Goal: Task Accomplishment & Management: Use online tool/utility

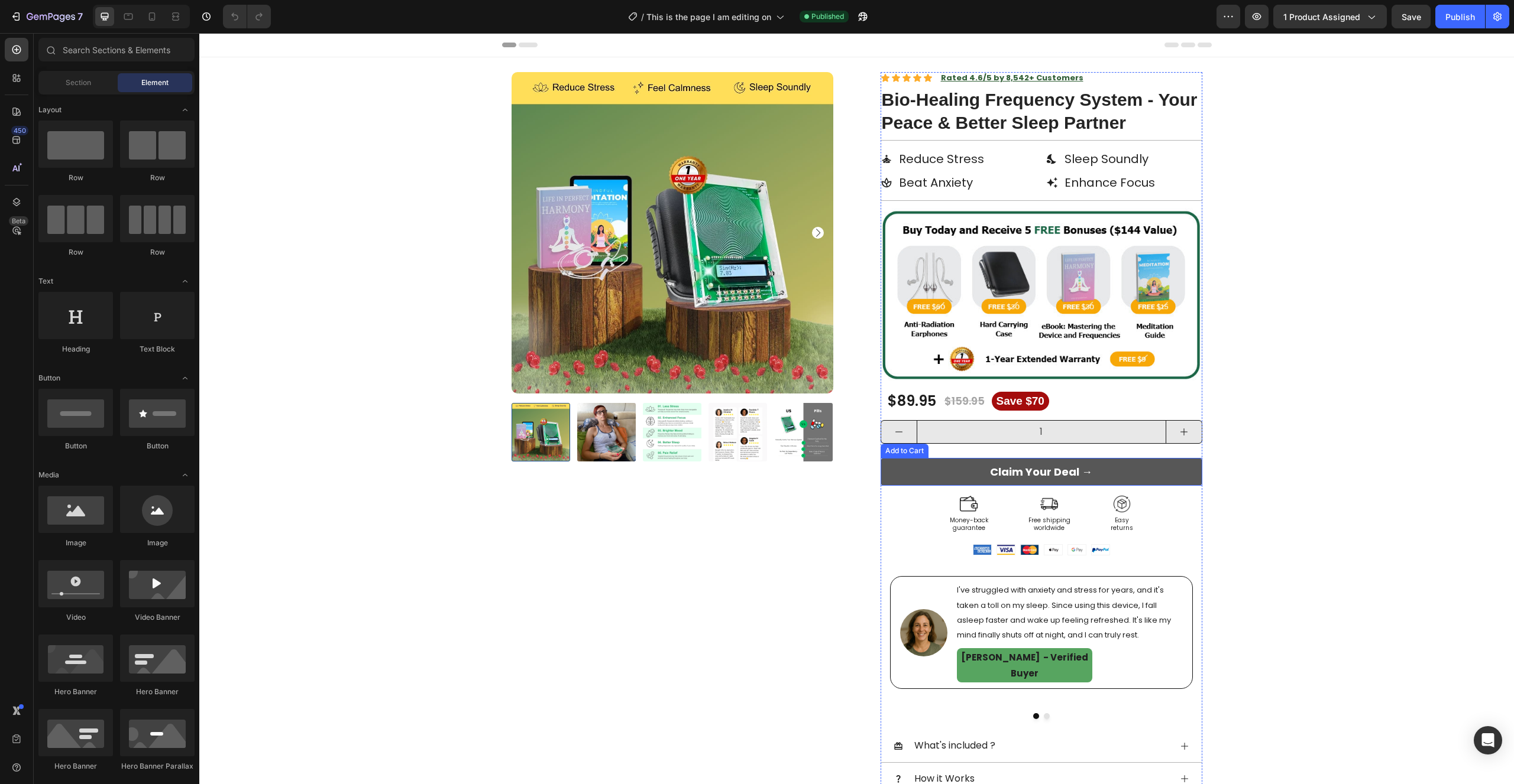
click at [928, 473] on button "Claim Your Deal →" at bounding box center [1041, 472] width 322 height 28
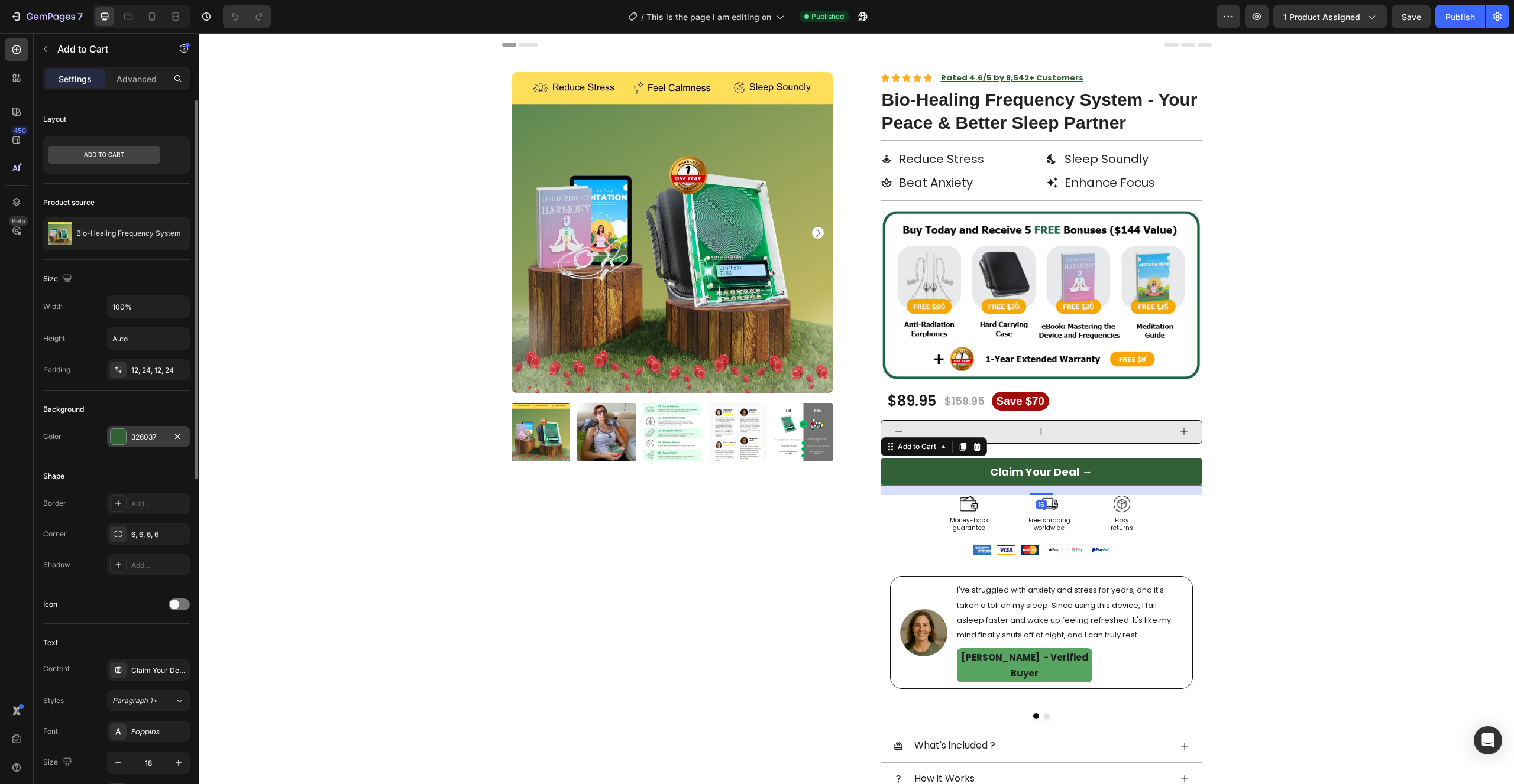
click at [126, 441] on div at bounding box center [117, 437] width 16 height 16
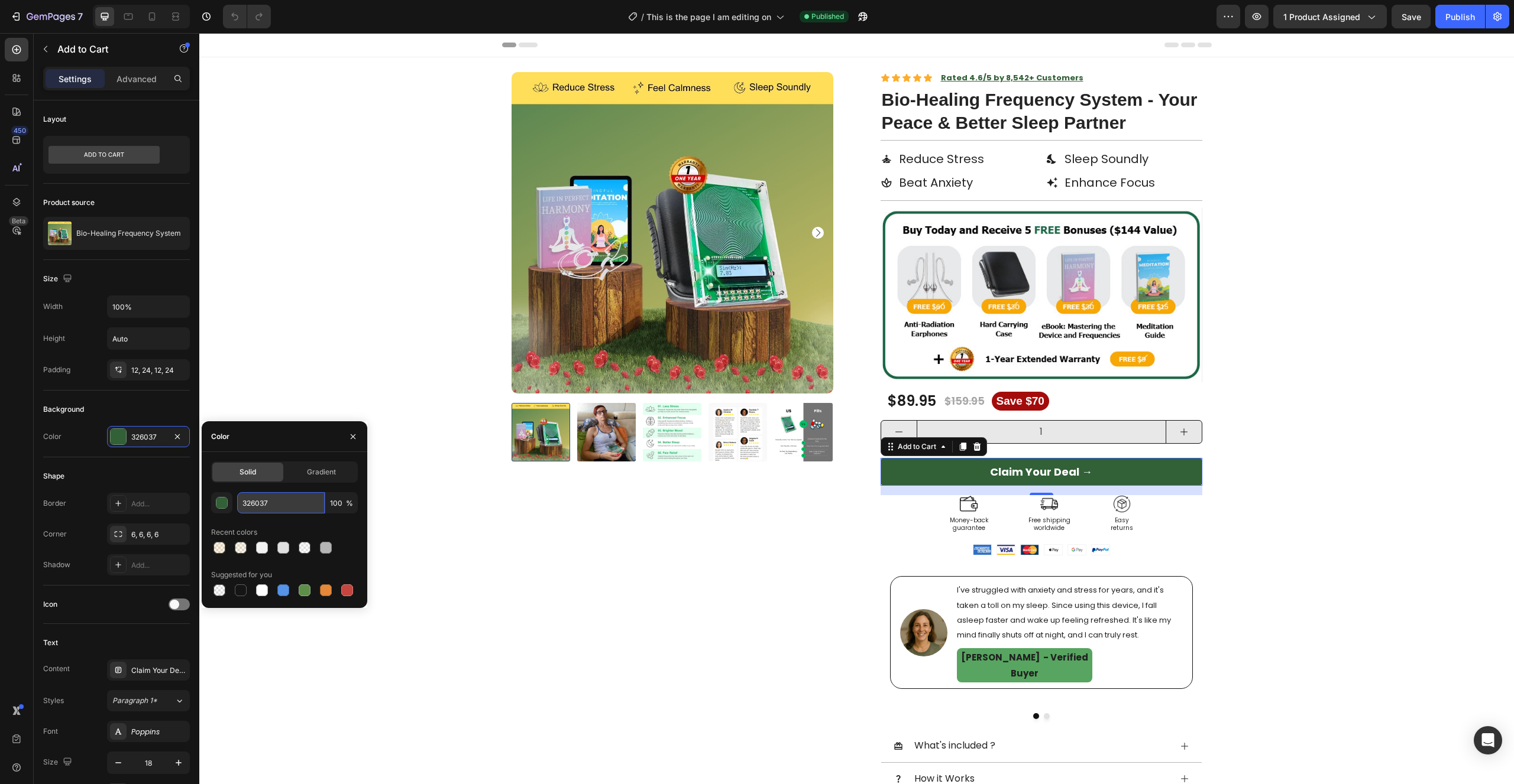
click at [251, 494] on input "326037" at bounding box center [281, 502] width 88 height 21
click at [252, 494] on input "326037" at bounding box center [281, 502] width 88 height 21
paste input "F7A806"
type input "F7A806"
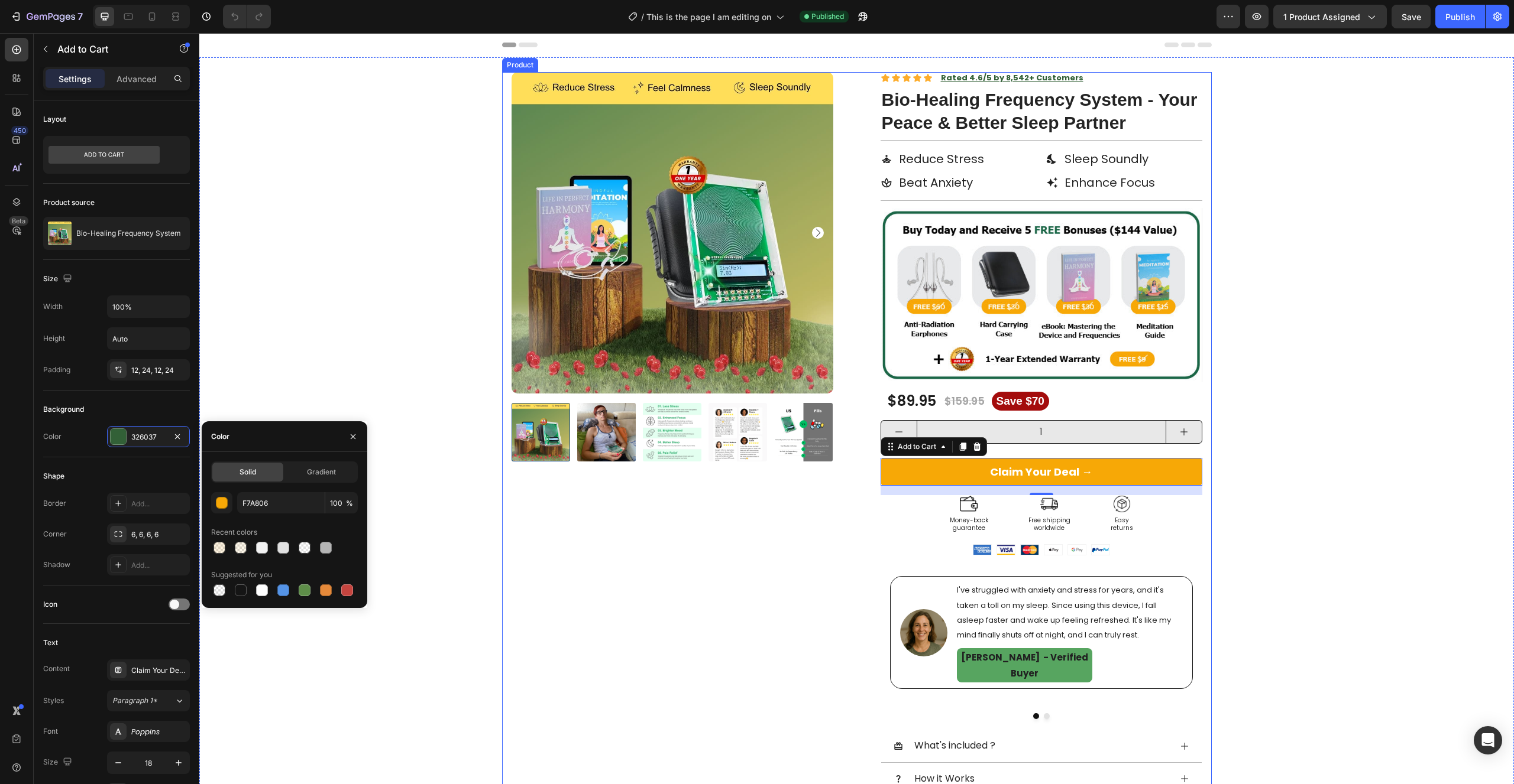
click at [643, 571] on div "Product Images" at bounding box center [672, 491] width 322 height 837
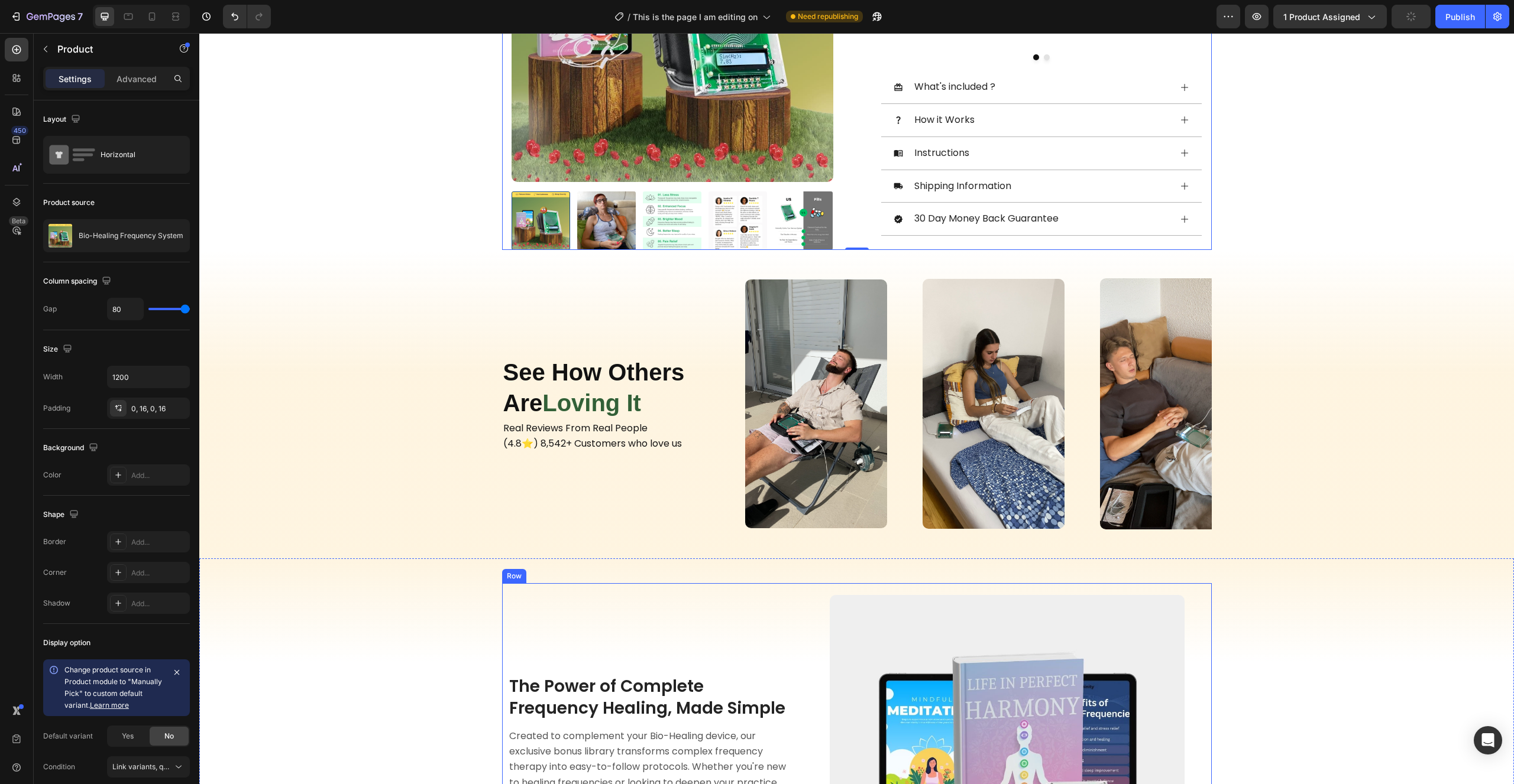
scroll to position [784, 0]
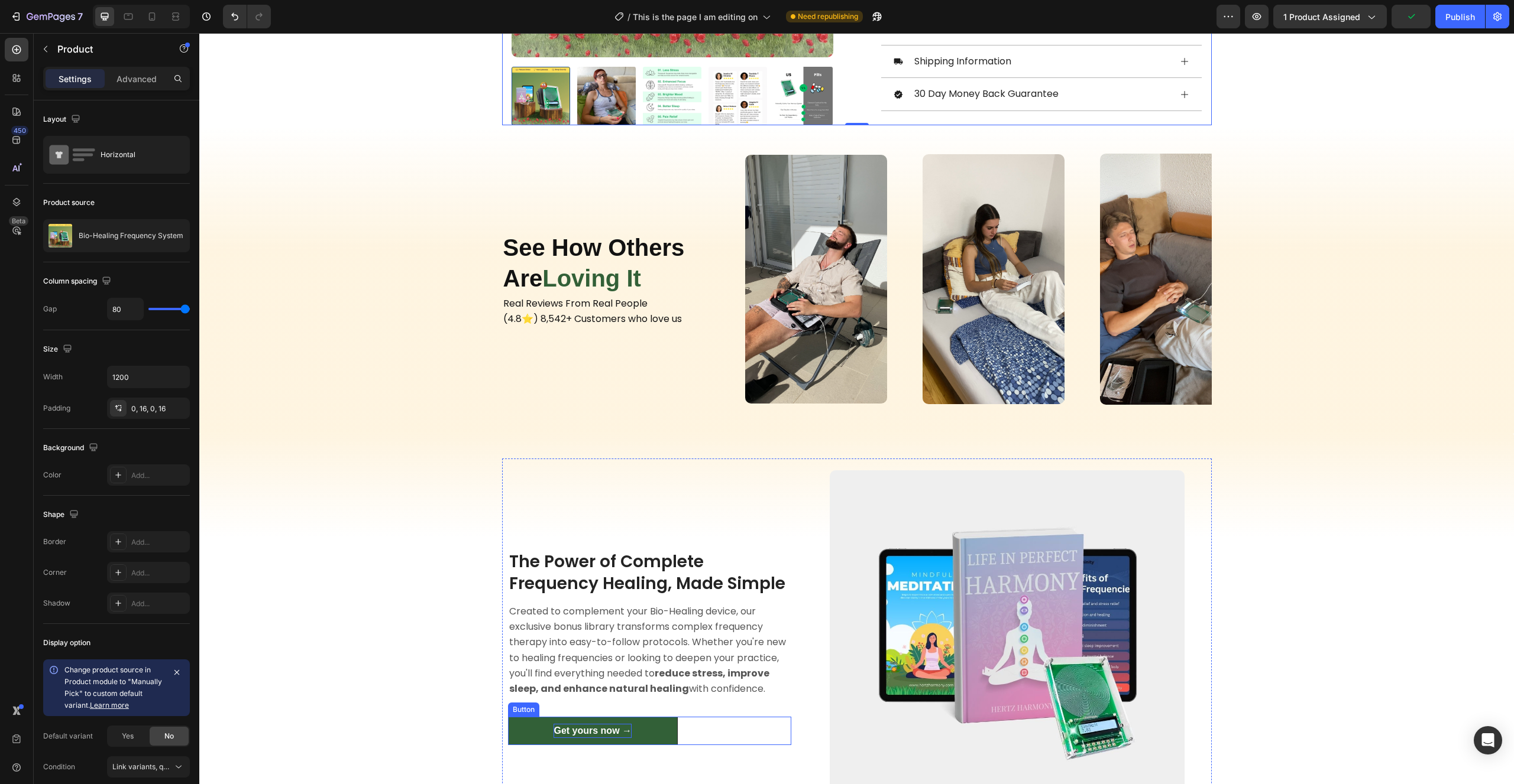
click at [615, 724] on p "Get yours now →" at bounding box center [593, 731] width 78 height 14
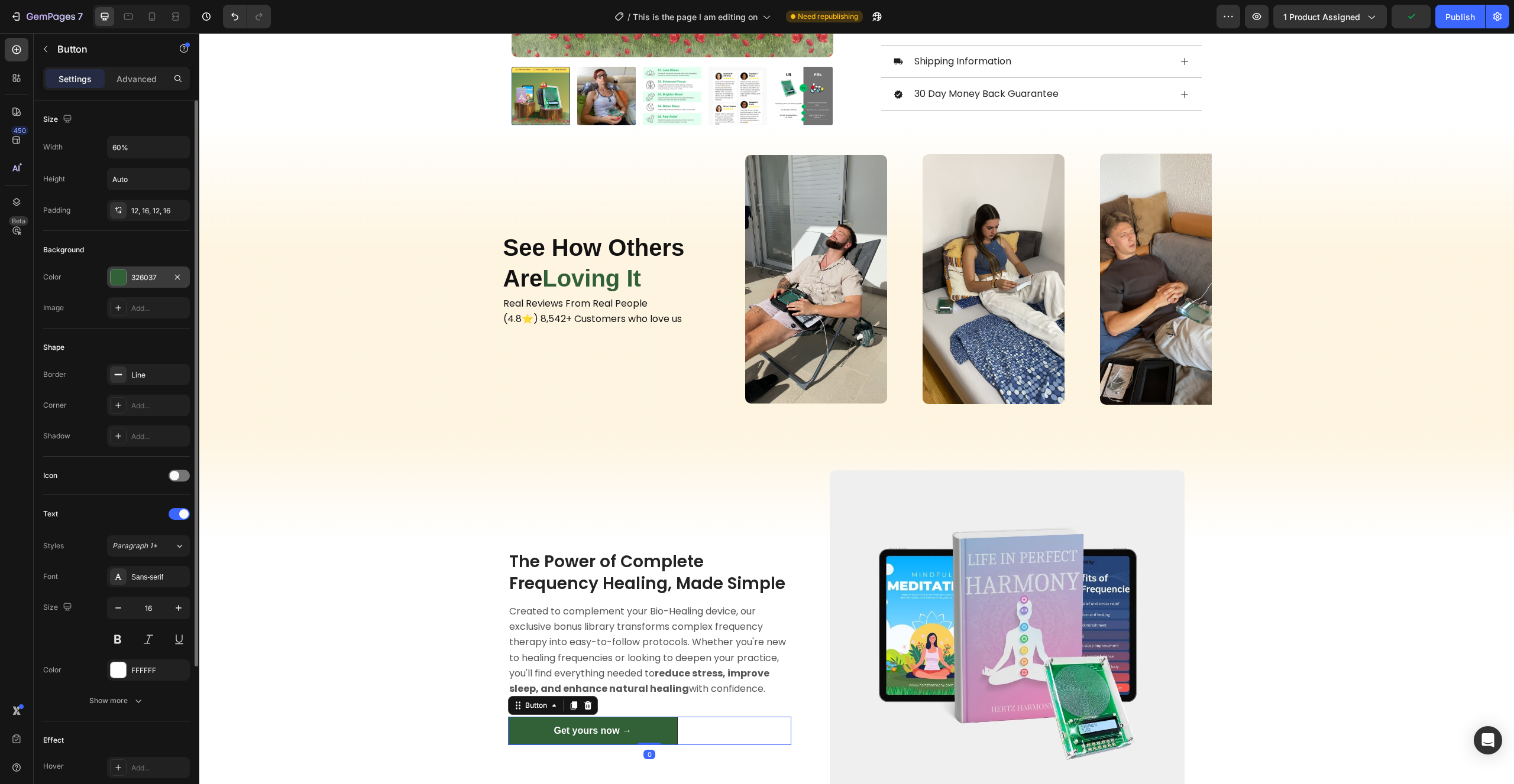
click at [132, 275] on div "326037" at bounding box center [149, 277] width 83 height 21
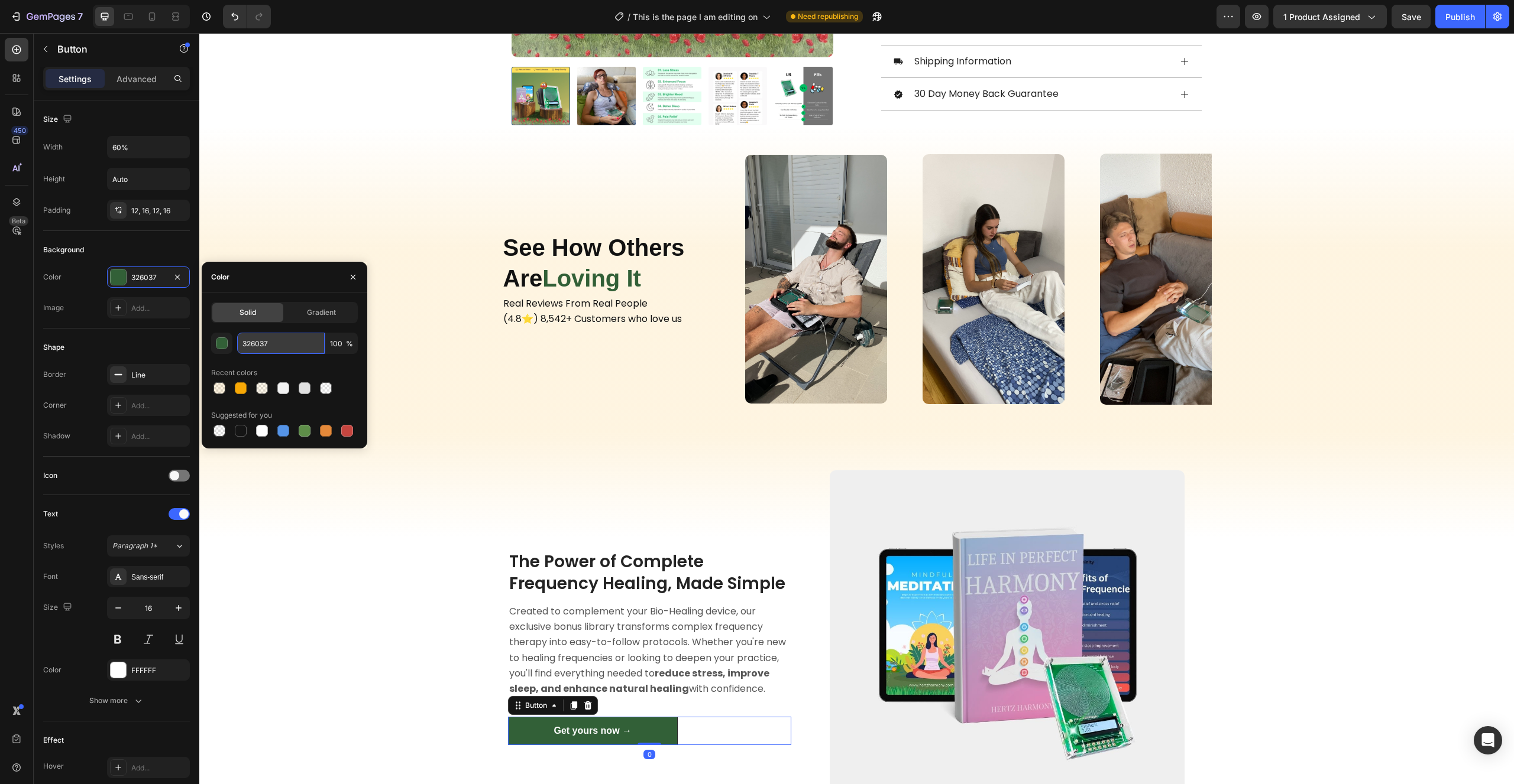
click at [259, 350] on input "326037" at bounding box center [281, 343] width 88 height 21
paste input "F7A806"
type input "F7A806"
click at [454, 505] on div "The Power of Complete Frequency Healing, Made Simple Heading Created to complem…" at bounding box center [856, 642] width 1277 height 378
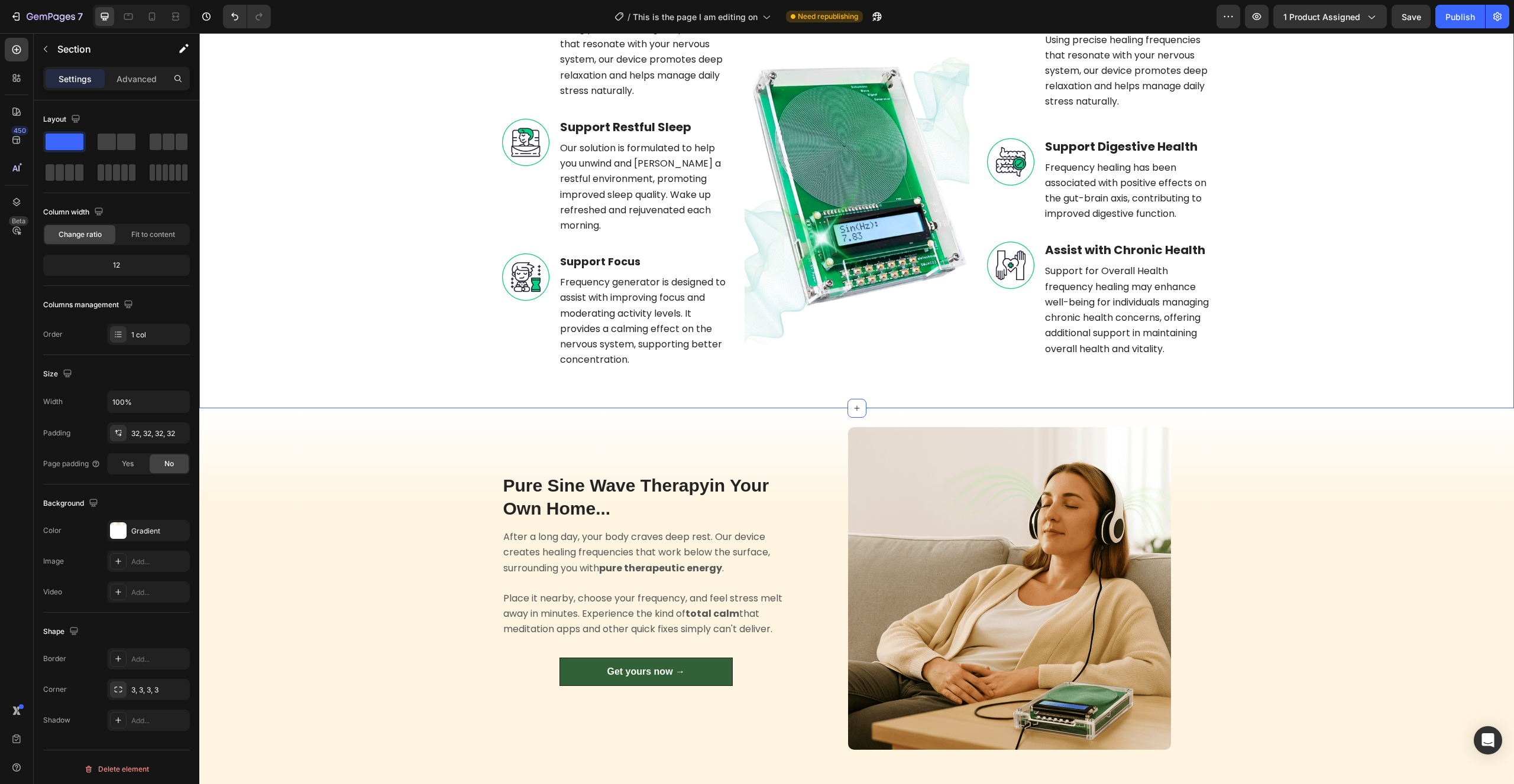
scroll to position [1990, 0]
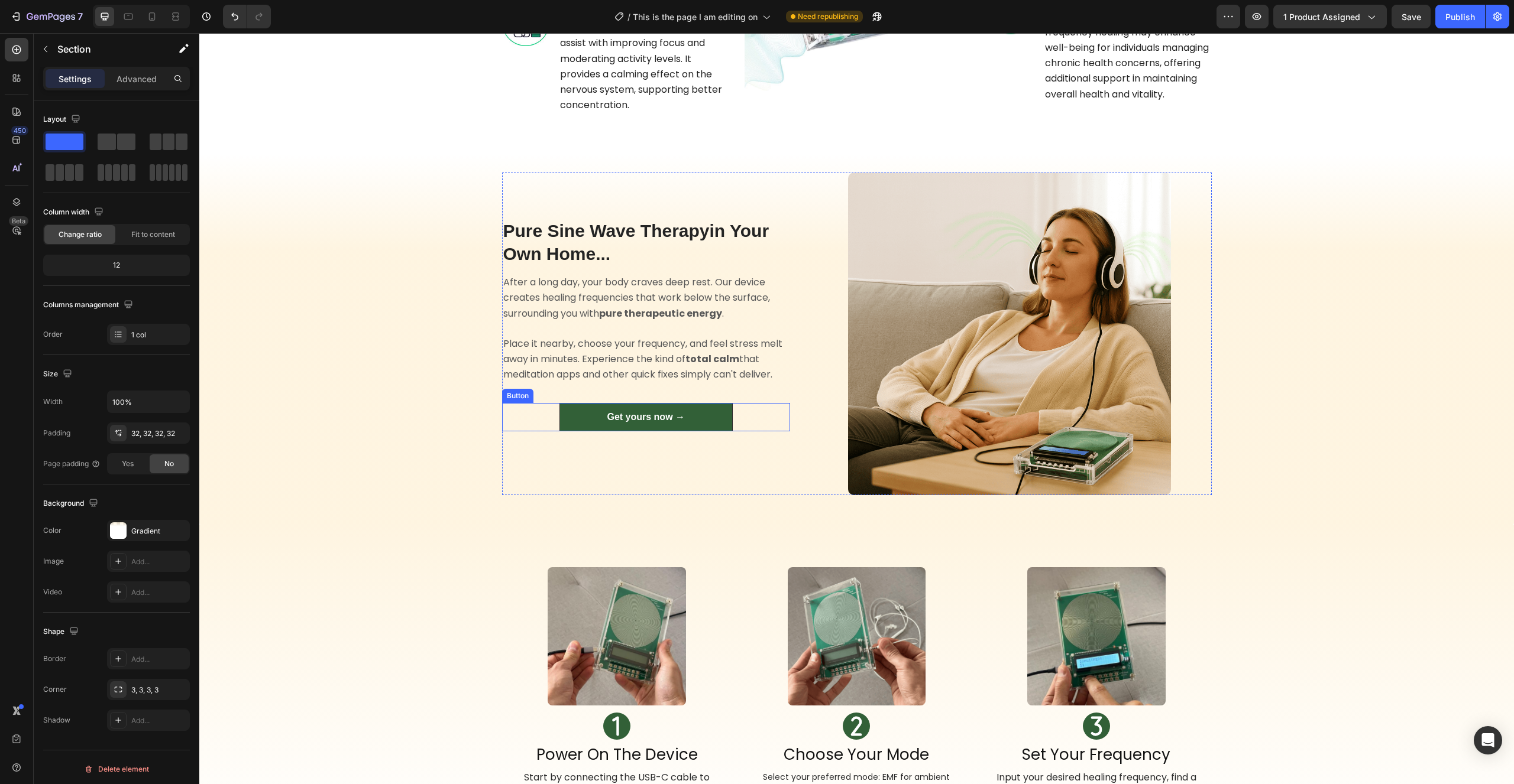
click at [627, 409] on link "Get yours now →" at bounding box center [646, 417] width 173 height 28
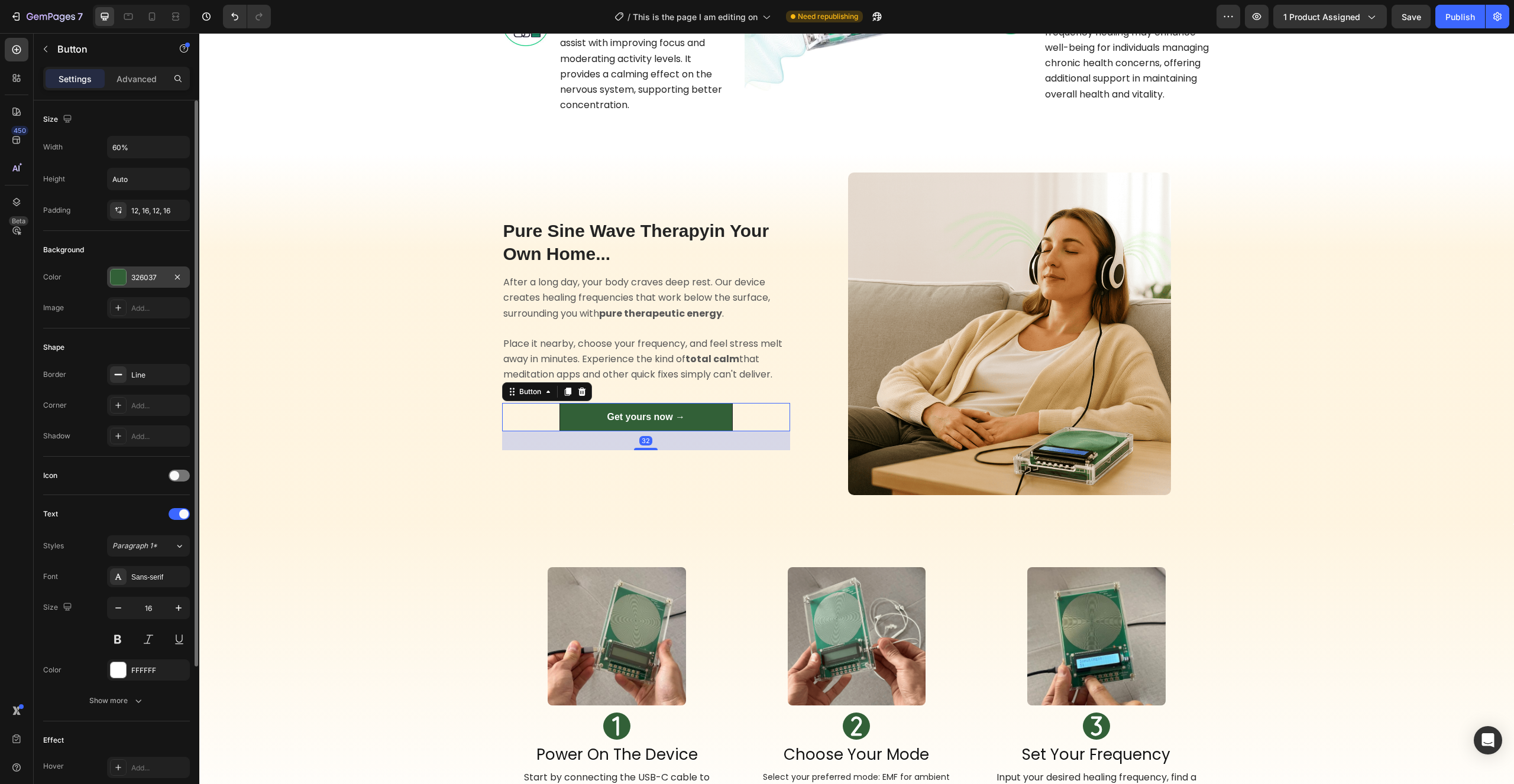
click at [139, 272] on div "326037" at bounding box center [149, 277] width 83 height 21
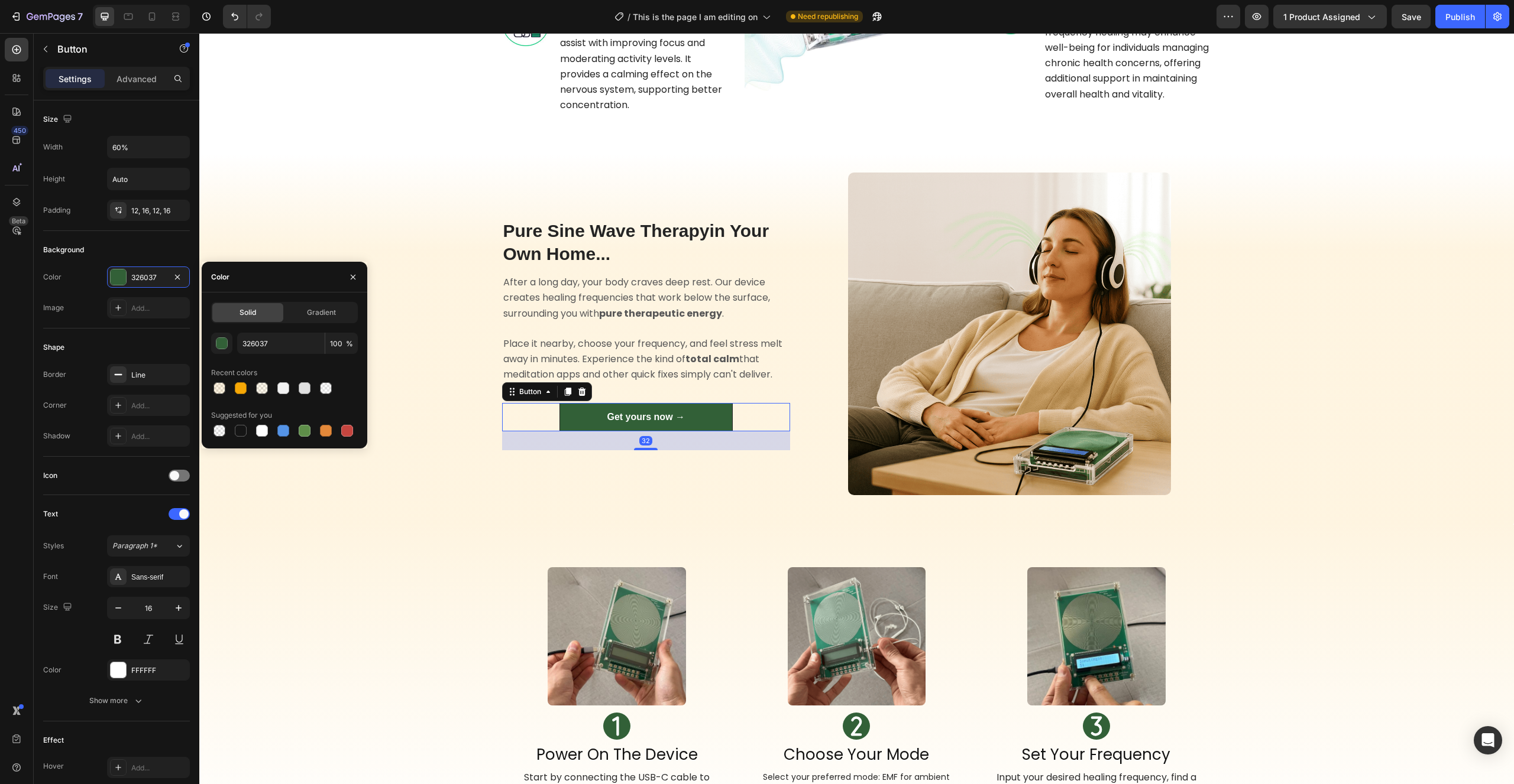
click at [282, 355] on div "326037 100 % Recent colors Suggested for you" at bounding box center [284, 386] width 146 height 106
click at [282, 350] on input "326037" at bounding box center [281, 343] width 88 height 21
paste input "F7A806"
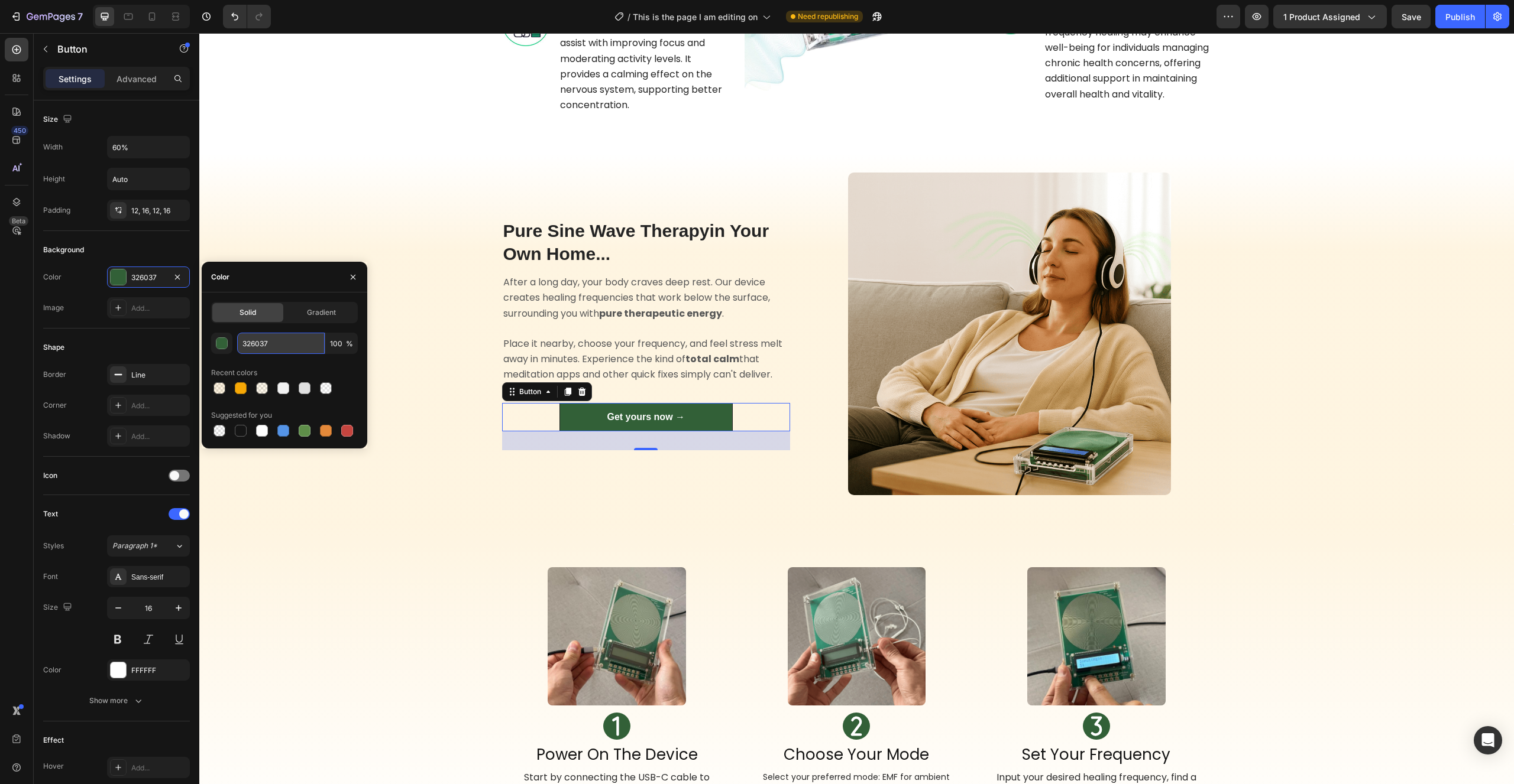
type input "F7A806"
click at [503, 351] on div "After a long day, your body craves deep rest. Our device creates healing freque…" at bounding box center [646, 329] width 289 height 110
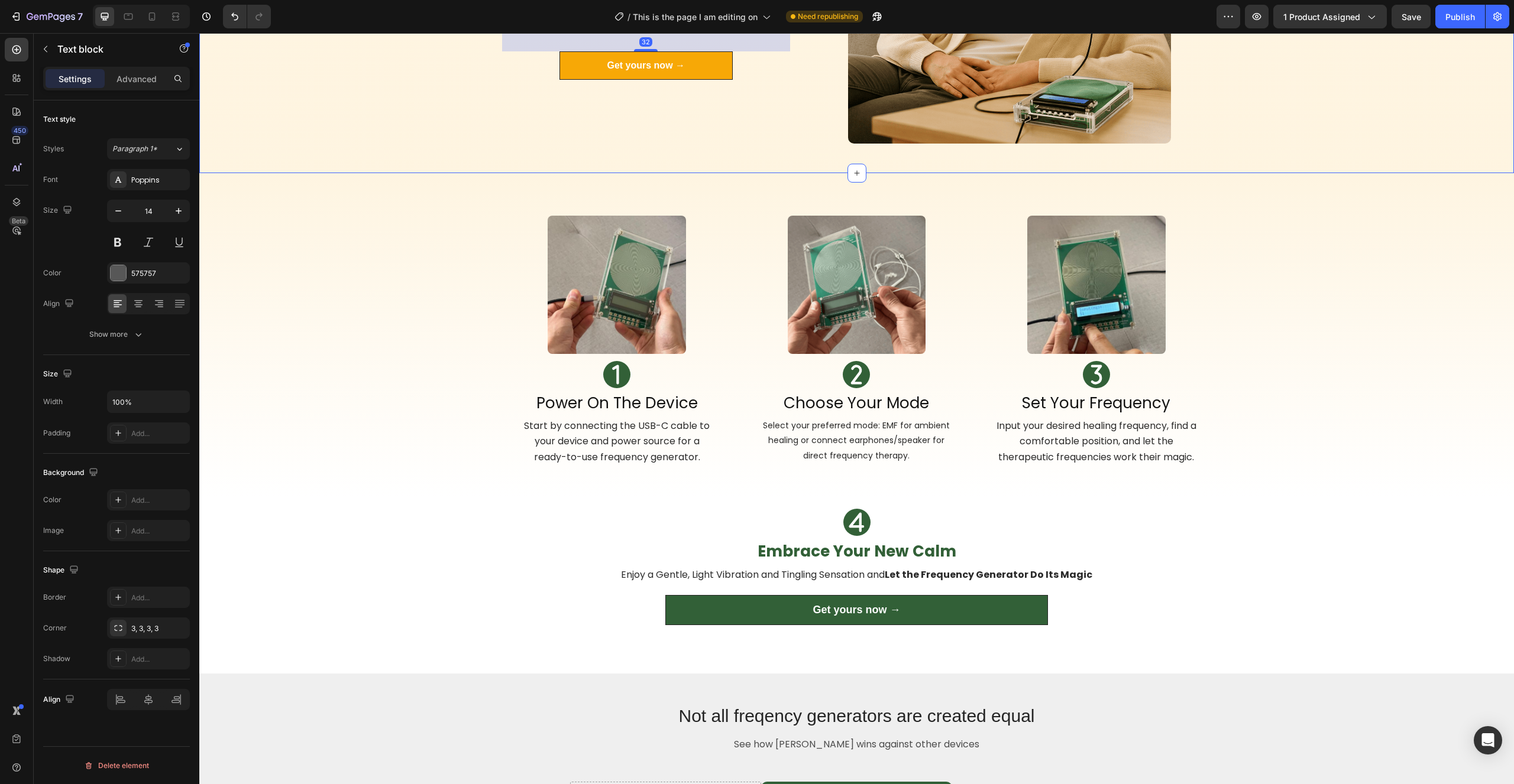
scroll to position [2351, 0]
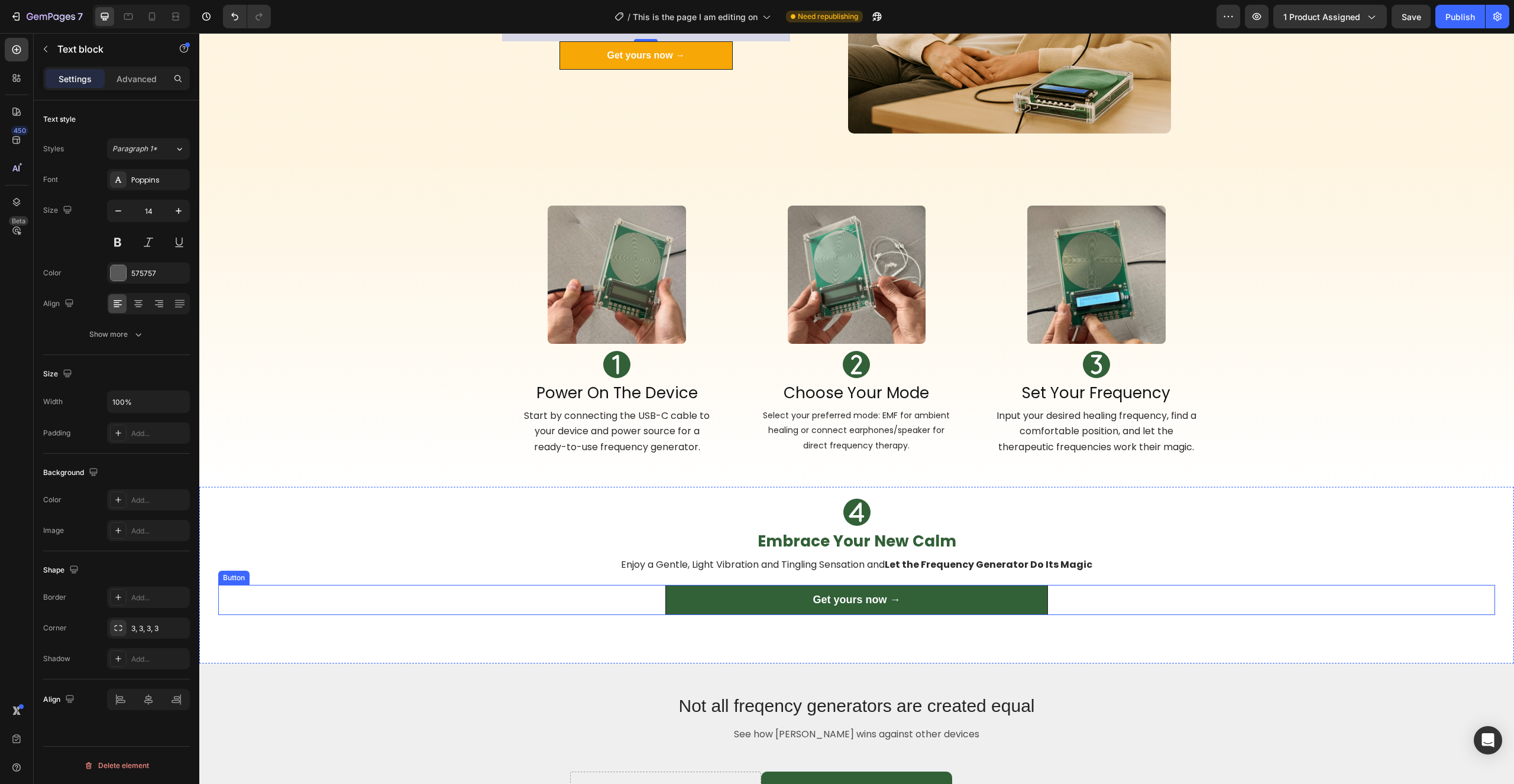
click at [780, 594] on link "Get yours now →" at bounding box center [856, 600] width 383 height 31
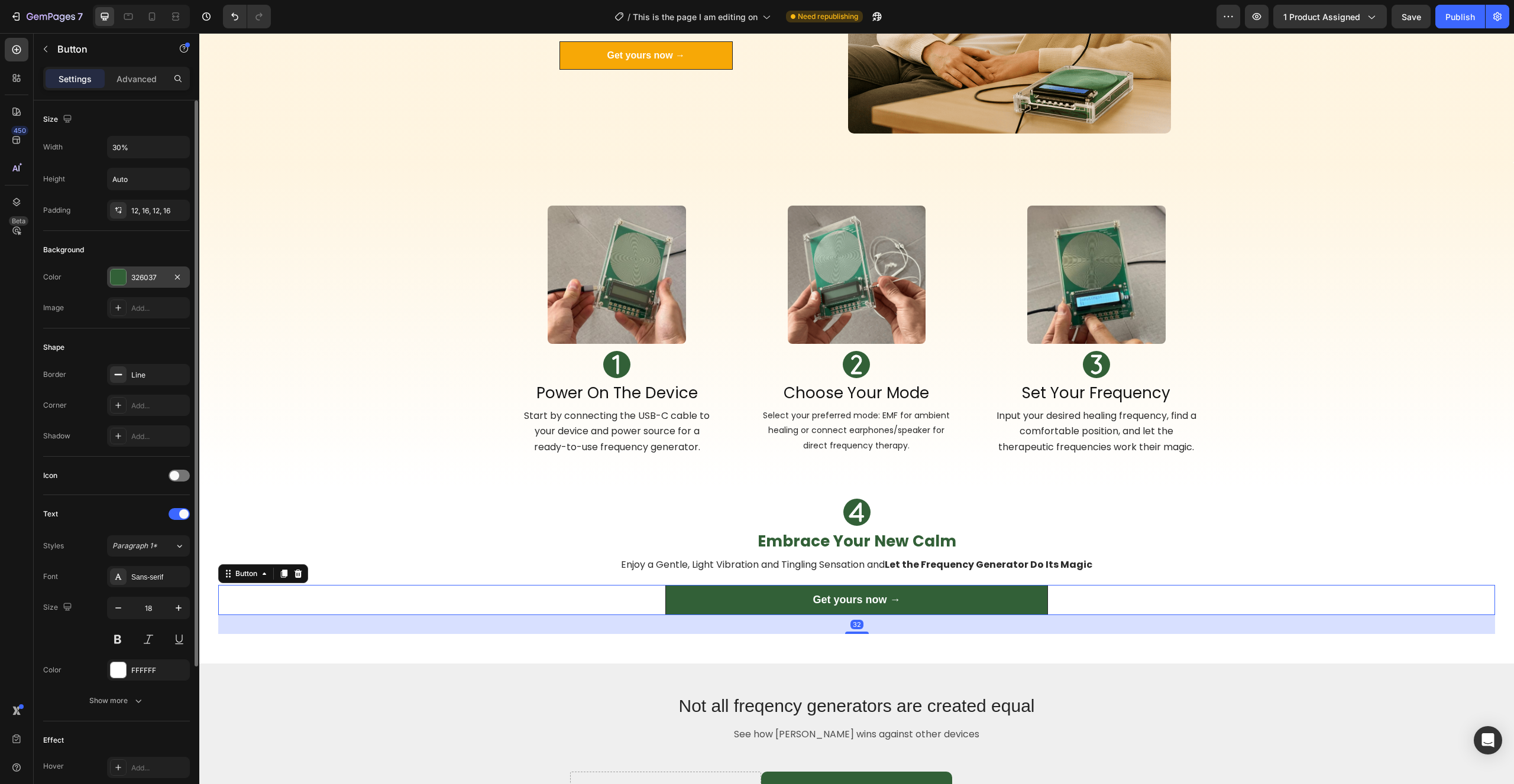
click at [128, 273] on div "326037" at bounding box center [149, 277] width 83 height 21
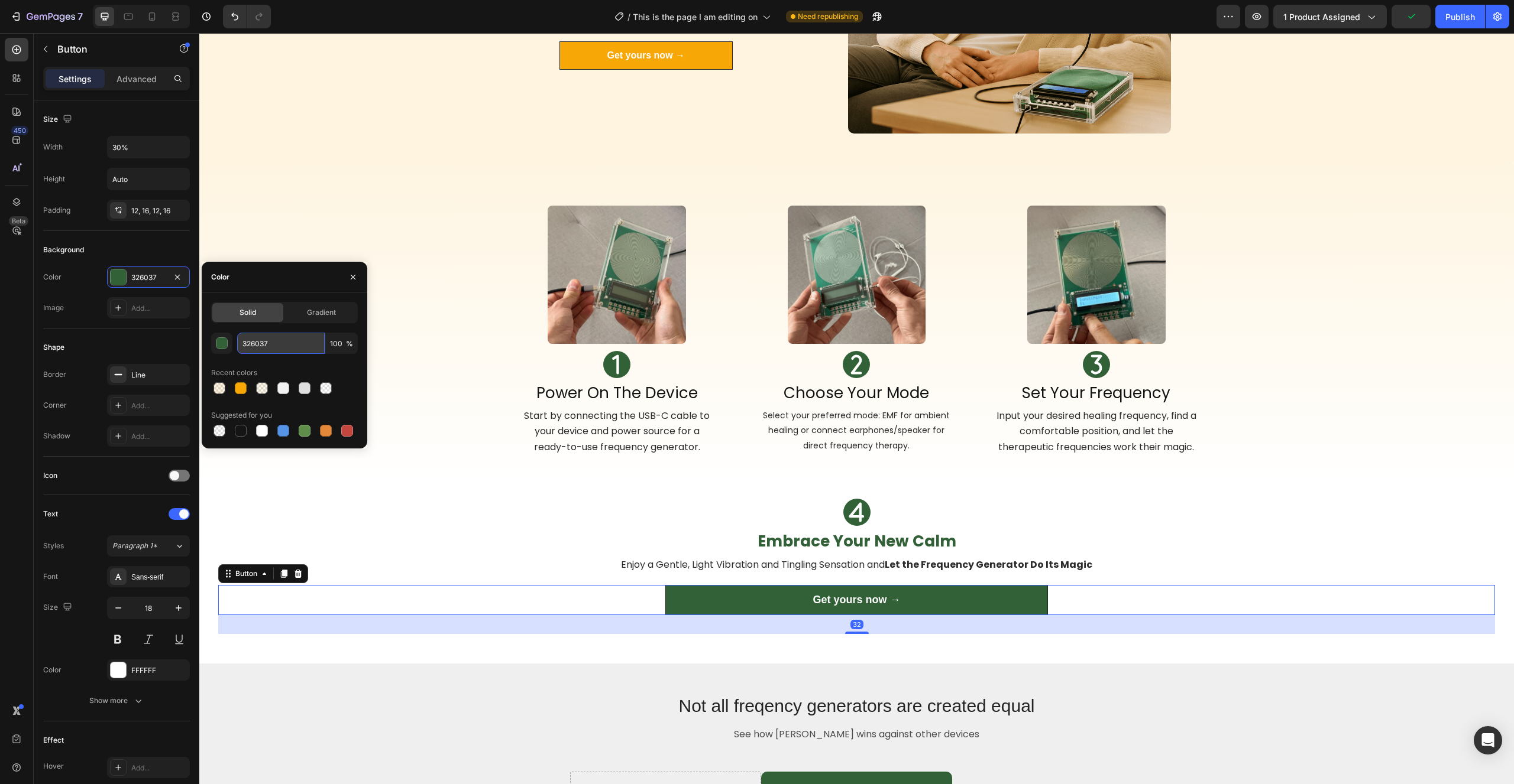
click at [267, 347] on input "326037" at bounding box center [281, 343] width 88 height 21
paste input "F7A806"
type input "F7A806"
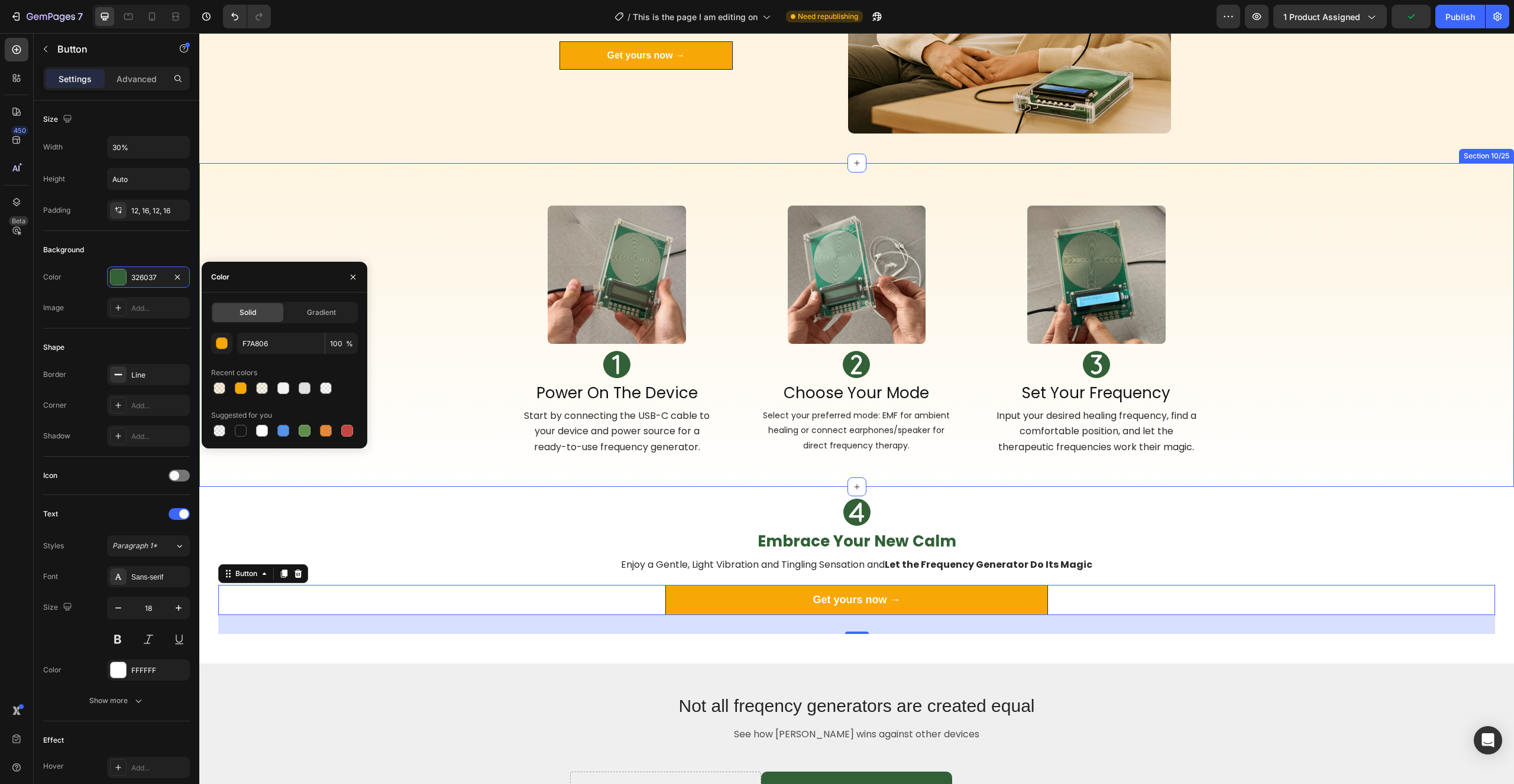
click at [431, 419] on div "Image Icon Power On The Device Heading Start by connecting the USB-C cable to y…" at bounding box center [856, 325] width 1277 height 286
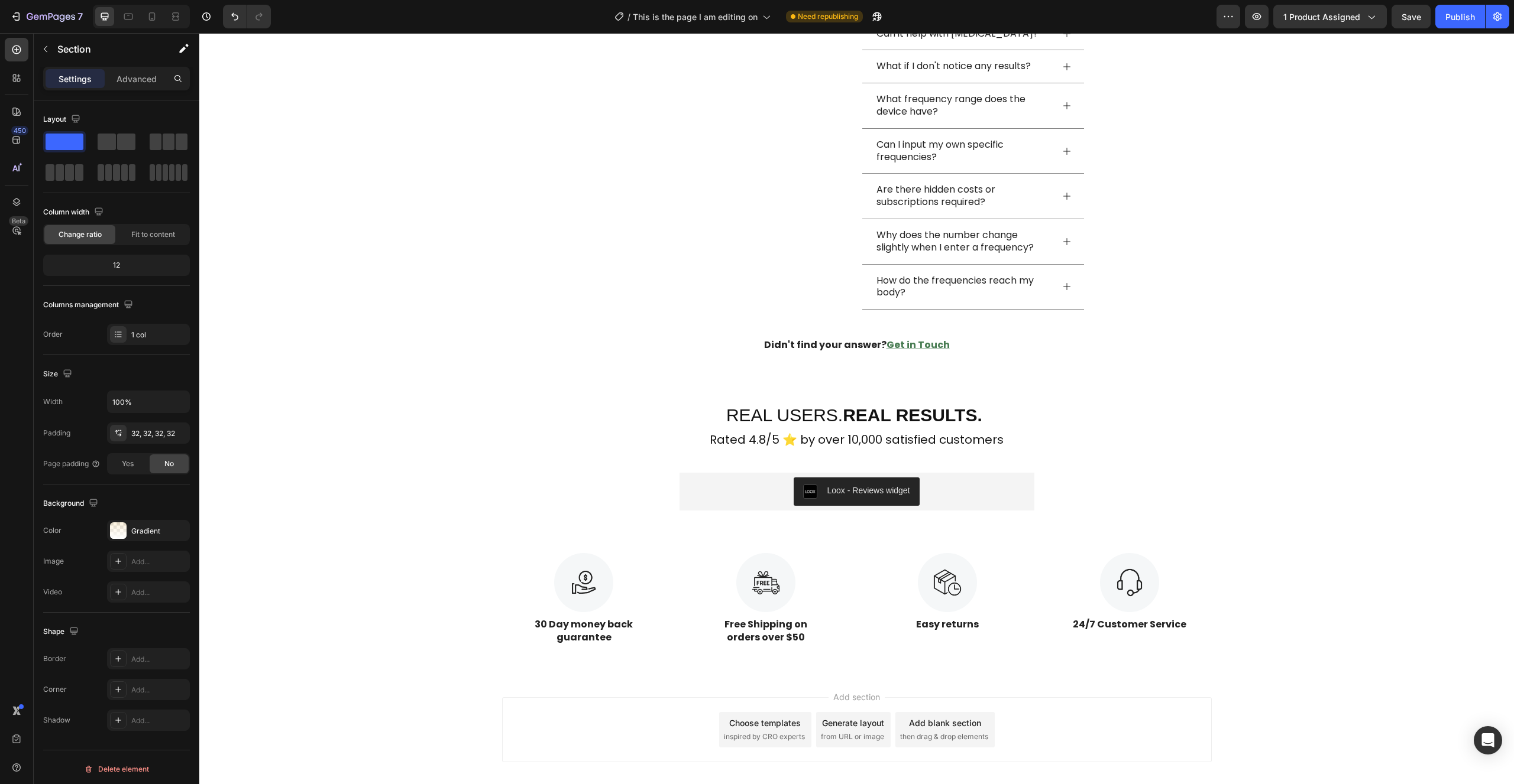
scroll to position [4357, 0]
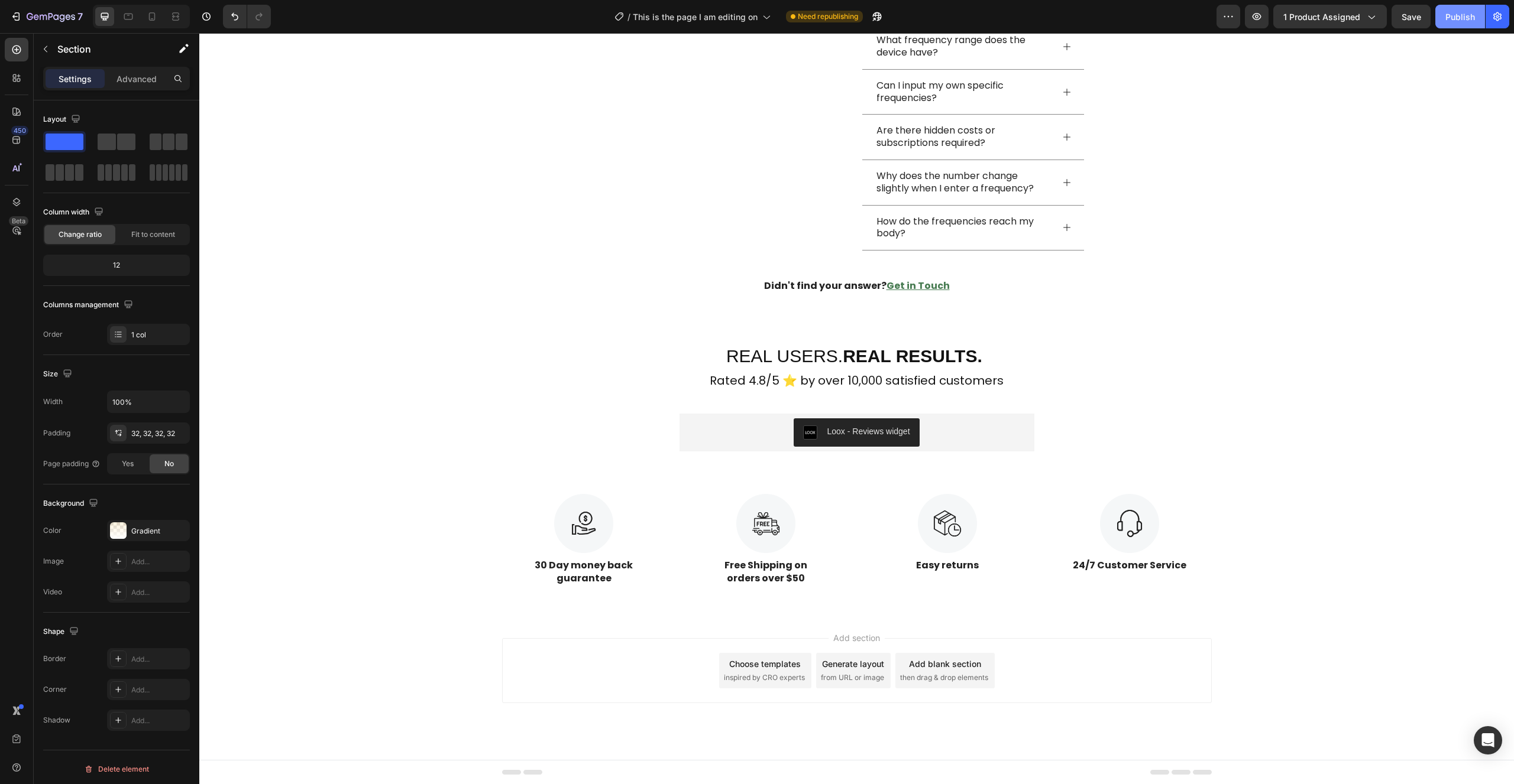
click at [1451, 20] on div "Publish" at bounding box center [1460, 17] width 30 height 13
click at [150, 18] on icon at bounding box center [152, 16] width 6 height 9
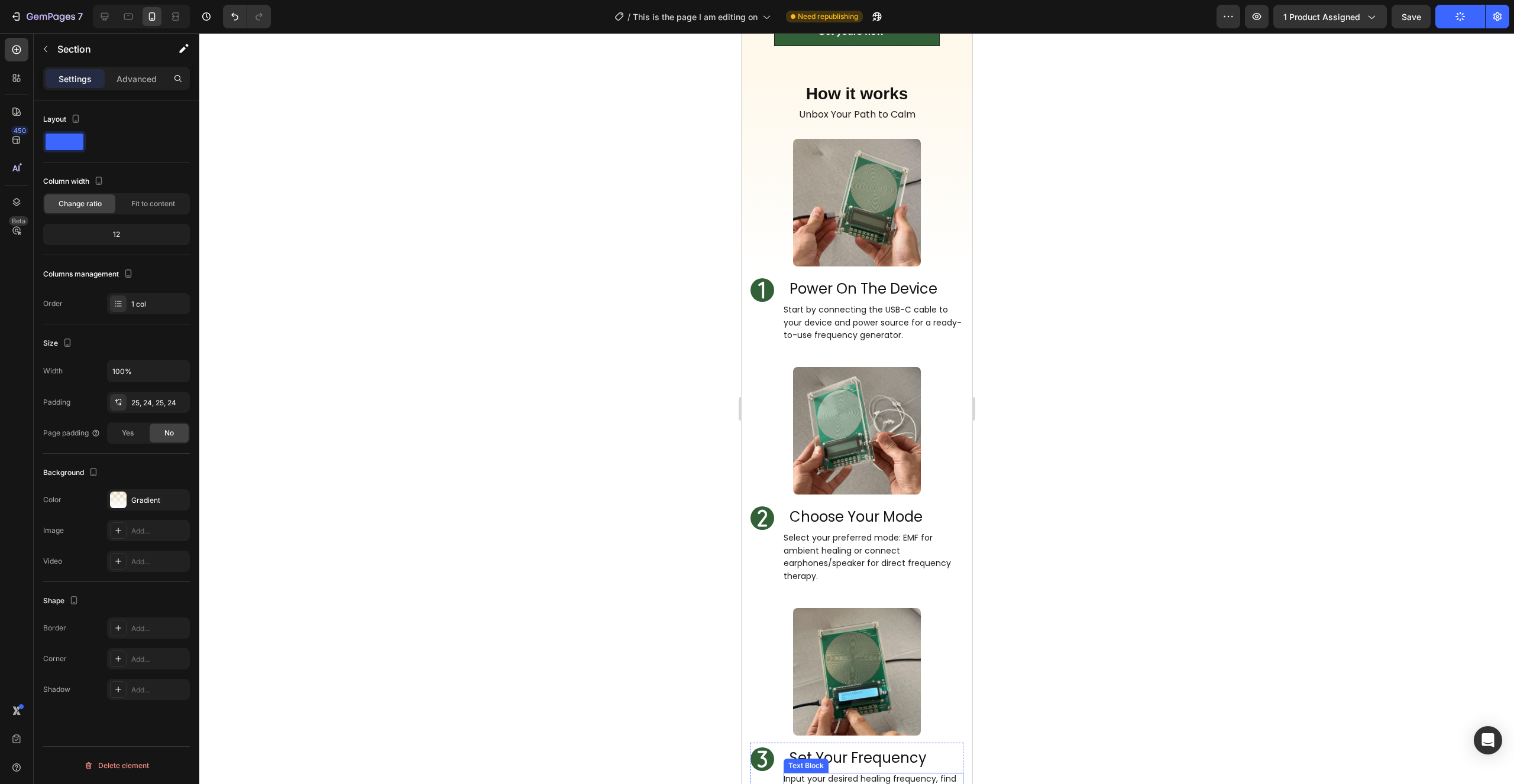
scroll to position [2769, 0]
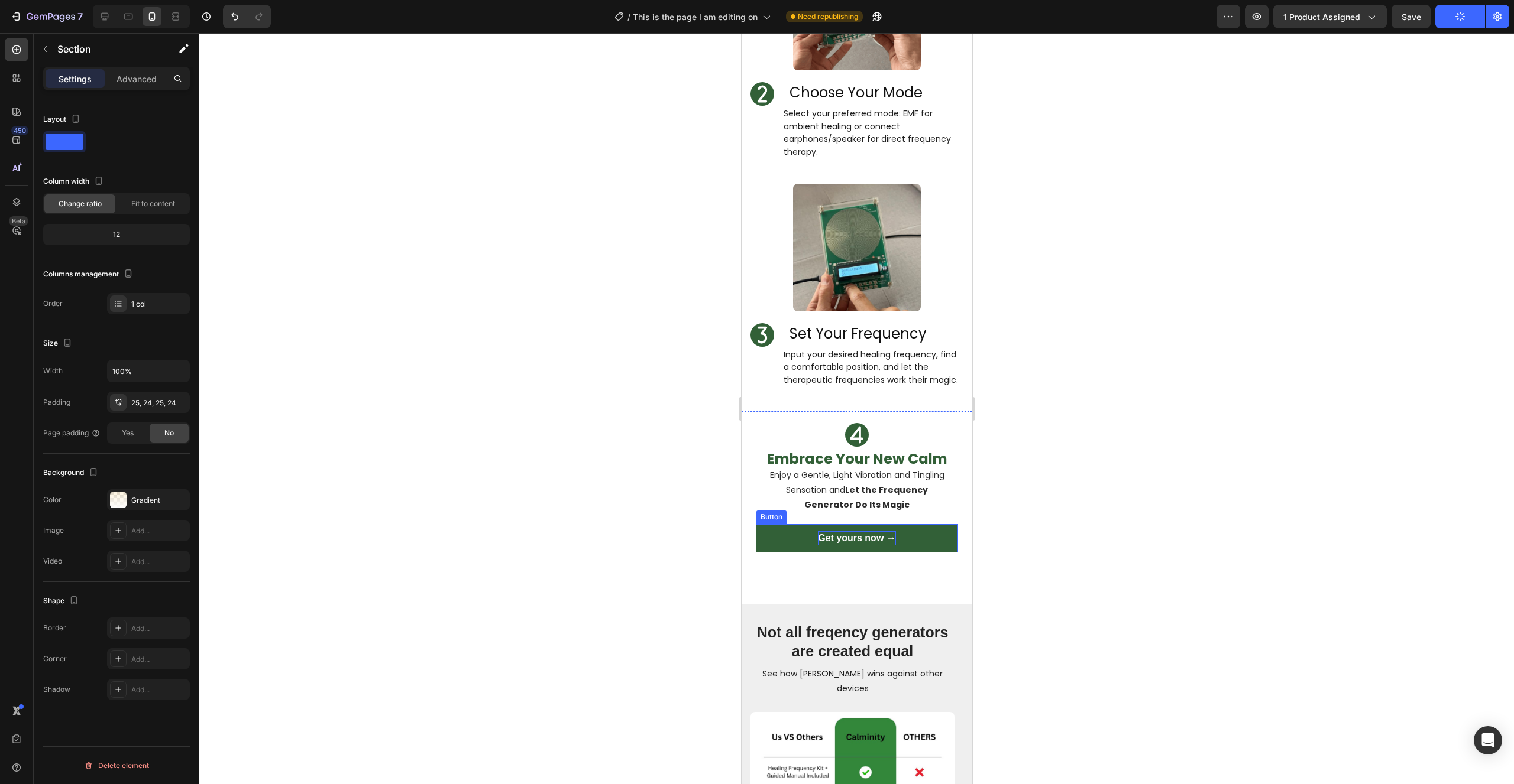
click at [849, 531] on p "Get yours now →" at bounding box center [856, 538] width 78 height 14
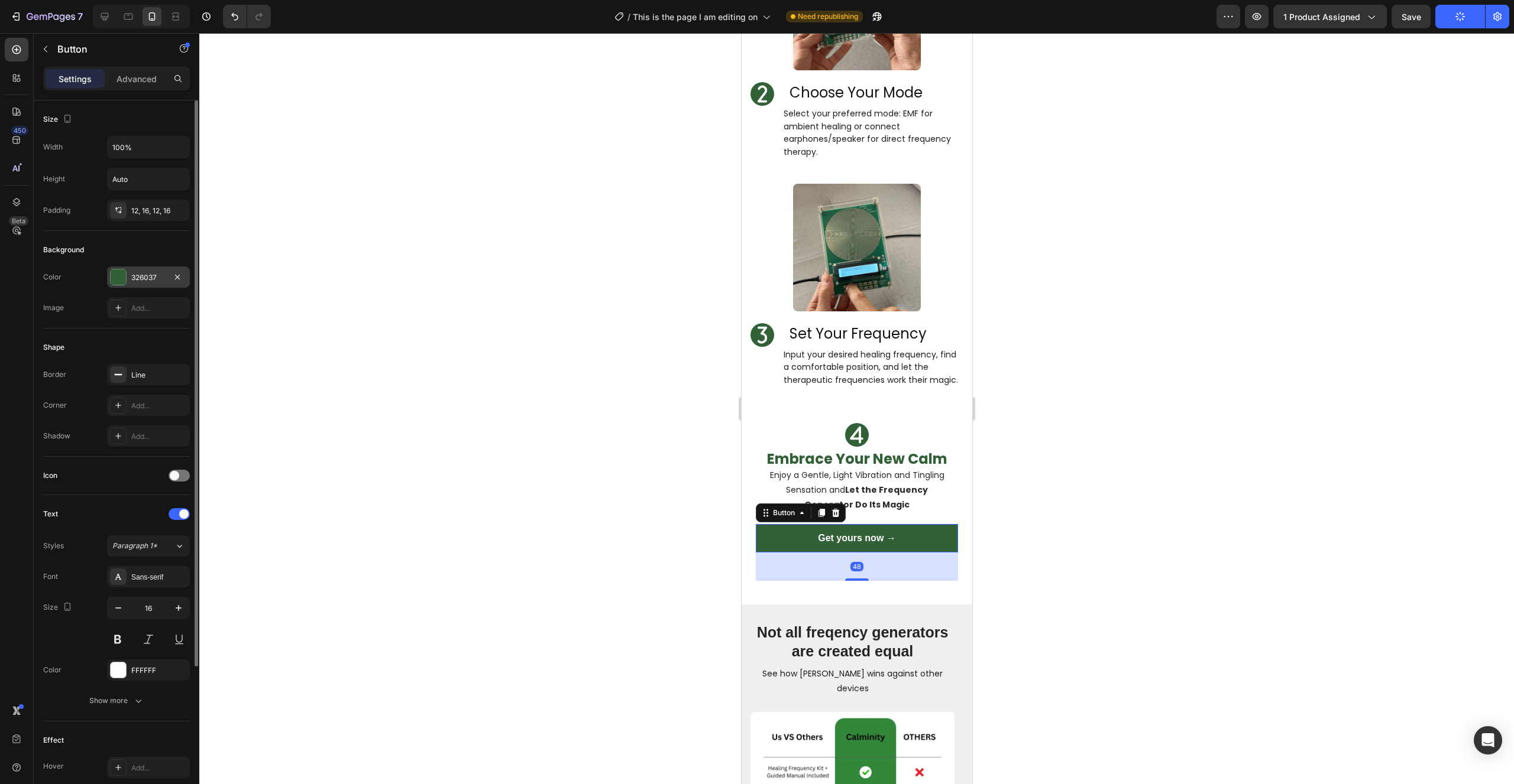
click at [144, 279] on div "326037" at bounding box center [149, 278] width 34 height 11
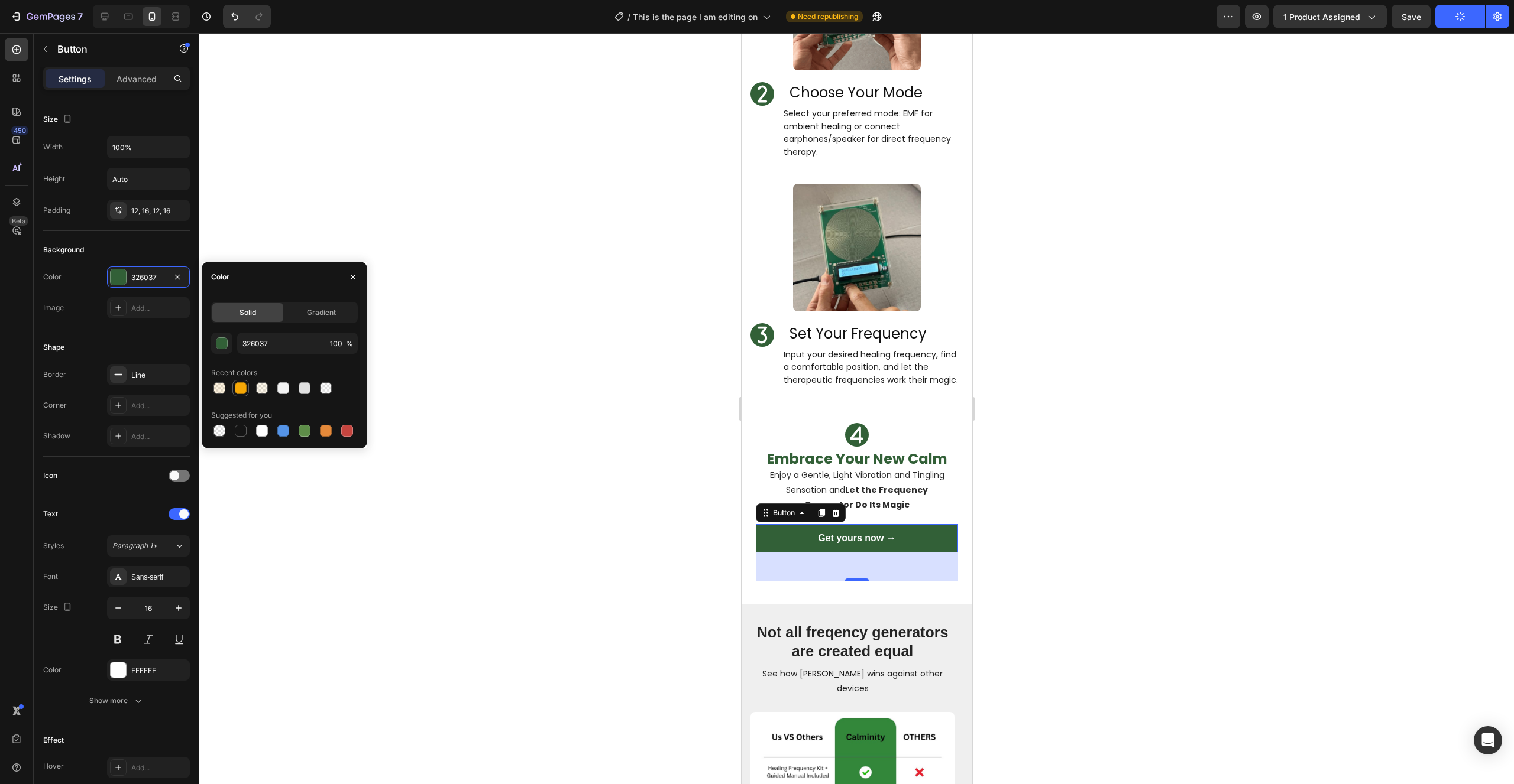
click at [240, 383] on div at bounding box center [240, 388] width 12 height 12
type input "F7A806"
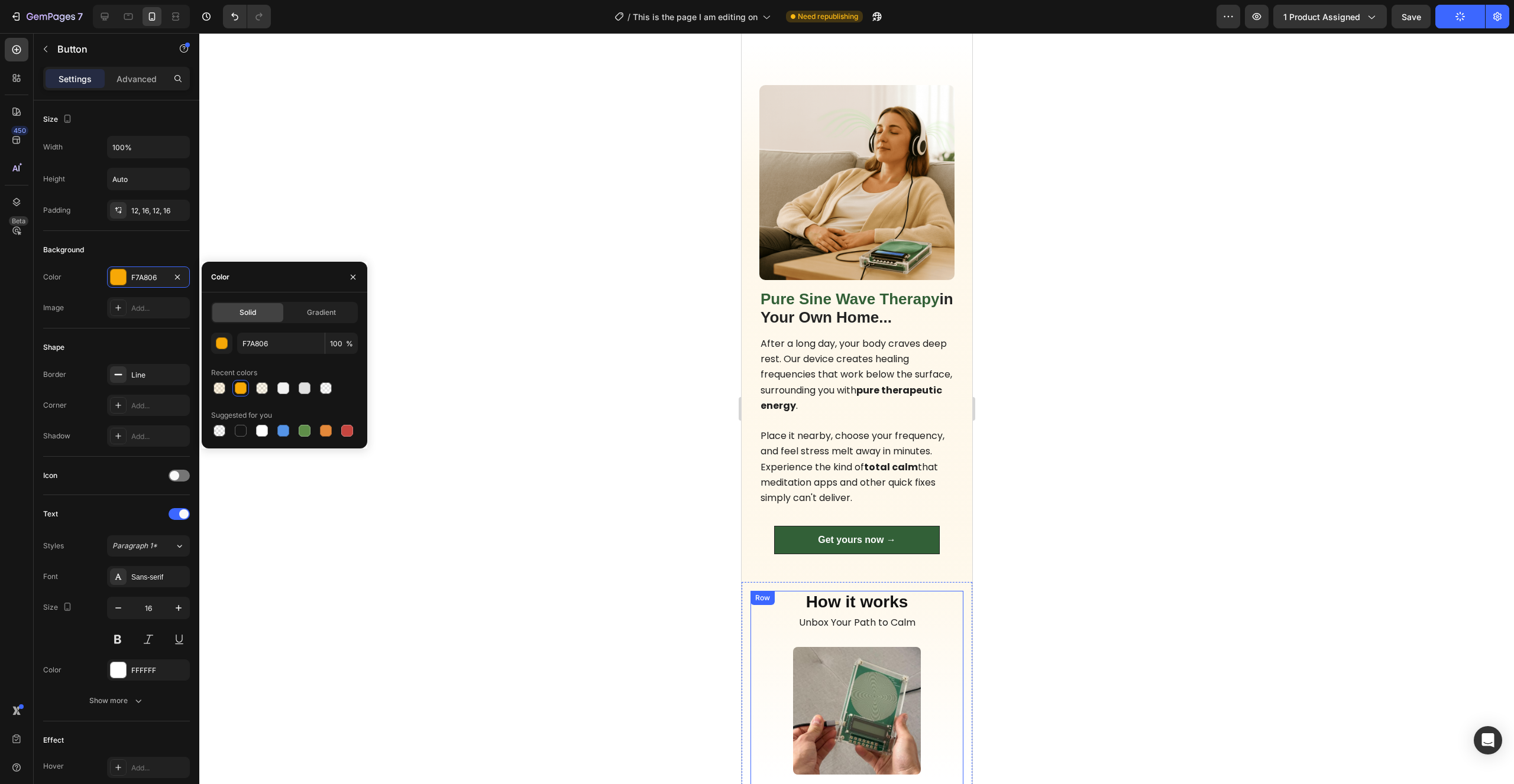
scroll to position [1925, 0]
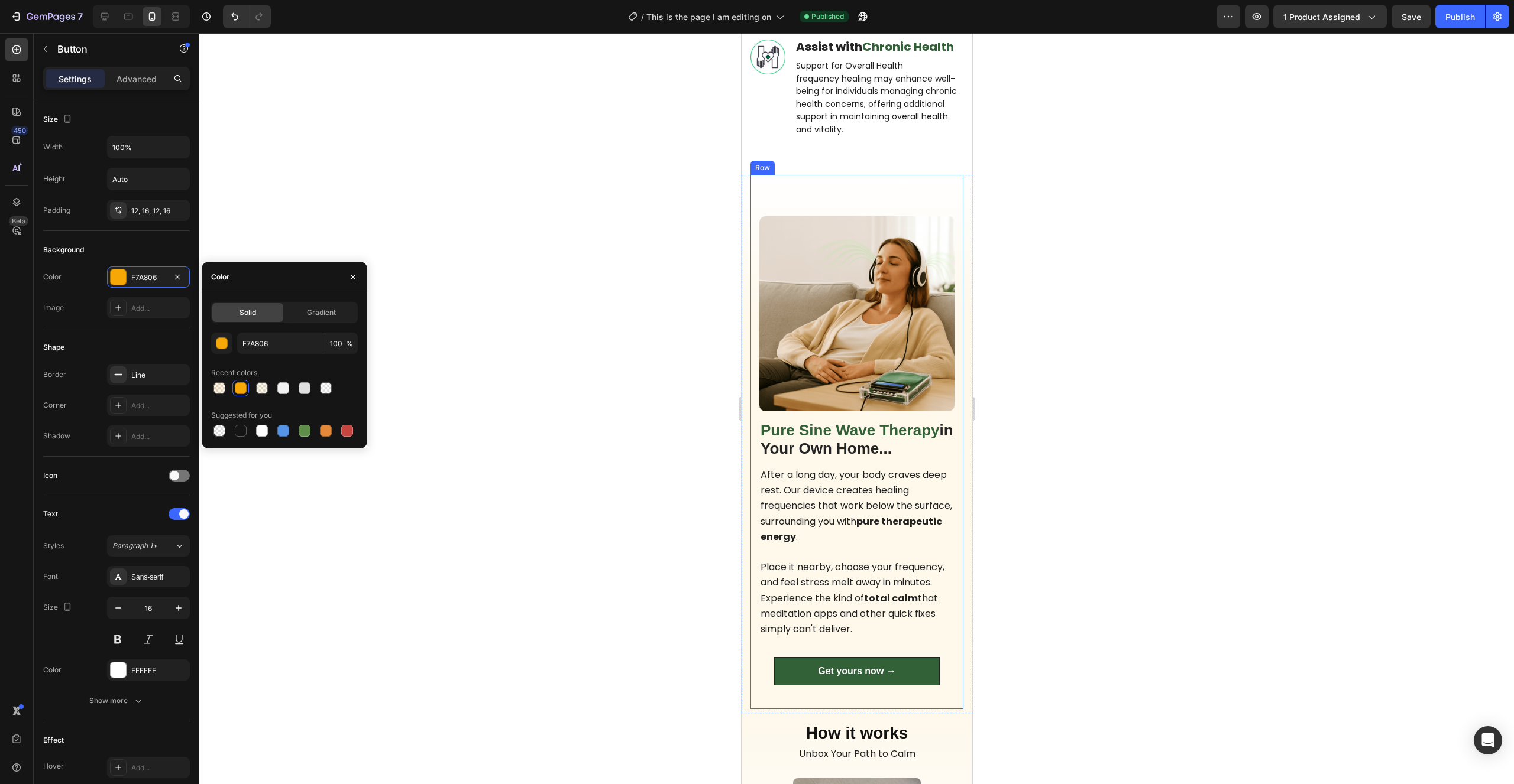
click at [879, 657] on link "Get yours now →" at bounding box center [856, 671] width 166 height 28
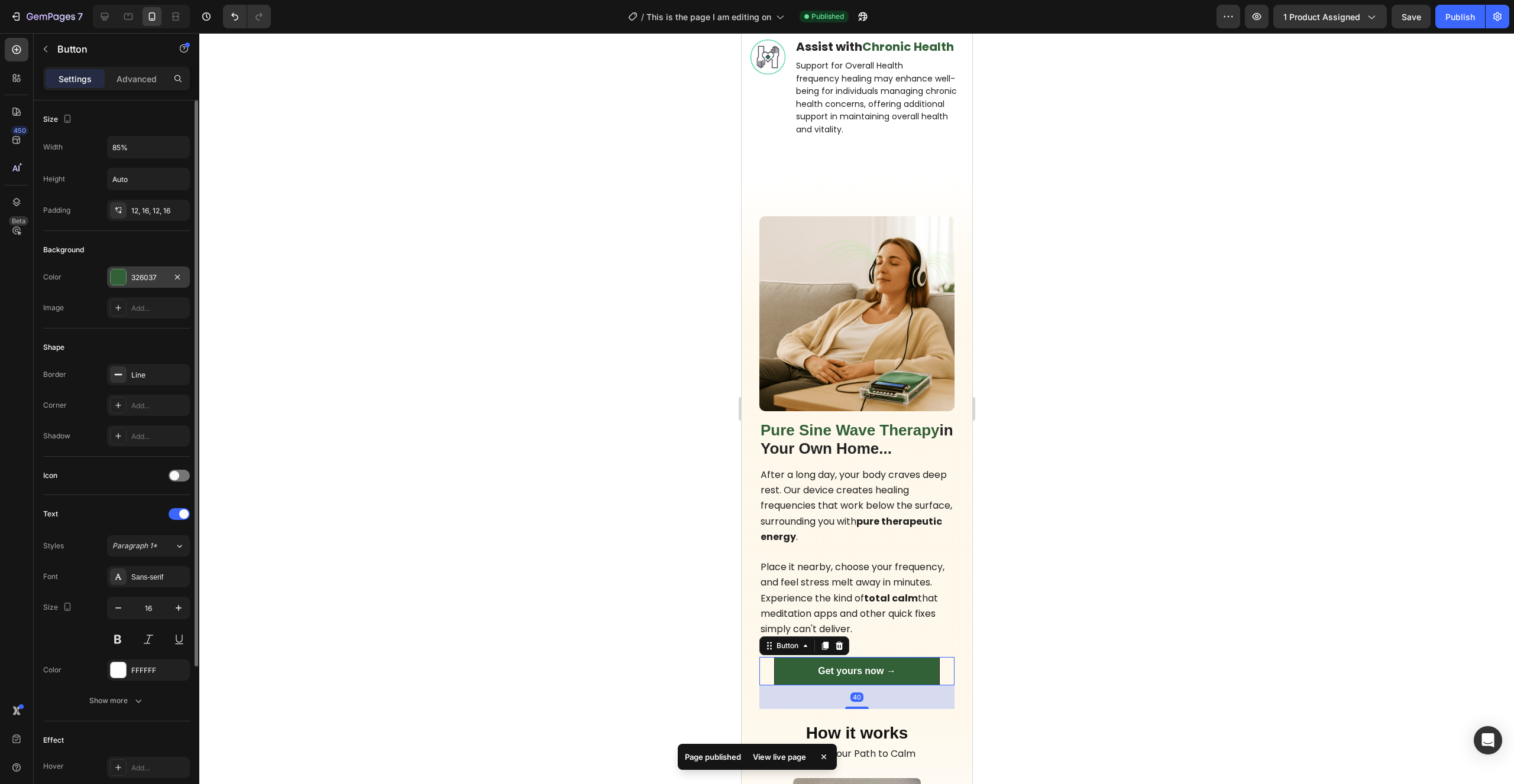
click at [142, 280] on div "326037" at bounding box center [149, 278] width 34 height 11
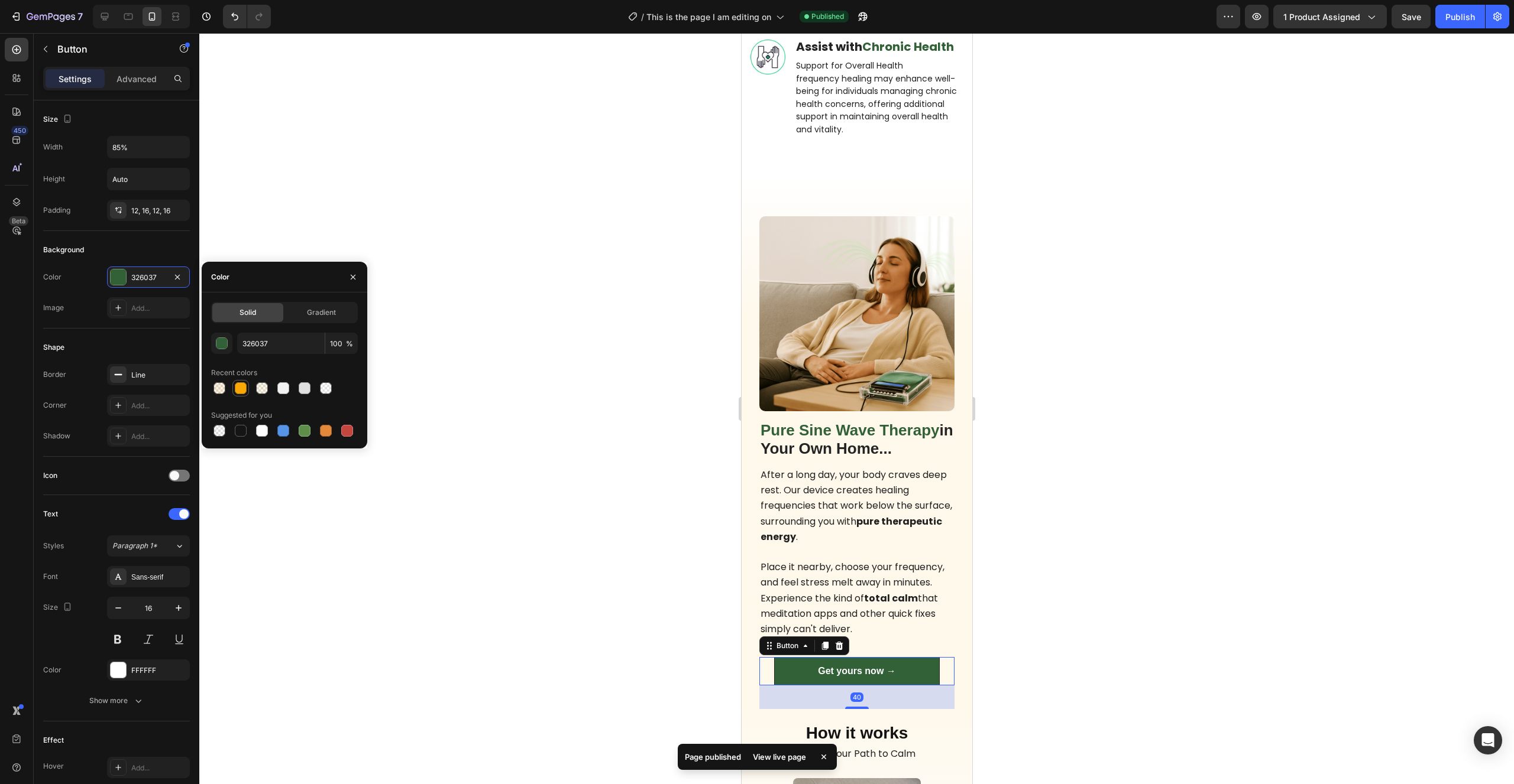
click at [240, 385] on div at bounding box center [240, 388] width 12 height 12
type input "F7A806"
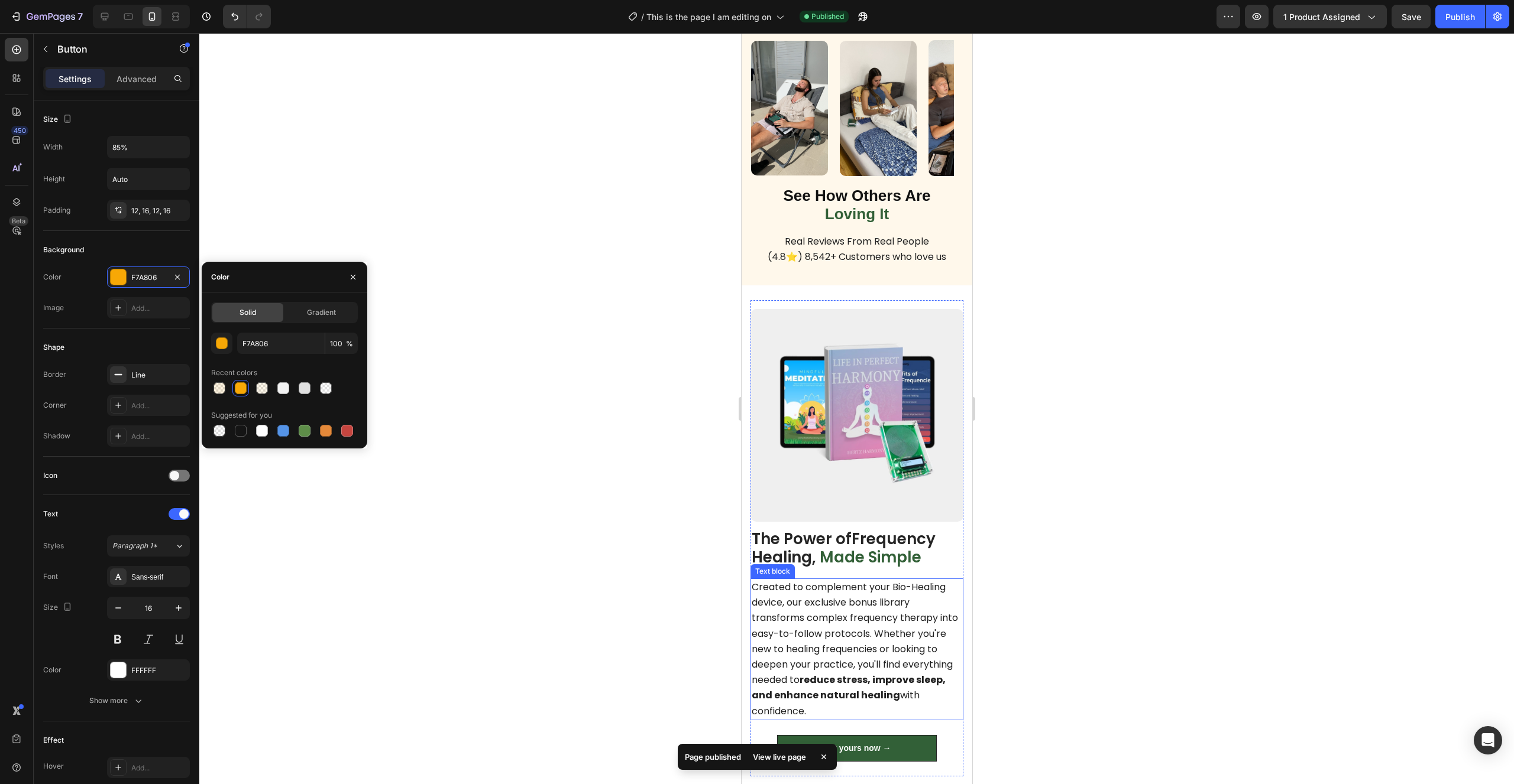
scroll to position [1147, 0]
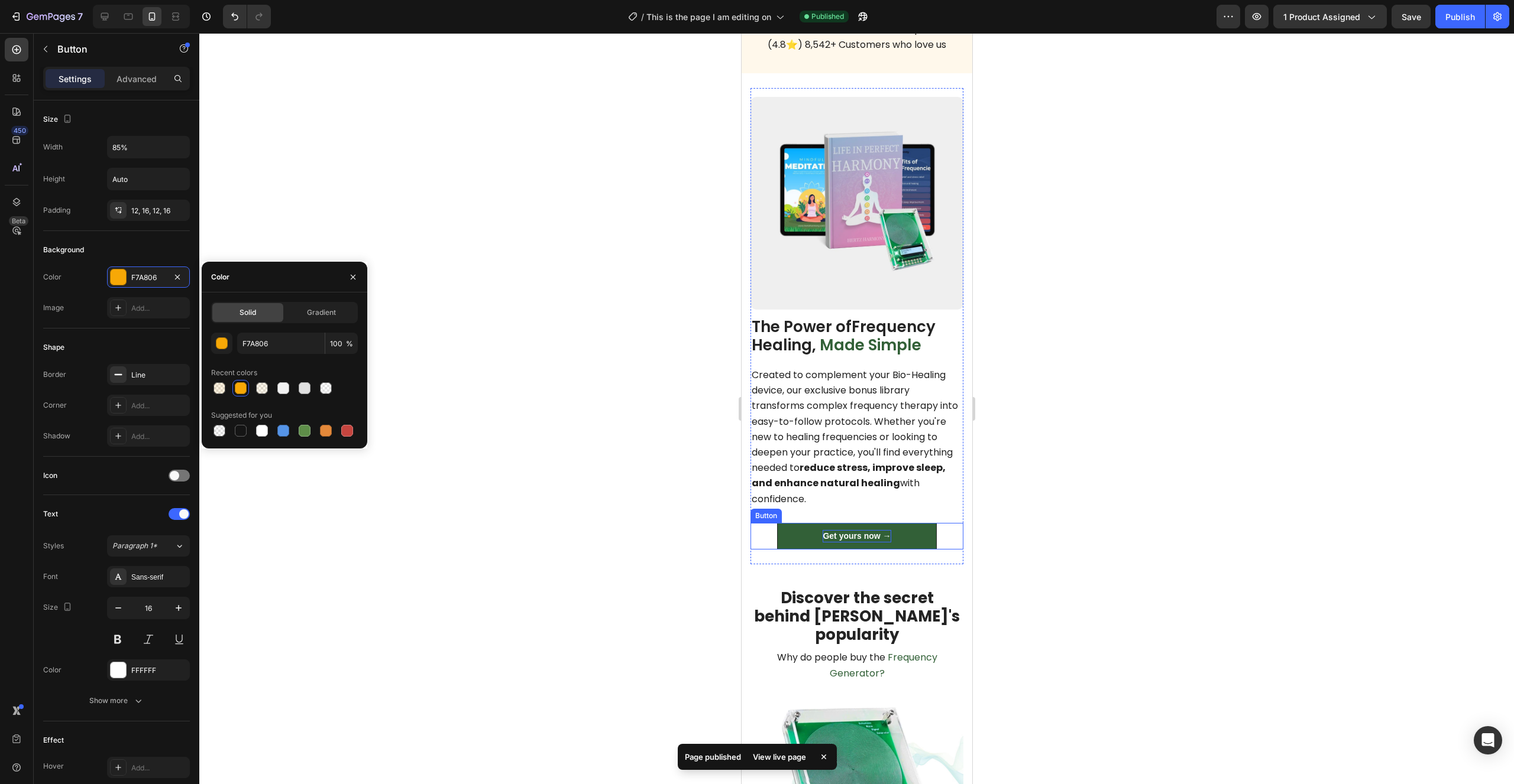
click at [857, 538] on p "Get yours now →" at bounding box center [856, 537] width 68 height 13
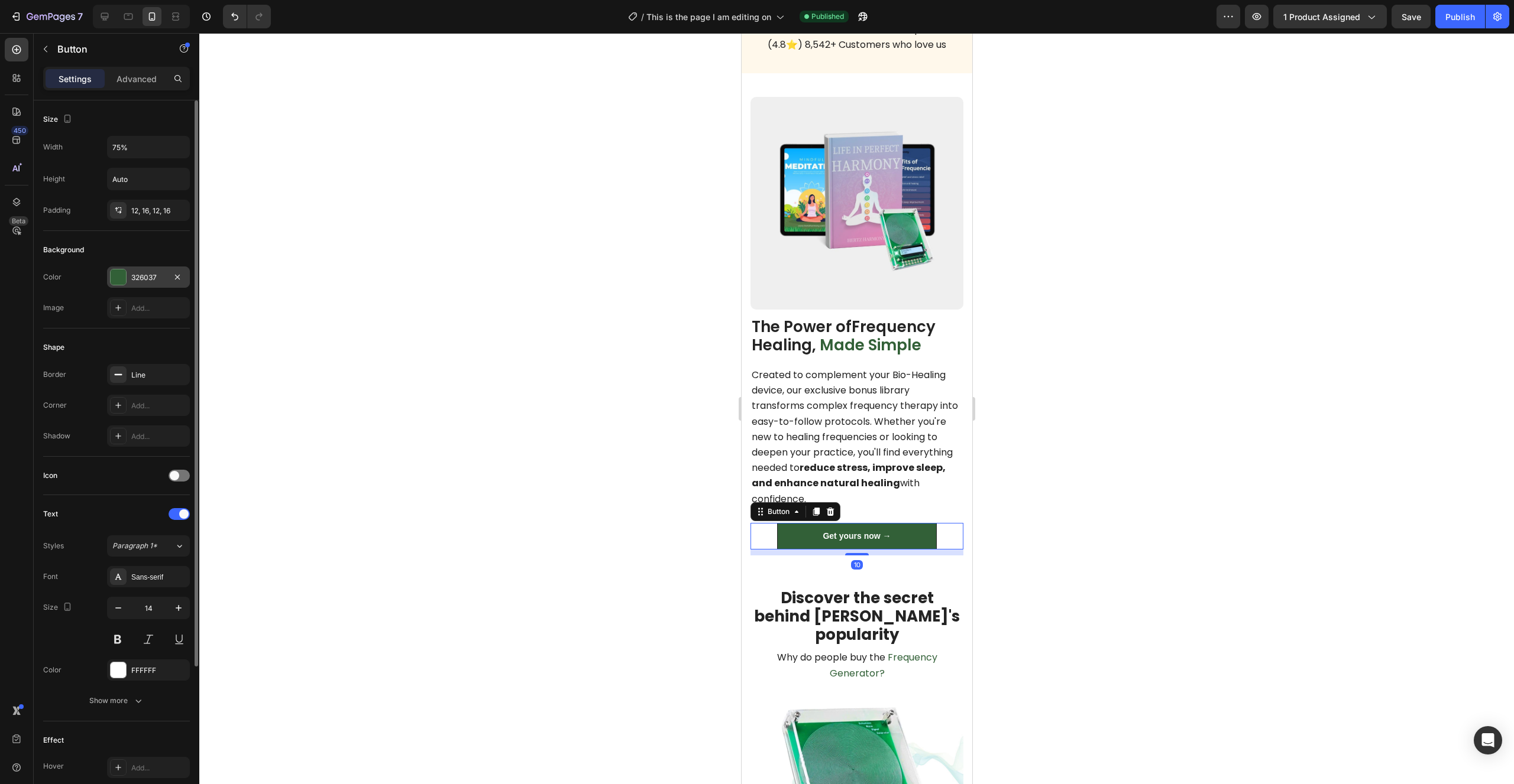
click at [145, 282] on div "326037" at bounding box center [149, 278] width 34 height 11
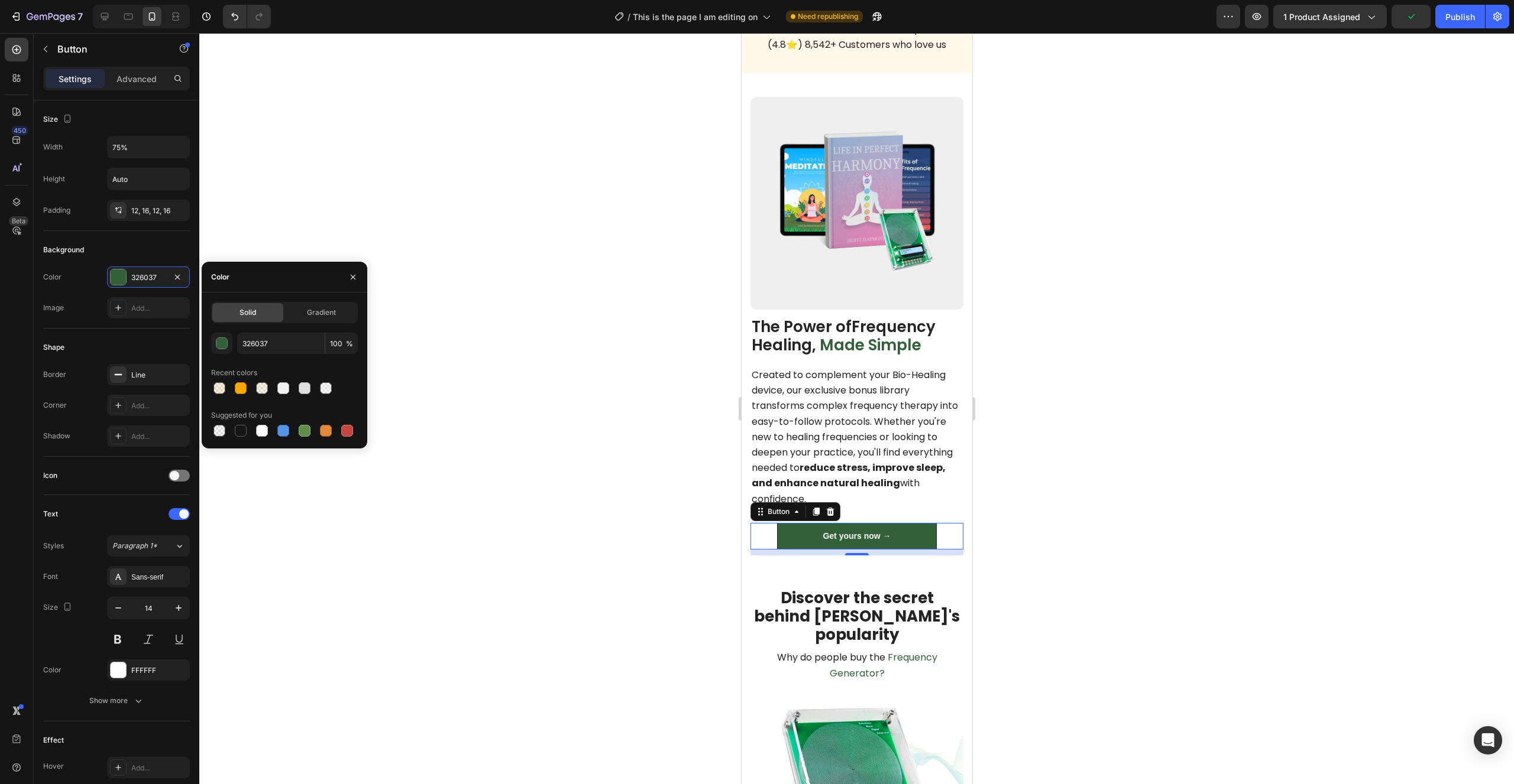
click at [240, 384] on div at bounding box center [240, 388] width 12 height 12
type input "F7A806"
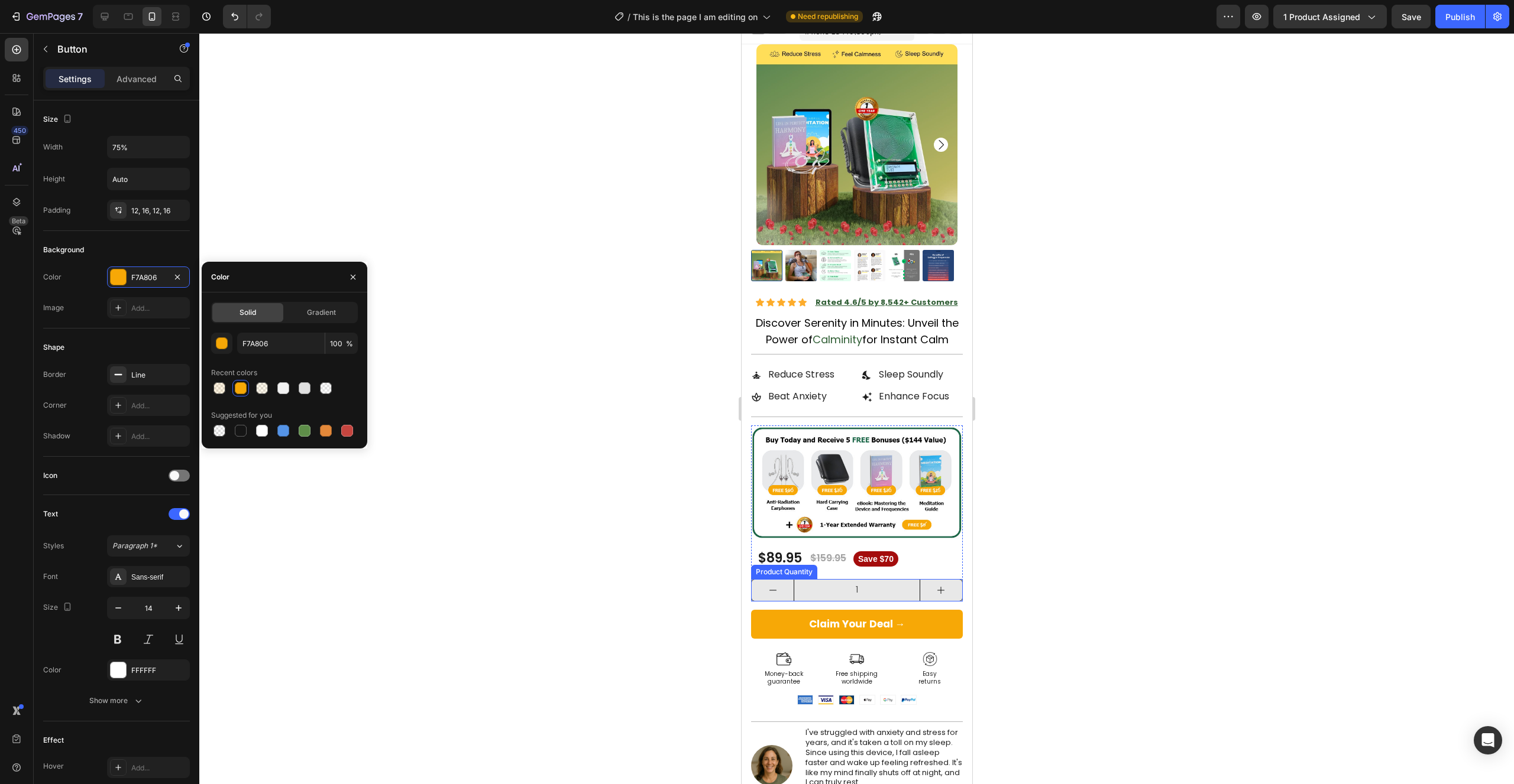
scroll to position [8, 0]
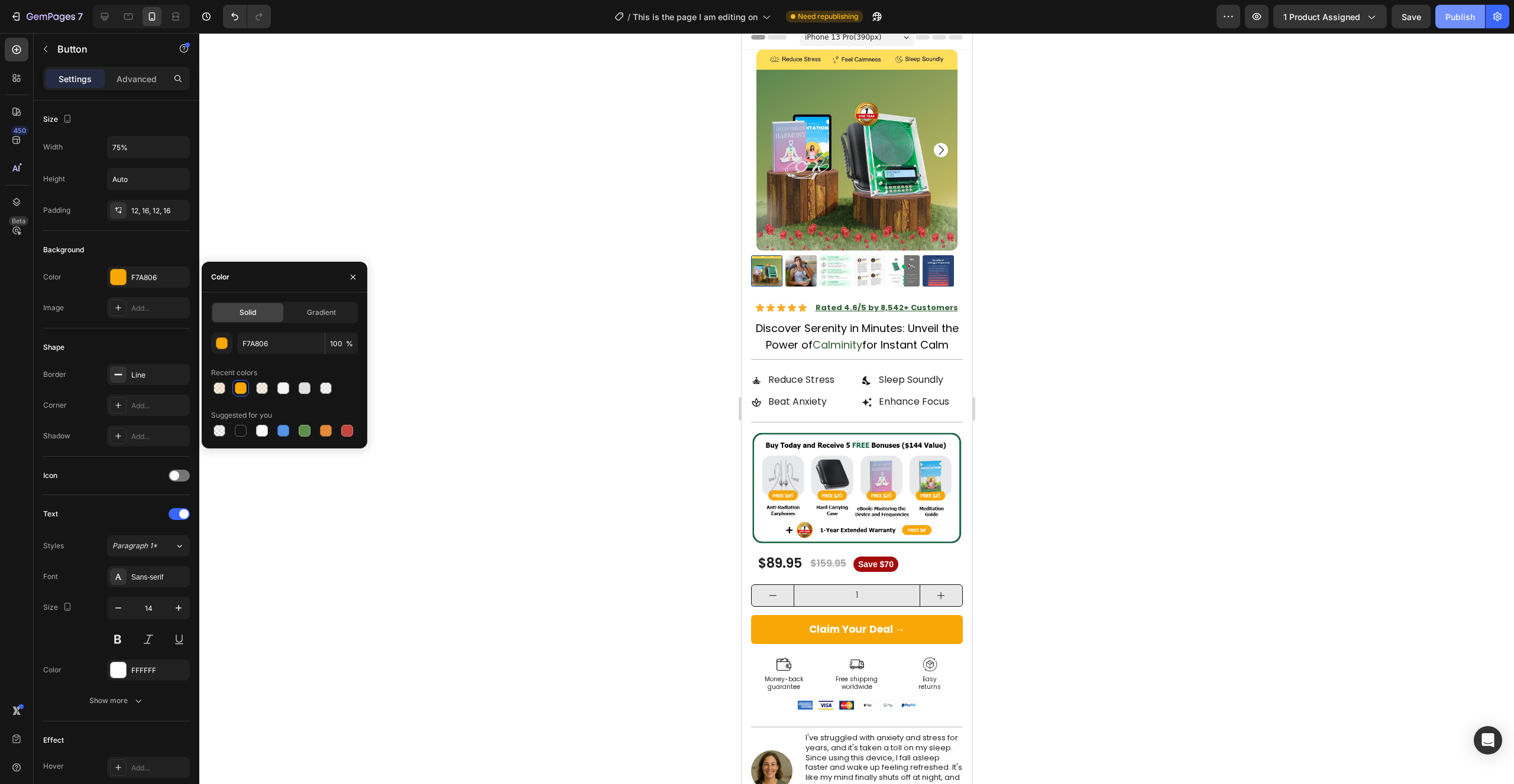
click at [1463, 23] on button "Publish" at bounding box center [1459, 16] width 49 height 23
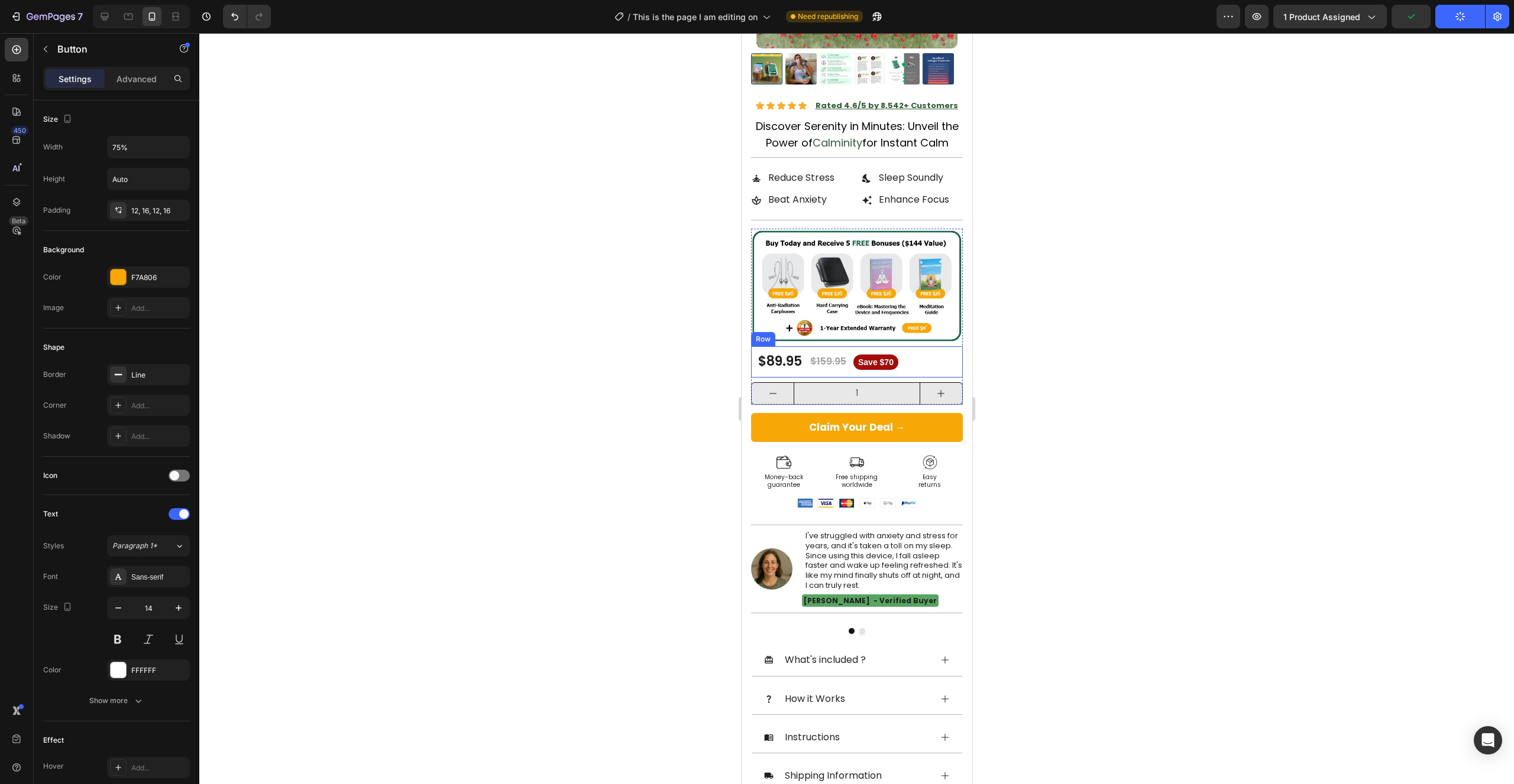
scroll to position [249, 0]
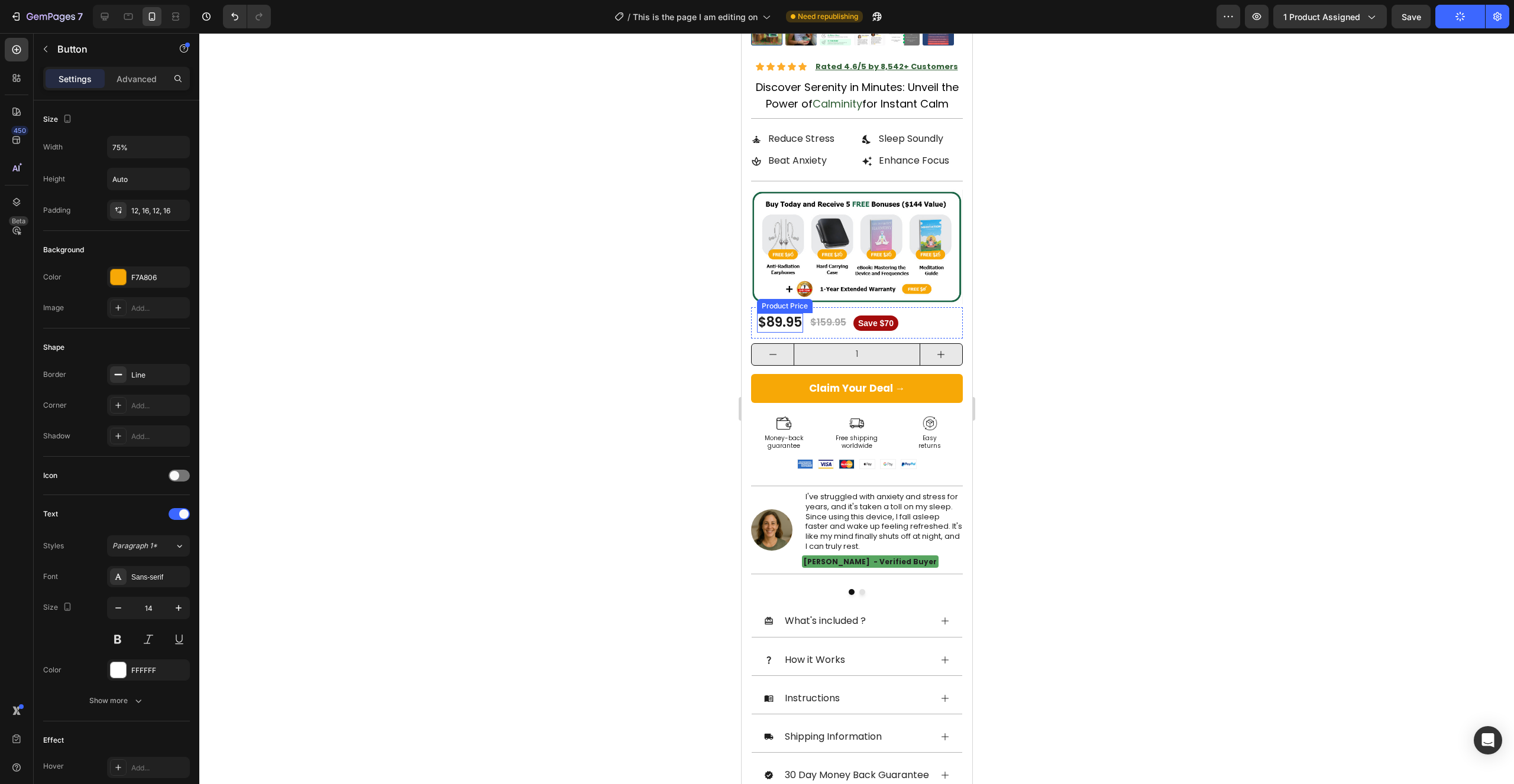
click at [789, 321] on div "$89.95" at bounding box center [779, 322] width 46 height 20
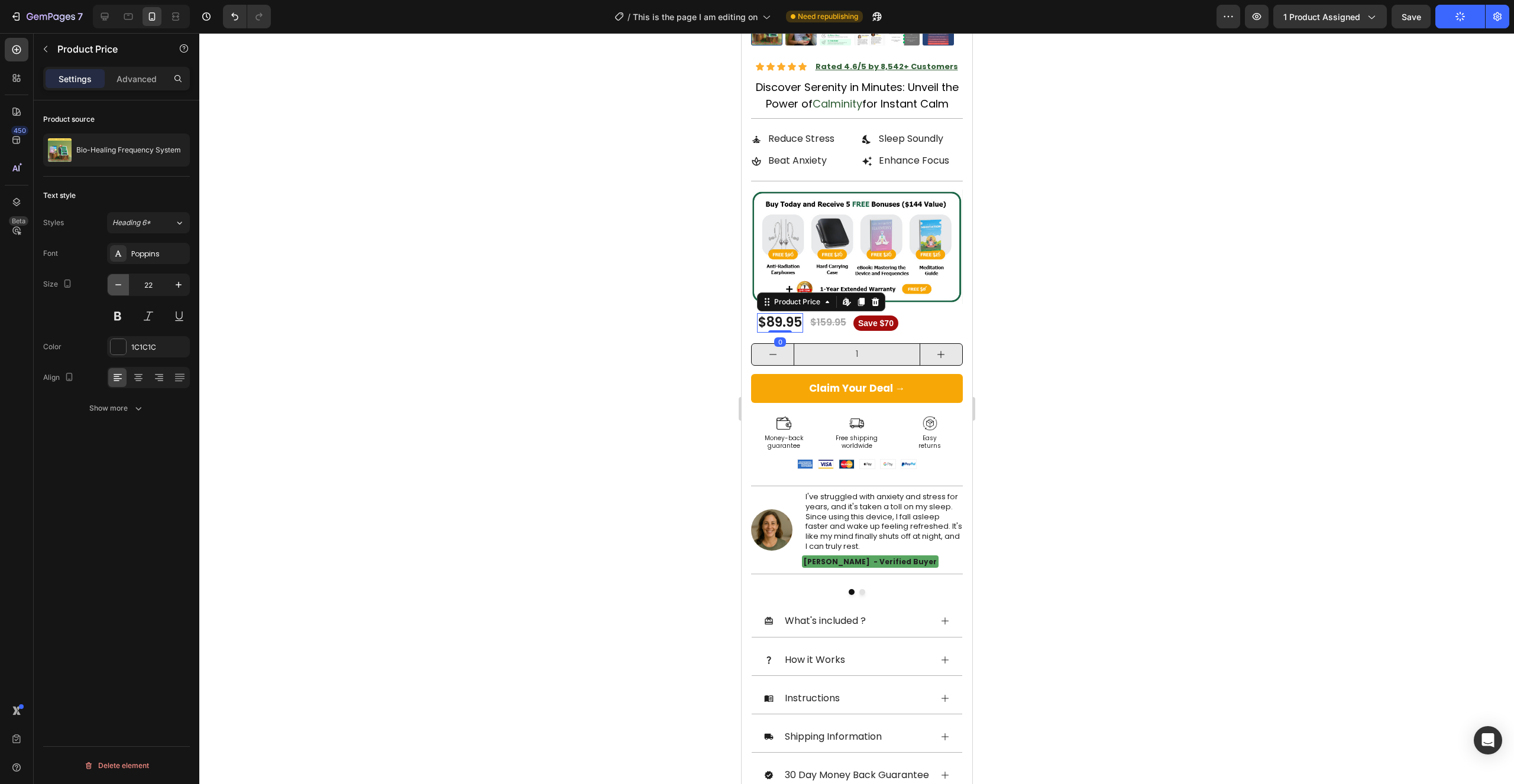
click at [117, 289] on icon "button" at bounding box center [118, 285] width 12 height 12
type input "20"
click at [824, 326] on div "$159.95" at bounding box center [824, 322] width 38 height 15
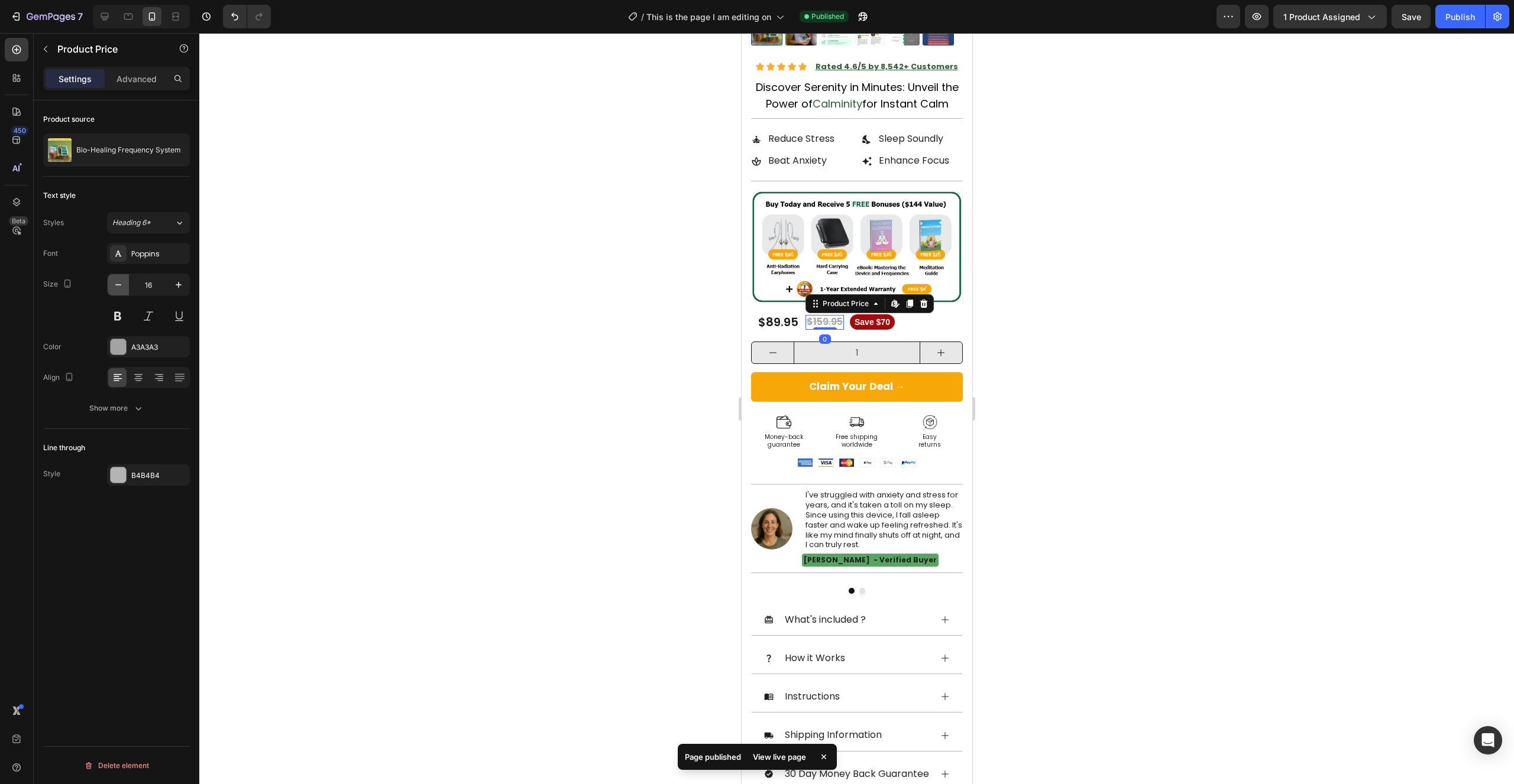
click at [126, 282] on button "button" at bounding box center [117, 284] width 21 height 21
type input "14"
click at [1454, 20] on div "Publish" at bounding box center [1460, 17] width 30 height 13
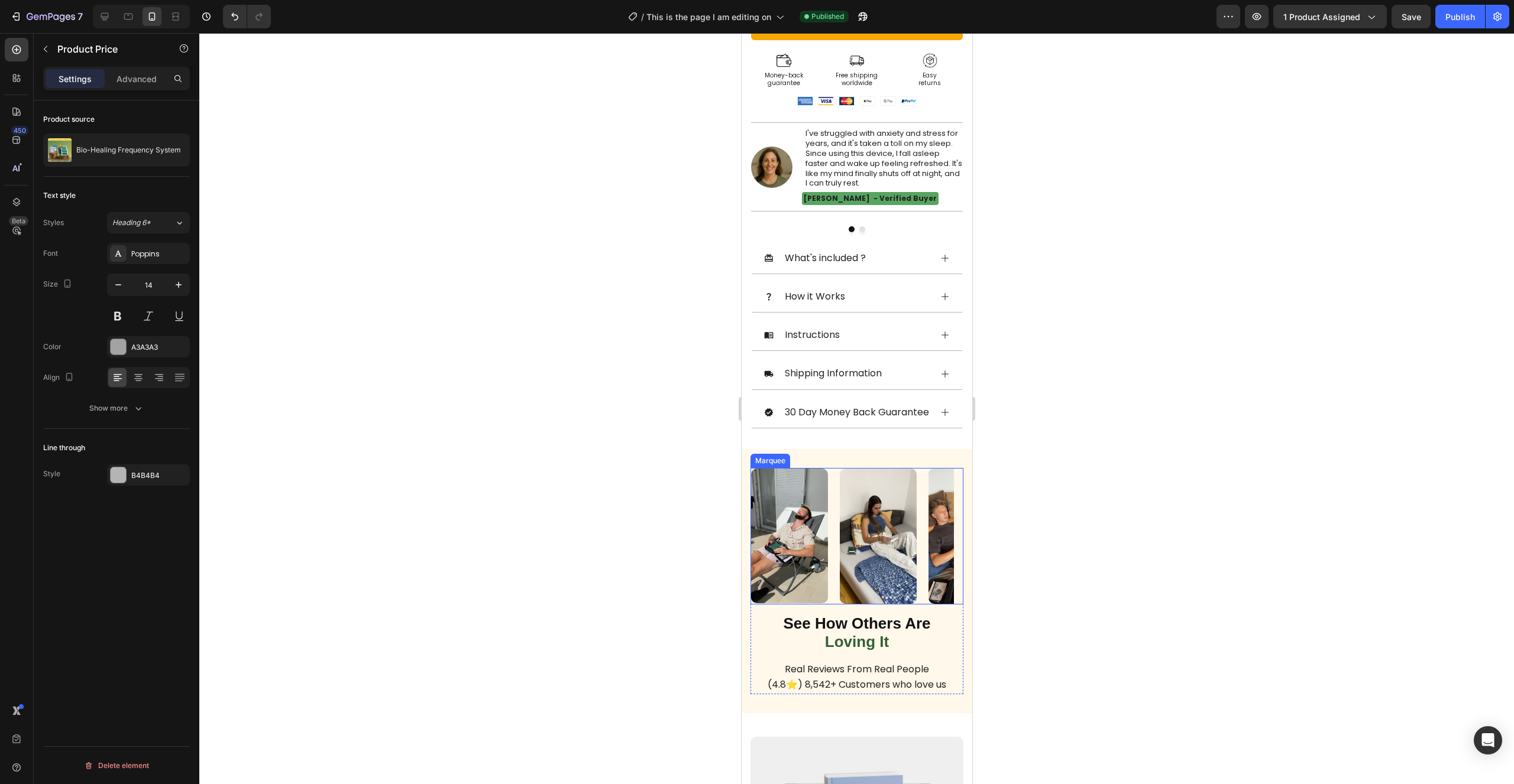
scroll to position [731, 0]
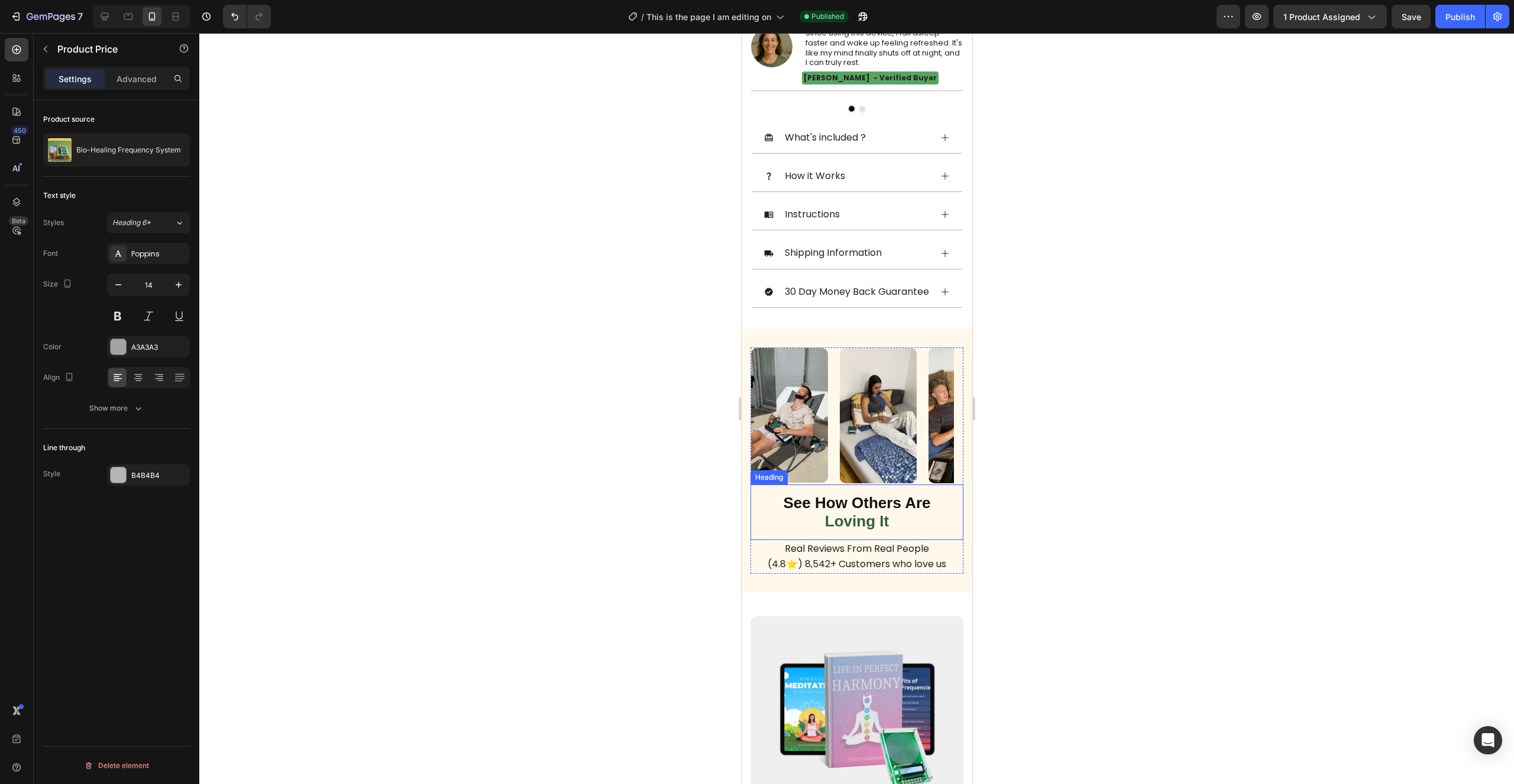
click at [864, 530] on strong "Loving It" at bounding box center [856, 521] width 64 height 18
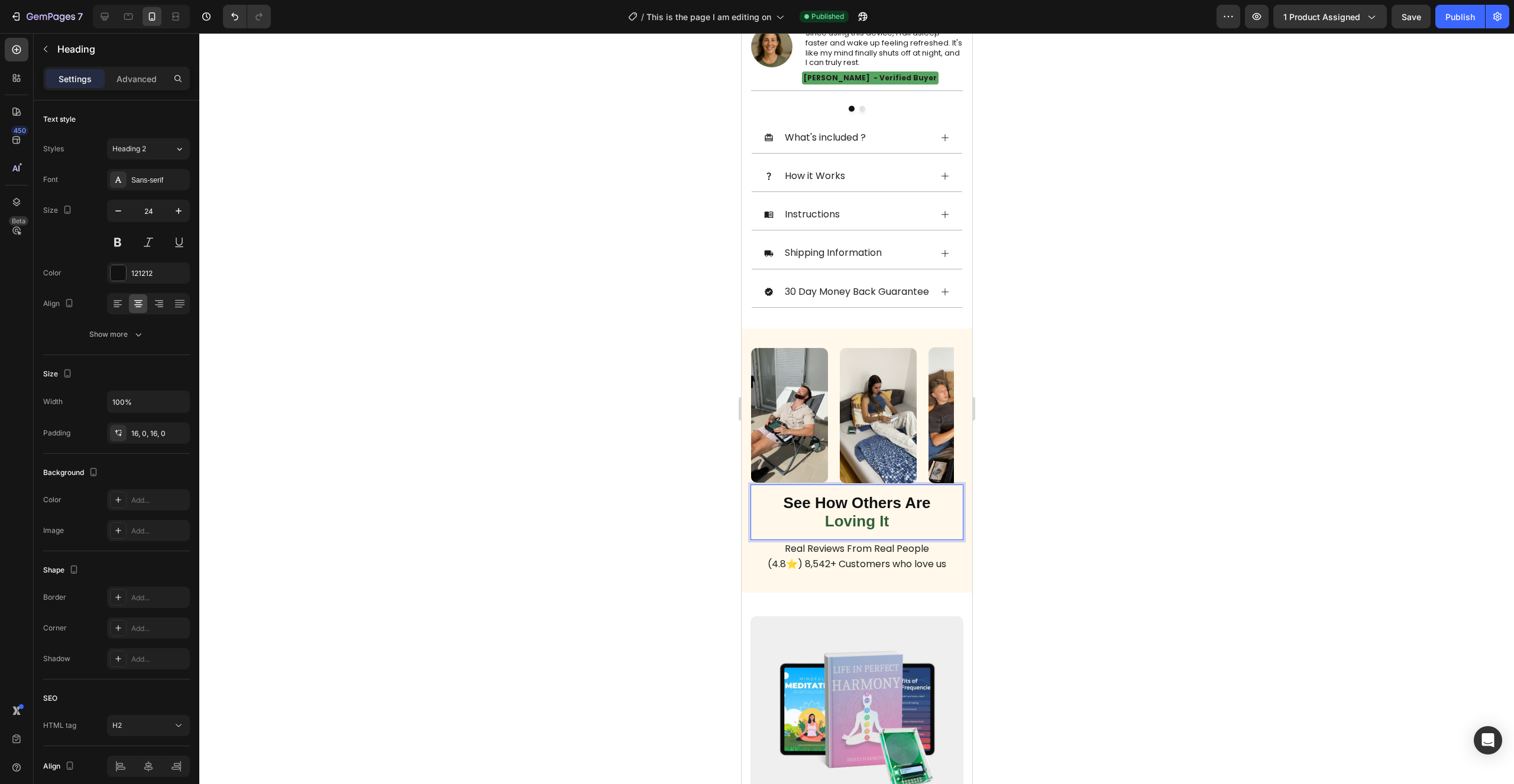
click at [864, 530] on strong "Loving It" at bounding box center [856, 521] width 64 height 18
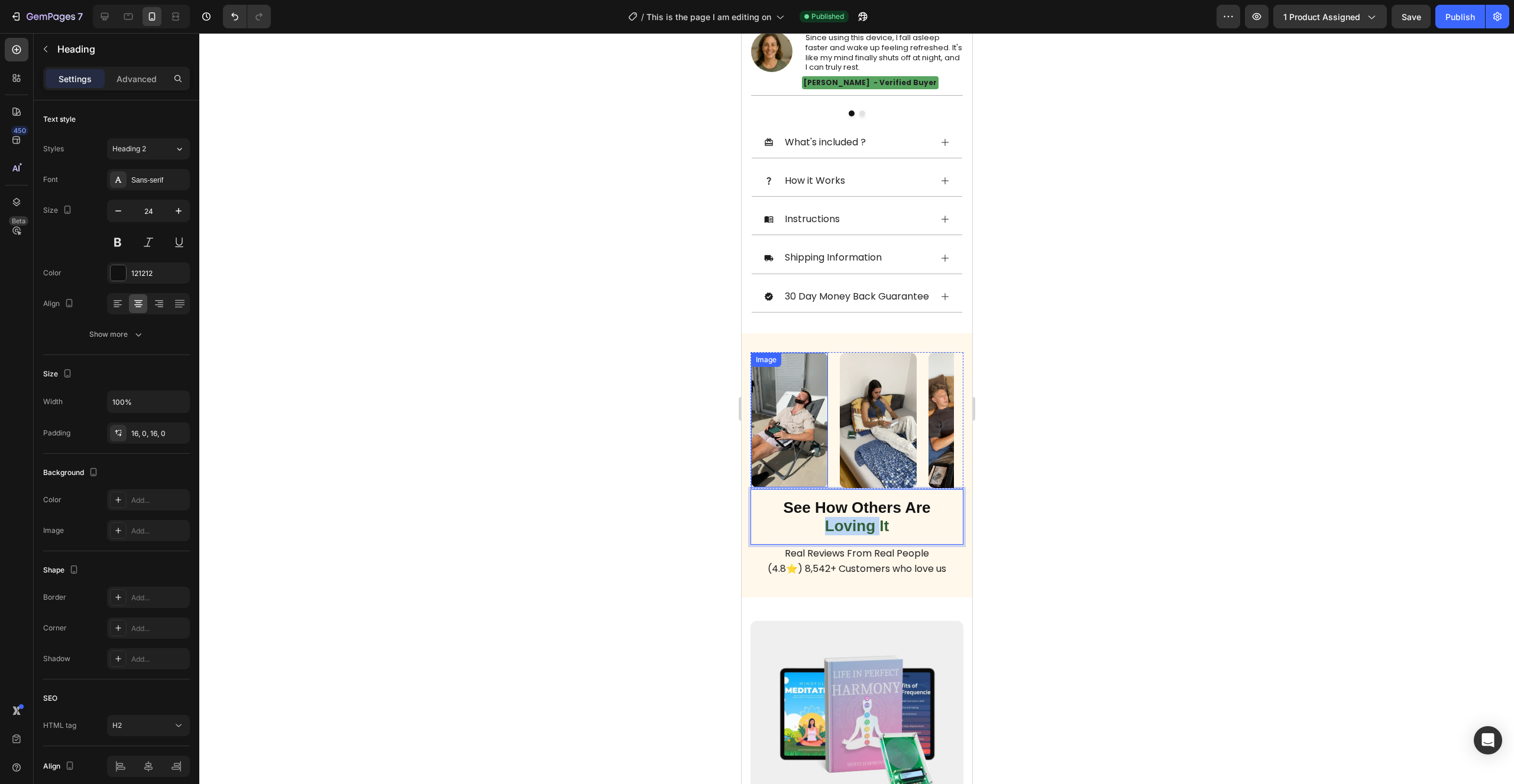
scroll to position [309, 0]
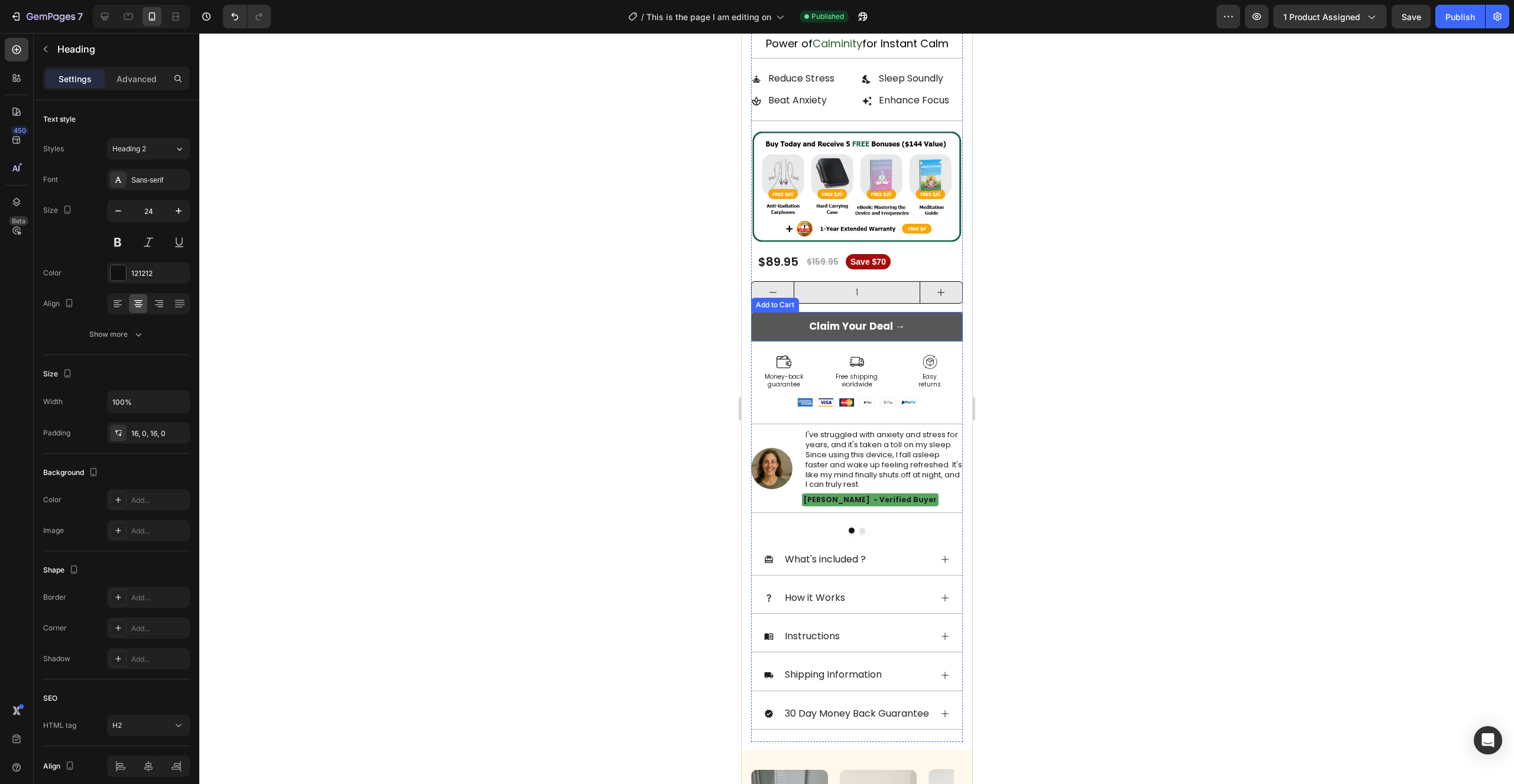
click at [792, 332] on button "Claim Your Deal →" at bounding box center [856, 327] width 211 height 30
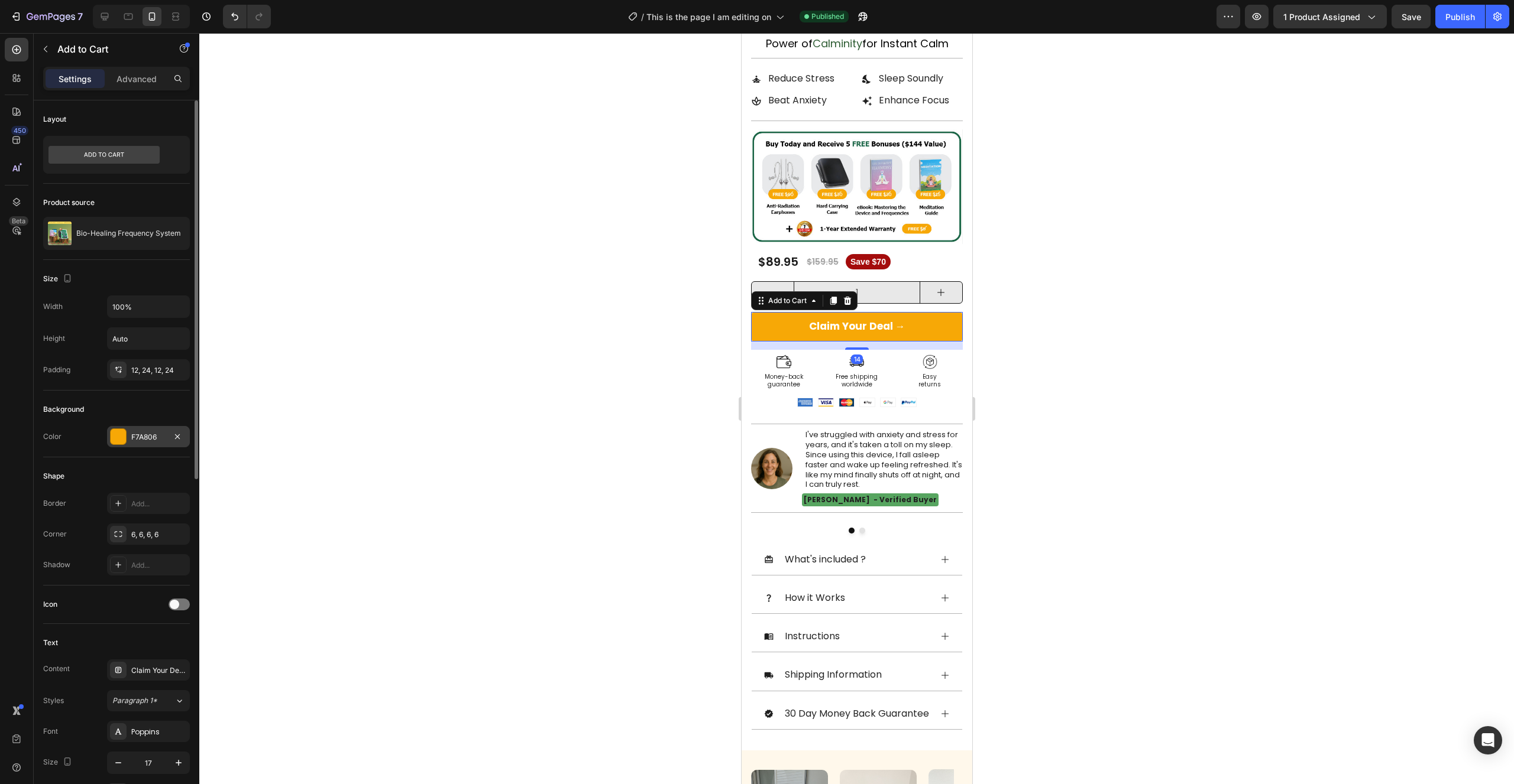
click at [122, 433] on div at bounding box center [118, 437] width 16 height 16
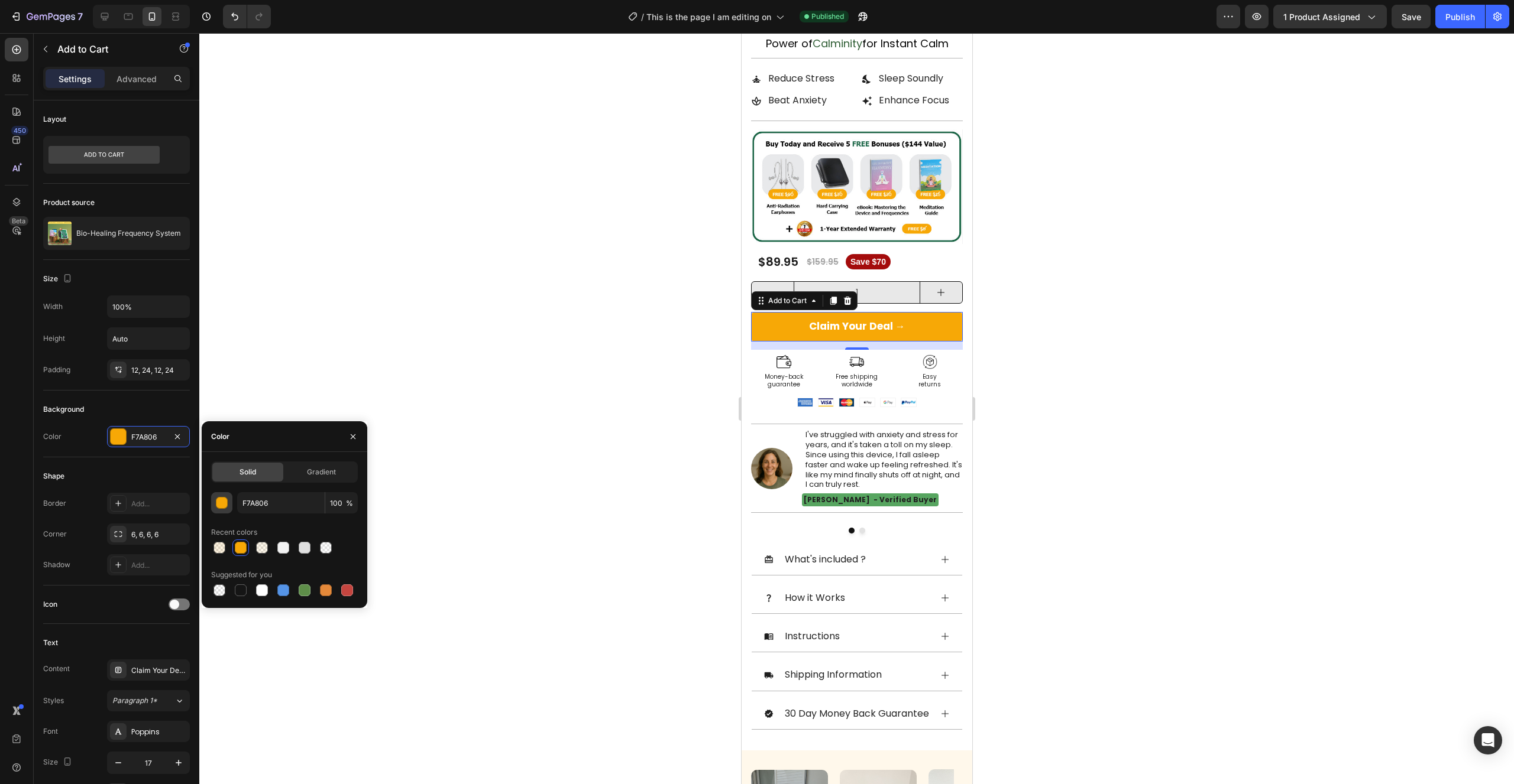
click at [226, 505] on div "button" at bounding box center [222, 503] width 12 height 12
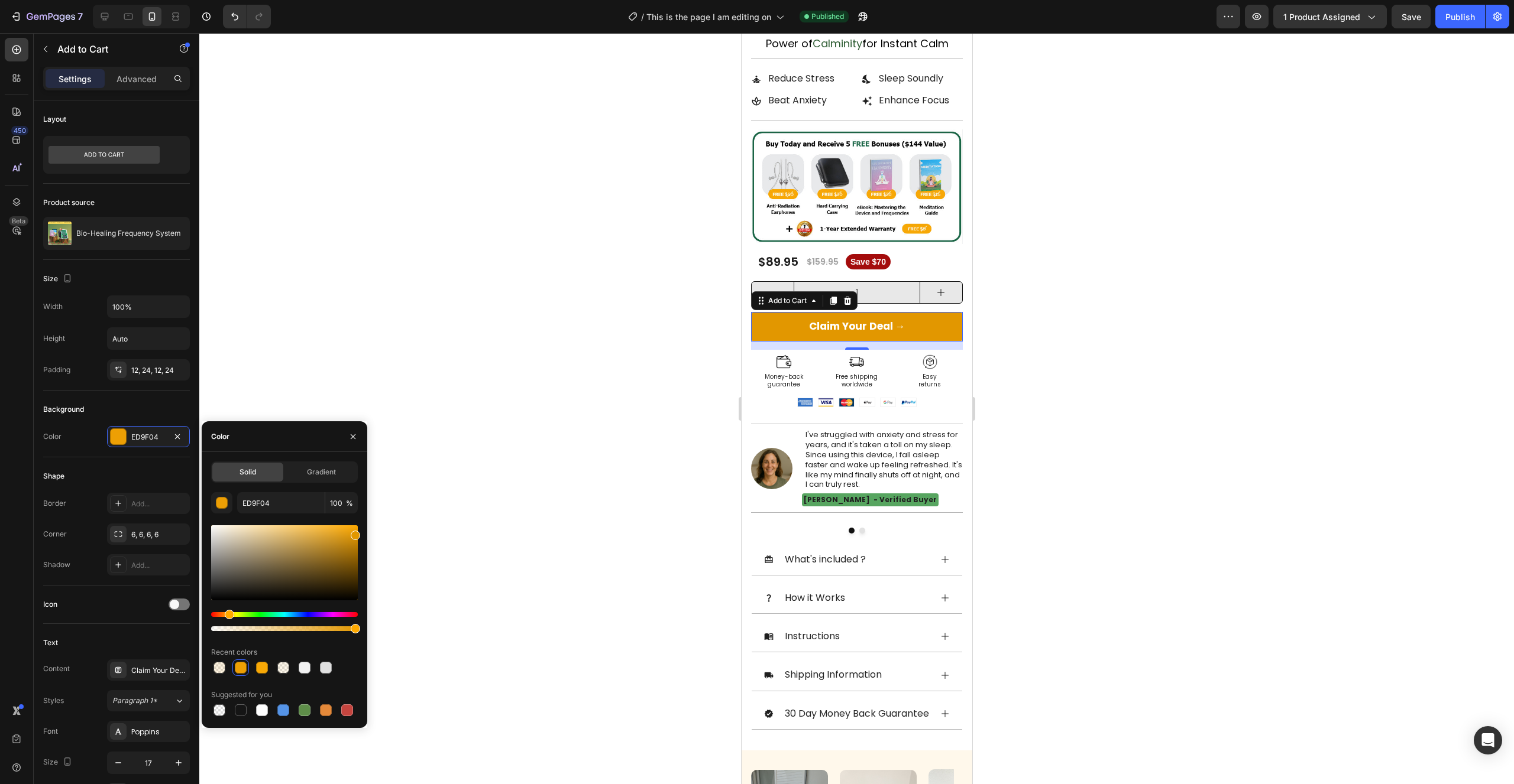
click at [358, 533] on div at bounding box center [355, 535] width 9 height 9
type input "E29700"
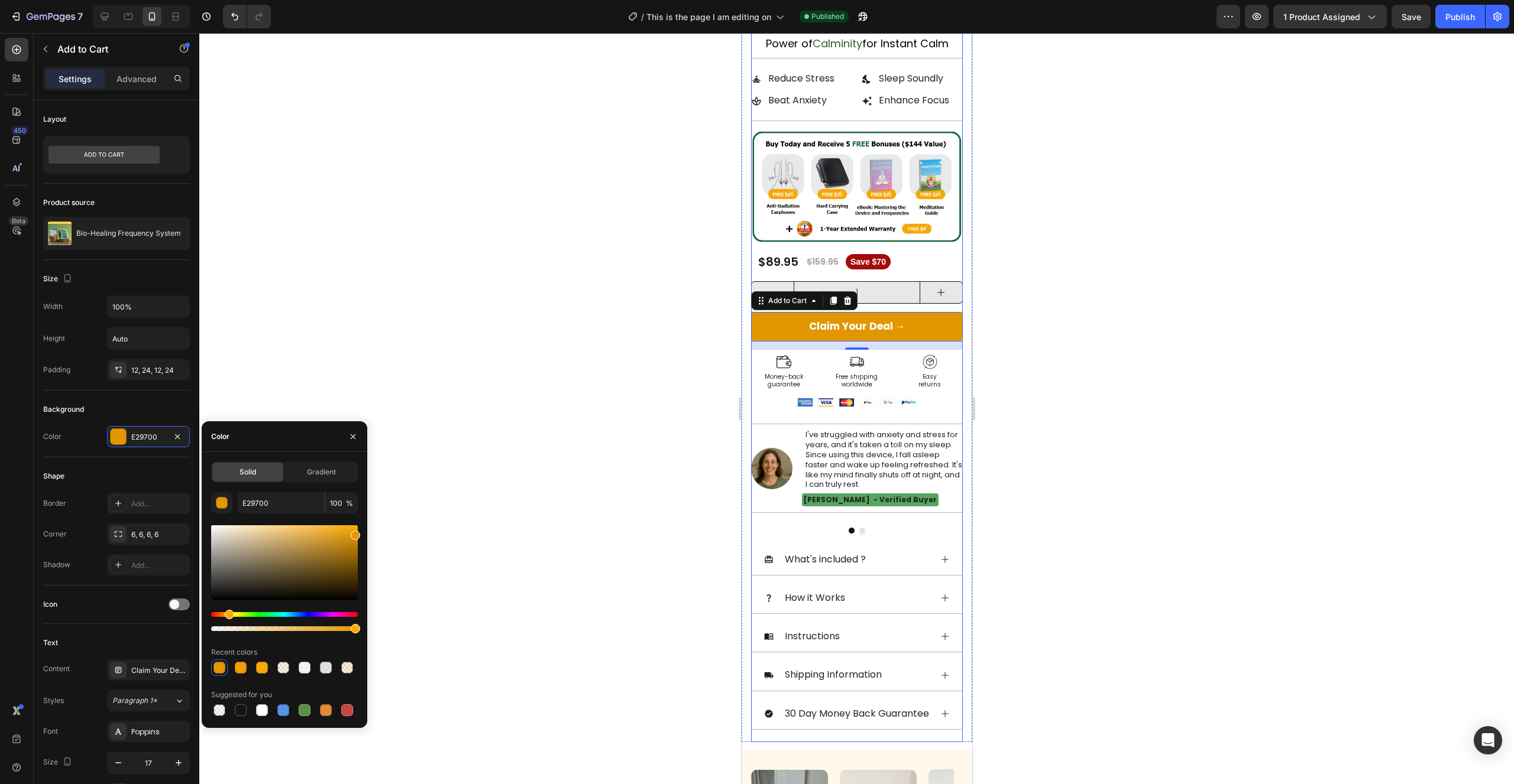
click at [781, 408] on div "Icon Icon Icon Icon Icon Icon List Rated 4.6/5 by 8,542+ Customers Text Block R…" at bounding box center [856, 370] width 211 height 743
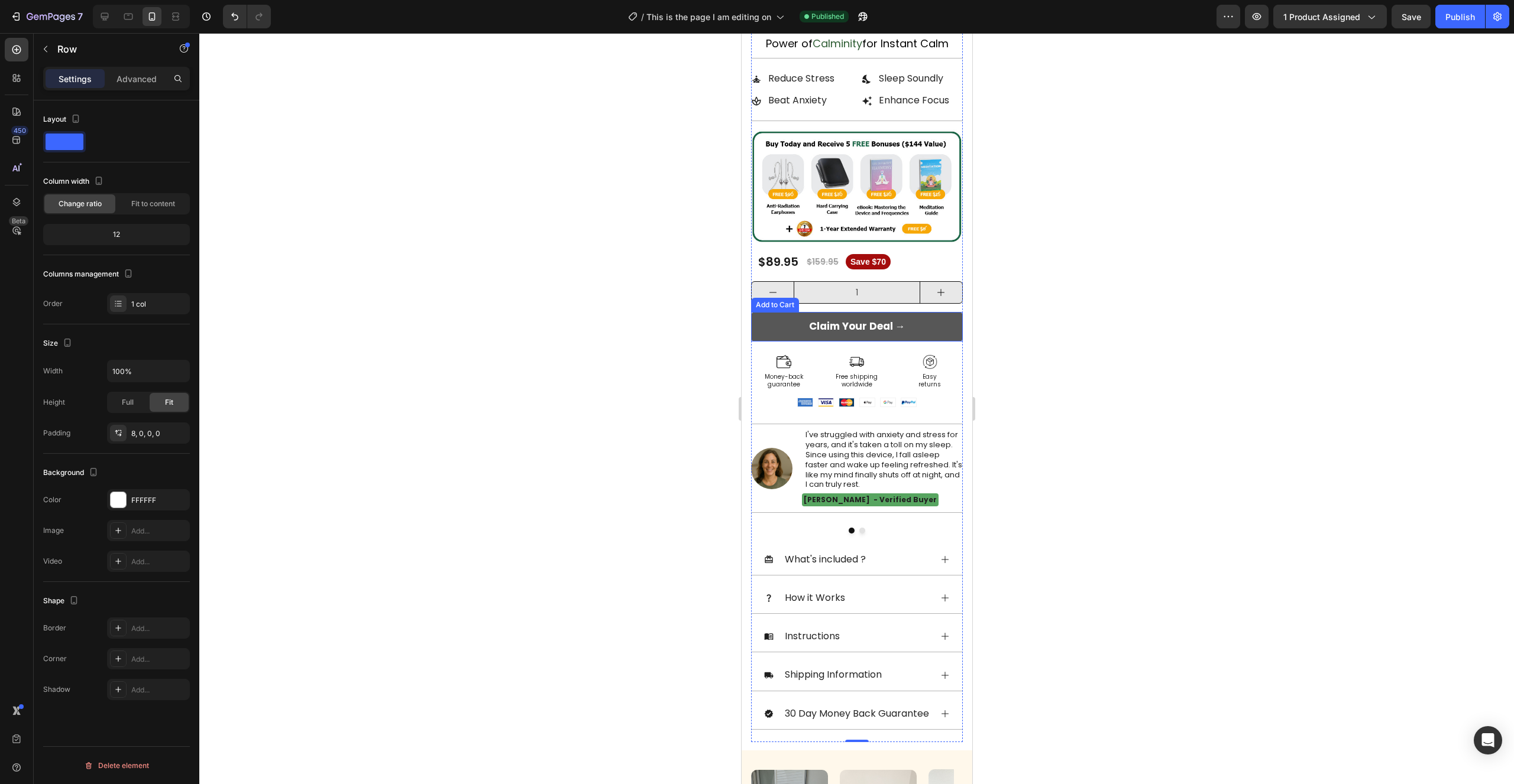
click at [779, 332] on button "Claim Your Deal →" at bounding box center [856, 327] width 211 height 30
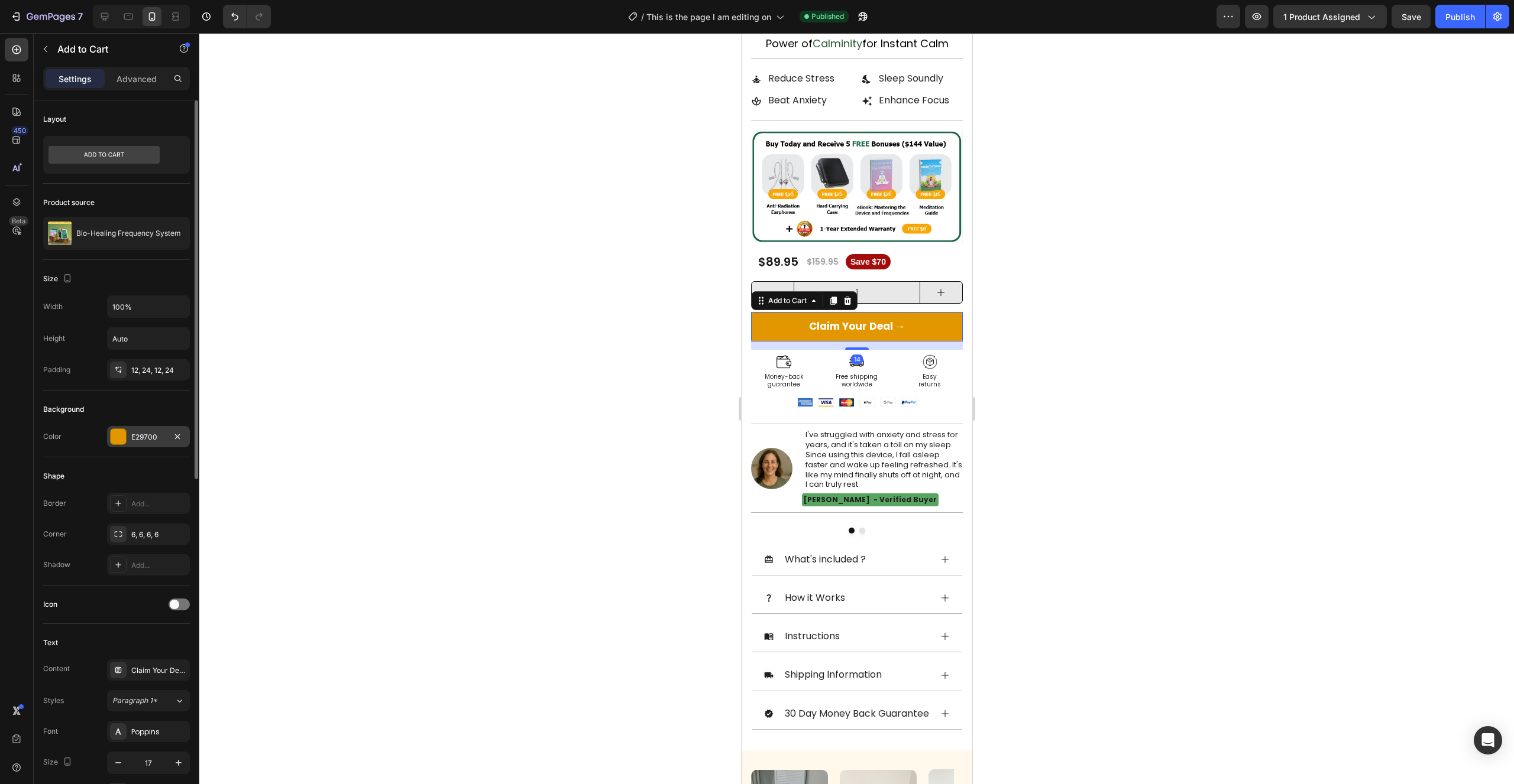
click at [152, 437] on div "E29700" at bounding box center [149, 437] width 34 height 11
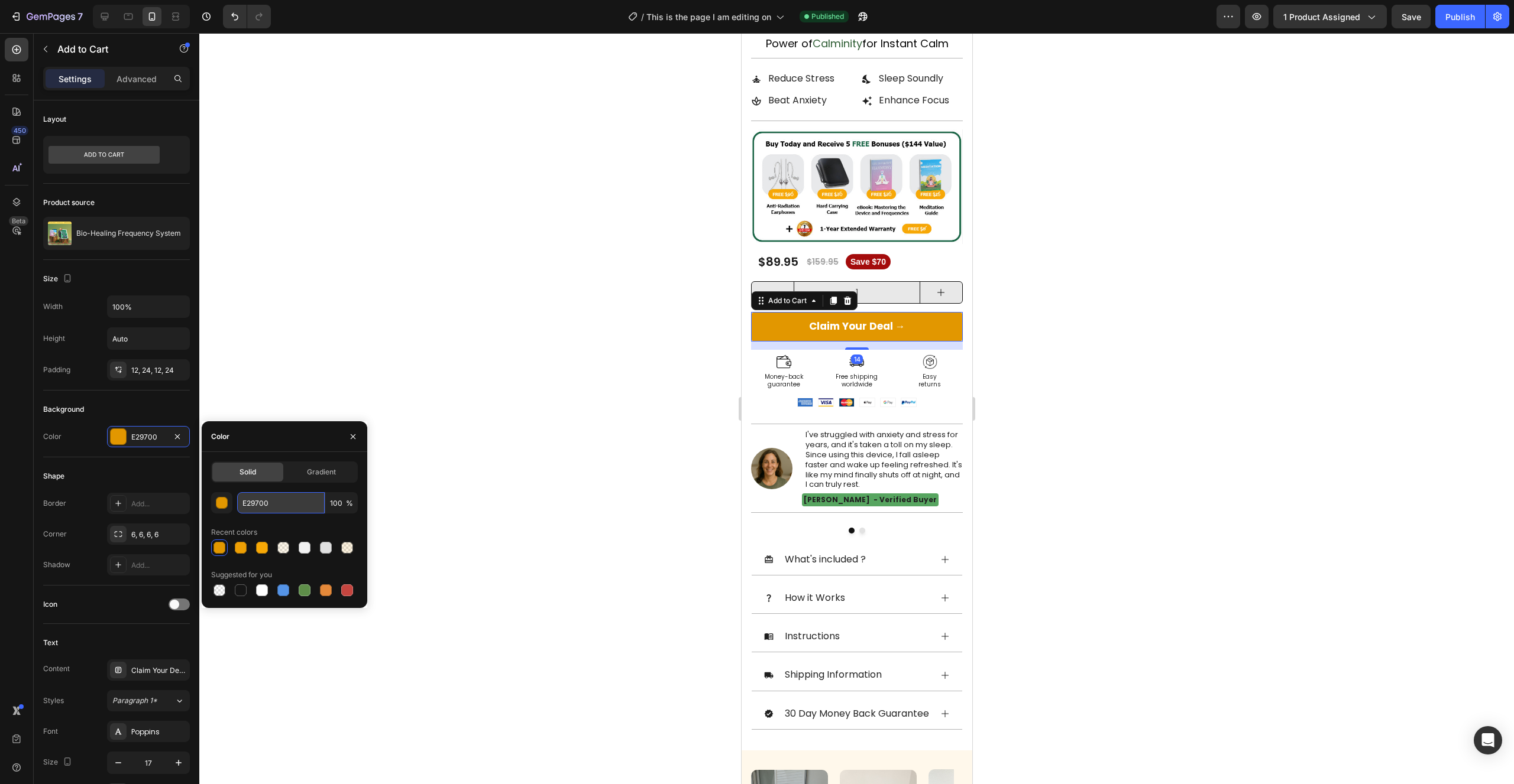
click at [262, 498] on input "E29700" at bounding box center [281, 502] width 88 height 21
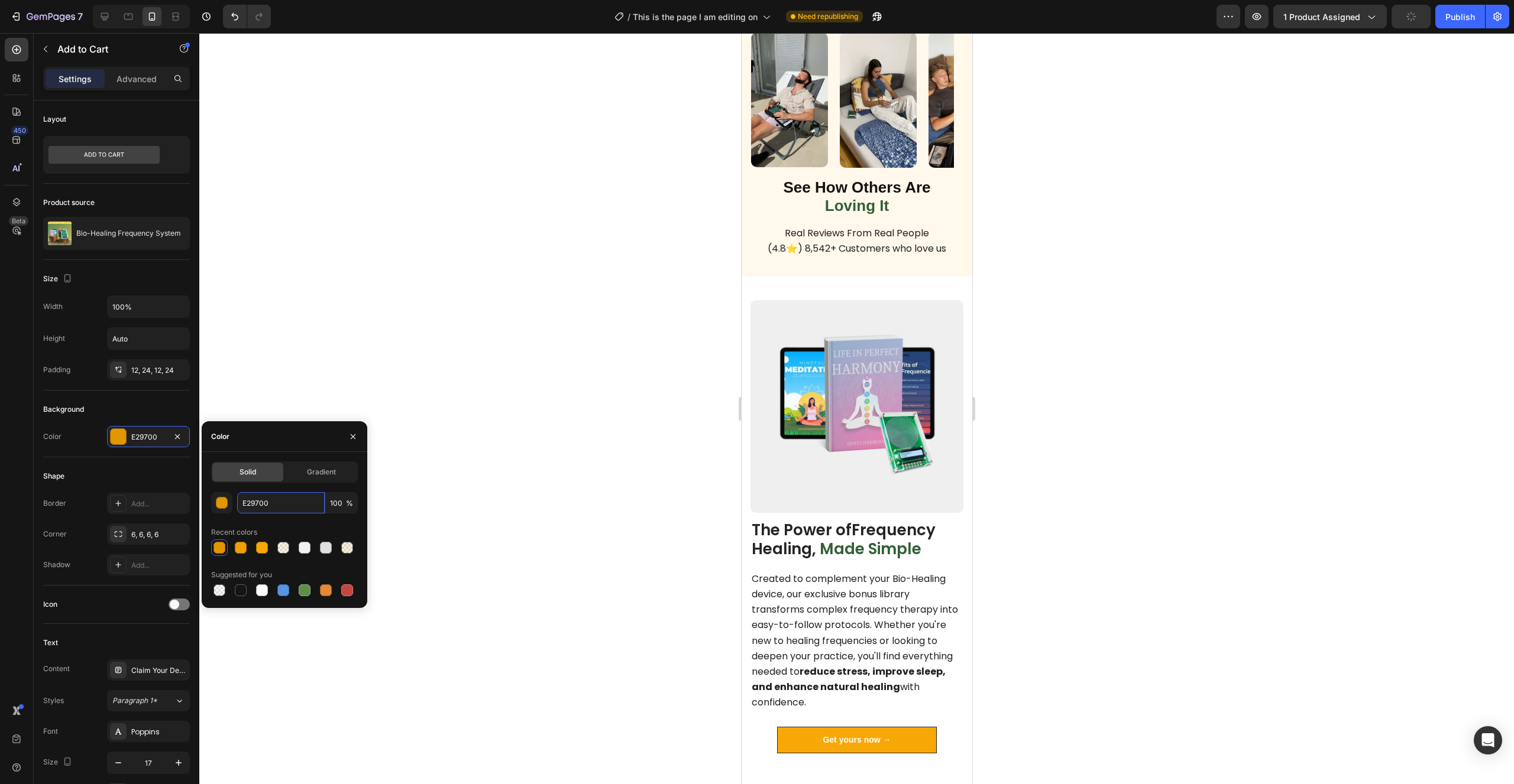
scroll to position [1394, 0]
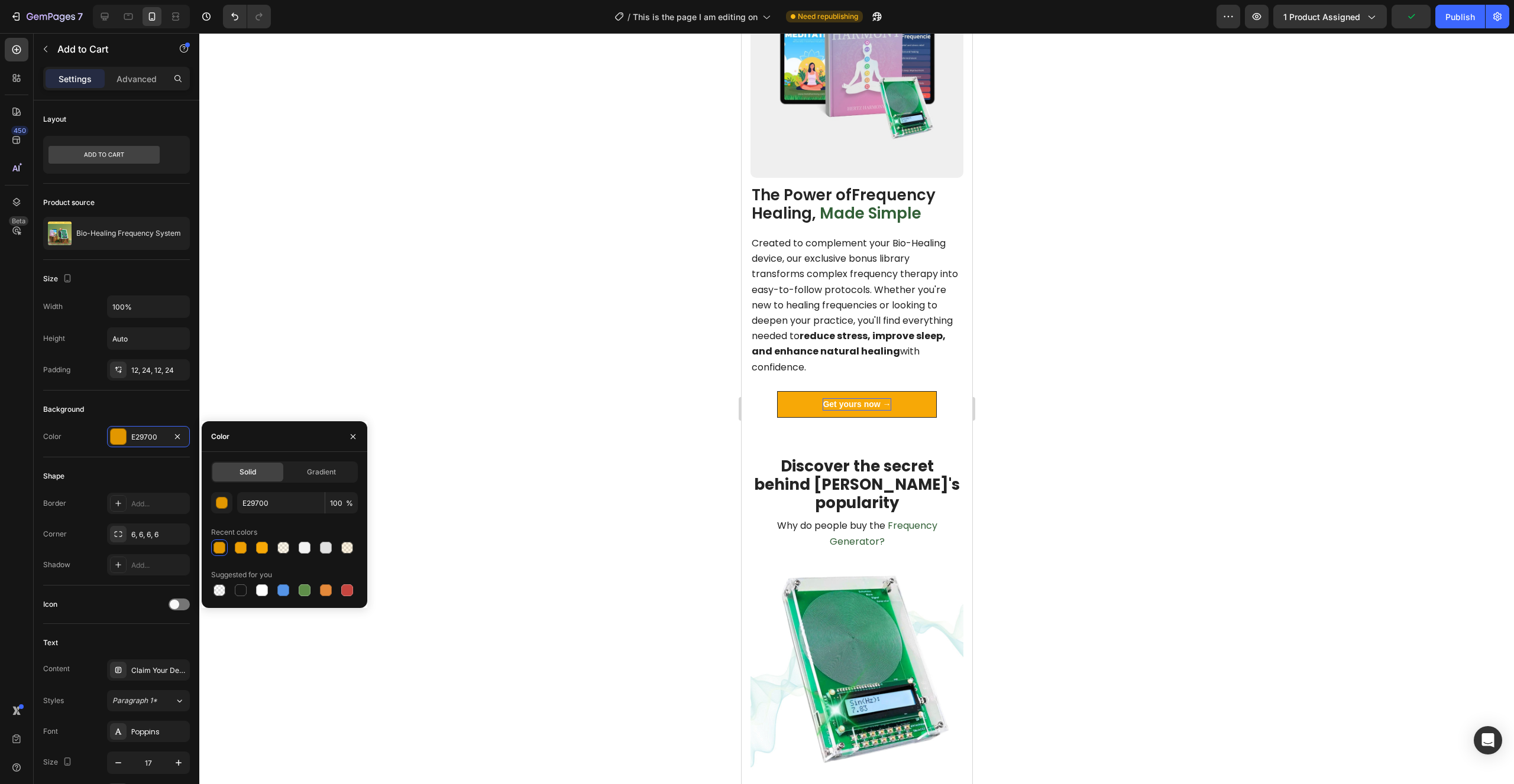
click at [883, 399] on p "Get yours now →" at bounding box center [856, 405] width 68 height 13
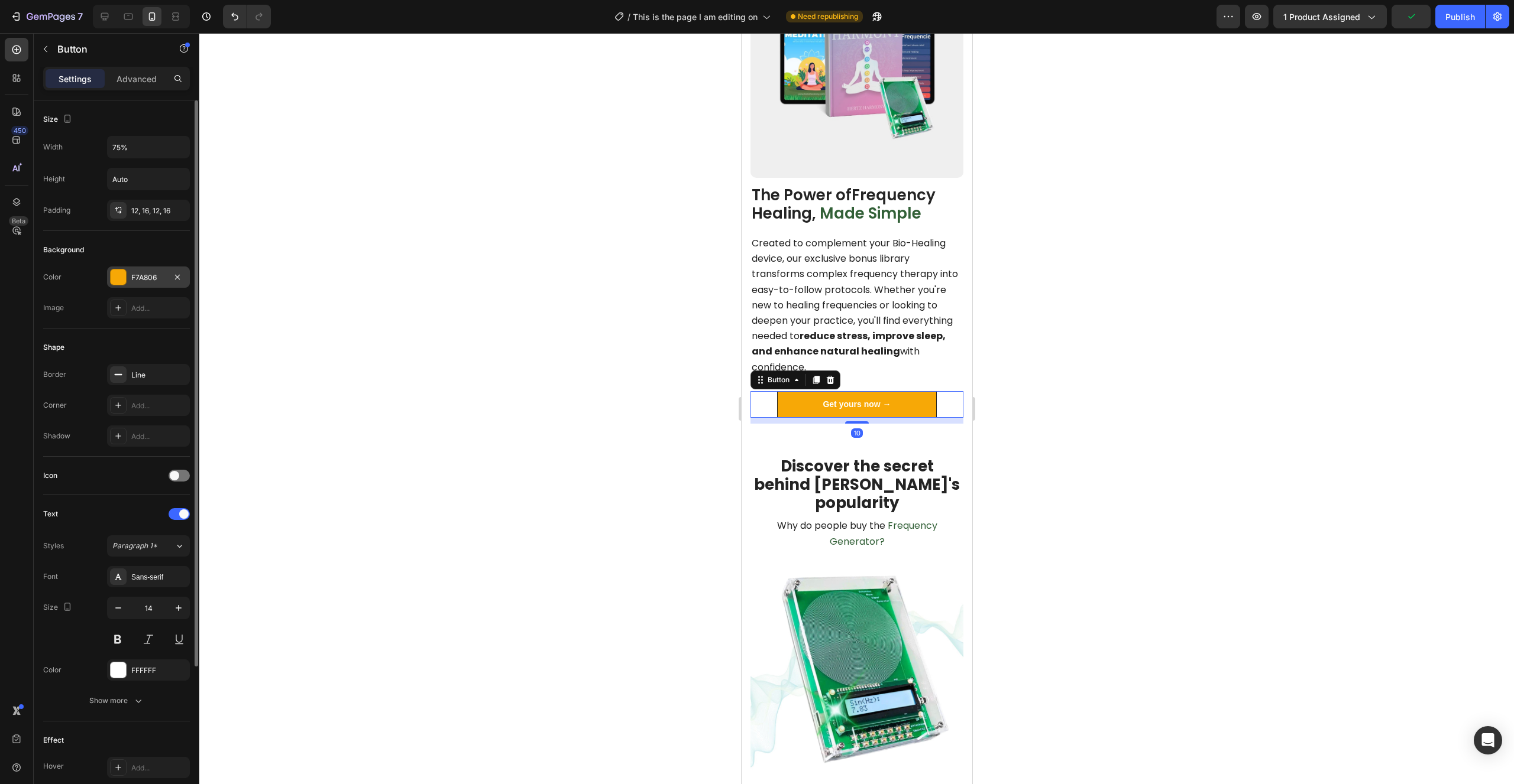
click at [132, 273] on div "F7A806" at bounding box center [149, 278] width 34 height 11
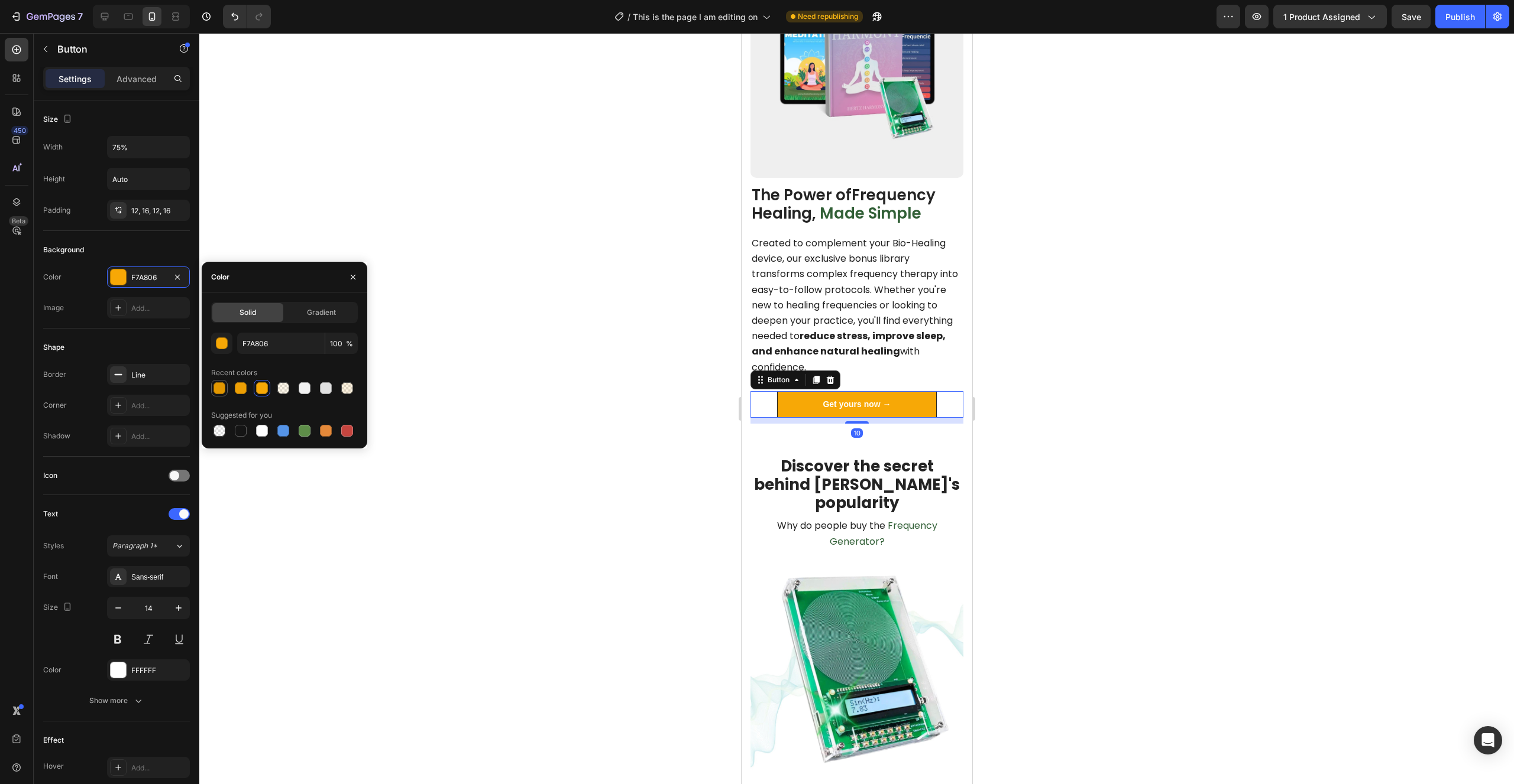
click at [222, 384] on div at bounding box center [219, 388] width 12 height 12
type input "E29700"
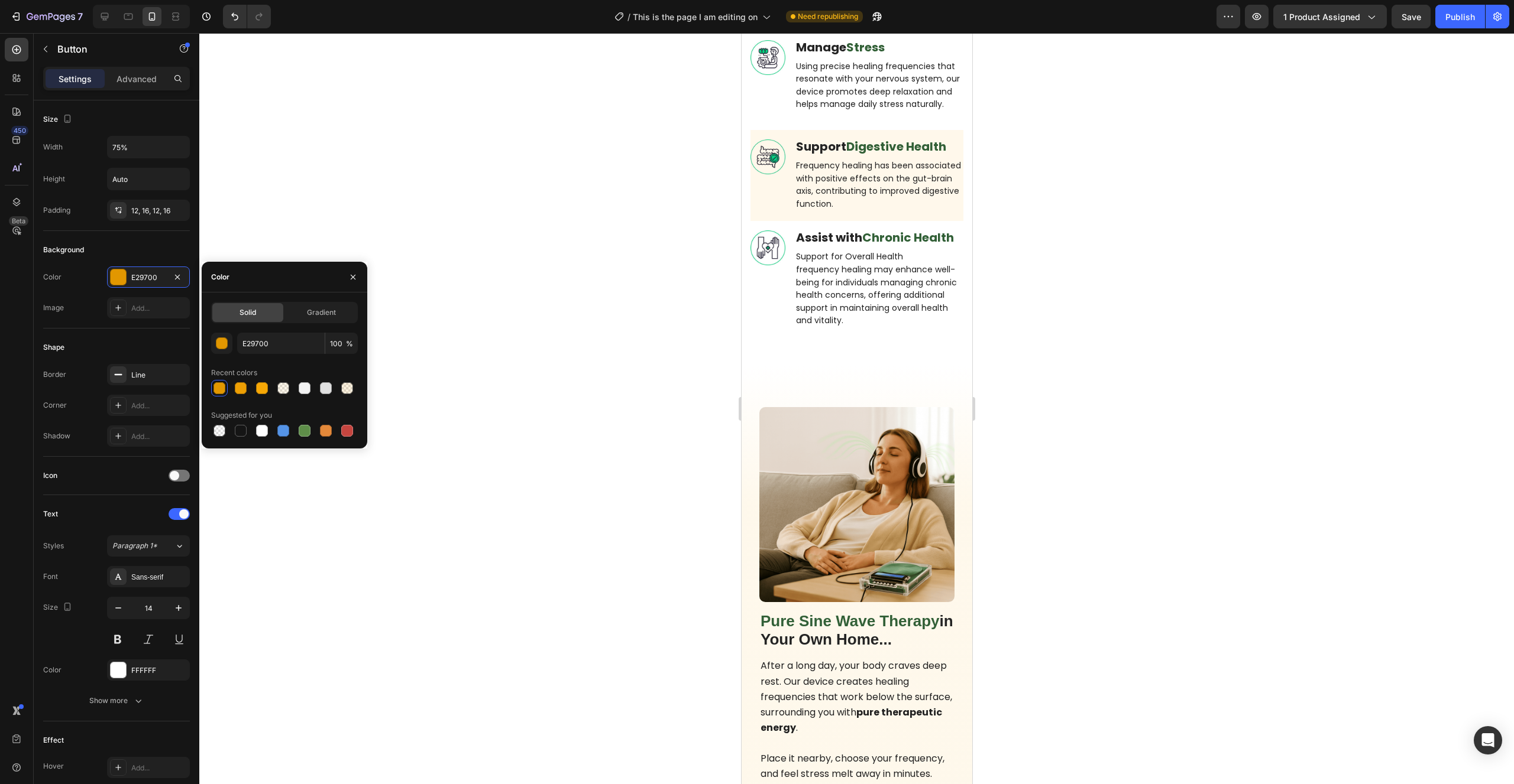
scroll to position [2841, 0]
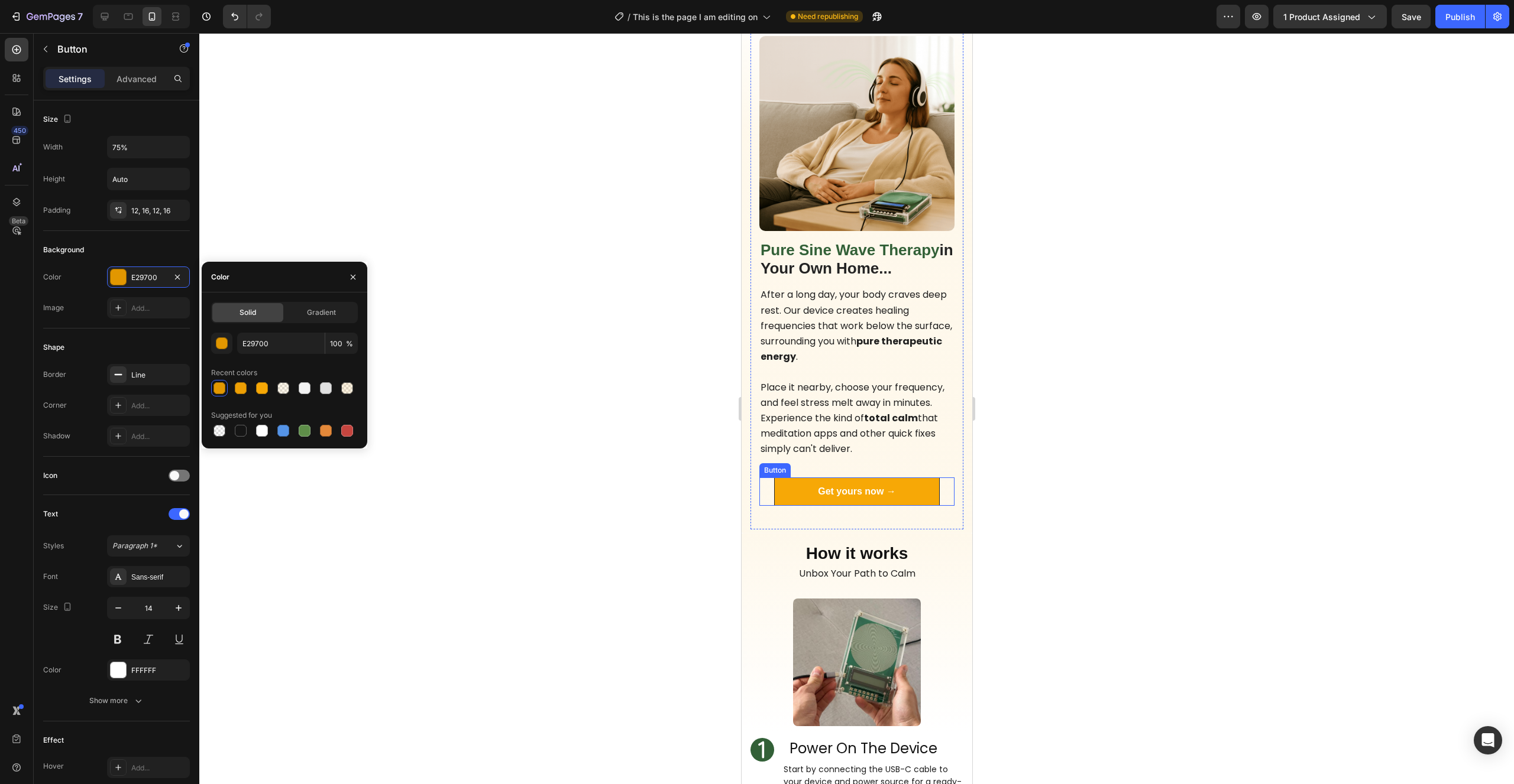
click at [838, 491] on p "Get yours now →" at bounding box center [856, 491] width 78 height 14
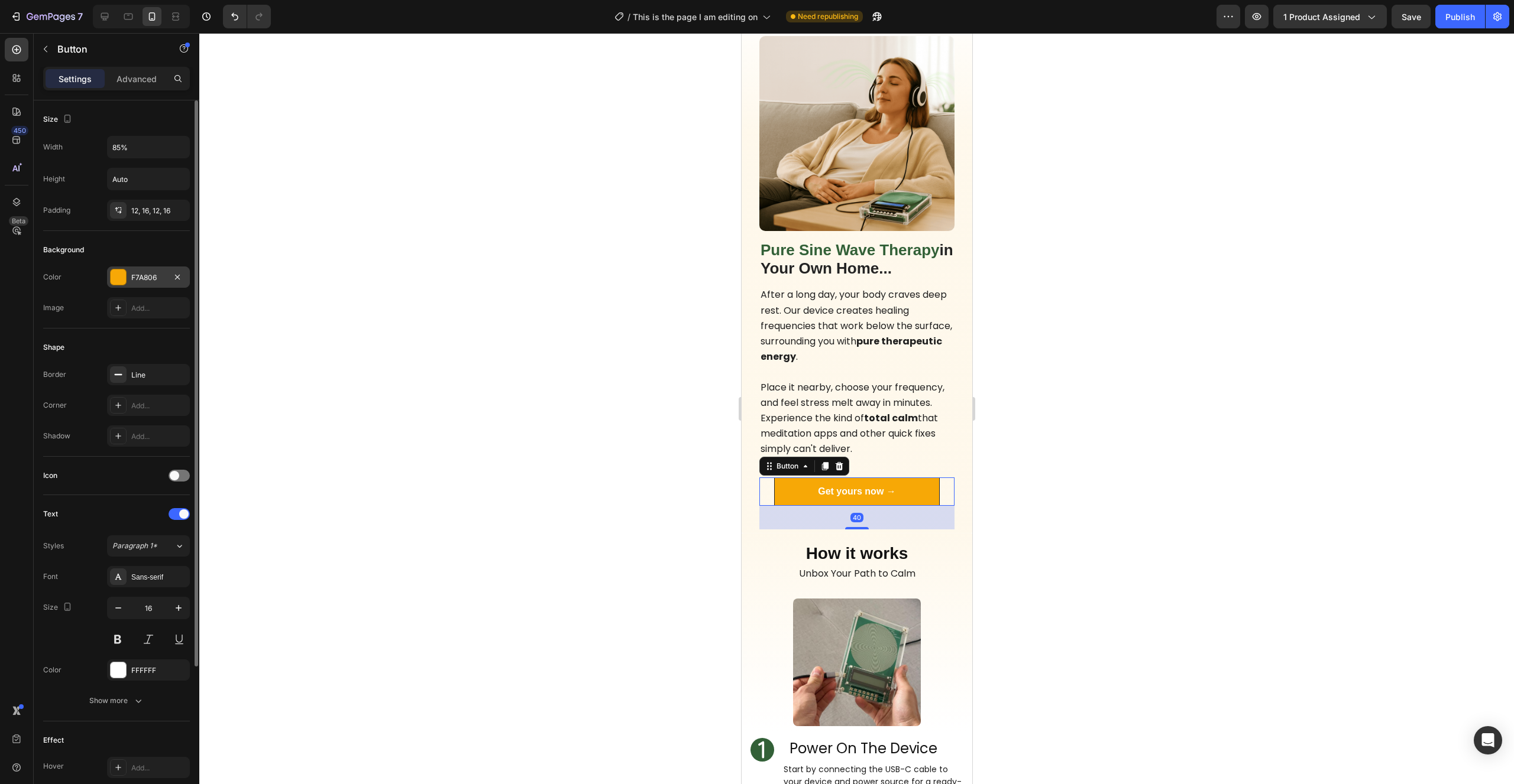
click at [128, 268] on div "F7A806" at bounding box center [149, 277] width 83 height 21
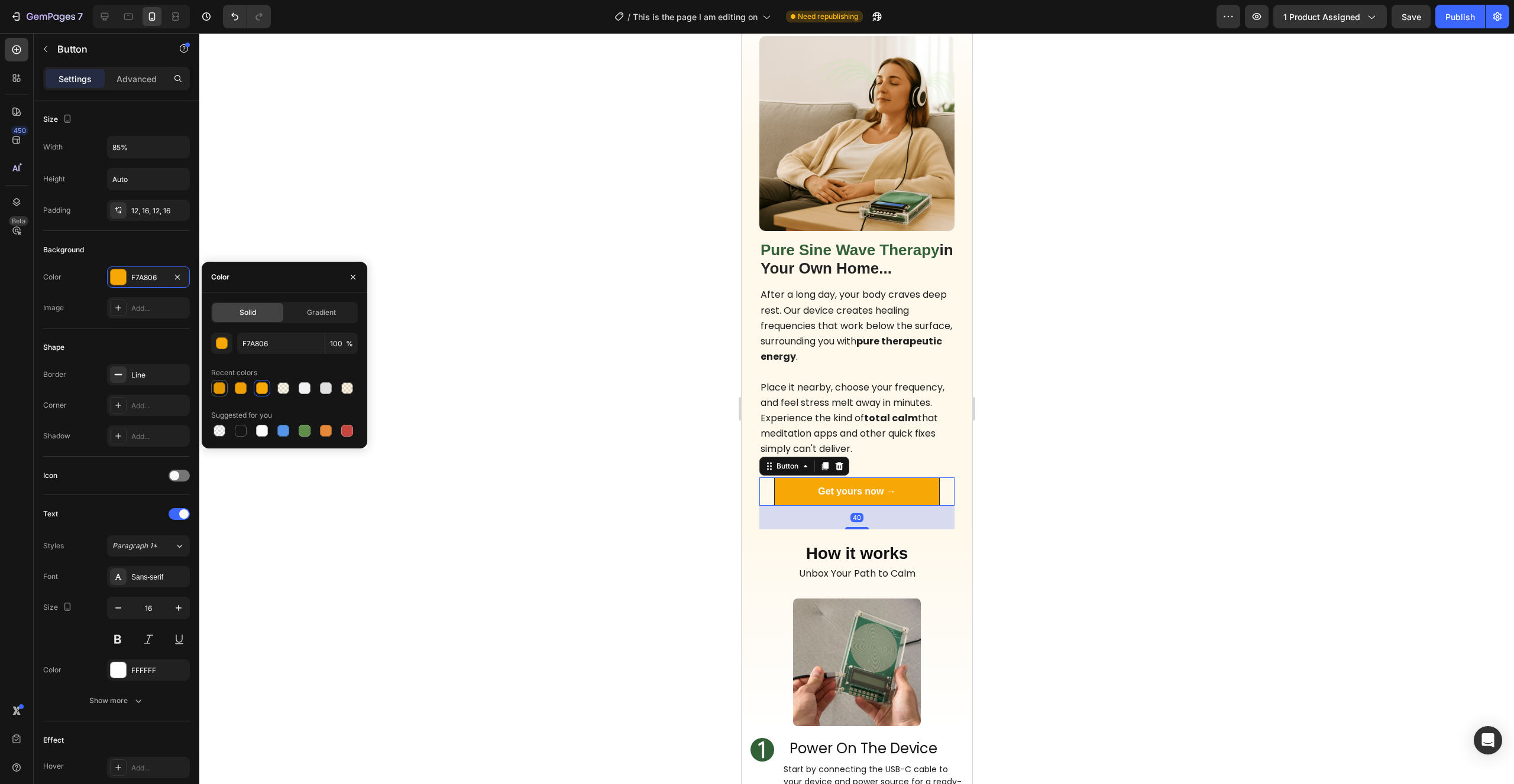
click at [217, 383] on div at bounding box center [219, 388] width 12 height 12
type input "E29700"
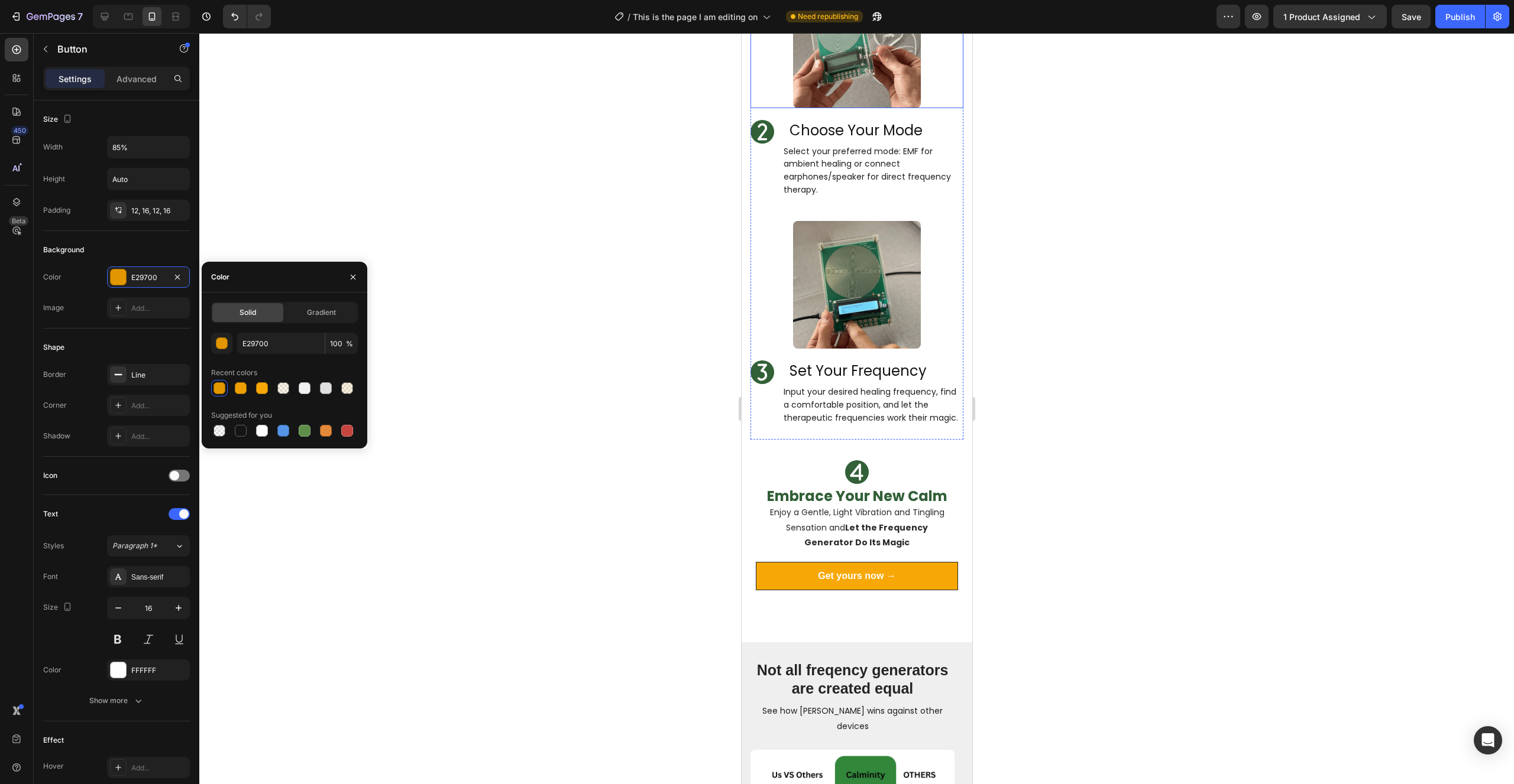
scroll to position [3866, 0]
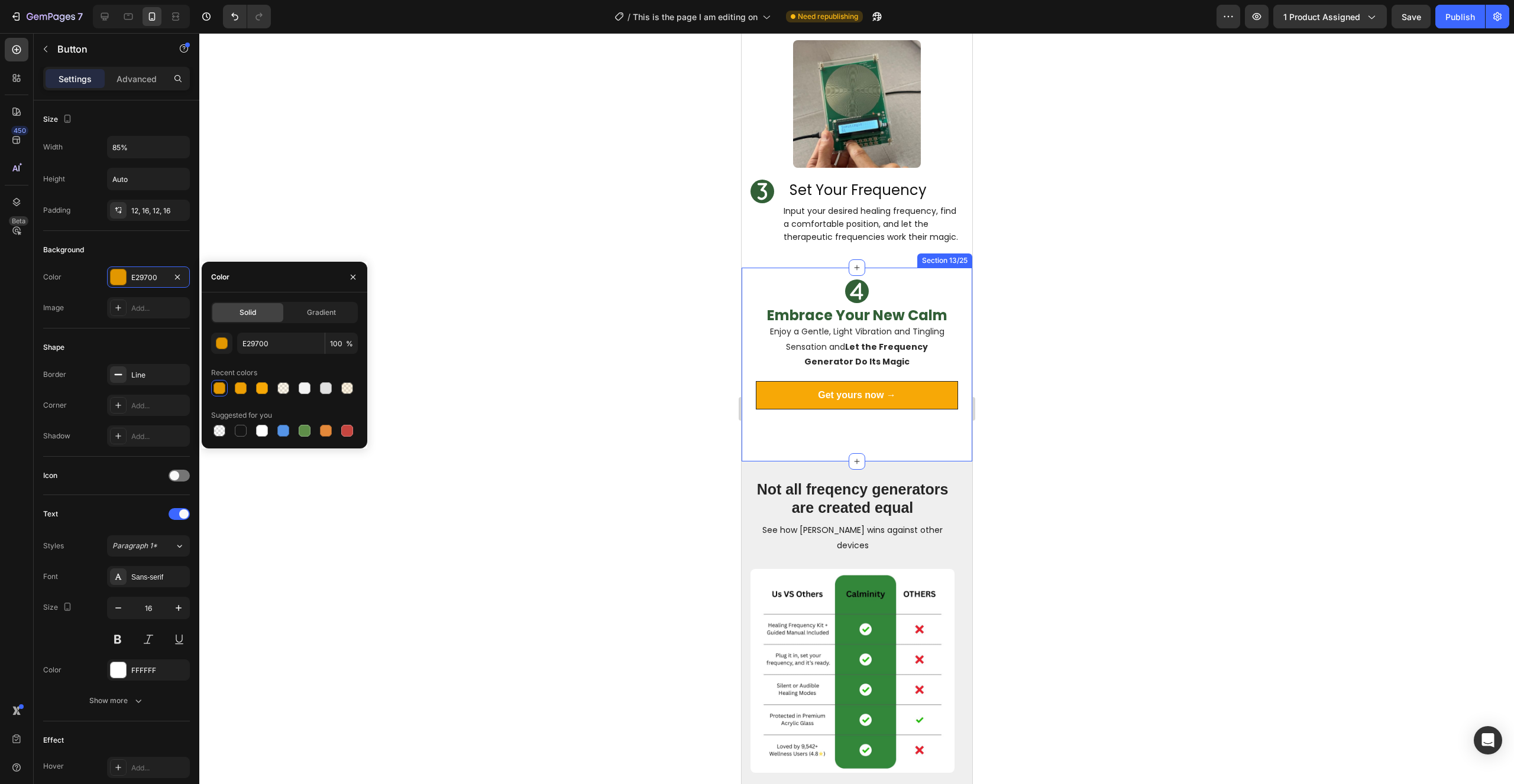
click at [825, 388] on p "Get yours now →" at bounding box center [856, 395] width 78 height 14
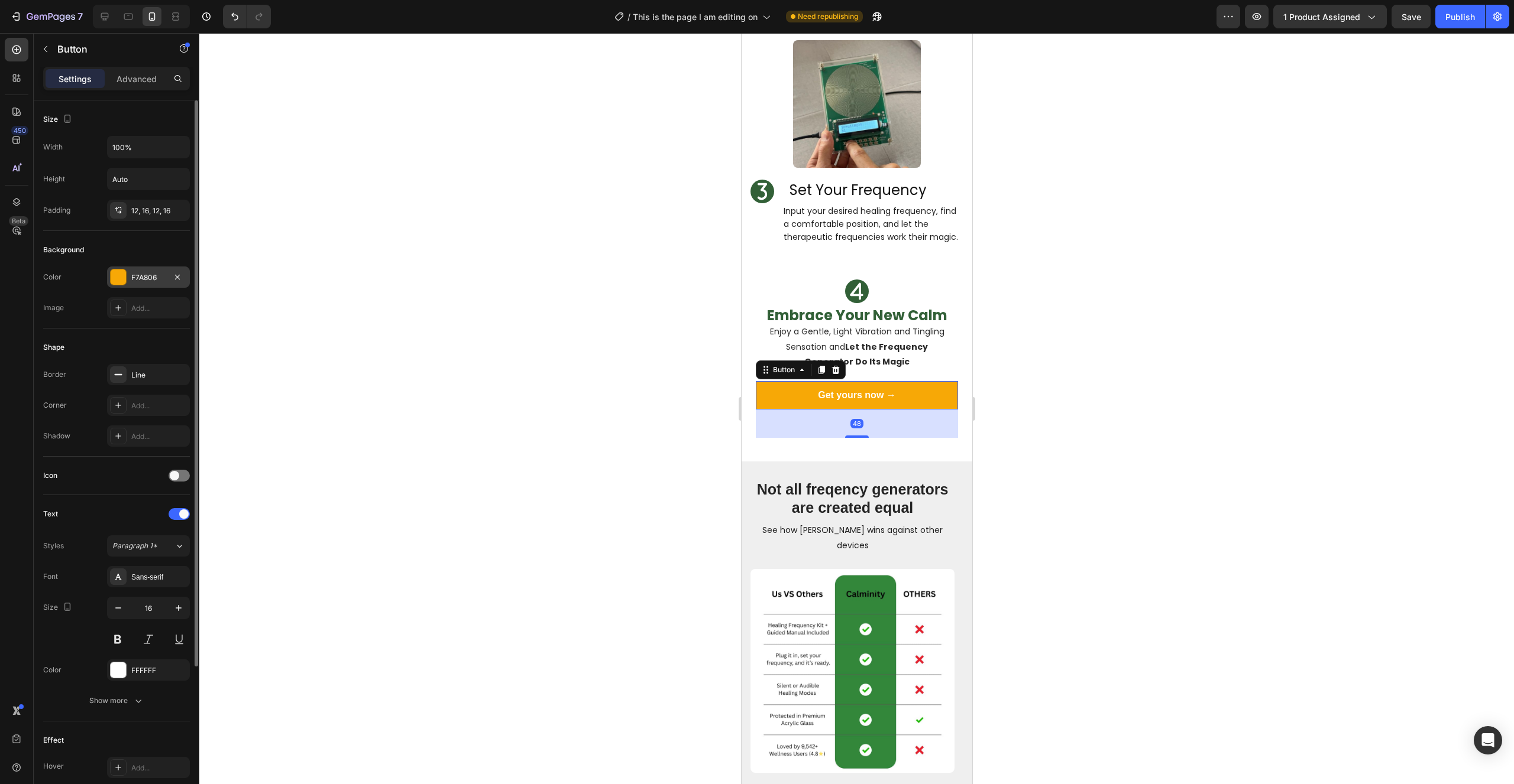
click at [122, 274] on div at bounding box center [118, 277] width 16 height 16
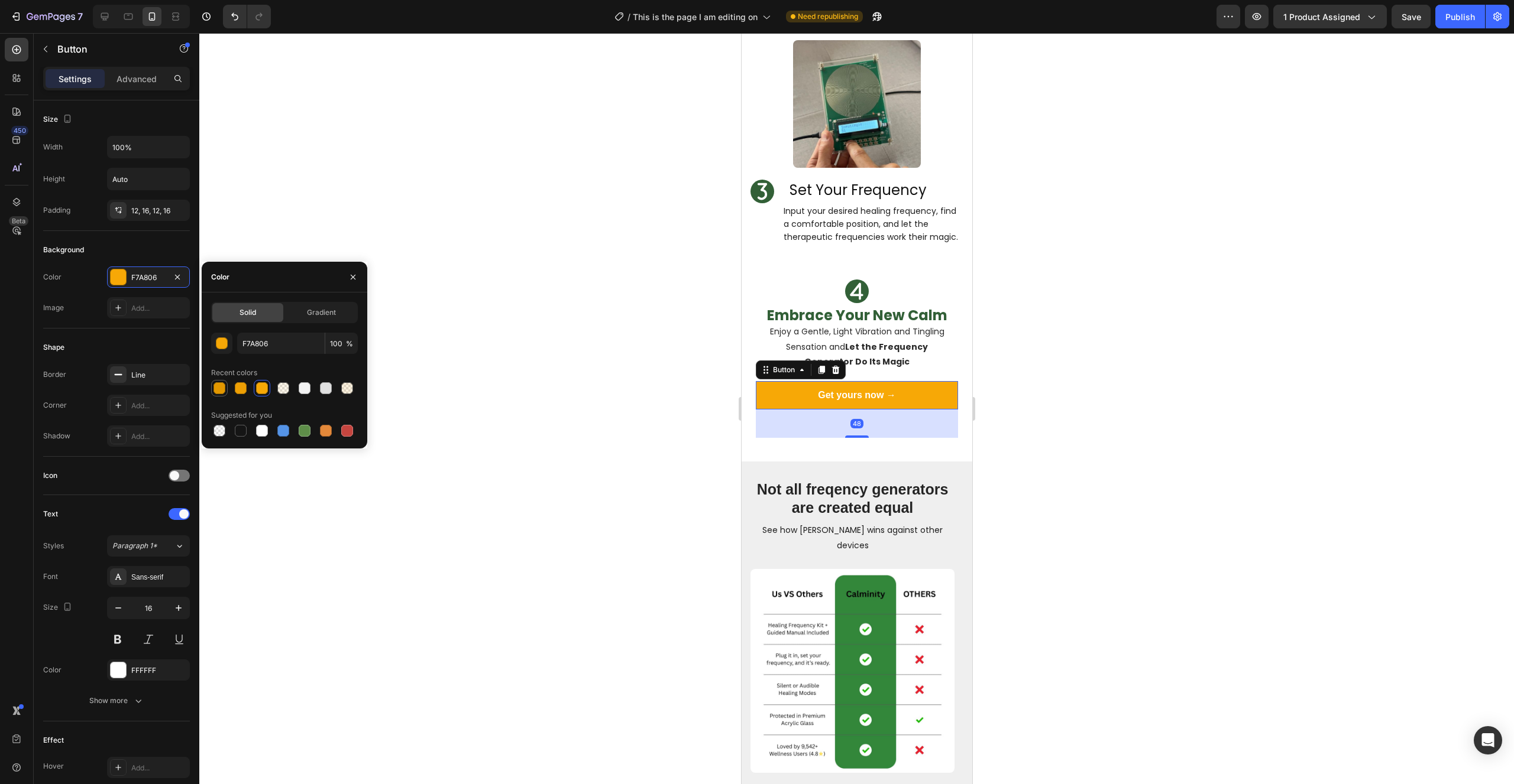
click at [218, 385] on div at bounding box center [219, 388] width 12 height 12
type input "E29700"
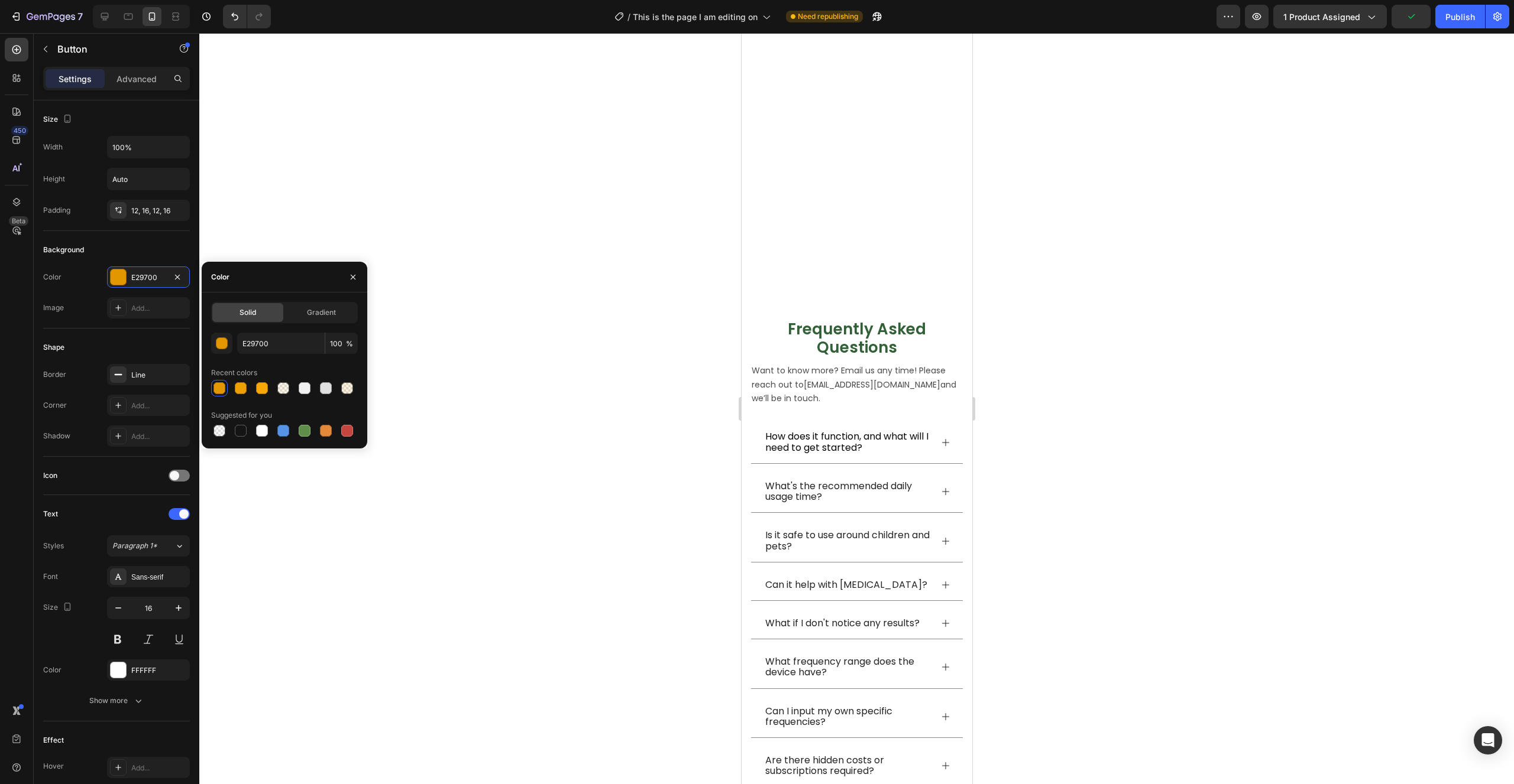
scroll to position [5313, 0]
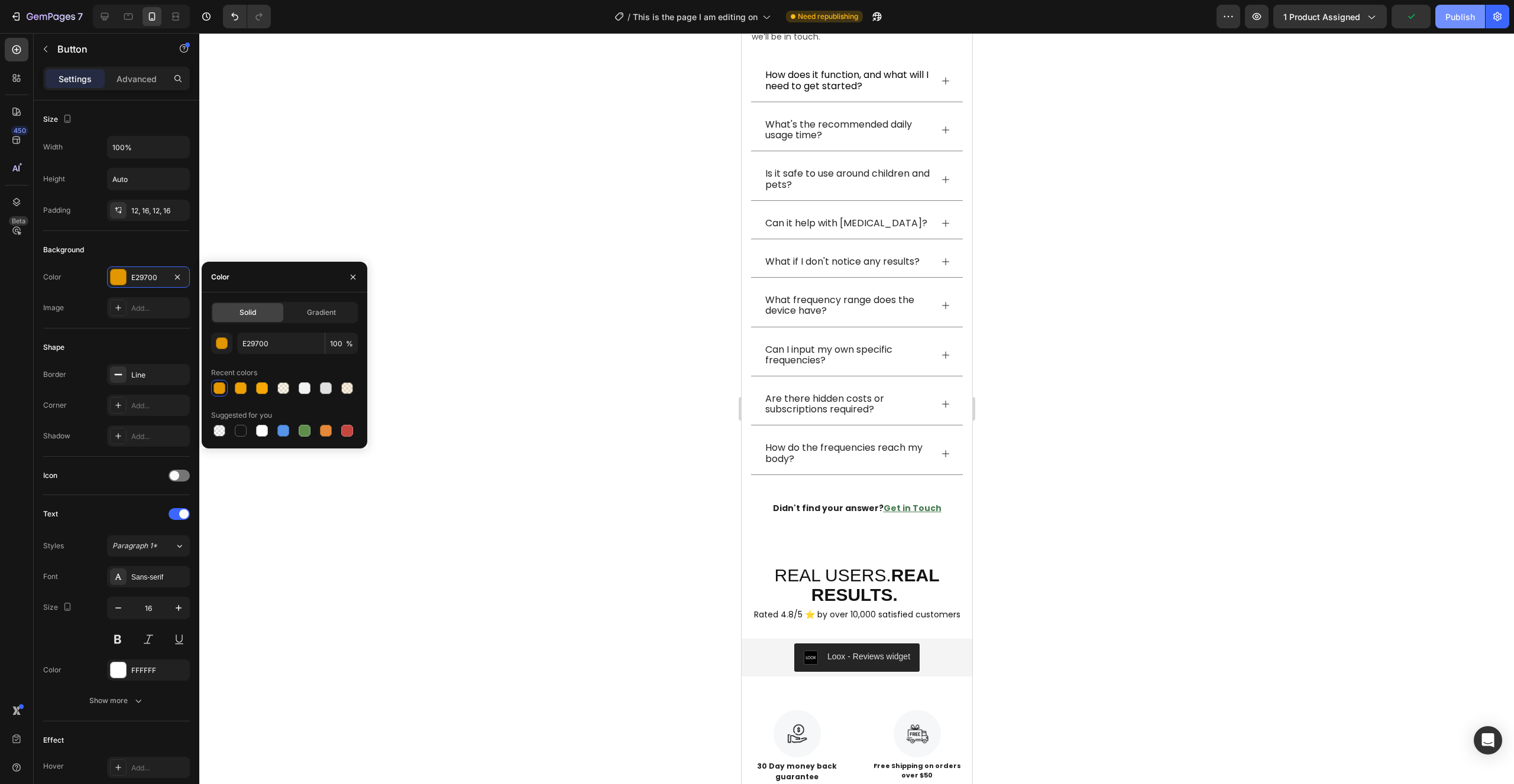
click at [1450, 22] on div "Publish" at bounding box center [1460, 17] width 30 height 13
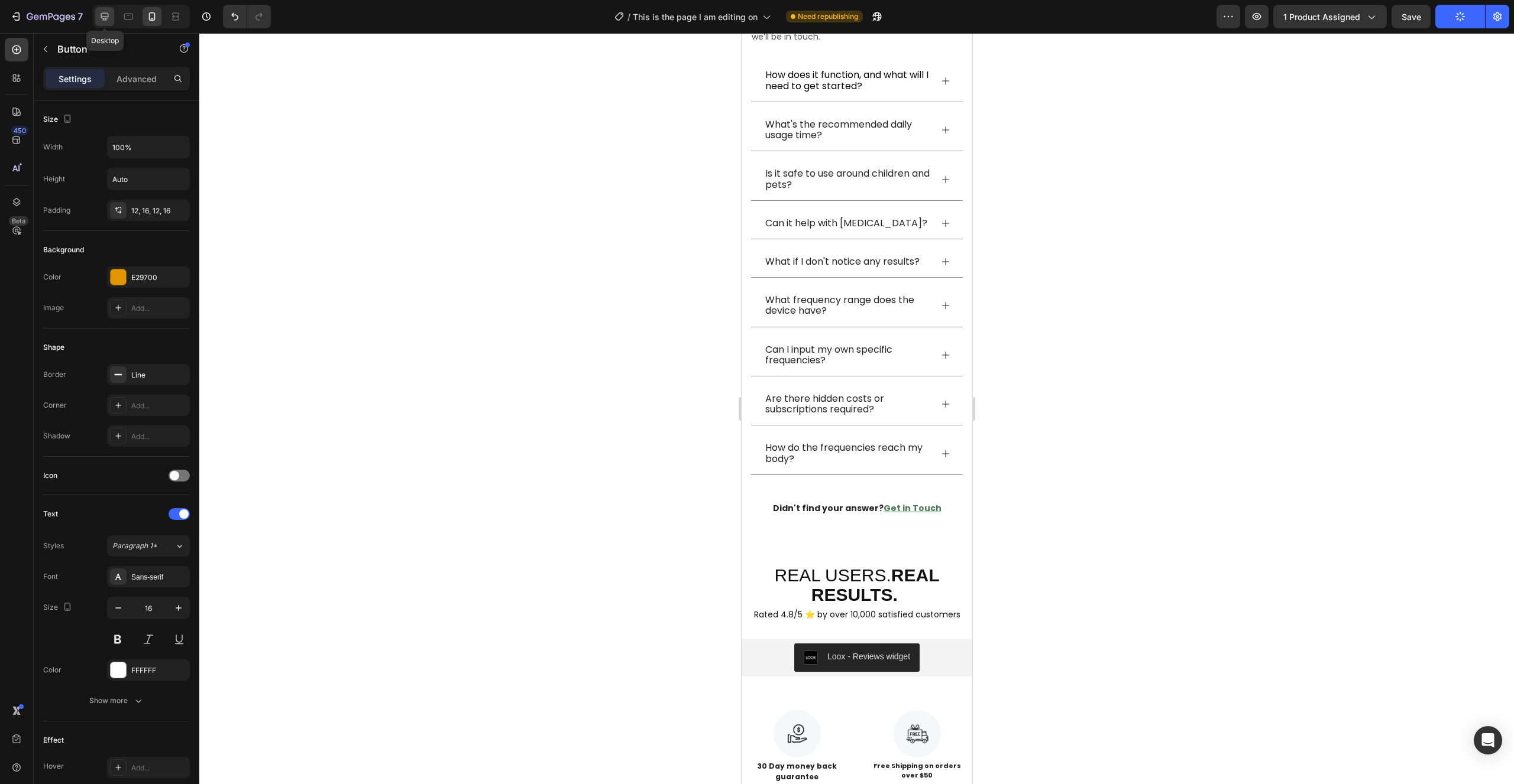
click at [114, 12] on div at bounding box center [105, 16] width 19 height 19
type input "30%"
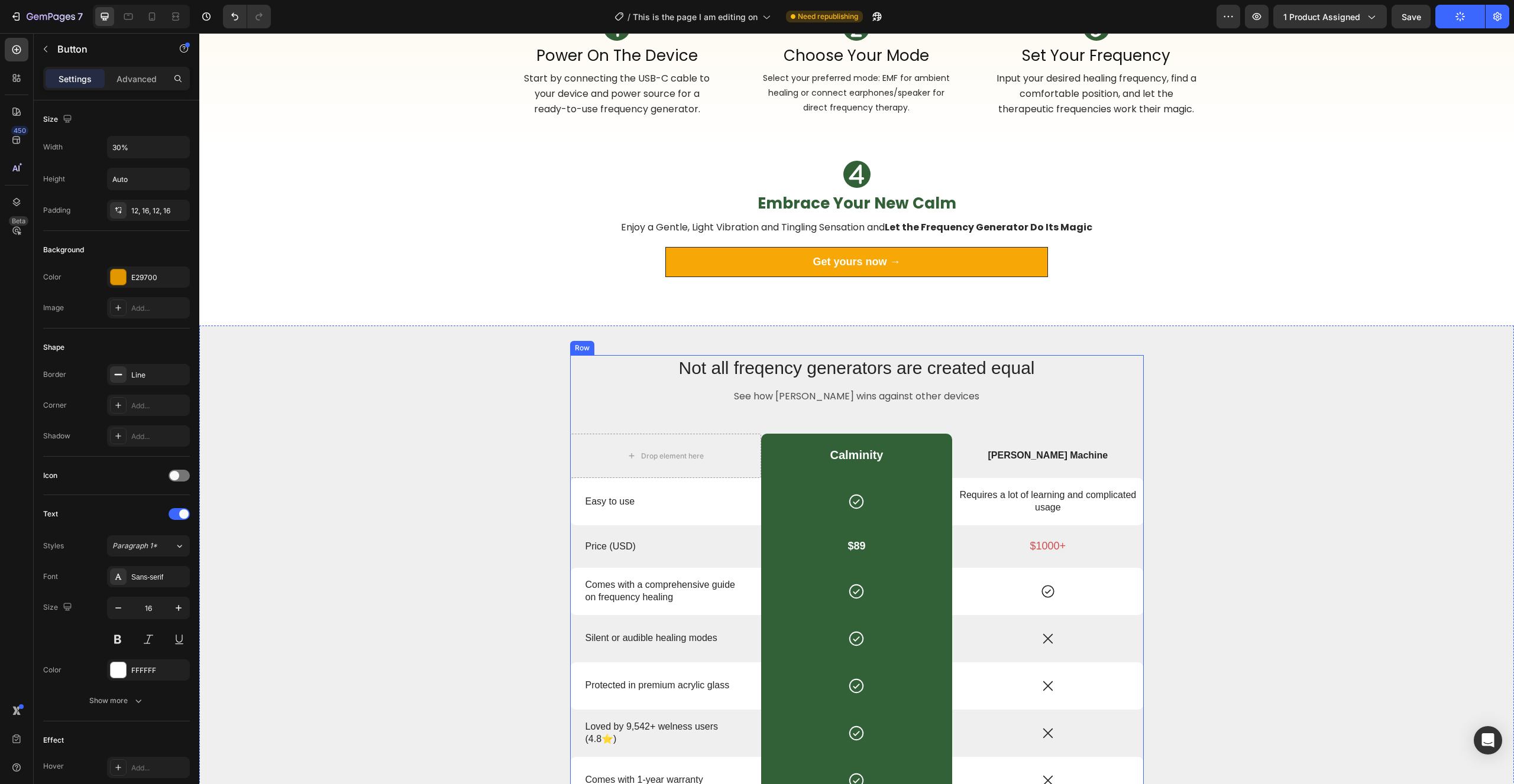
scroll to position [2548, 0]
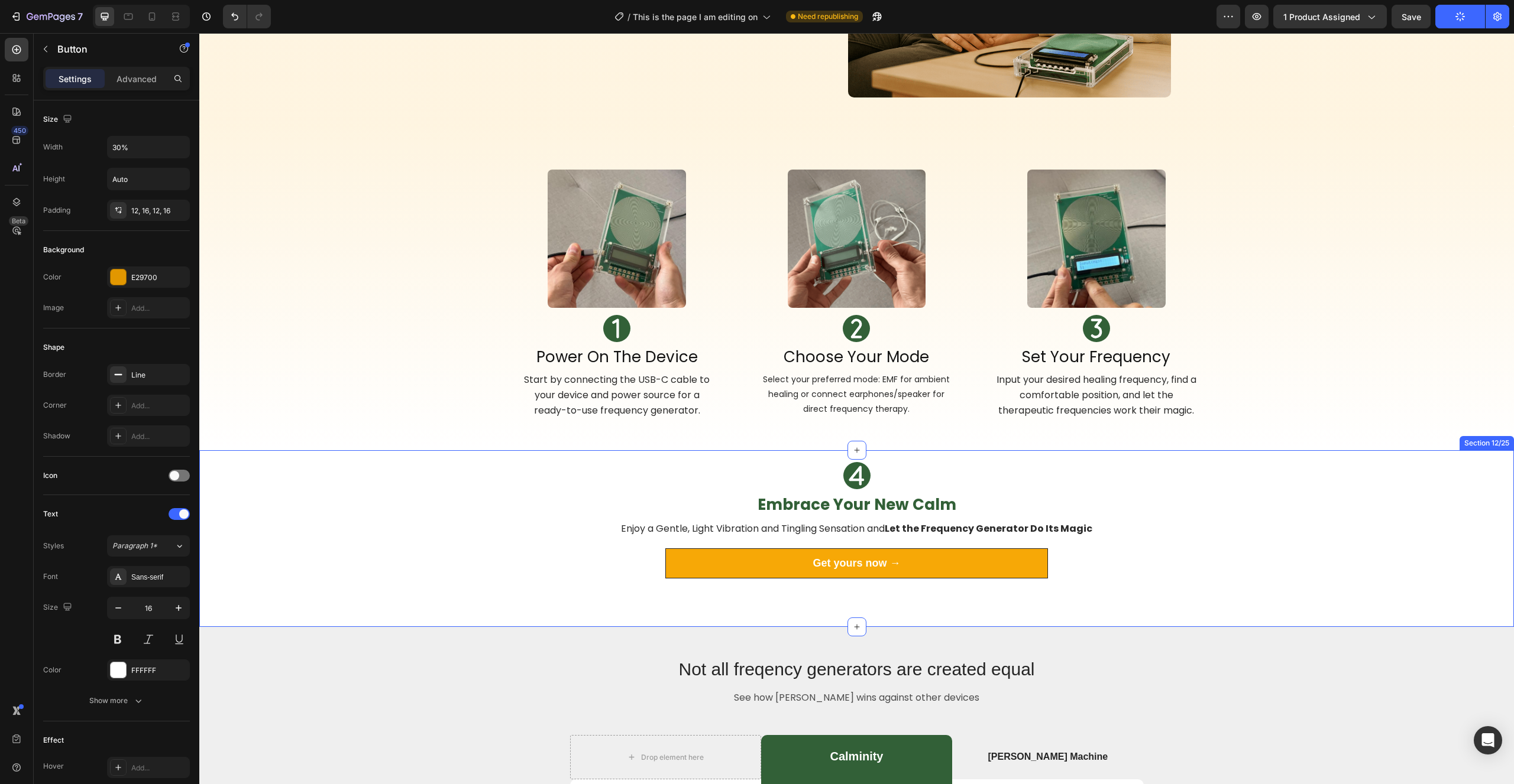
click at [806, 566] on link "Get yours now →" at bounding box center [856, 563] width 383 height 31
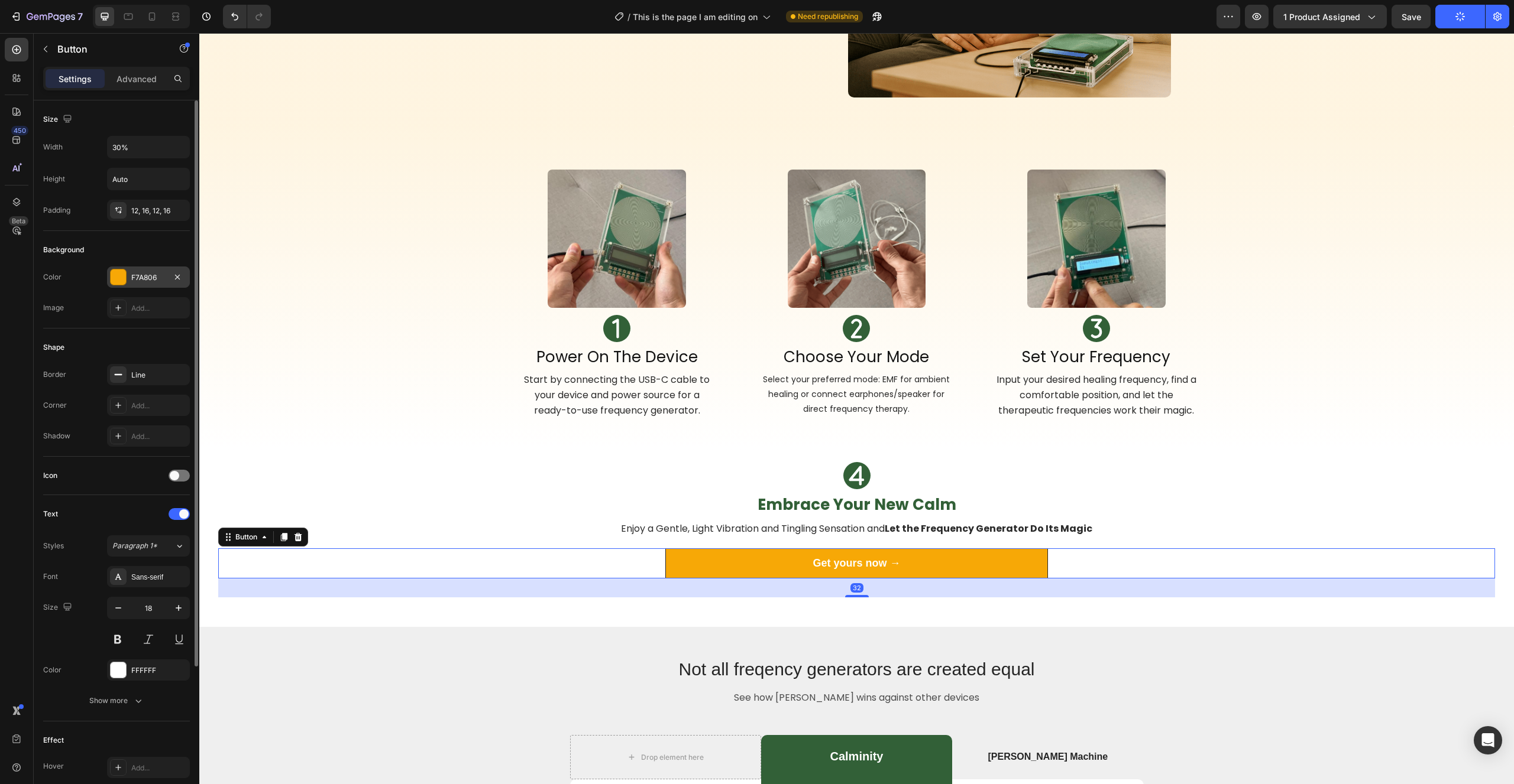
click at [124, 274] on div at bounding box center [118, 277] width 16 height 16
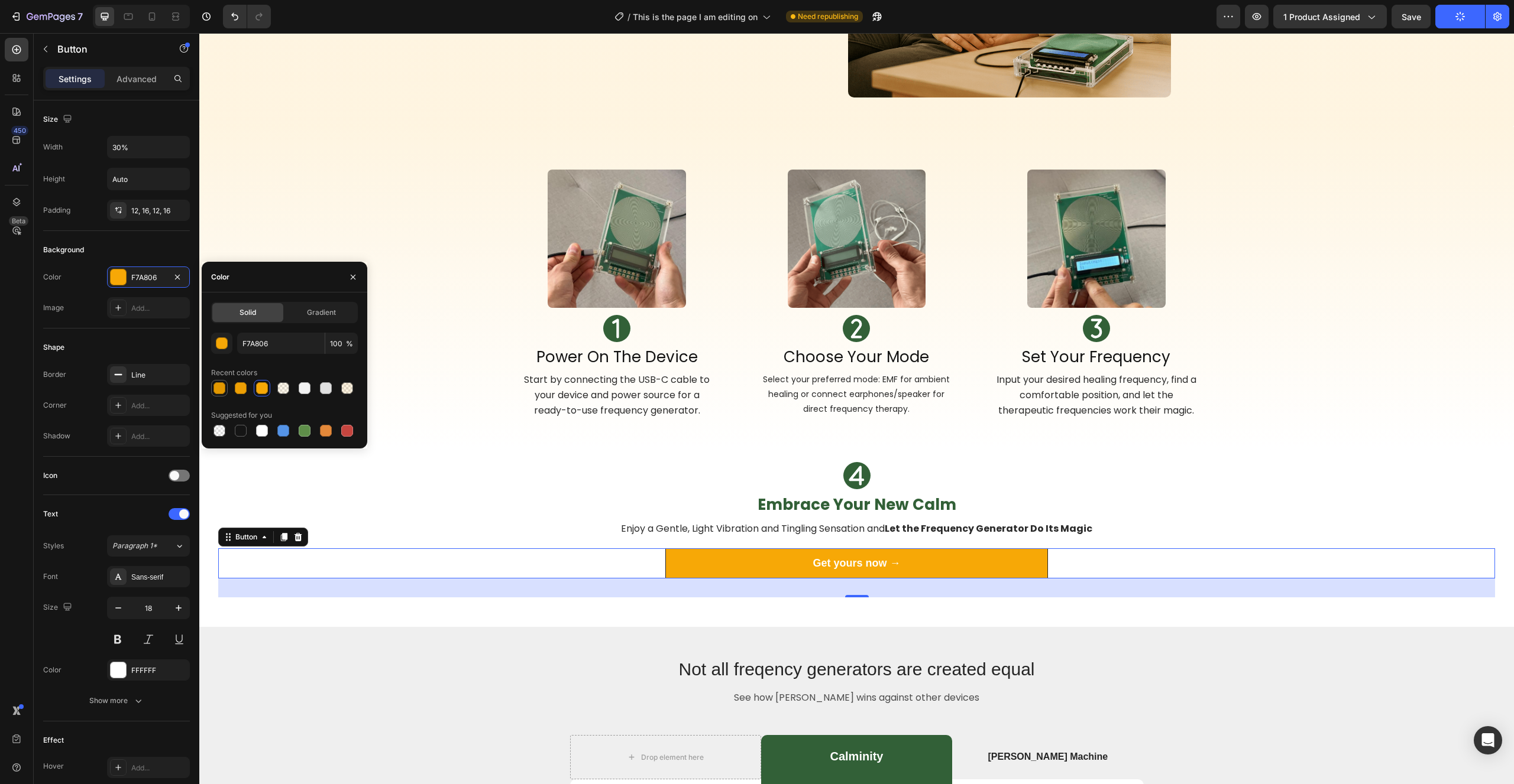
click at [216, 386] on div at bounding box center [219, 388] width 12 height 12
type input "E29700"
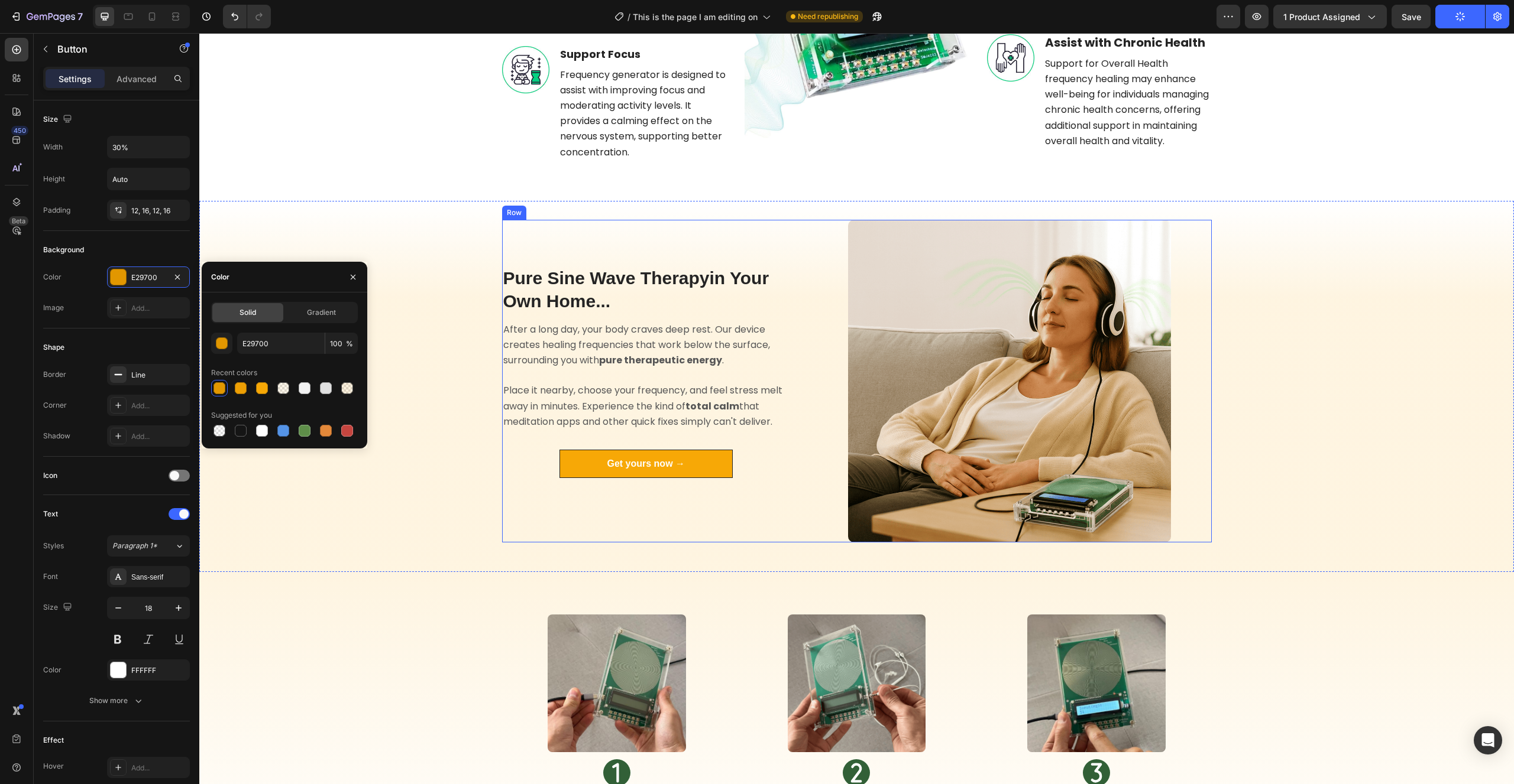
scroll to position [2066, 0]
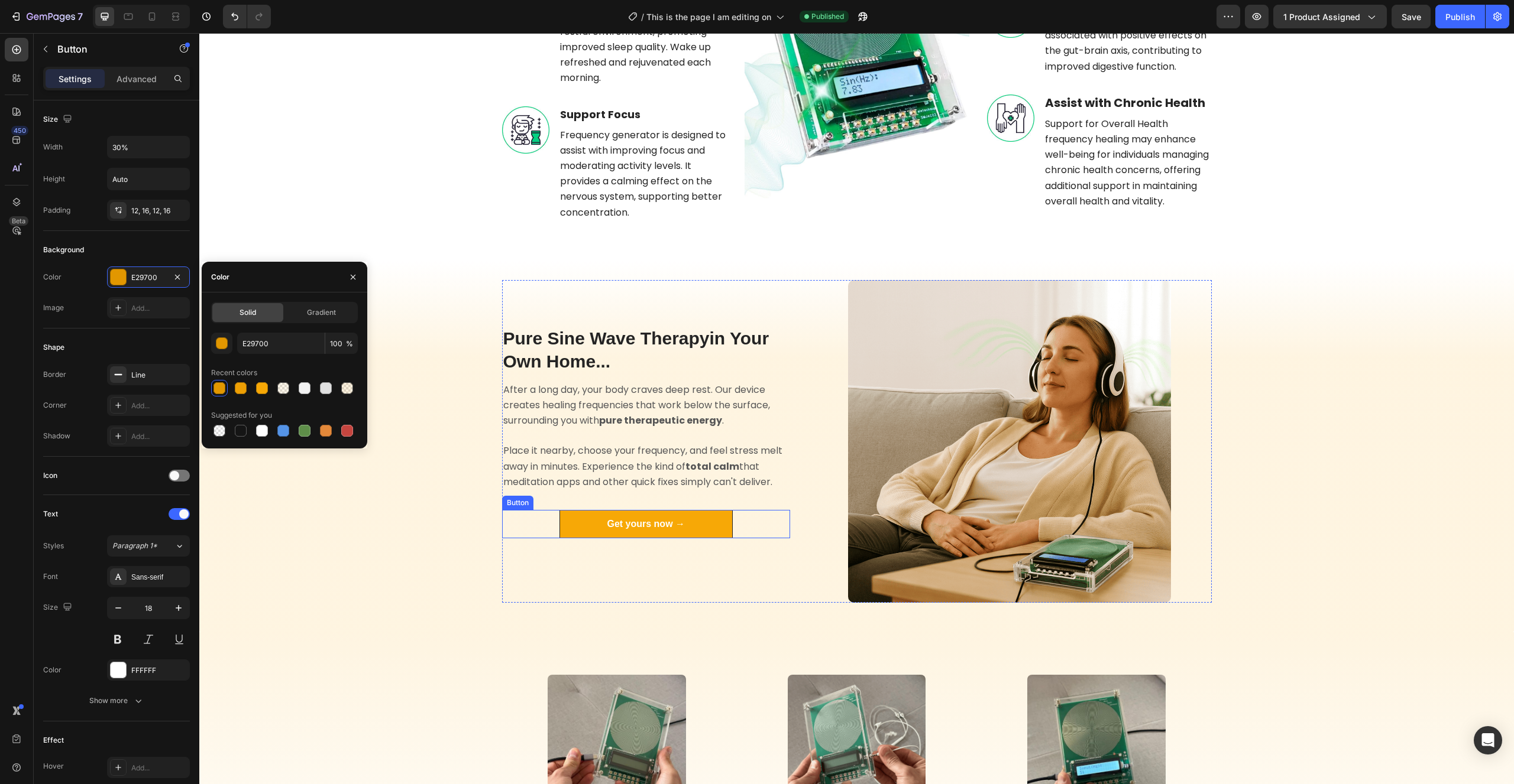
click at [674, 518] on p "Get yours now →" at bounding box center [646, 524] width 78 height 14
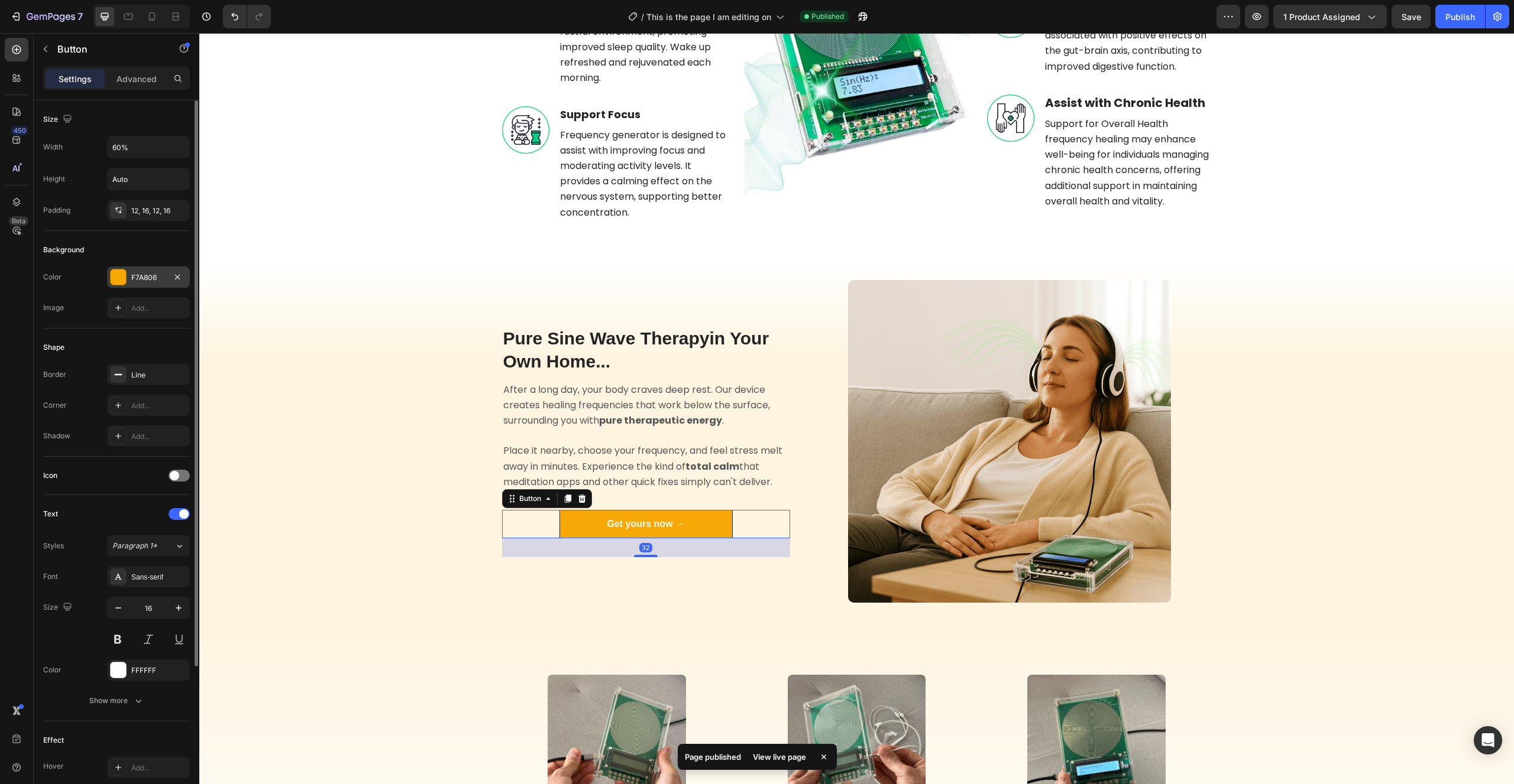
click at [124, 273] on div at bounding box center [118, 277] width 16 height 16
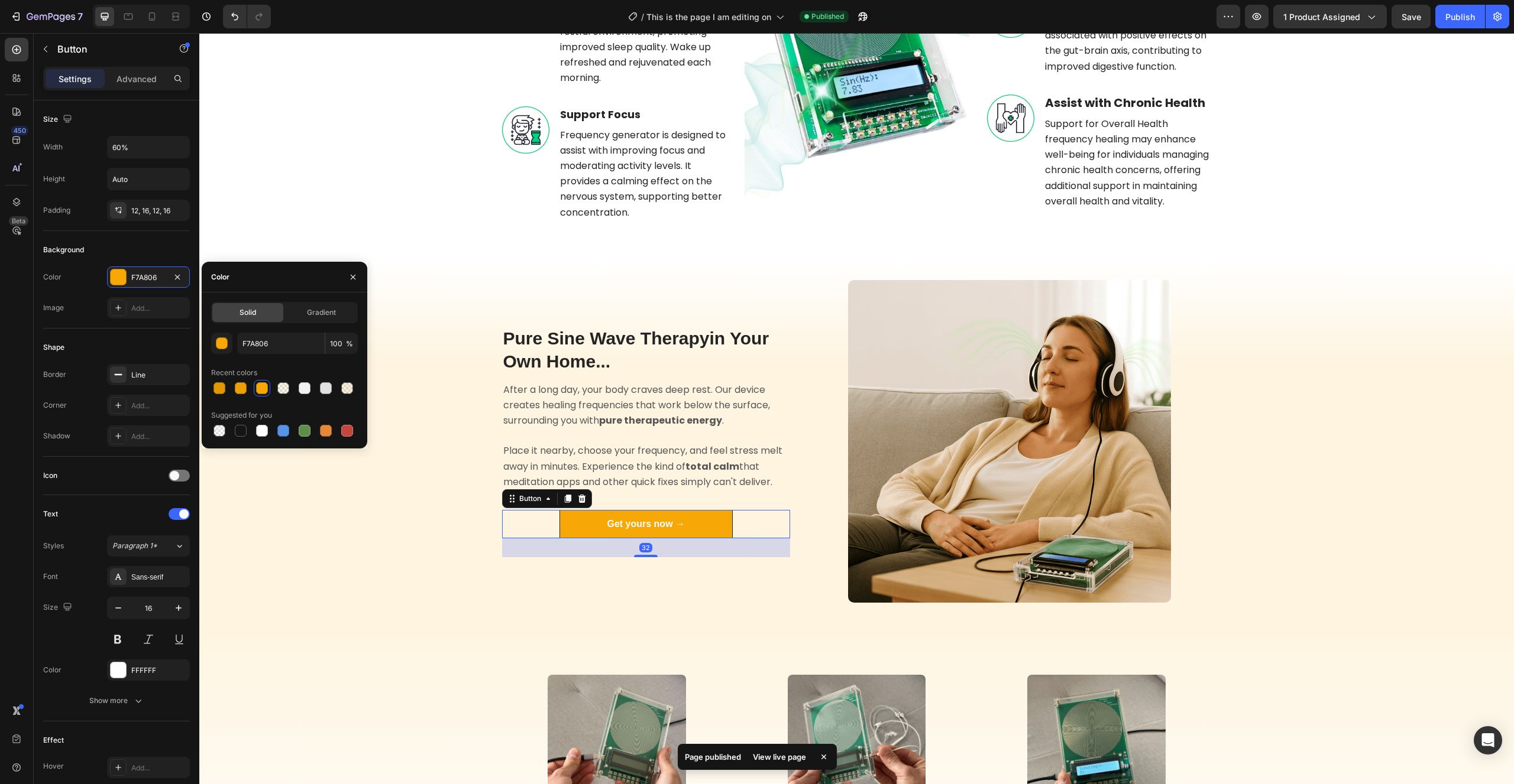
click at [221, 383] on div at bounding box center [219, 388] width 12 height 12
type input "E29700"
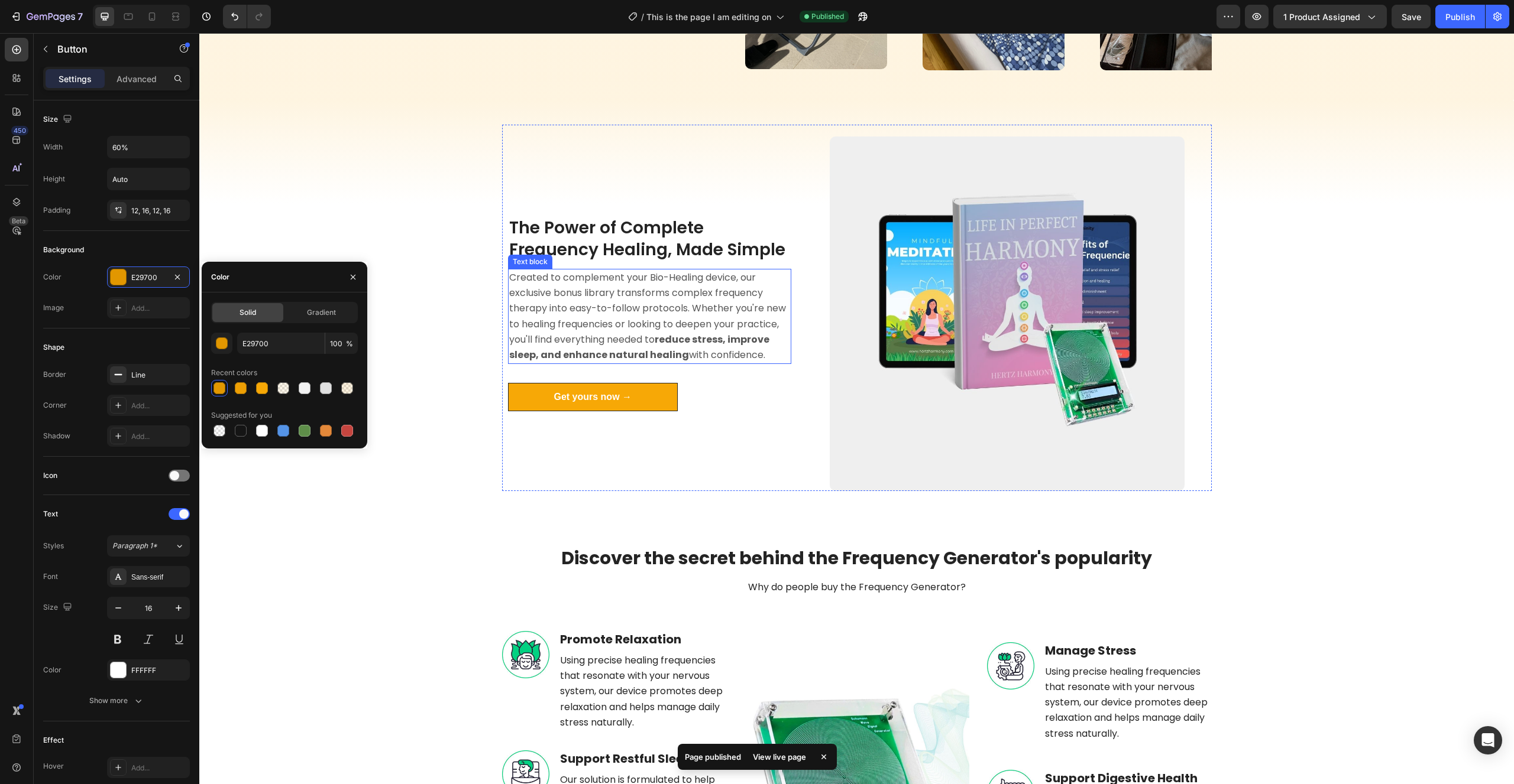
scroll to position [1222, 0]
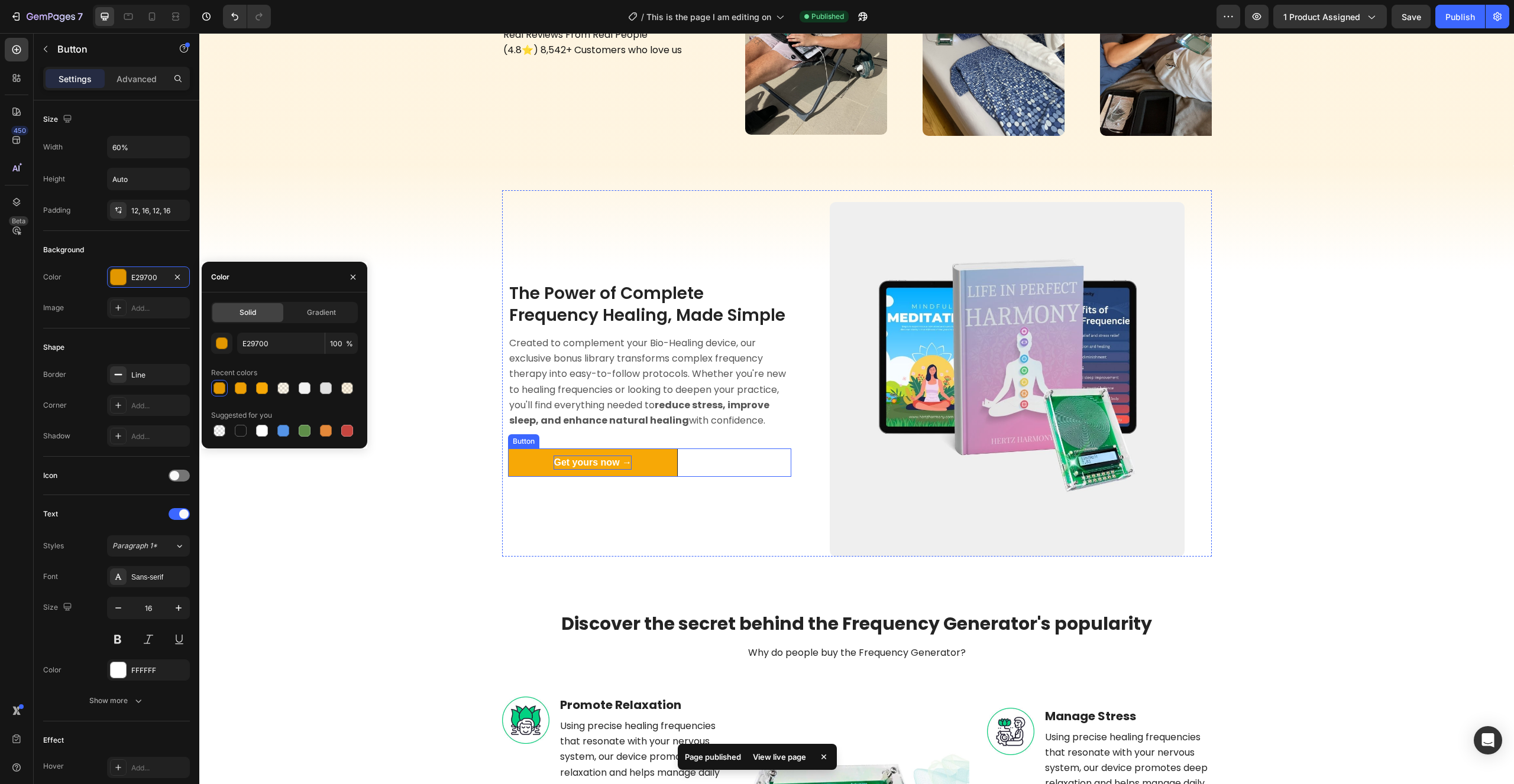
click at [595, 462] on p "Get yours now →" at bounding box center [593, 462] width 78 height 14
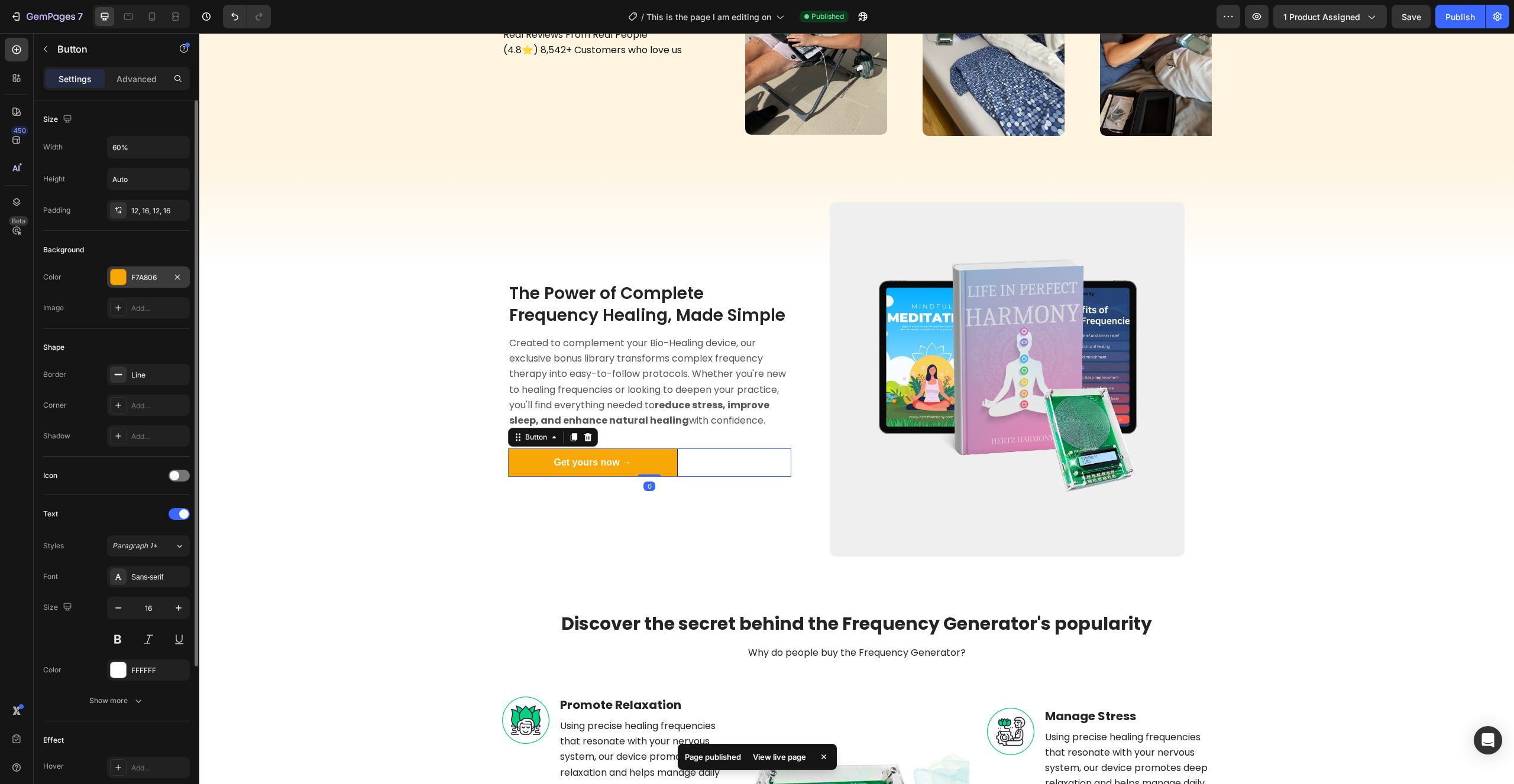
click at [115, 275] on div at bounding box center [118, 277] width 16 height 16
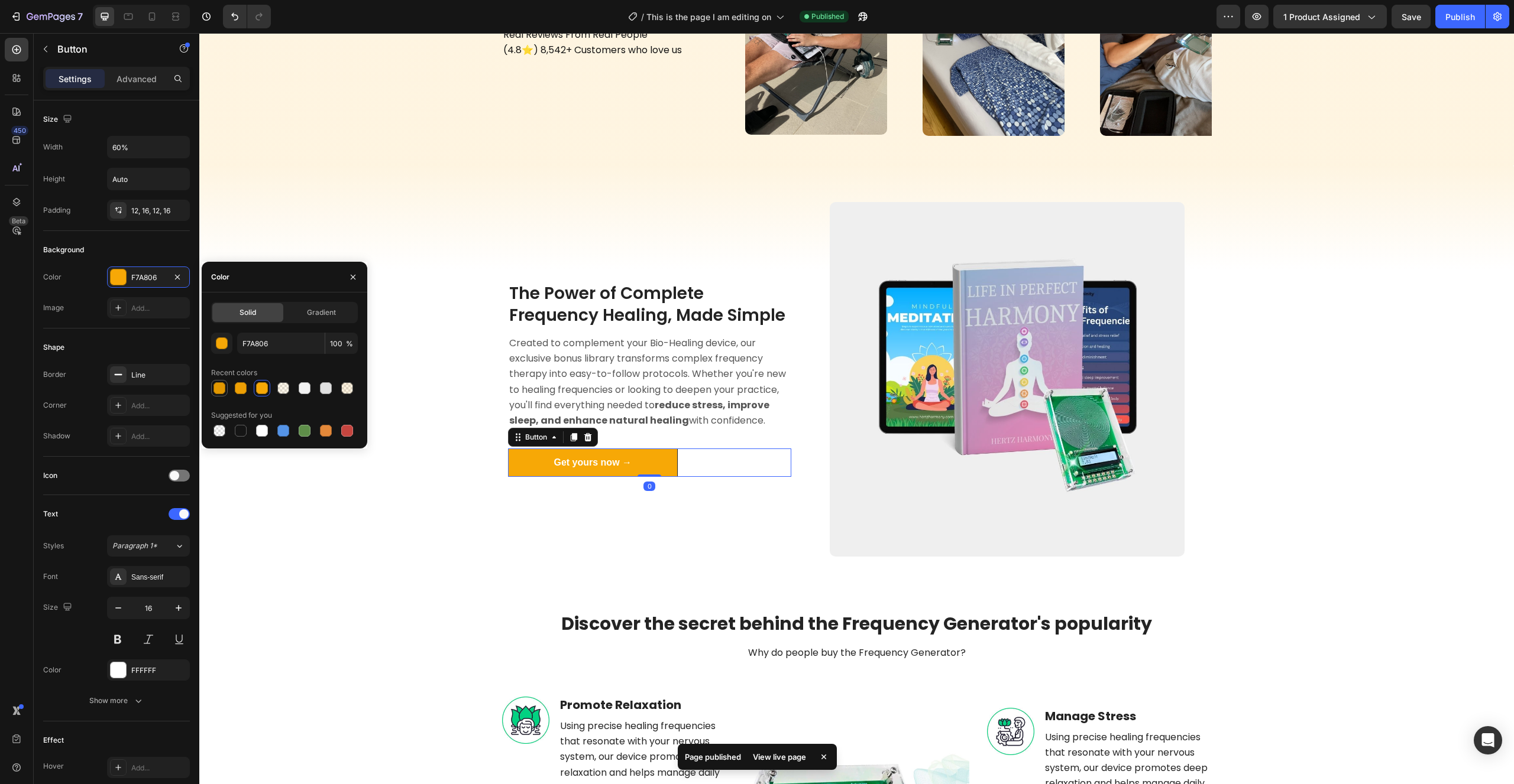
click at [223, 390] on div at bounding box center [219, 388] width 12 height 12
type input "E29700"
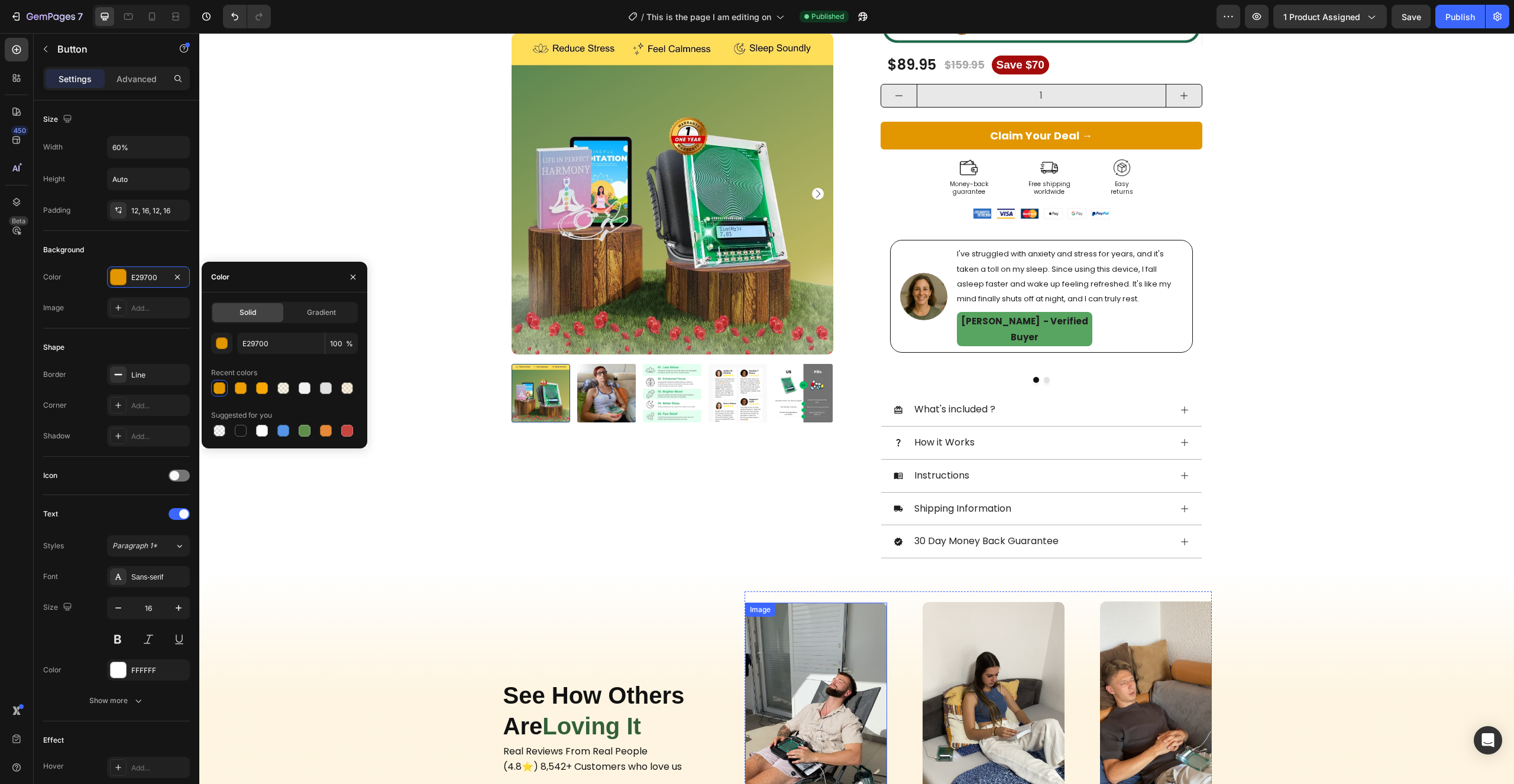
scroll to position [257, 0]
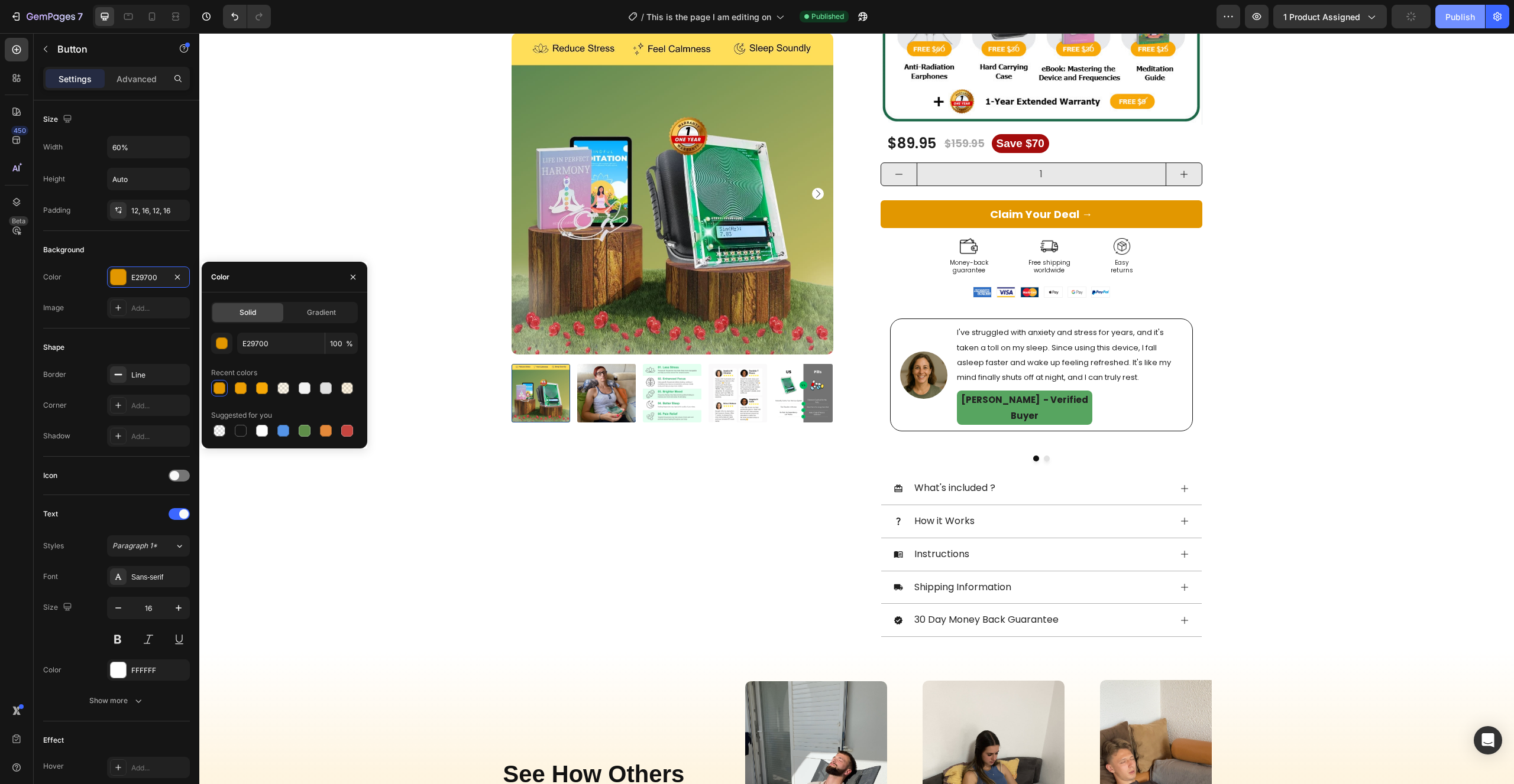
click at [1452, 20] on div "Publish" at bounding box center [1460, 17] width 30 height 13
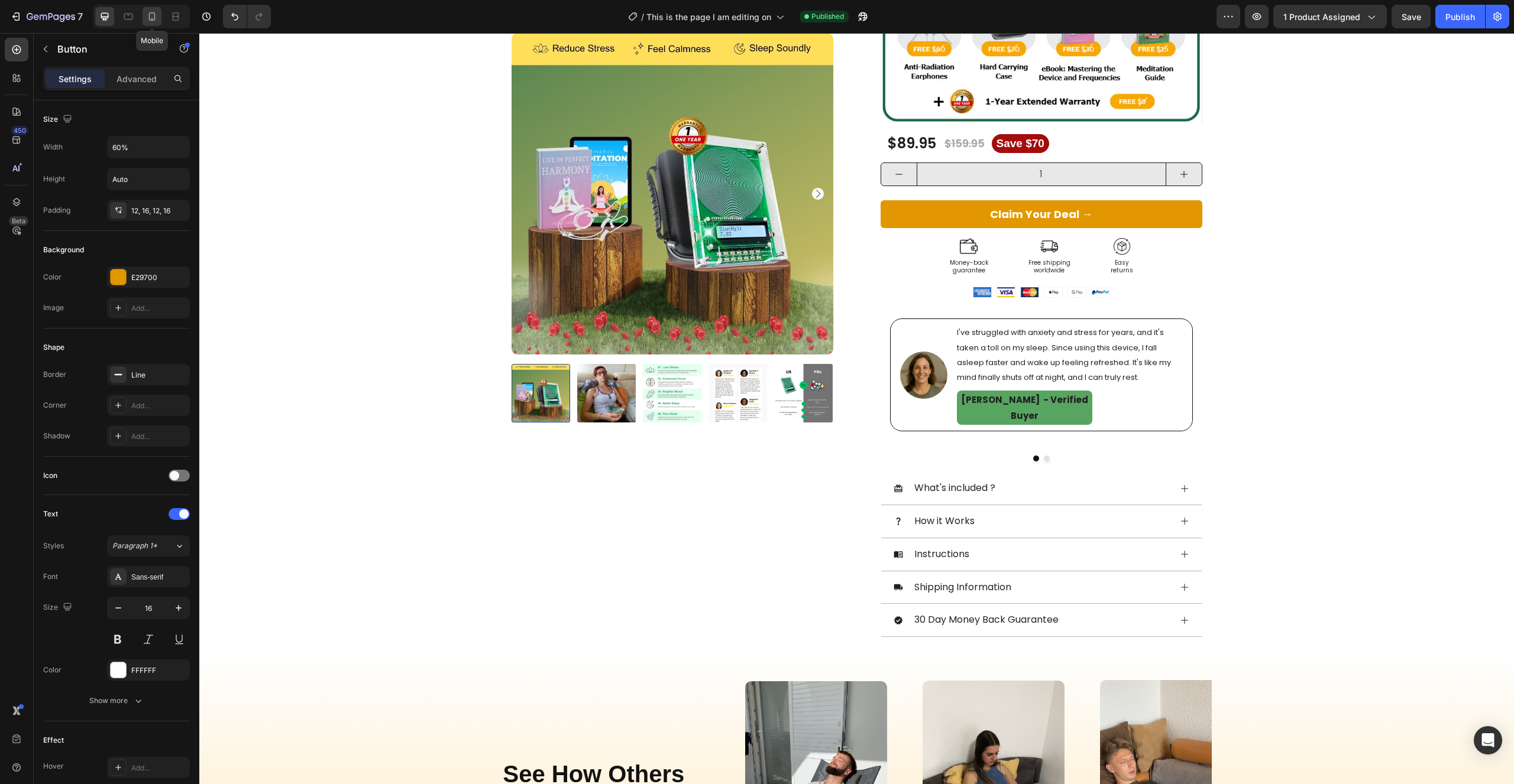
click at [156, 18] on icon at bounding box center [152, 16] width 12 height 12
type input "Auto"
type input "14"
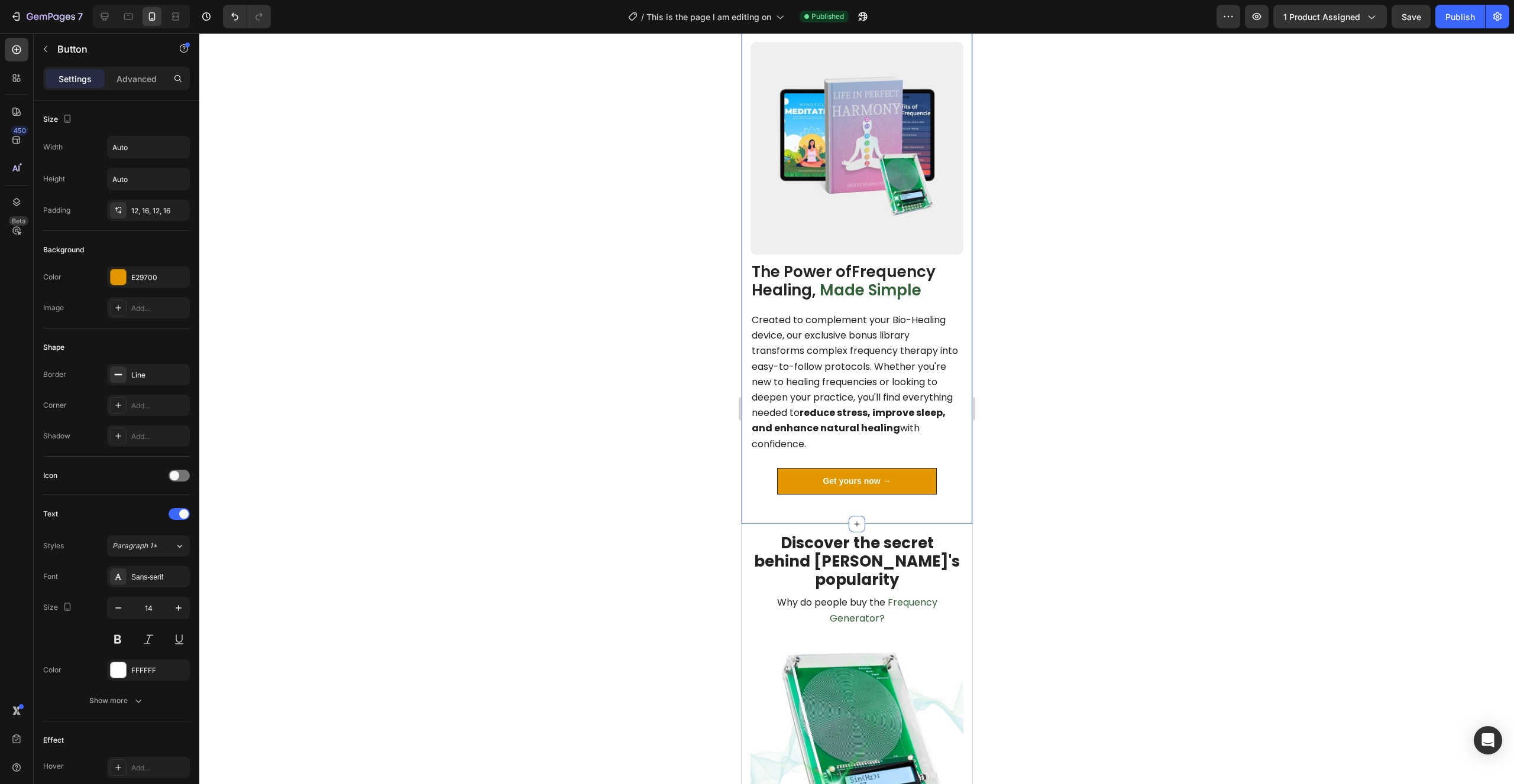
scroll to position [1373, 0]
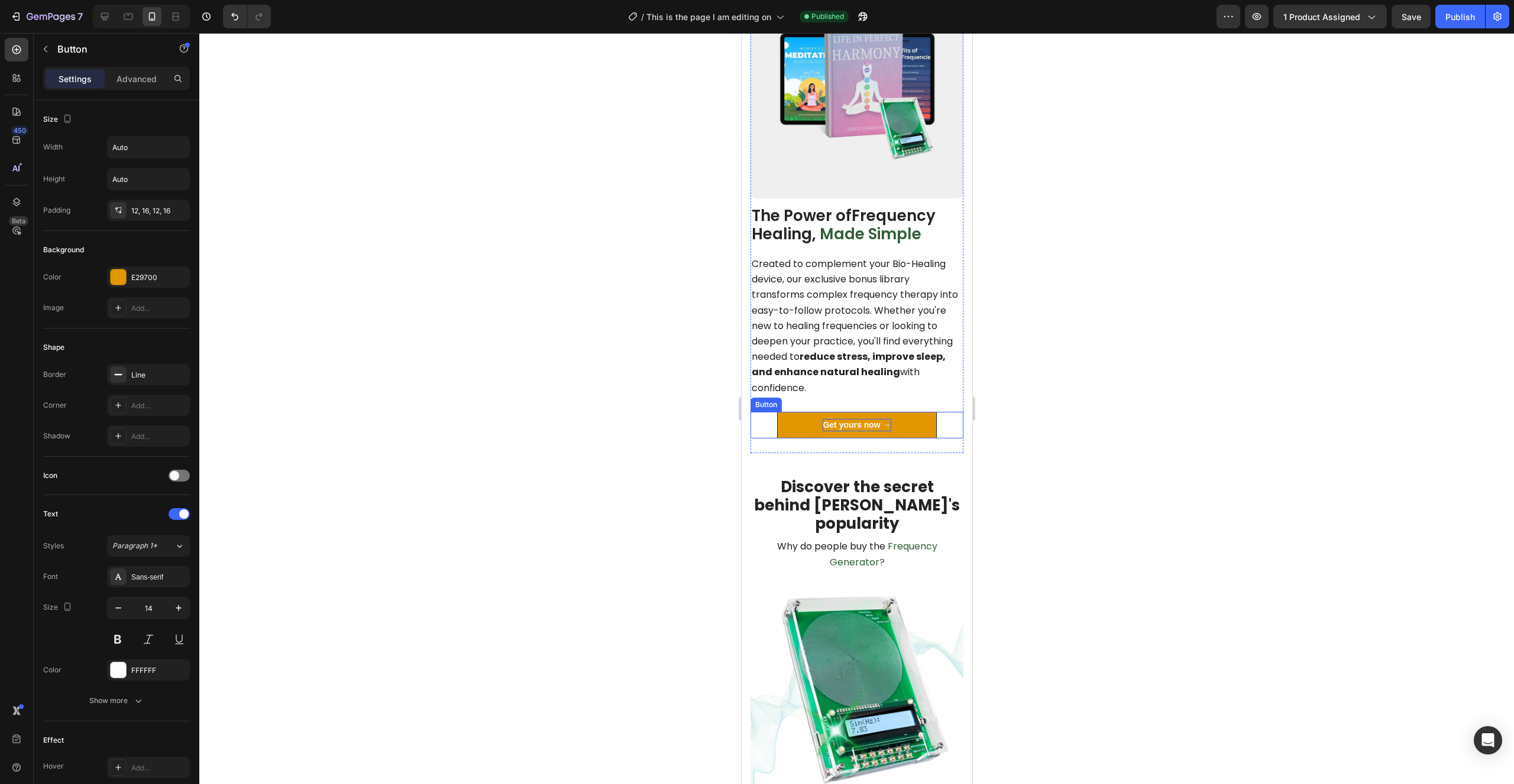
click at [840, 419] on p "Get yours now →" at bounding box center [856, 426] width 68 height 13
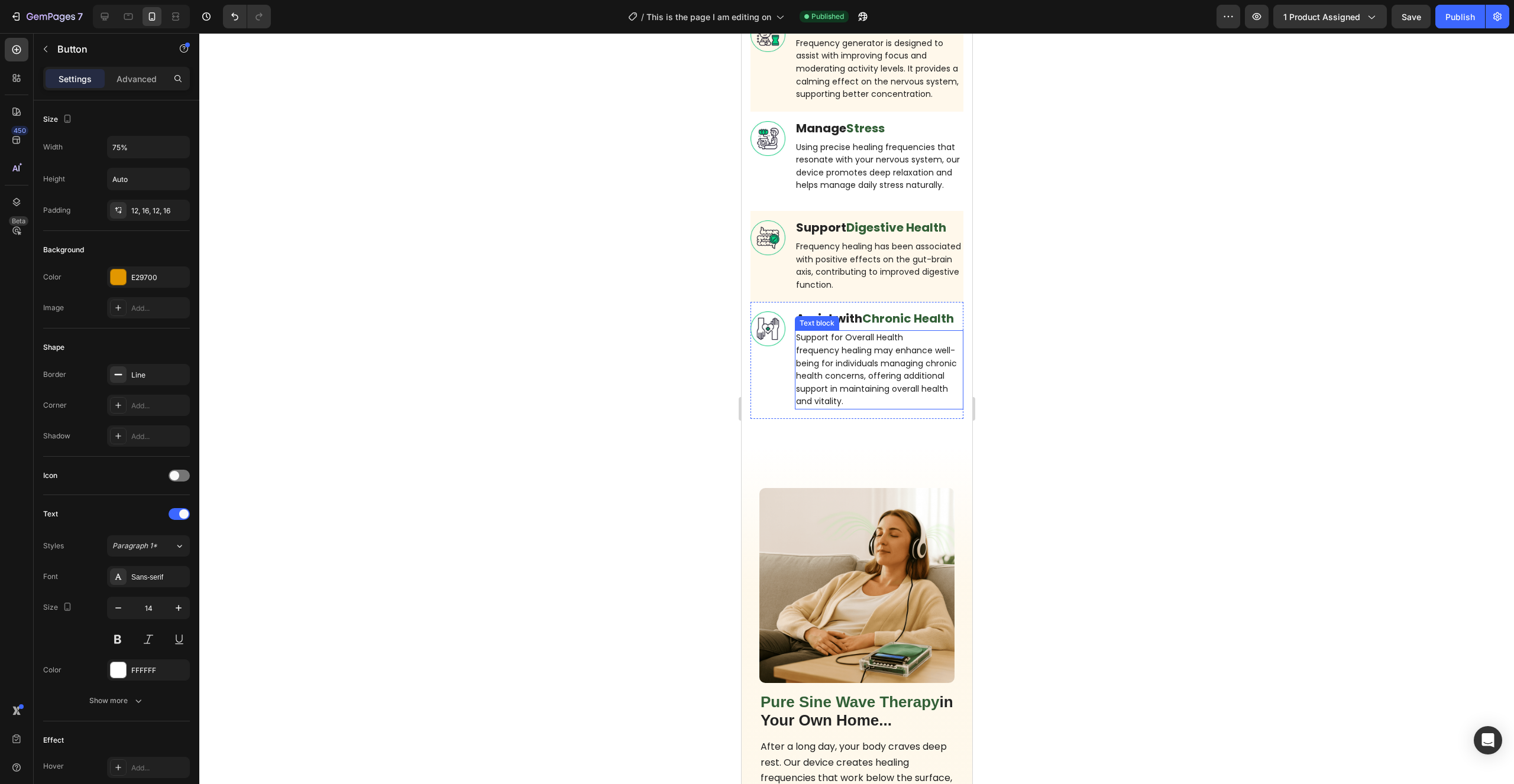
scroll to position [2760, 0]
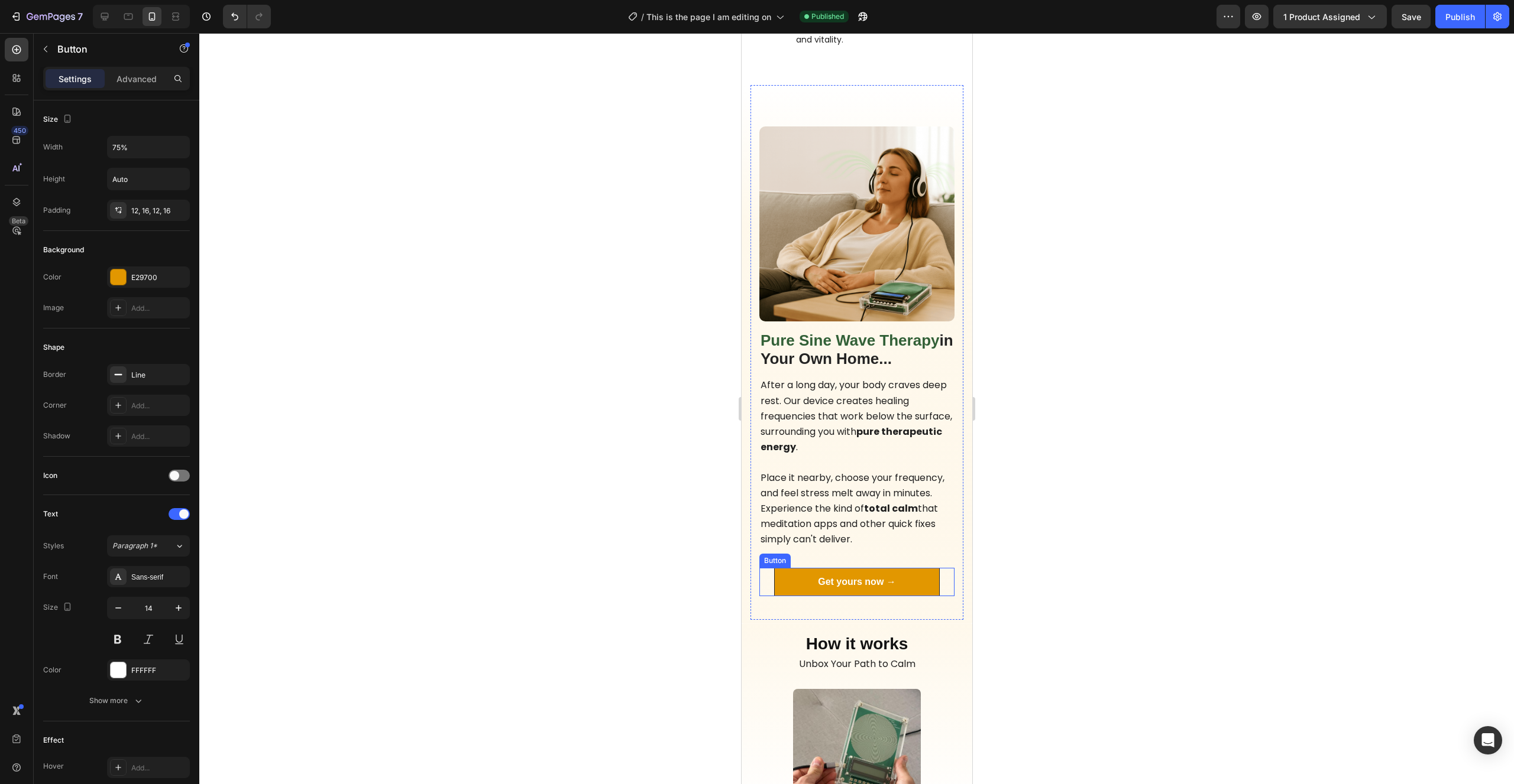
click at [868, 582] on link "Get yours now →" at bounding box center [856, 582] width 166 height 28
click at [876, 575] on p "Get yours now →" at bounding box center [856, 582] width 78 height 14
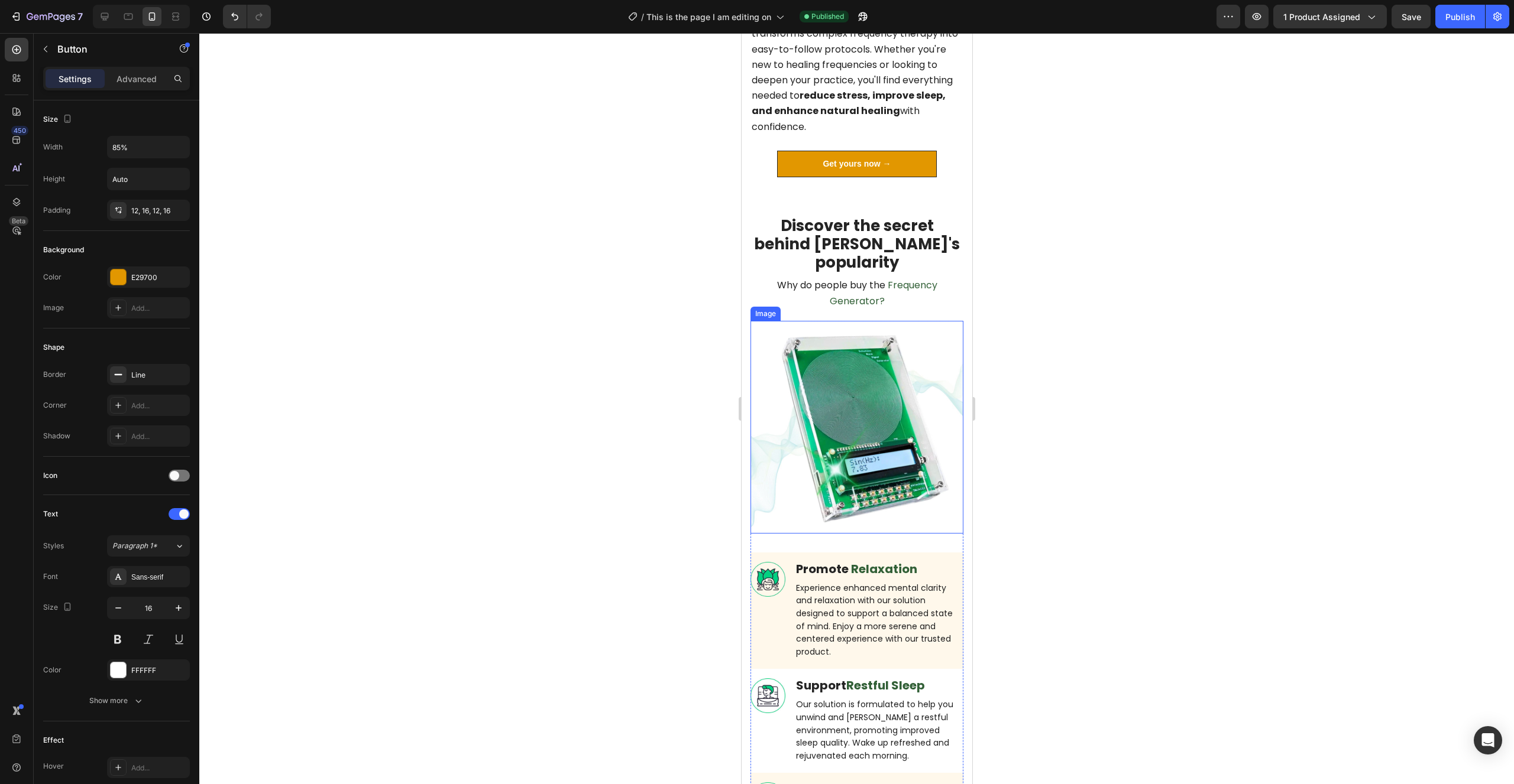
scroll to position [1394, 0]
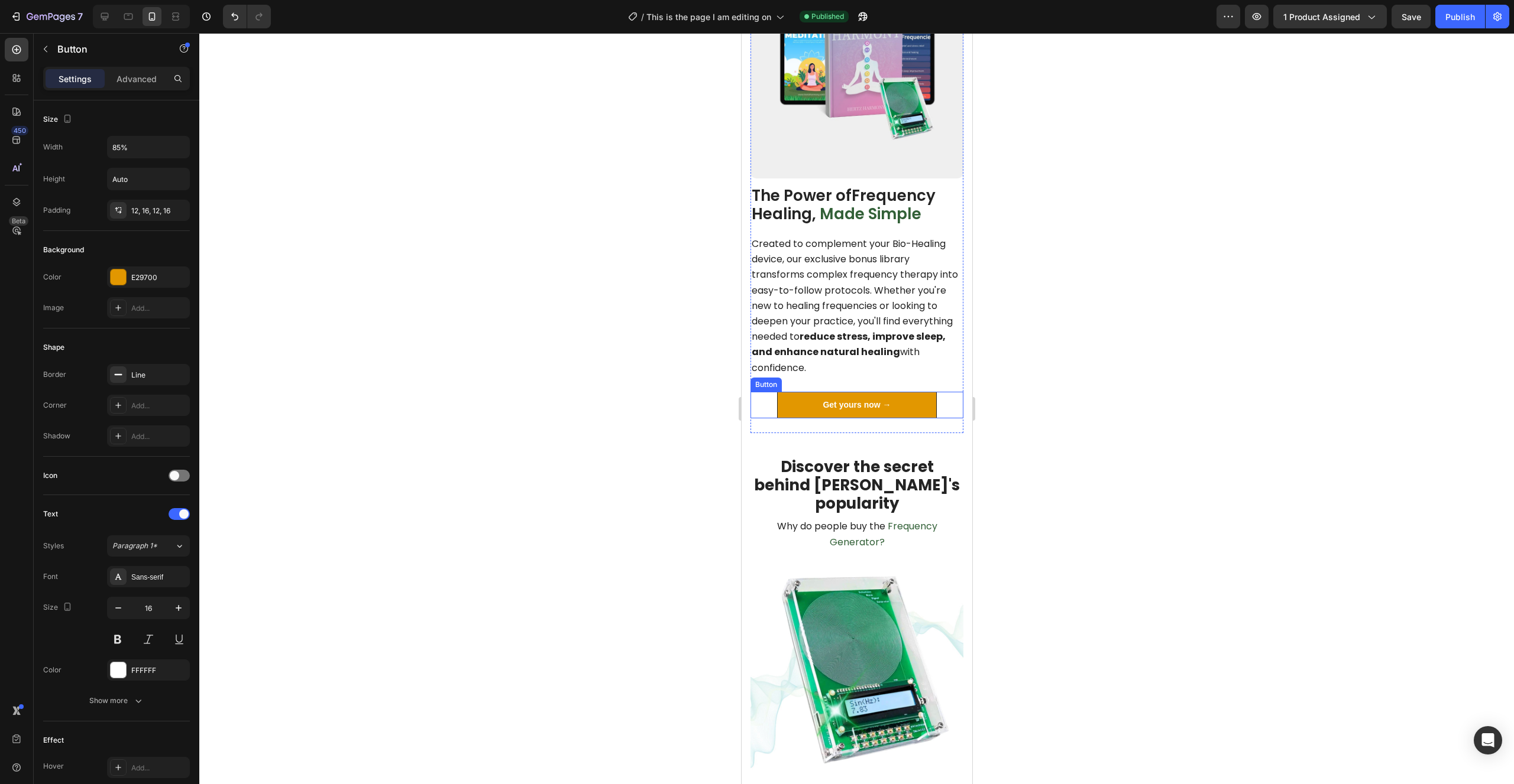
click at [827, 407] on p "Get yours now →" at bounding box center [856, 405] width 68 height 13
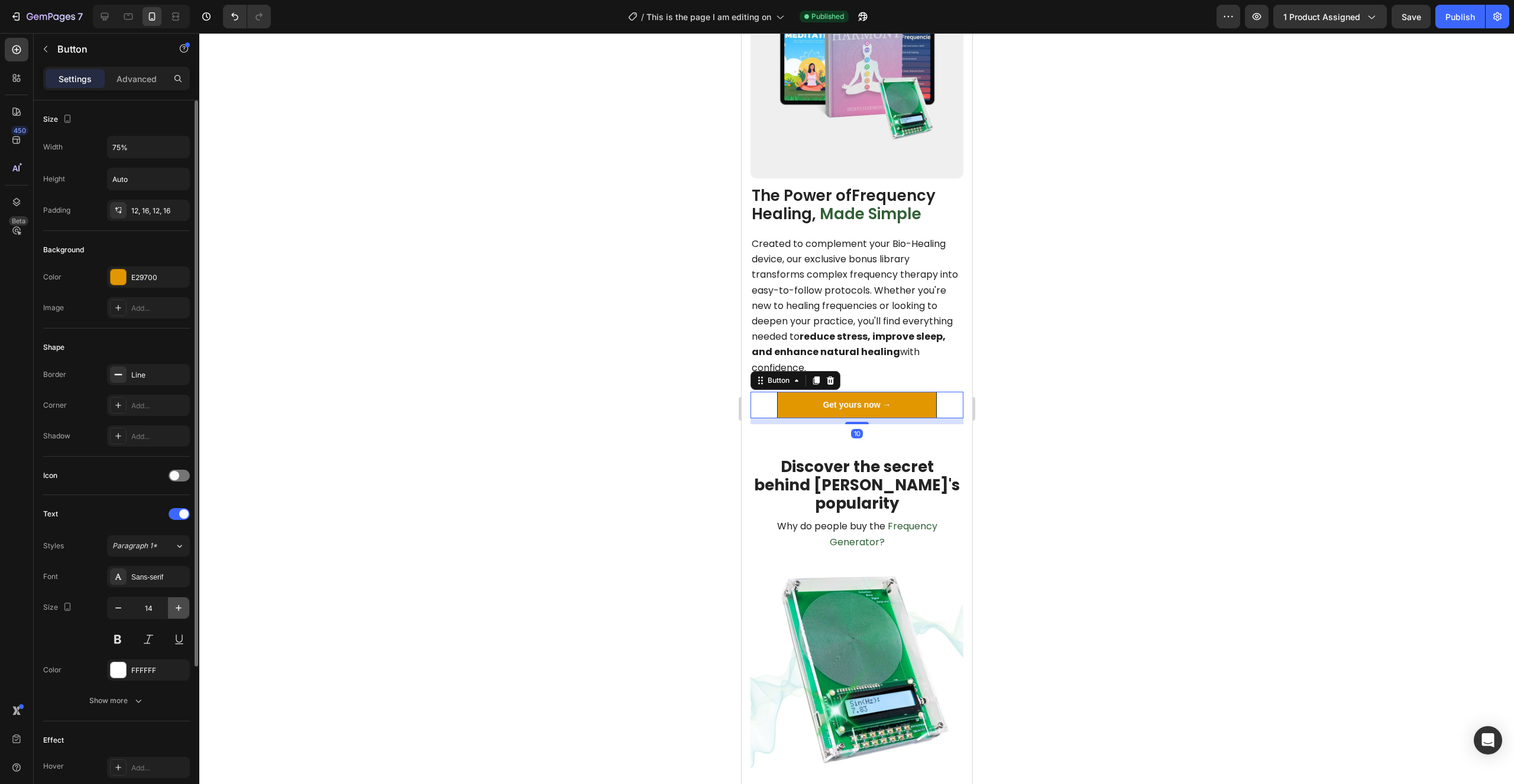
click at [181, 610] on icon "button" at bounding box center [178, 608] width 12 height 12
type input "16"
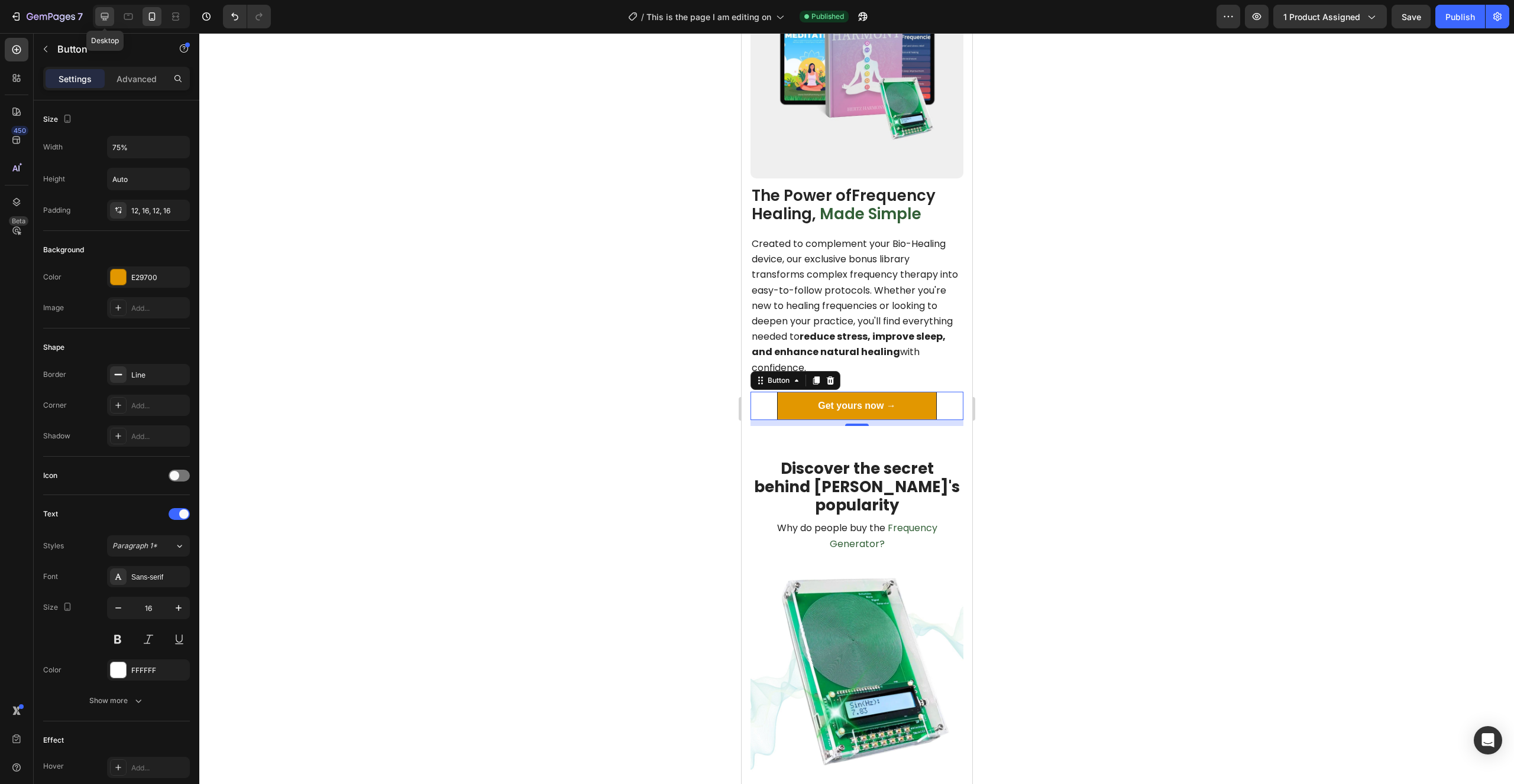
click at [110, 12] on icon at bounding box center [104, 16] width 12 height 12
type input "60%"
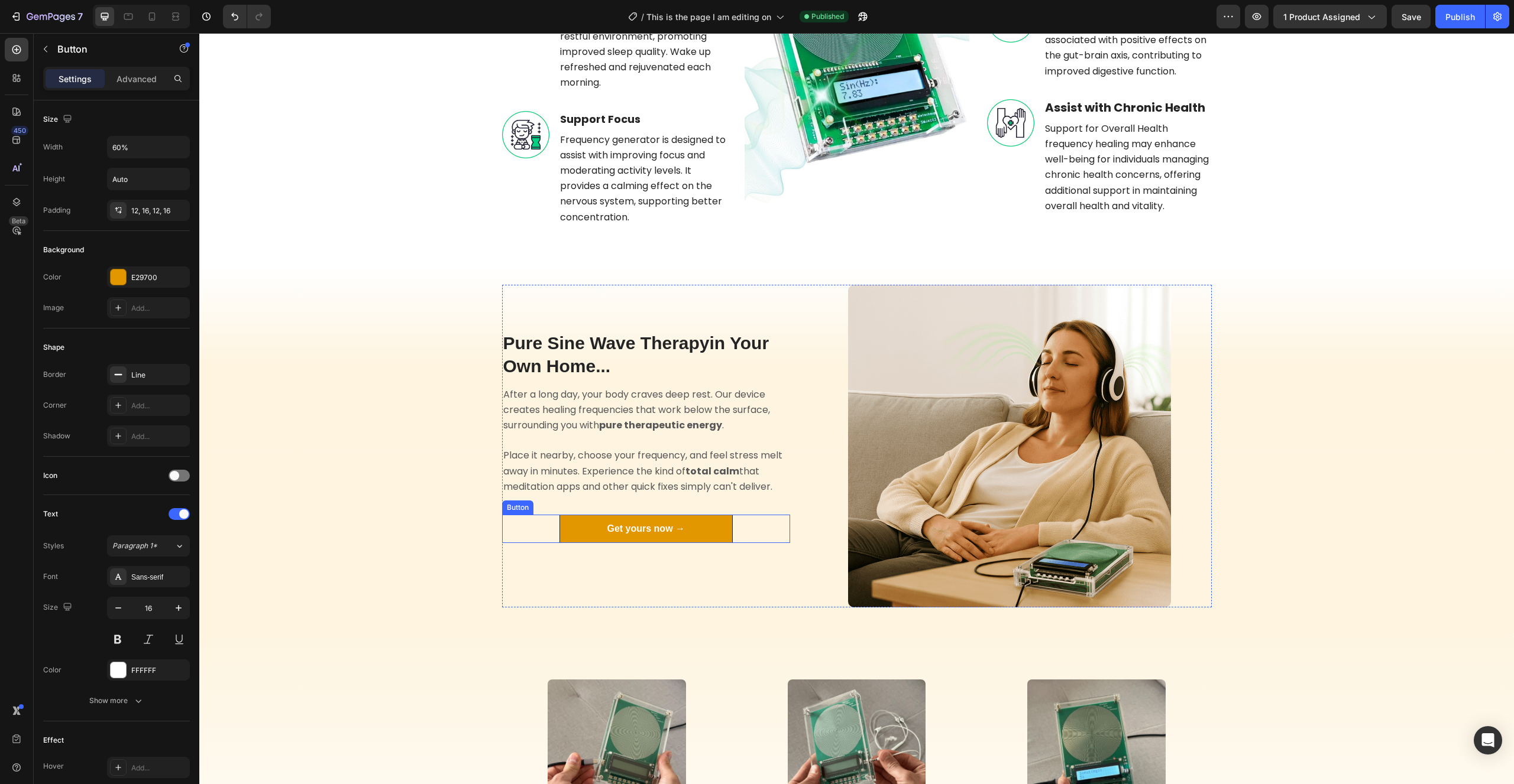
scroll to position [2061, 0]
click at [696, 531] on link "Get yours now →" at bounding box center [646, 530] width 173 height 28
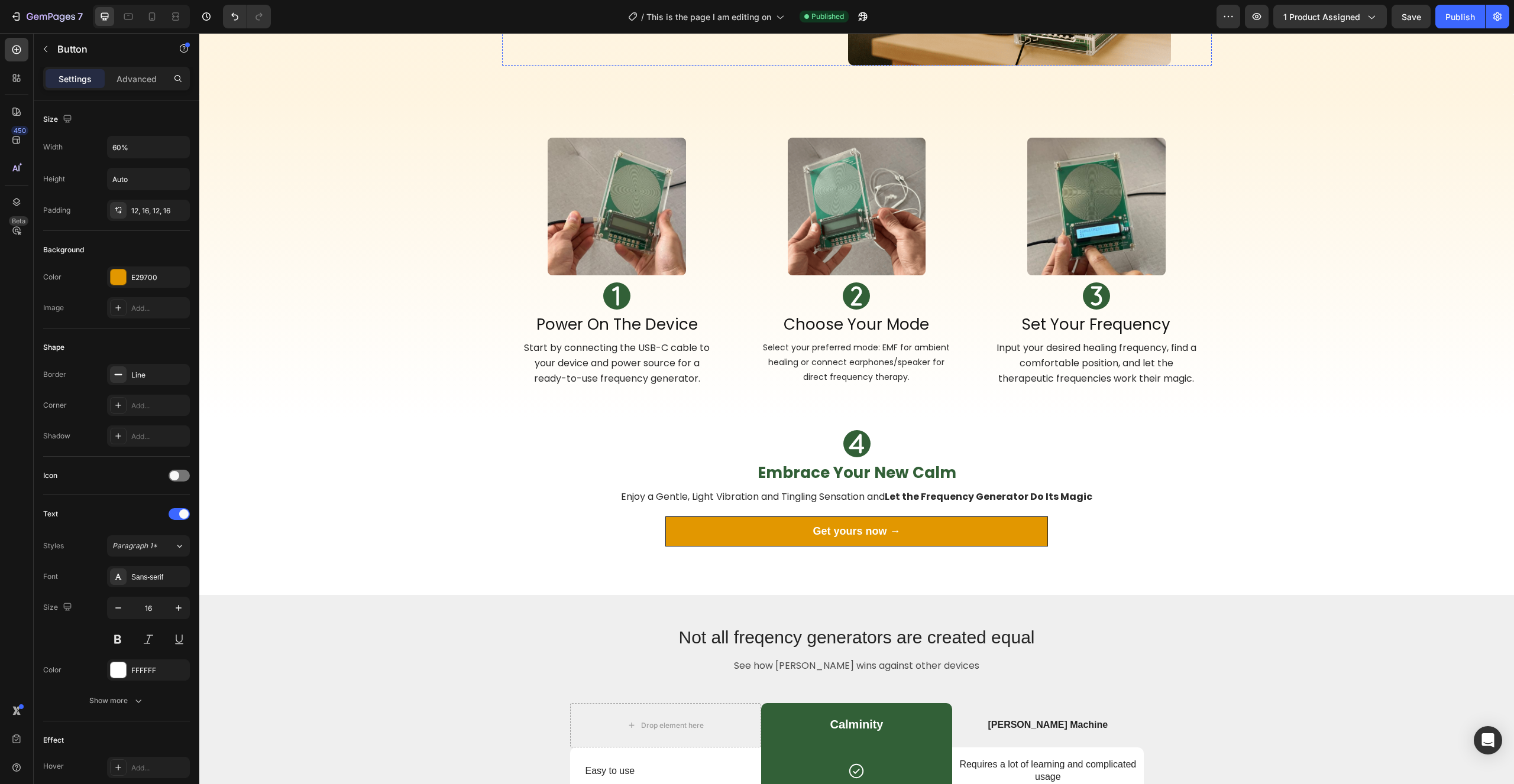
scroll to position [2724, 0]
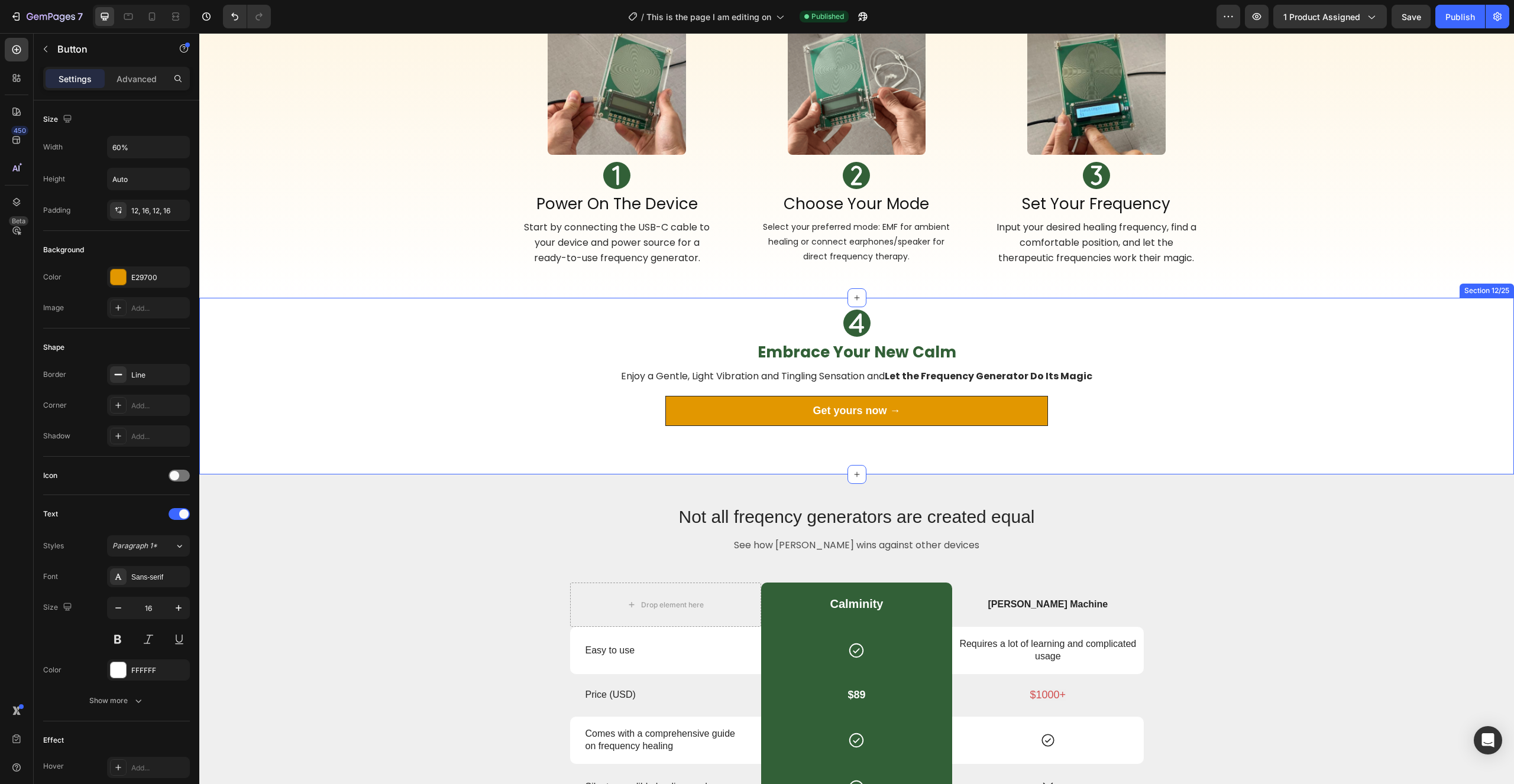
click at [757, 414] on link "Get yours now →" at bounding box center [856, 411] width 383 height 31
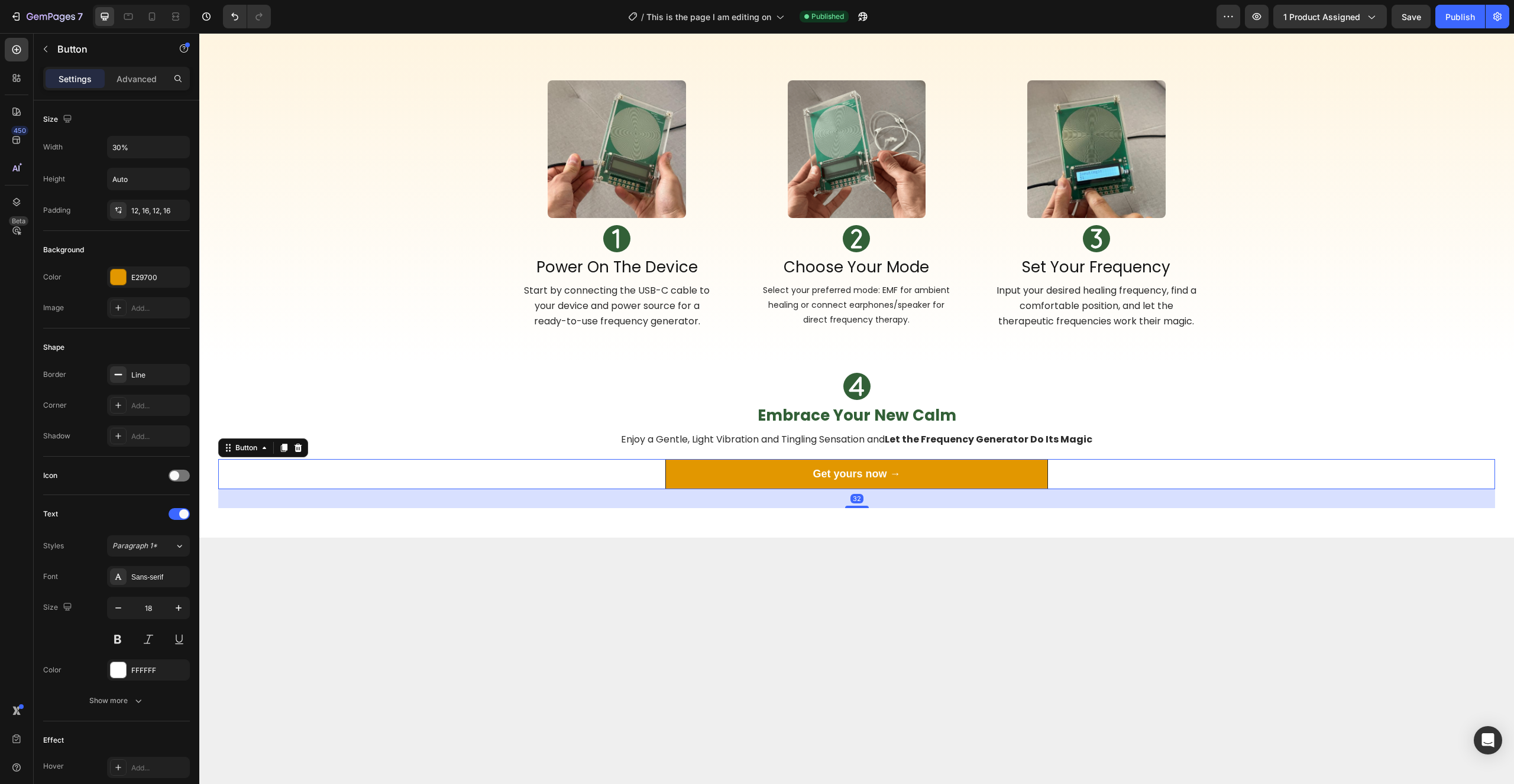
scroll to position [2302, 0]
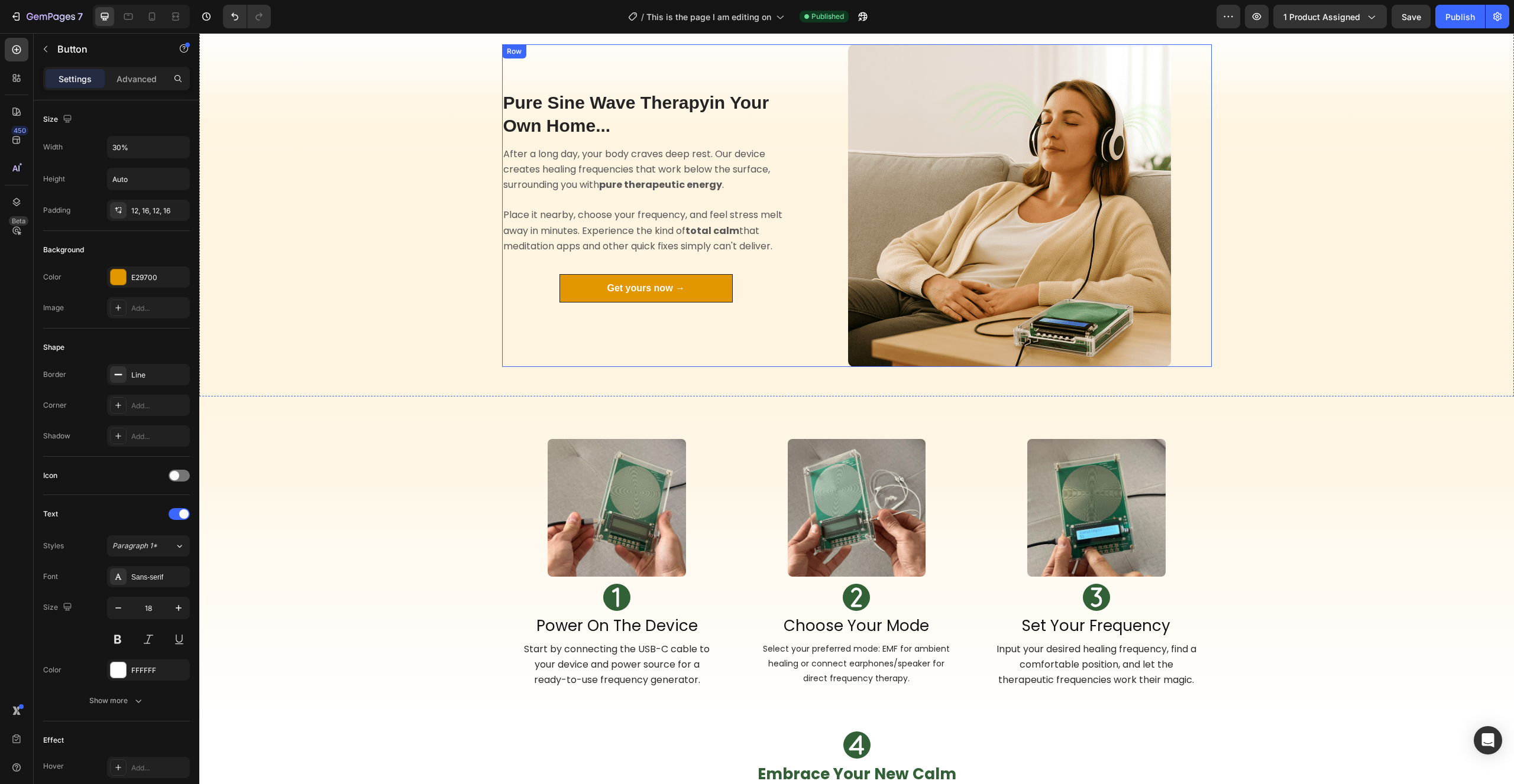
click at [596, 293] on link "Get yours now →" at bounding box center [646, 288] width 173 height 28
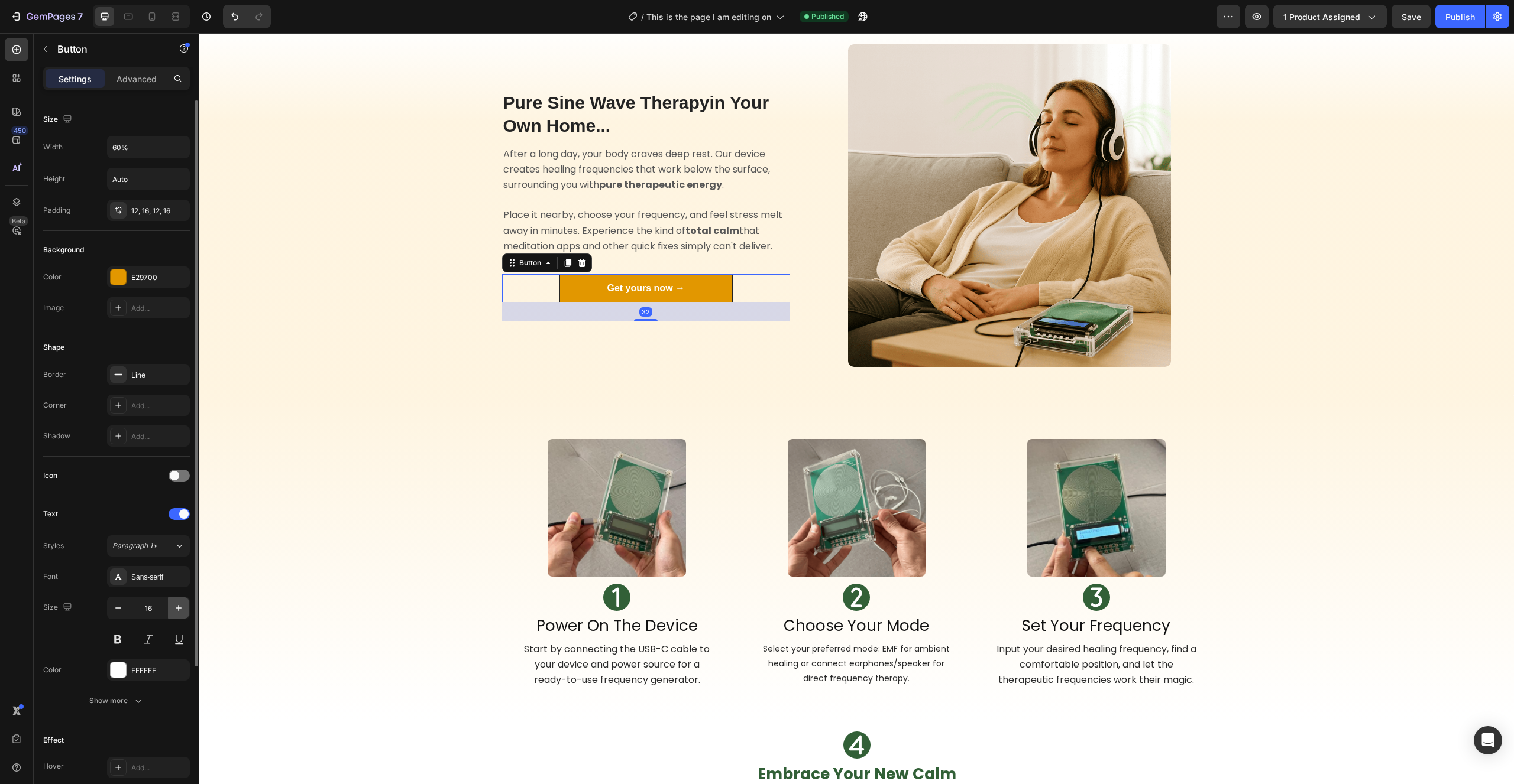
drag, startPoint x: 177, startPoint y: 607, endPoint x: 211, endPoint y: 504, distance: 108.5
click at [177, 607] on icon "button" at bounding box center [178, 608] width 12 height 12
type input "18"
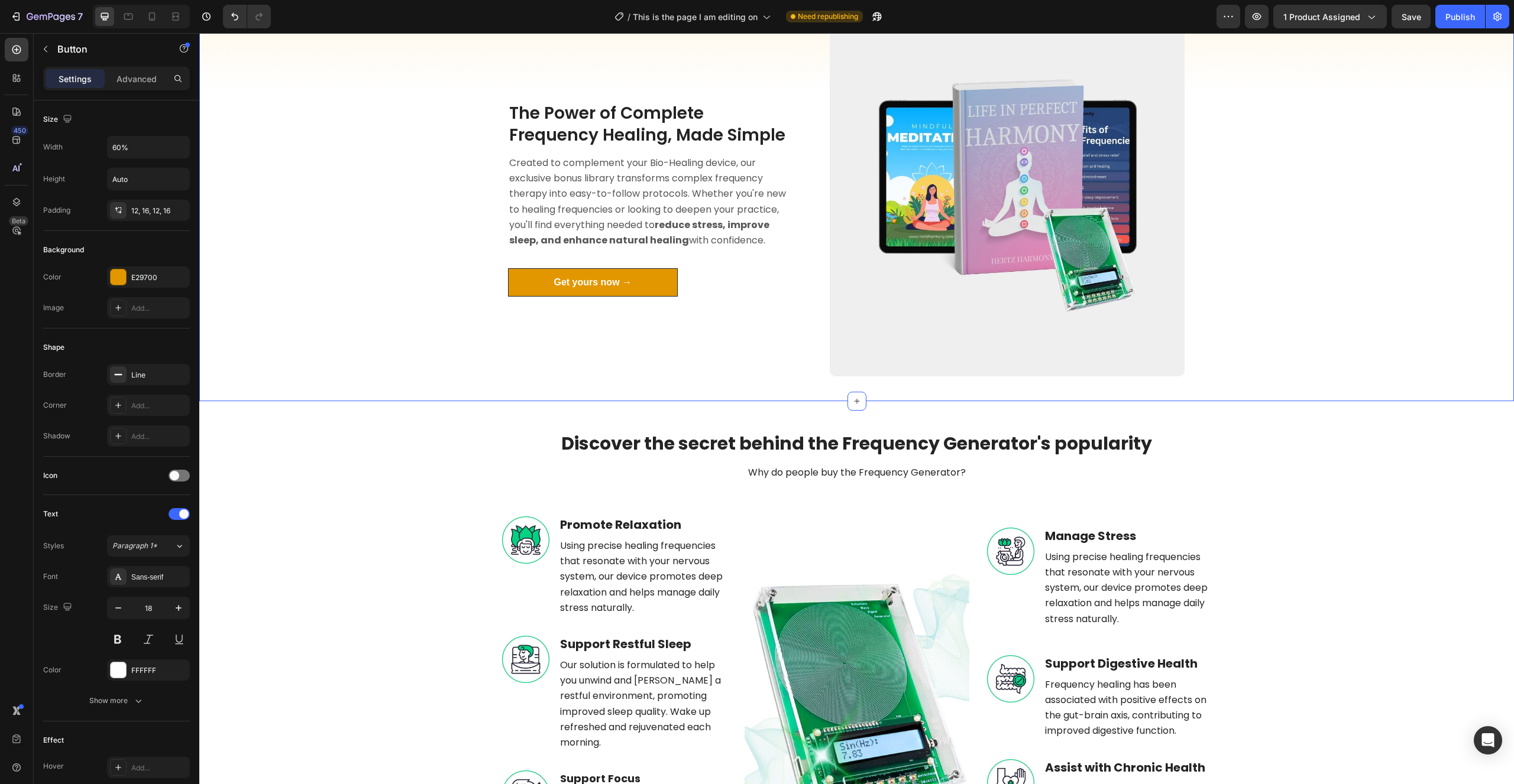
scroll to position [1337, 0]
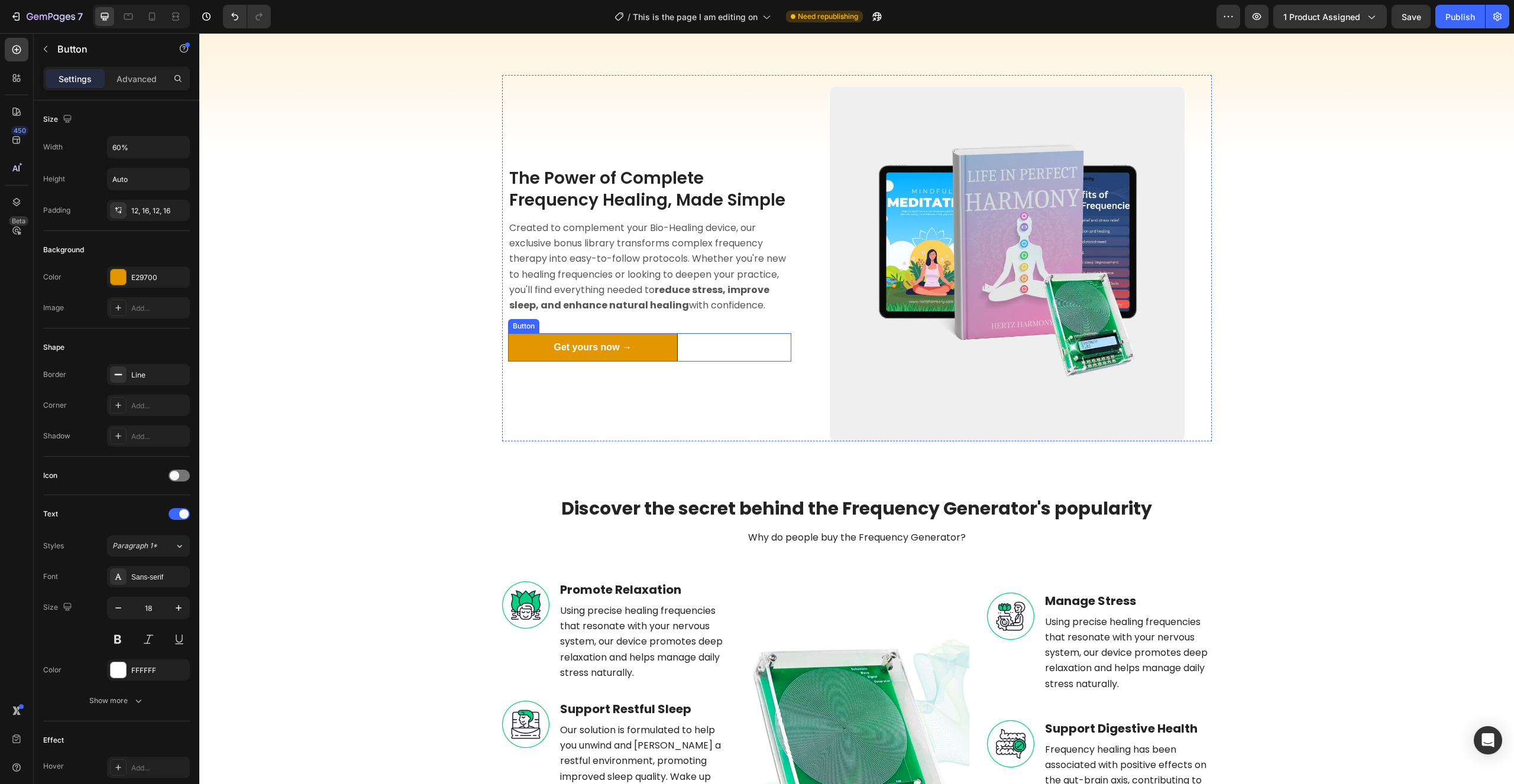
click at [542, 347] on link "Get yours now →" at bounding box center [593, 347] width 170 height 28
click at [175, 603] on icon "button" at bounding box center [178, 608] width 12 height 12
type input "18"
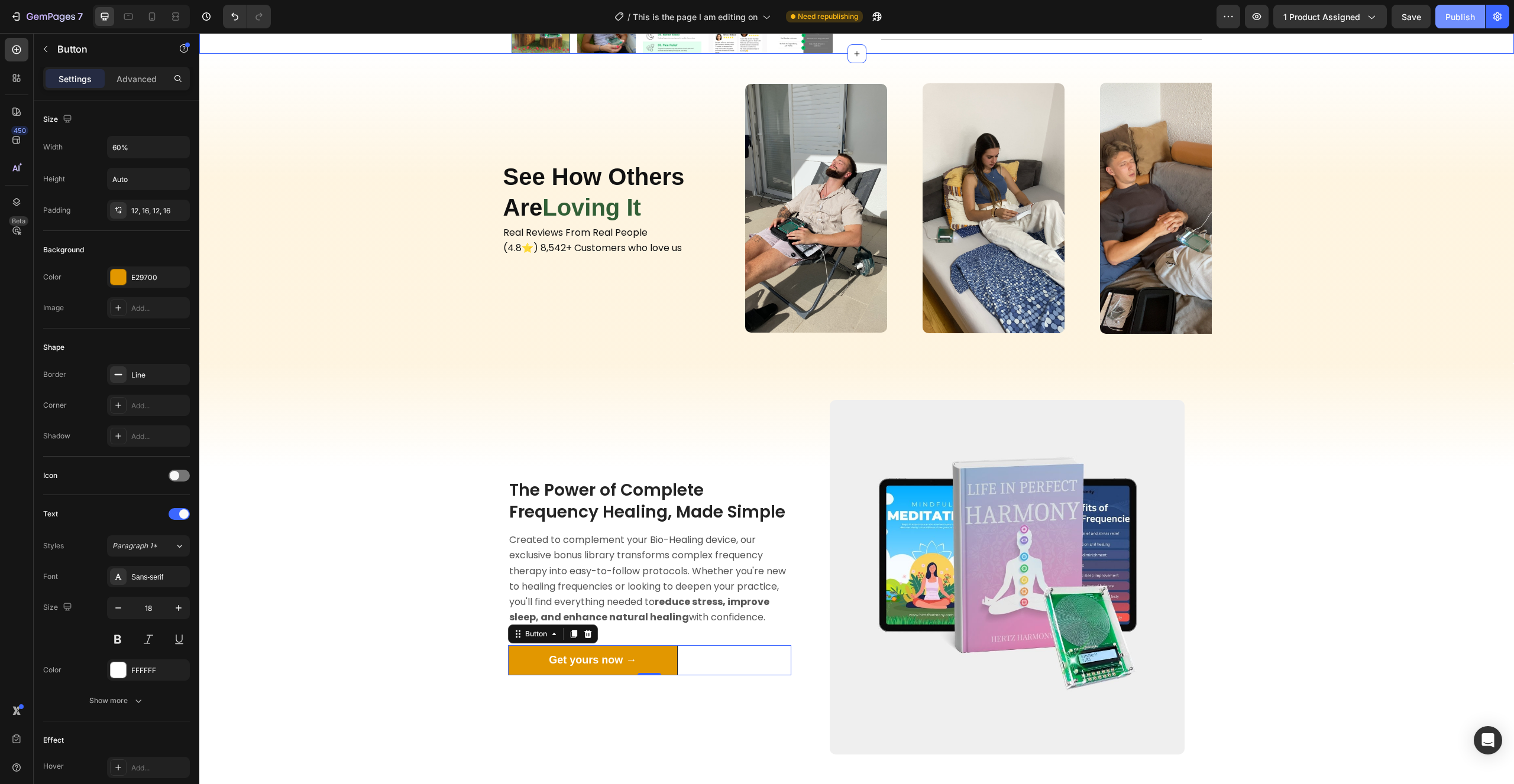
scroll to position [494, 0]
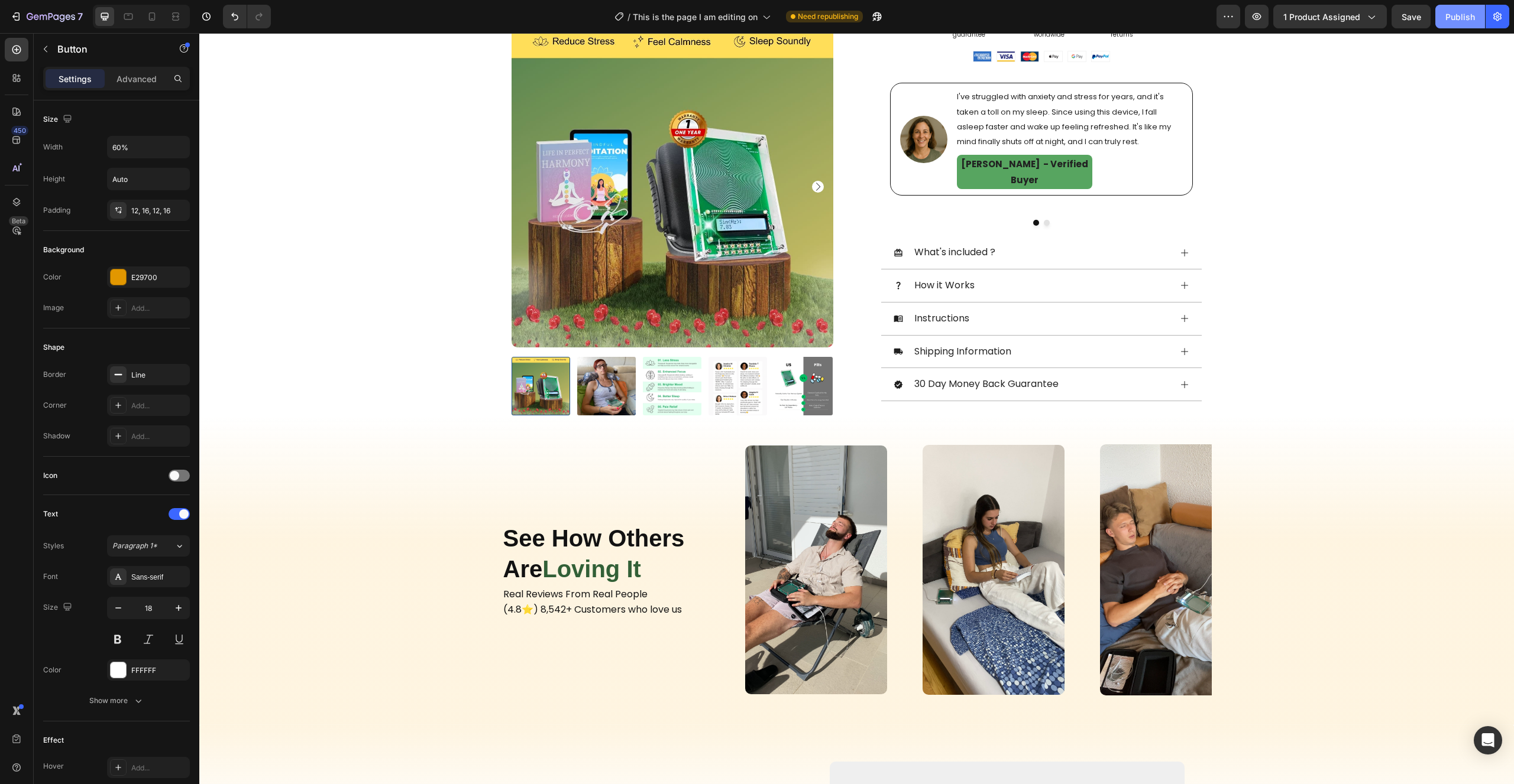
click at [1451, 22] on div "Publish" at bounding box center [1460, 17] width 30 height 13
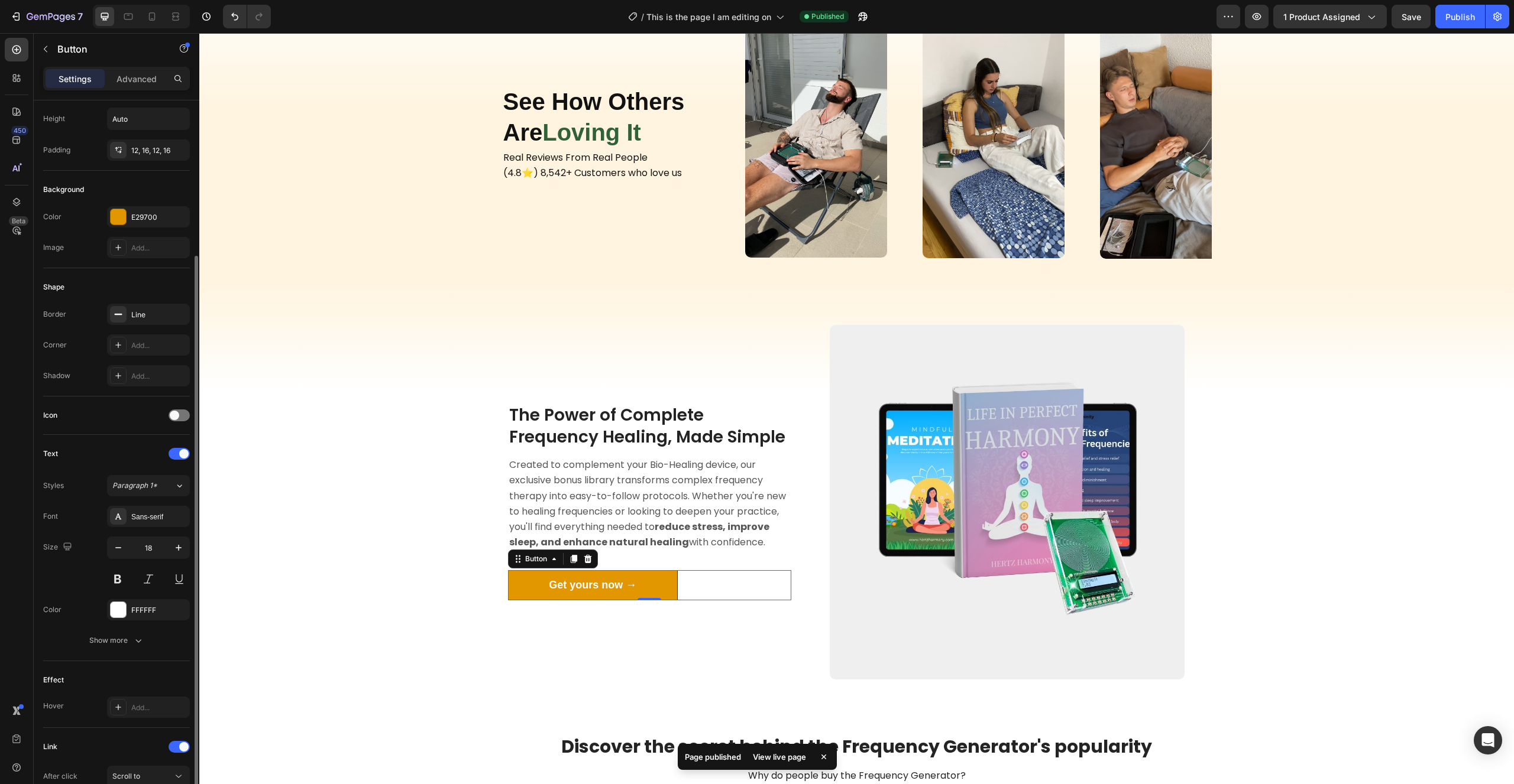
scroll to position [120, 0]
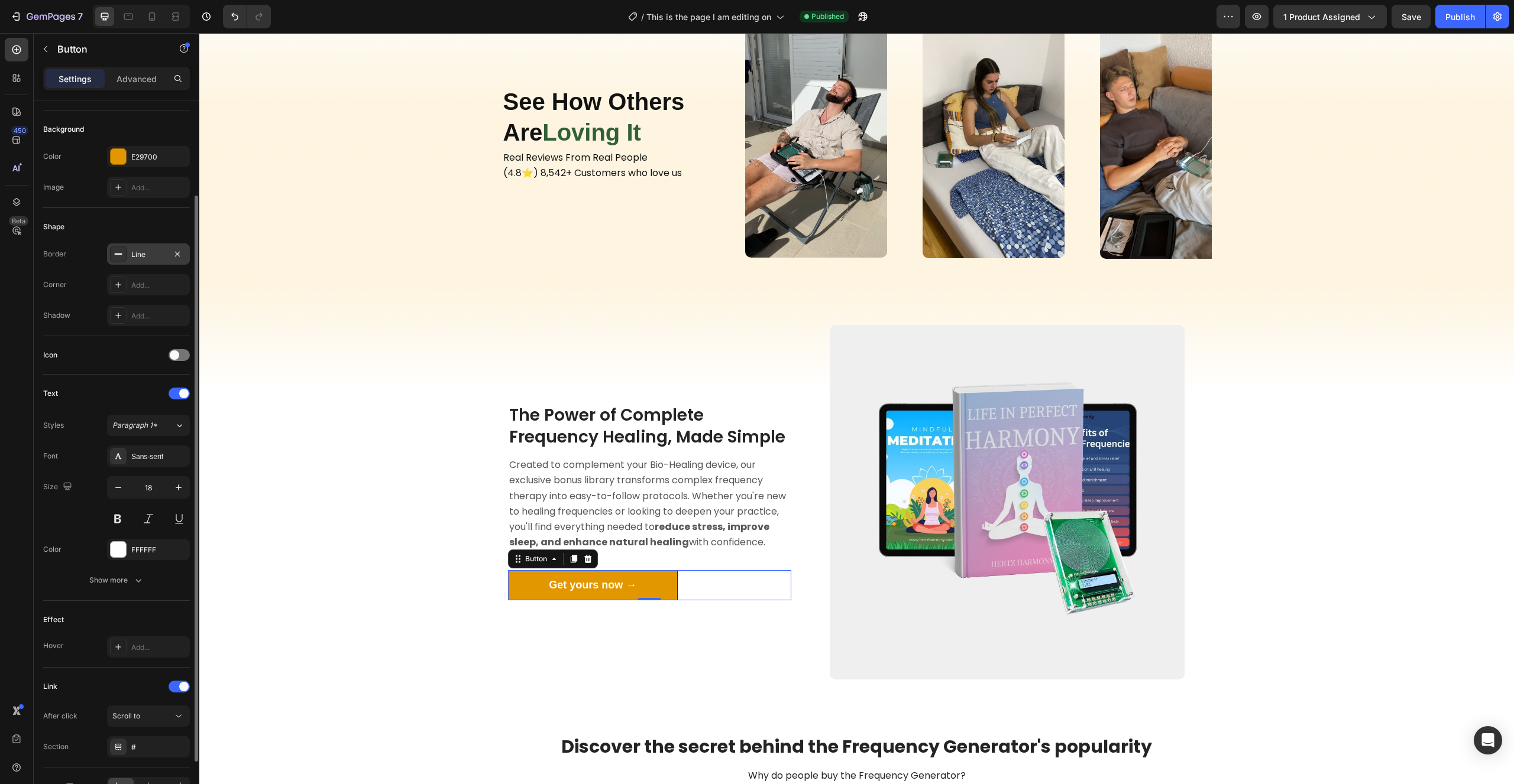
click at [124, 247] on div at bounding box center [117, 254] width 16 height 16
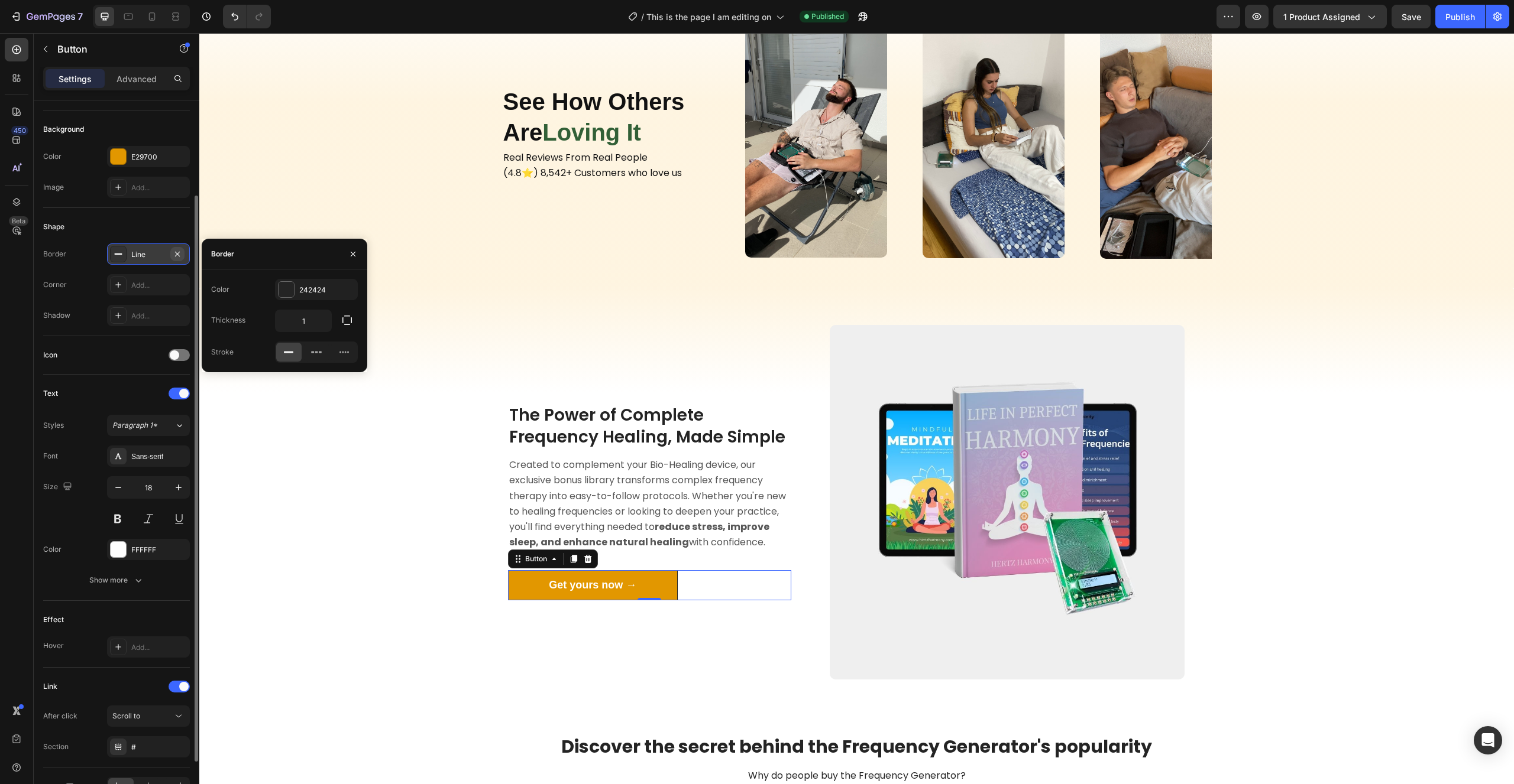
click at [178, 253] on icon "button" at bounding box center [178, 254] width 9 height 9
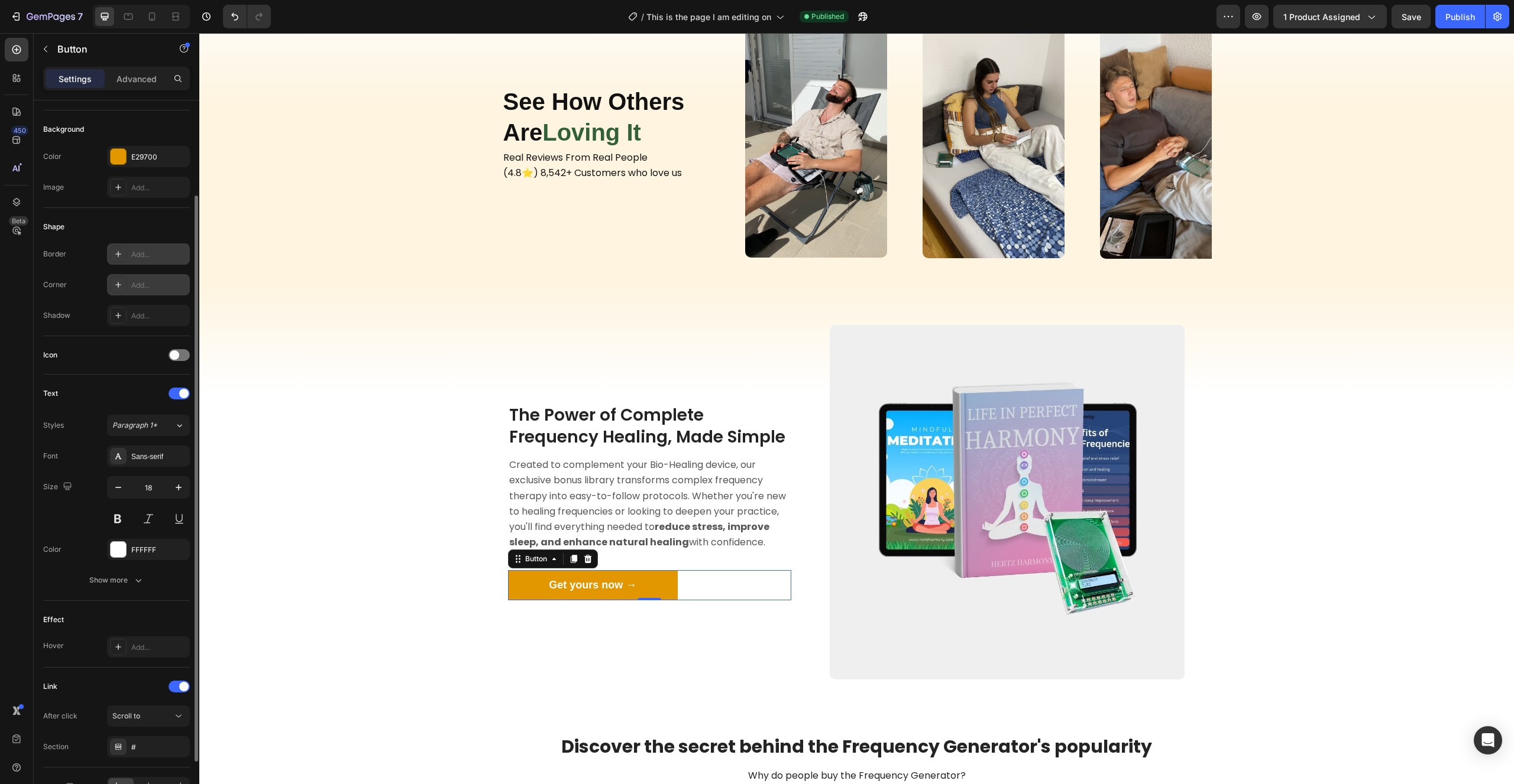
click at [121, 284] on icon at bounding box center [118, 285] width 9 height 9
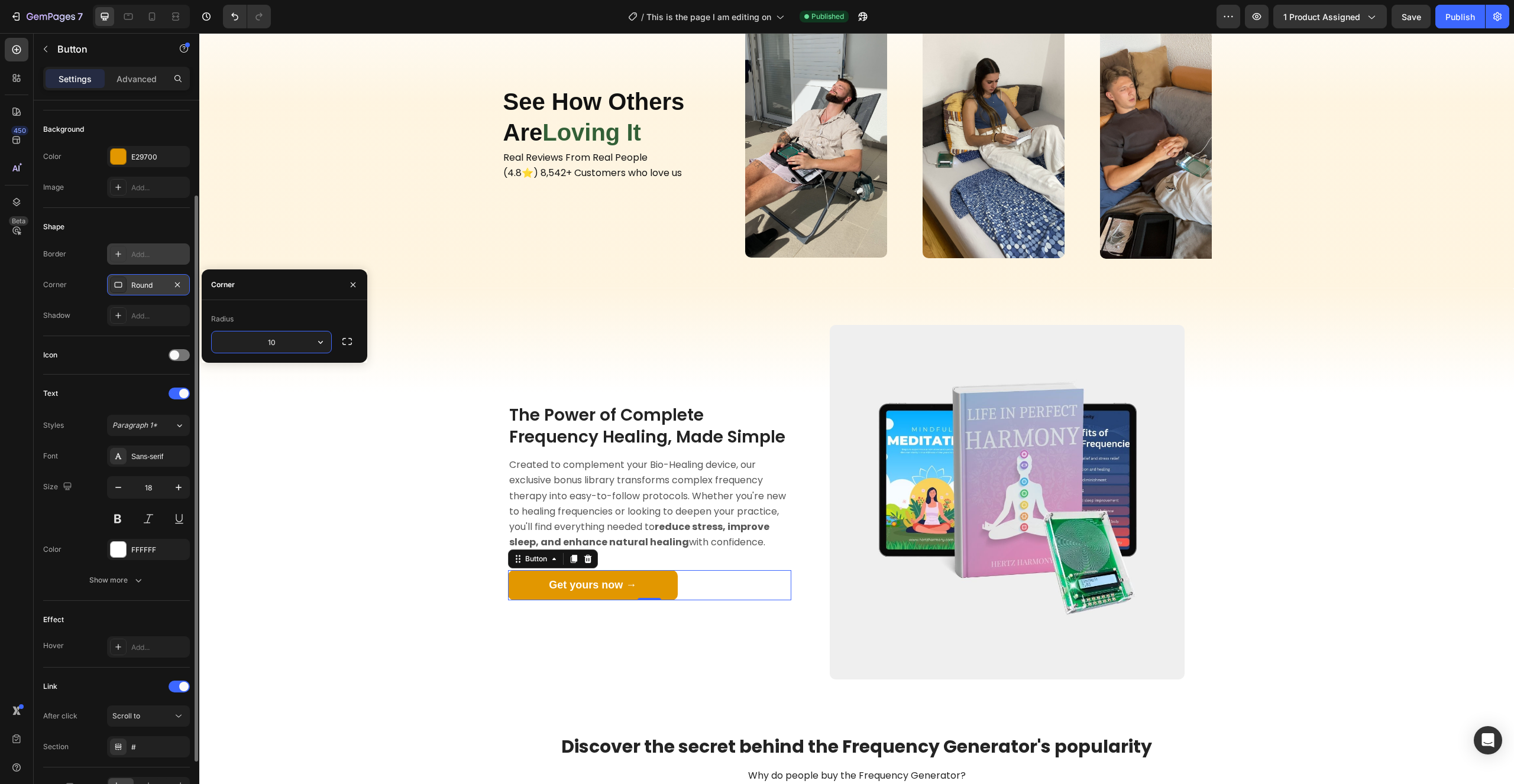
click at [290, 341] on input "10" at bounding box center [271, 342] width 120 height 21
type input "8"
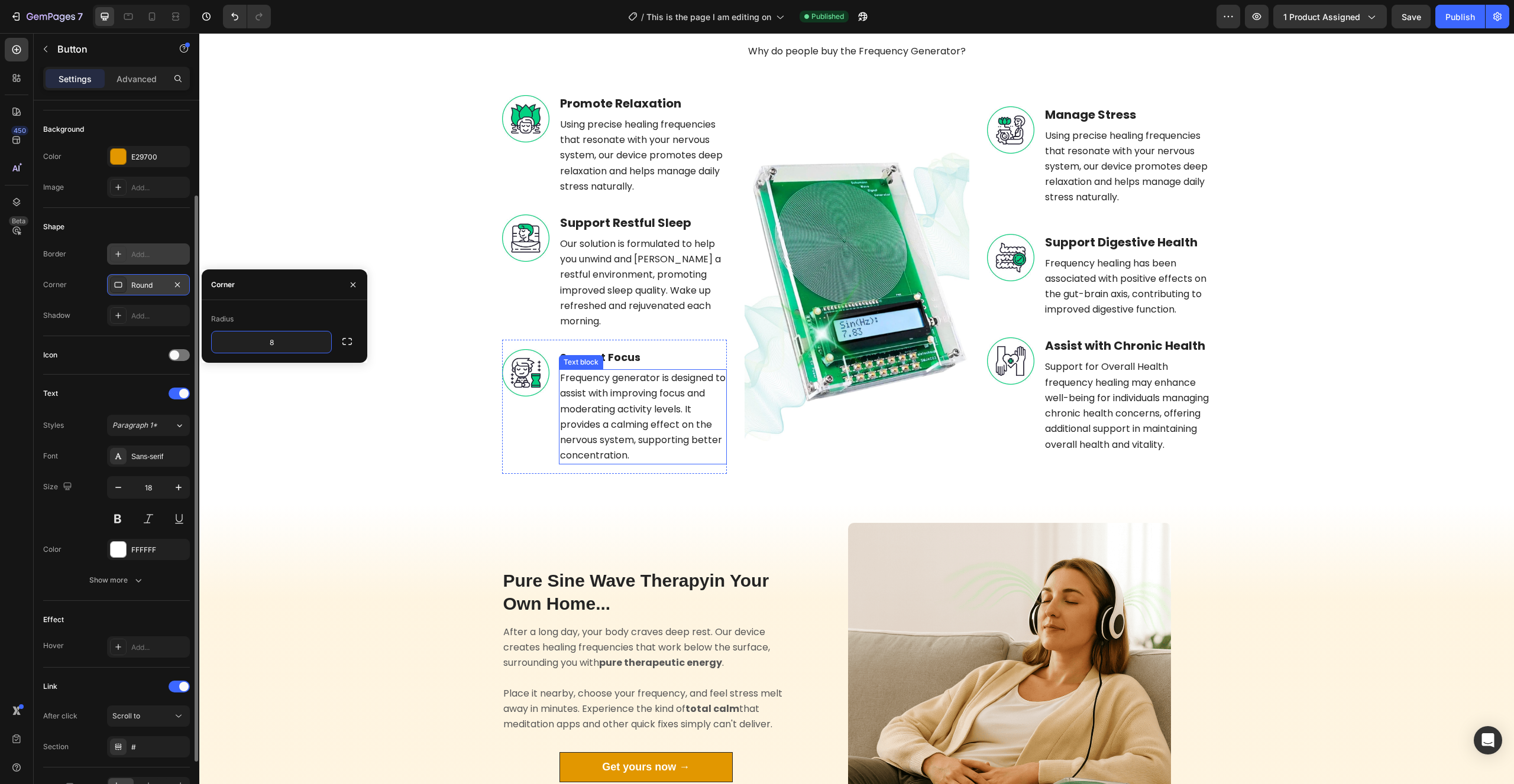
scroll to position [2001, 0]
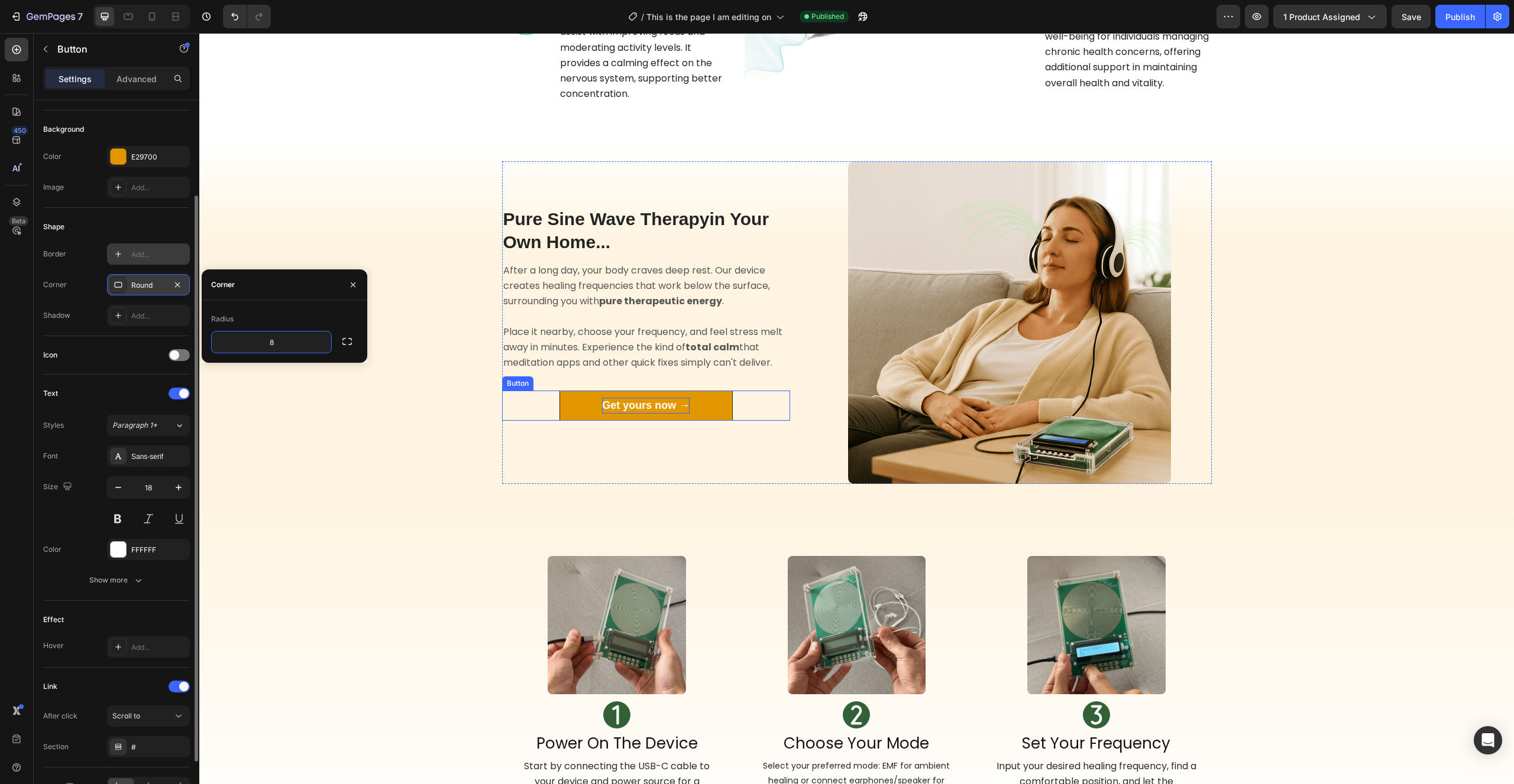
click at [689, 407] on p "Get yours now →" at bounding box center [646, 405] width 88 height 16
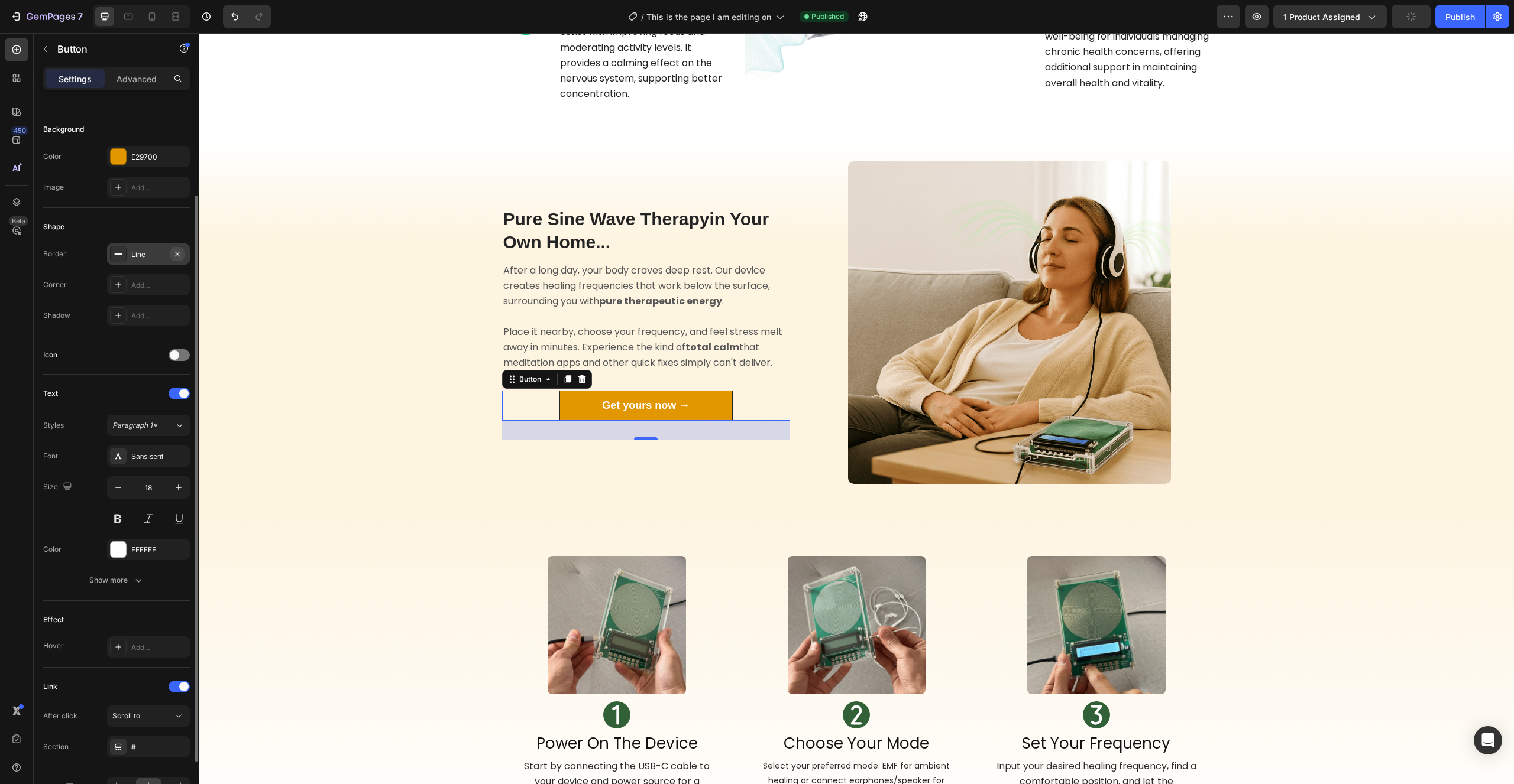
click at [180, 254] on icon "button" at bounding box center [178, 254] width 9 height 9
click at [148, 282] on div "Add..." at bounding box center [159, 286] width 56 height 11
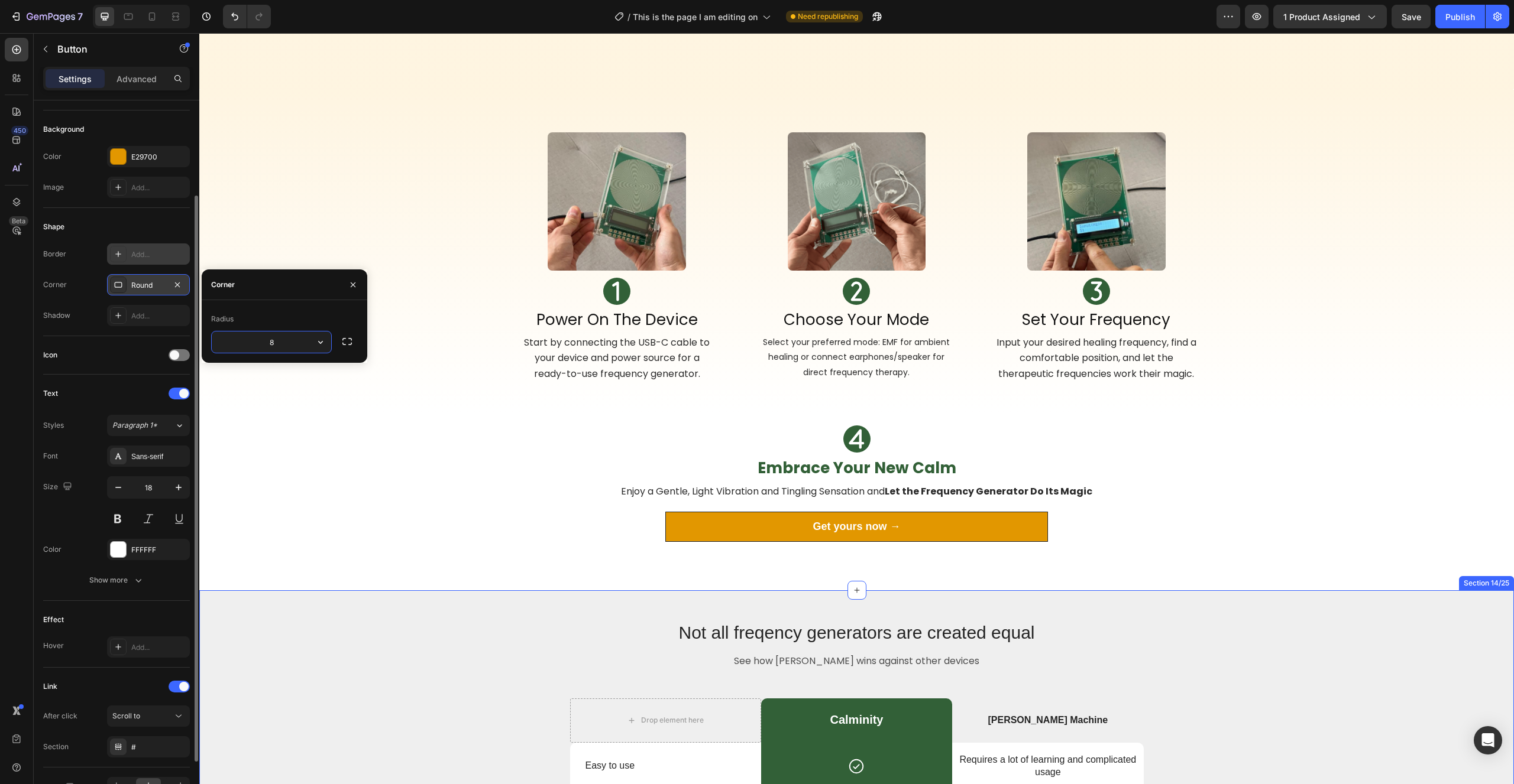
scroll to position [2784, 0]
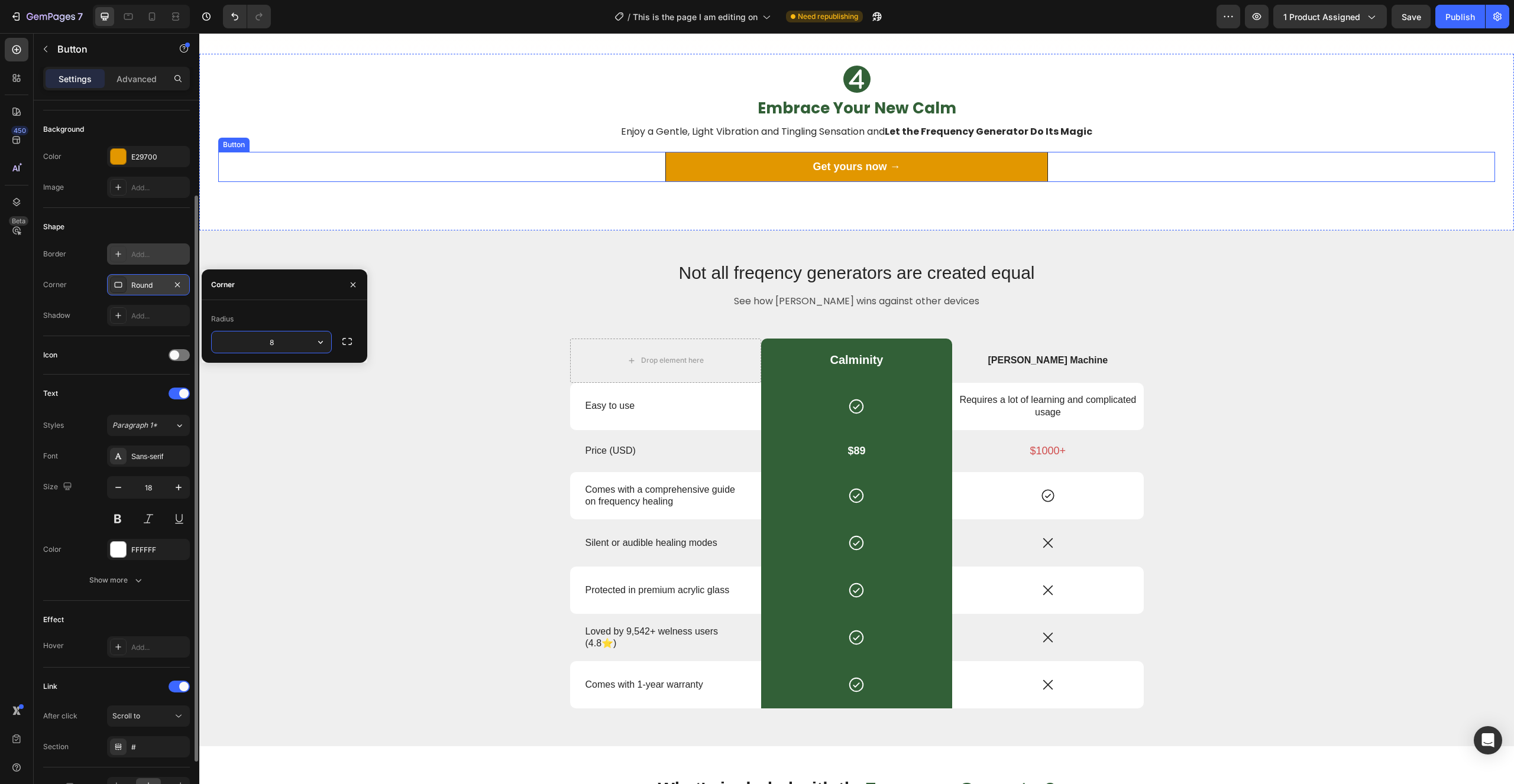
click at [673, 159] on link "Get yours now →" at bounding box center [856, 167] width 383 height 31
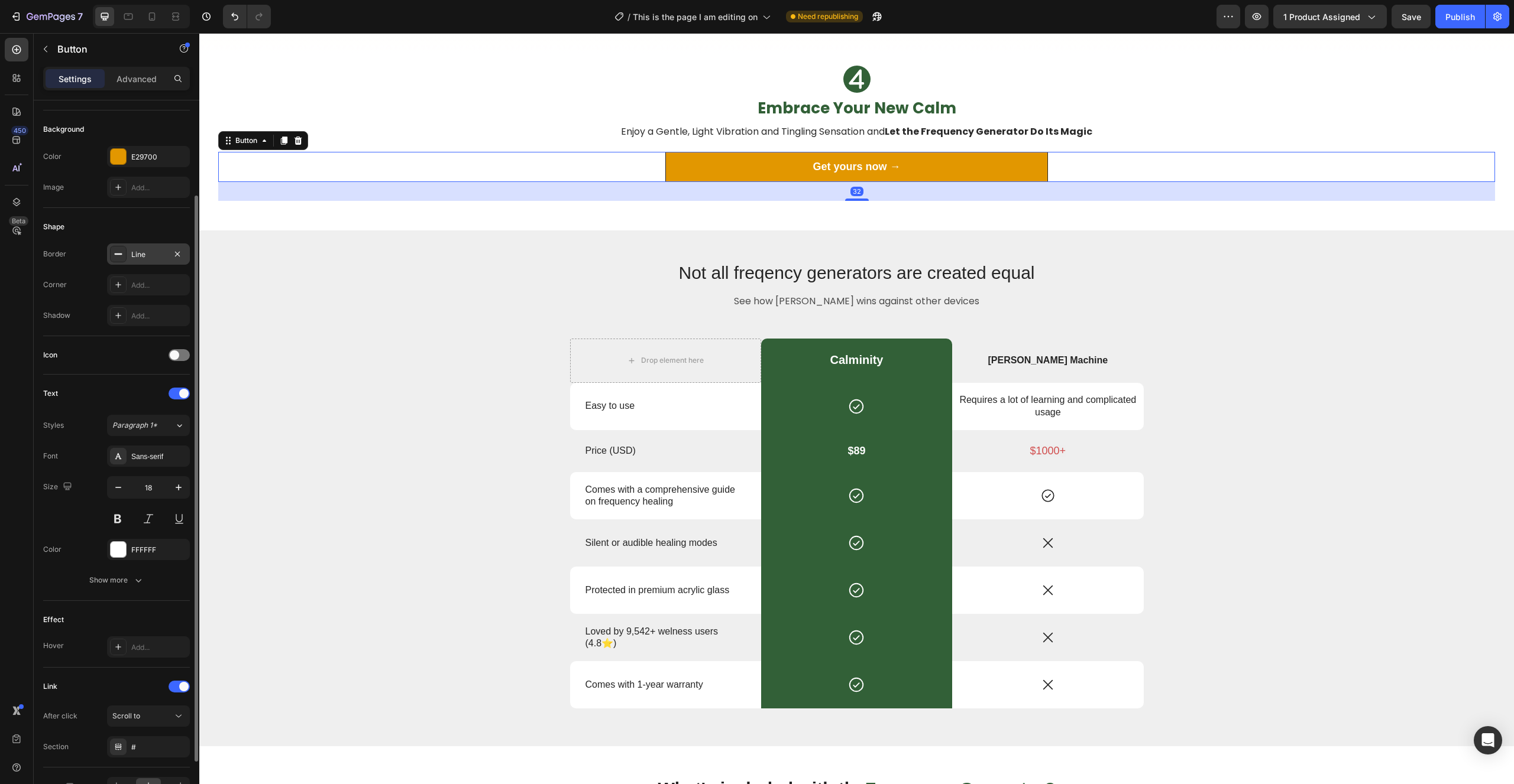
click at [141, 255] on div "Line" at bounding box center [149, 255] width 34 height 11
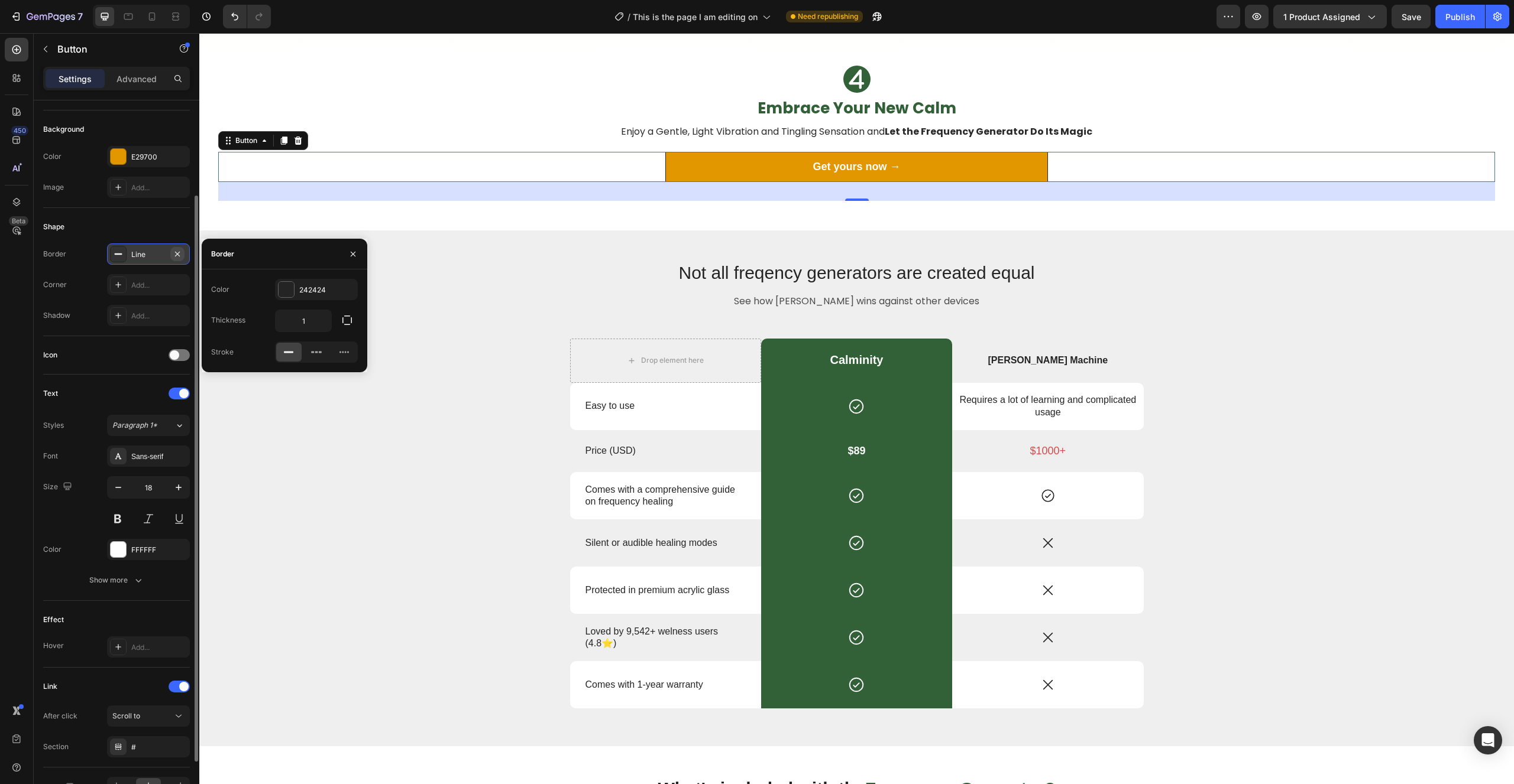
click at [179, 253] on icon "button" at bounding box center [178, 254] width 5 height 5
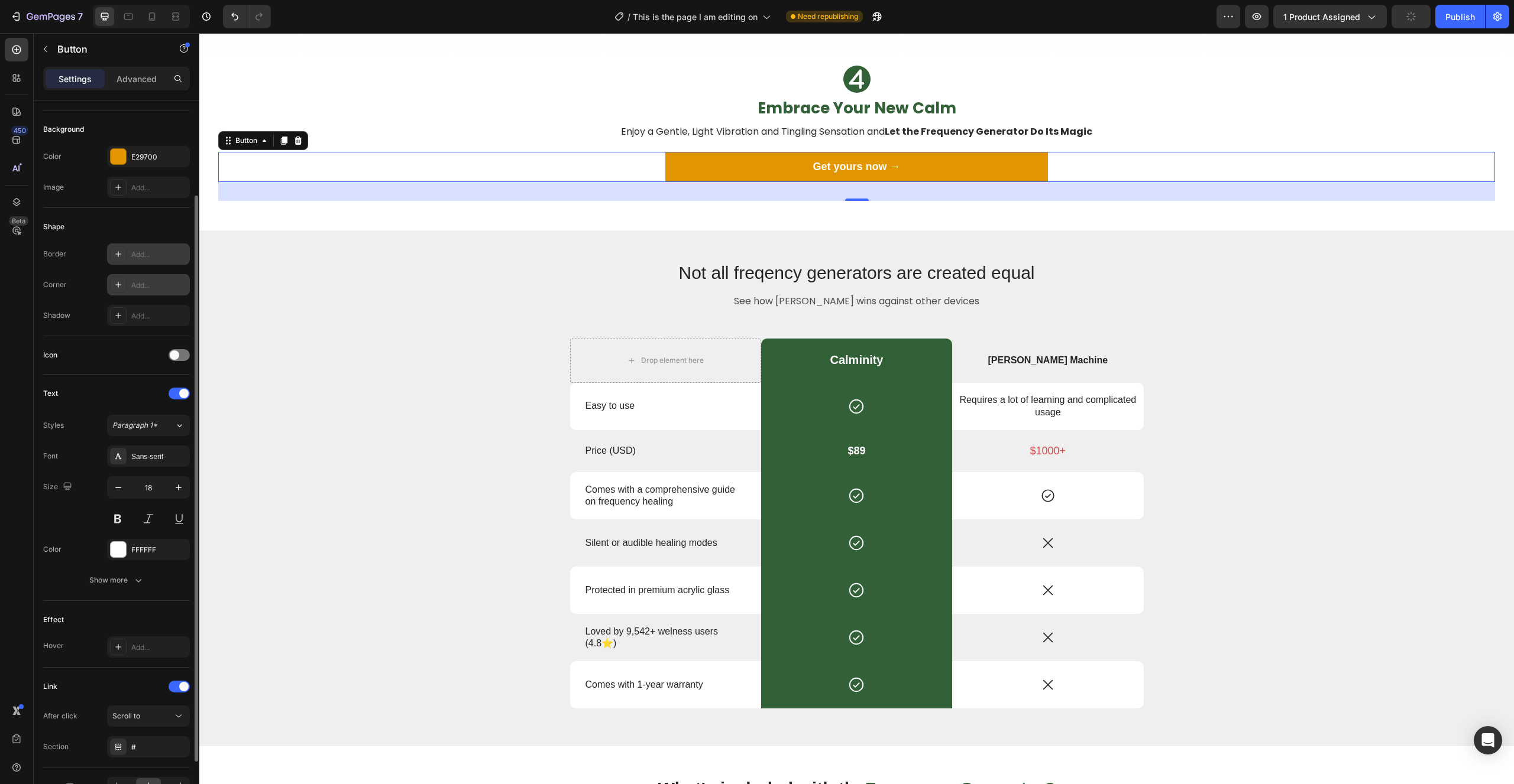
click at [122, 282] on icon at bounding box center [118, 285] width 9 height 9
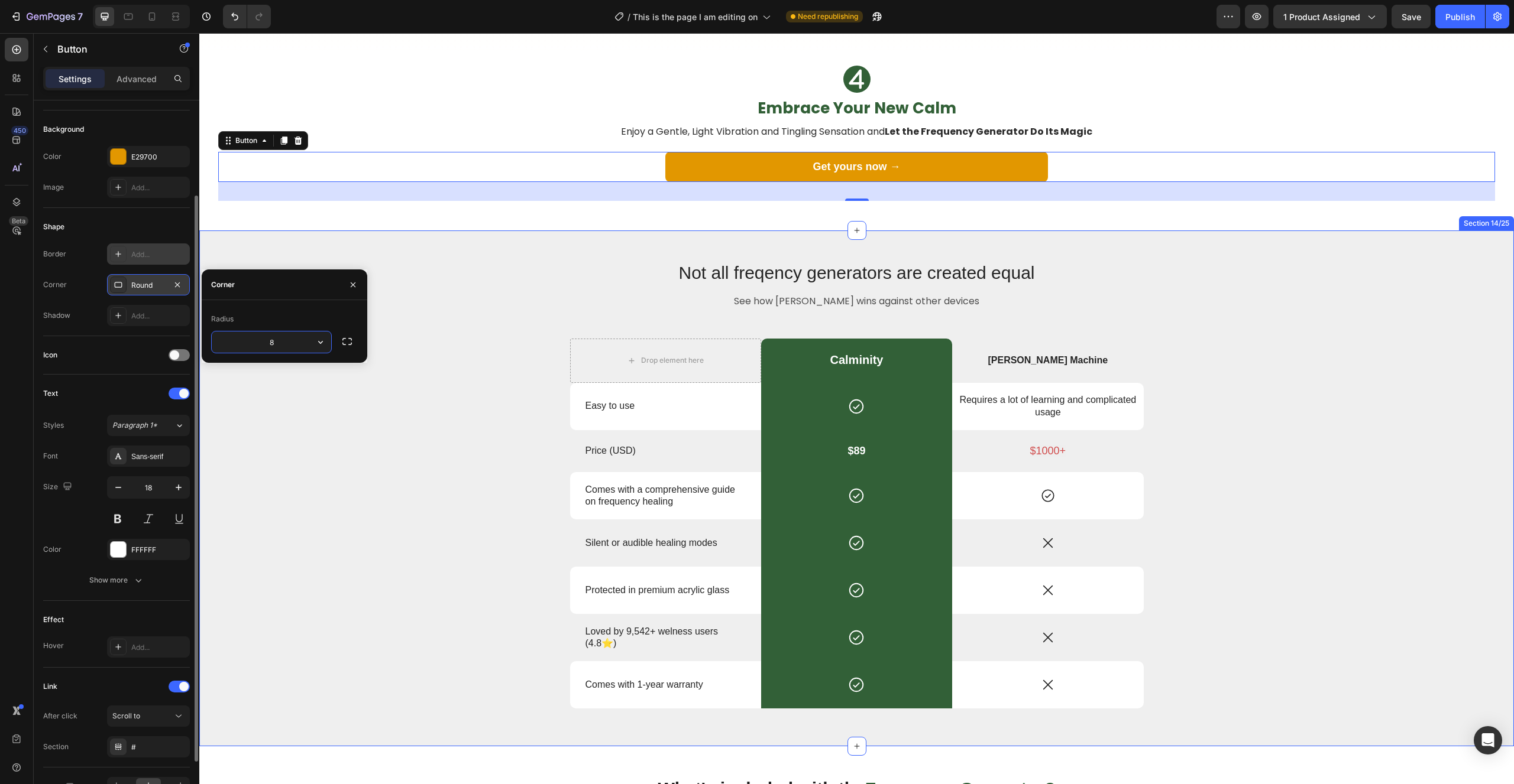
click at [553, 280] on div "Not all freqency generators are created equal Heading See how Calminity wins ag…" at bounding box center [856, 489] width 1277 height 459
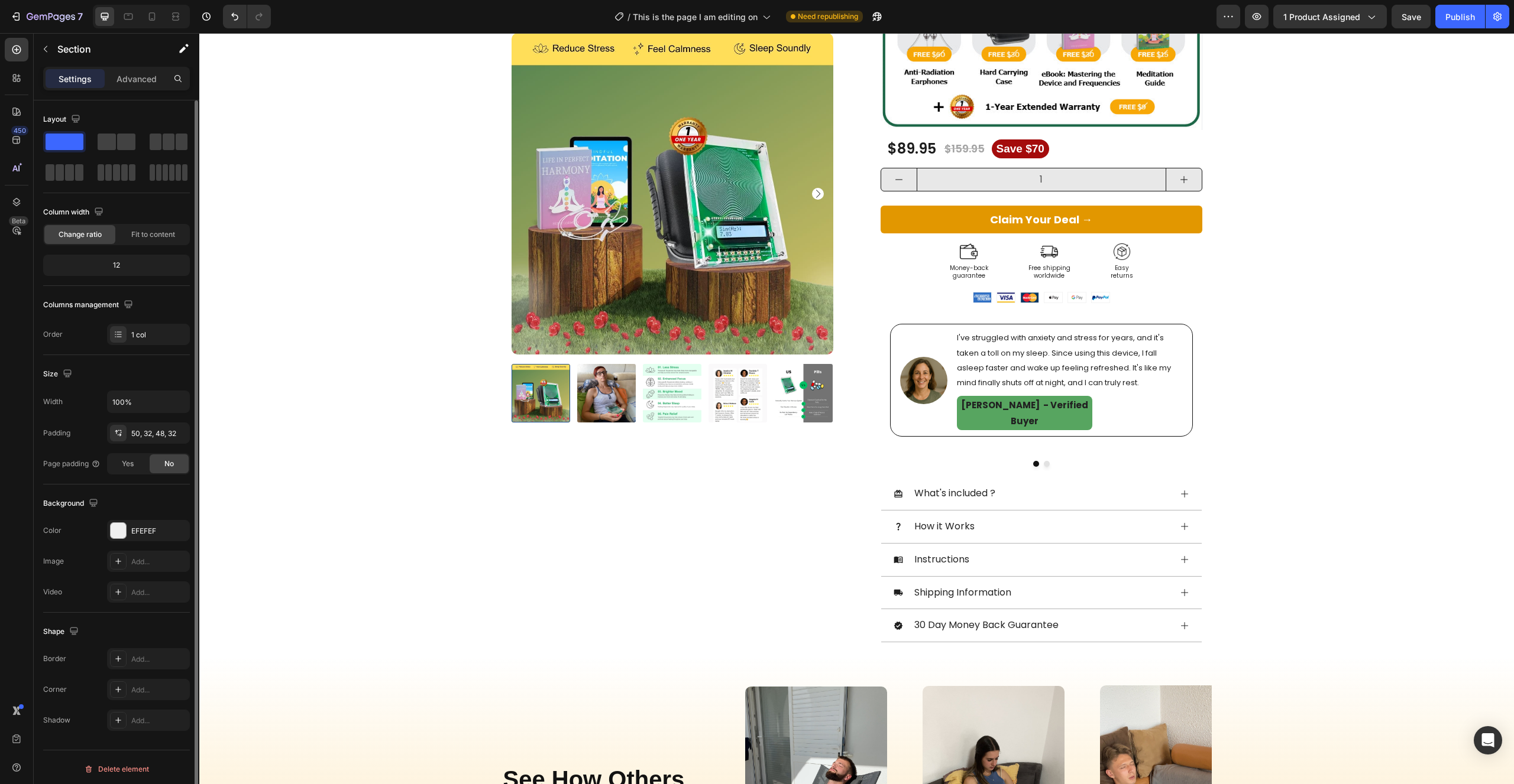
scroll to position [11, 0]
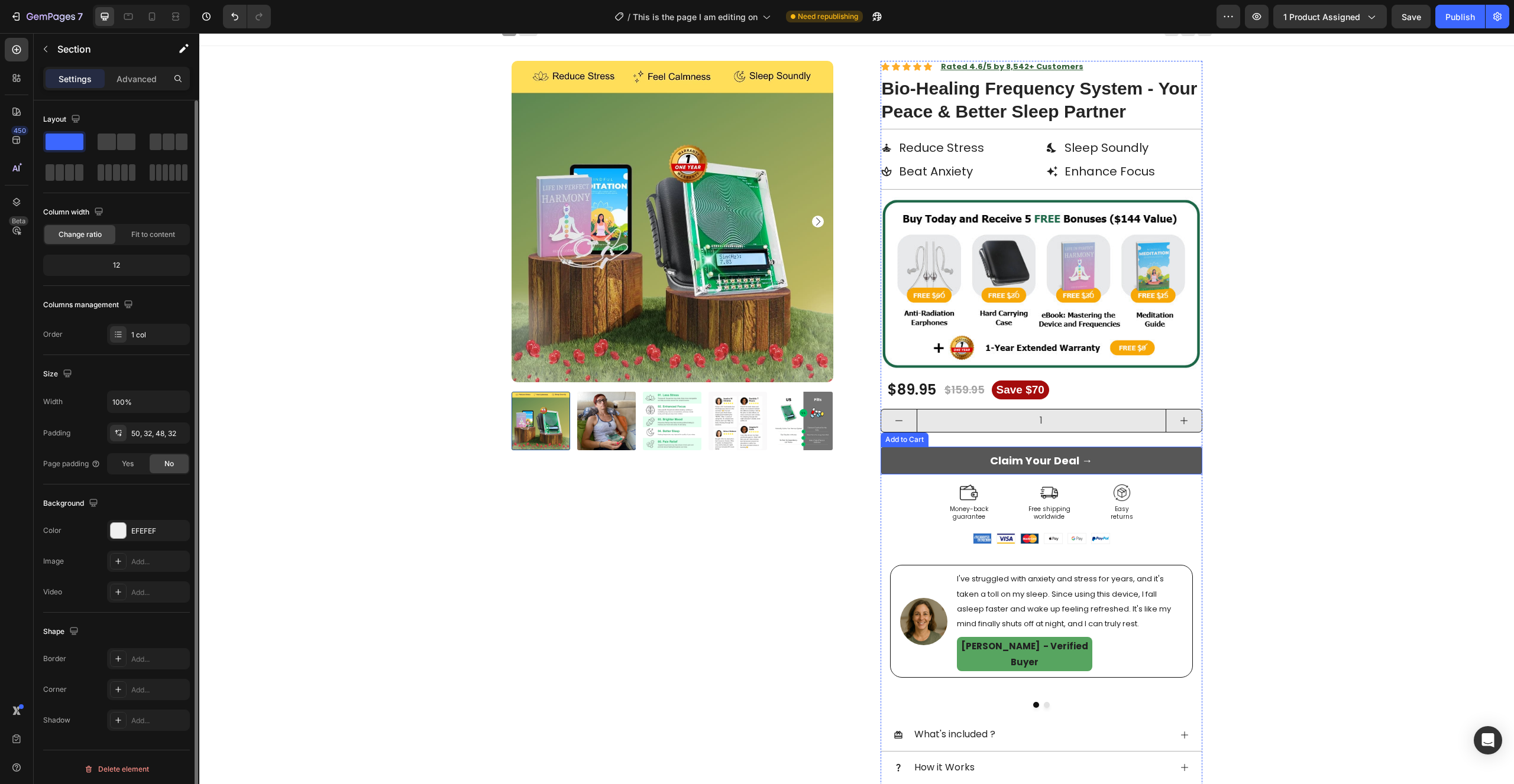
click at [895, 462] on button "Claim Your Deal →" at bounding box center [1041, 461] width 322 height 28
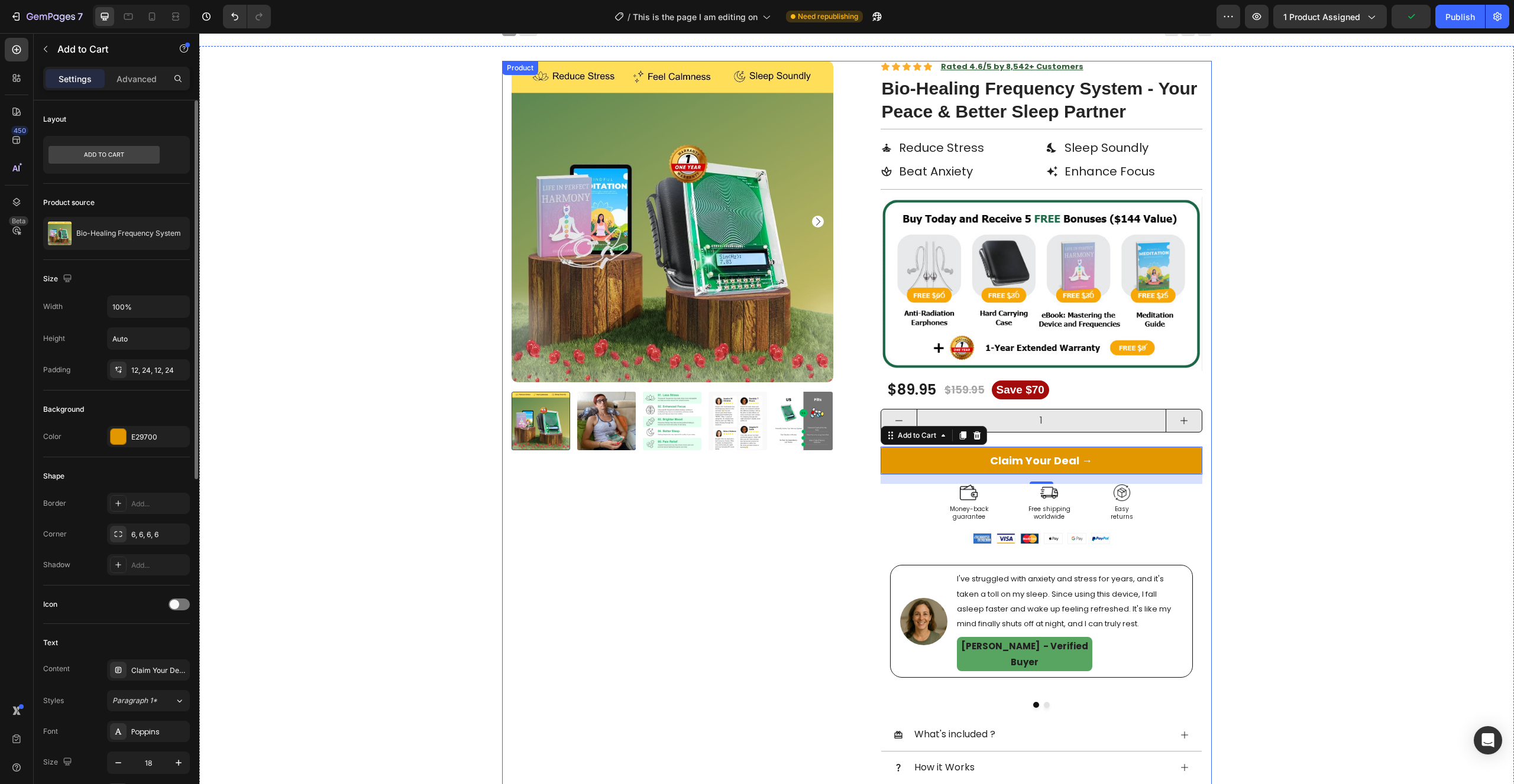
click at [535, 565] on div "Product Images" at bounding box center [672, 480] width 322 height 837
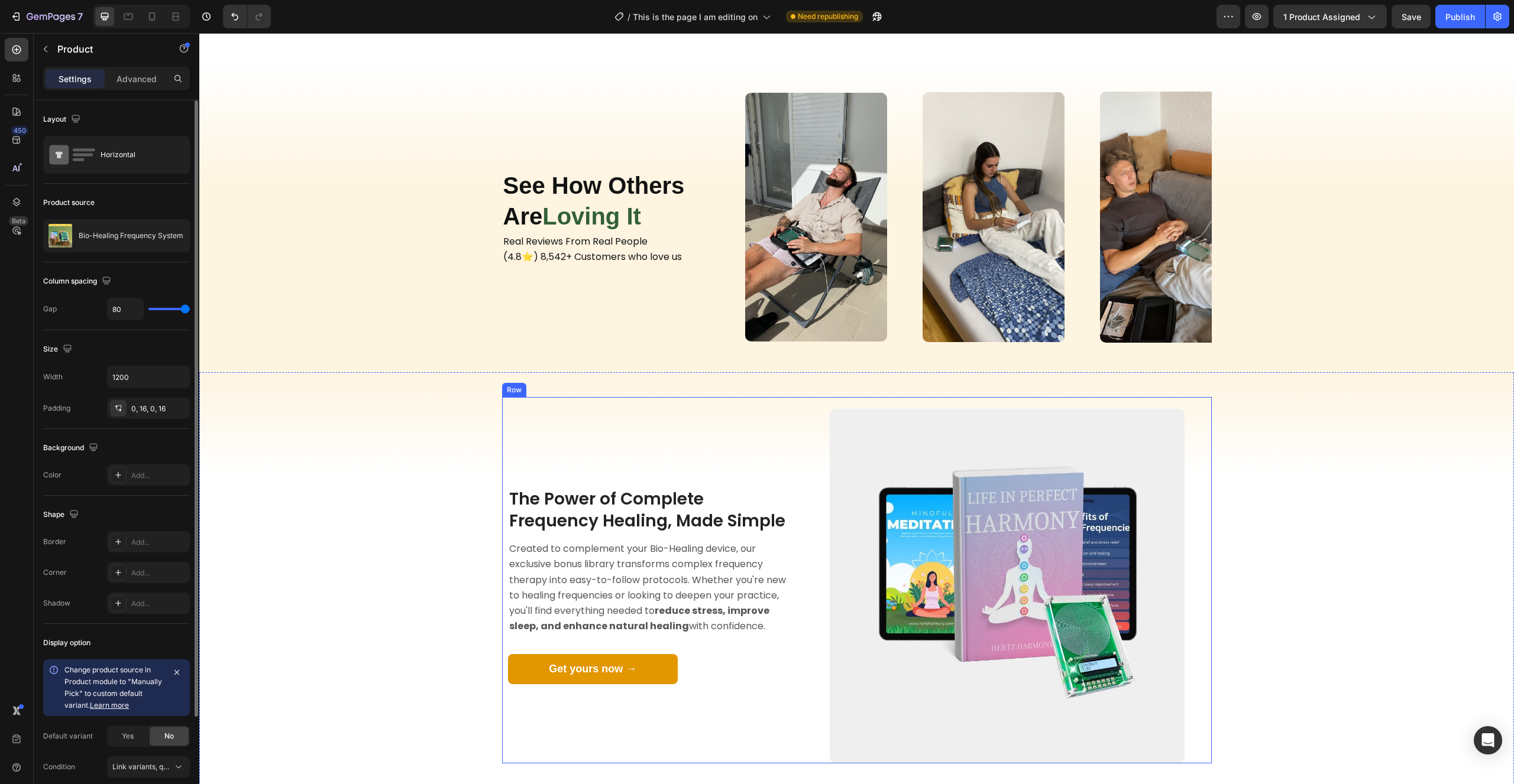
scroll to position [915, 0]
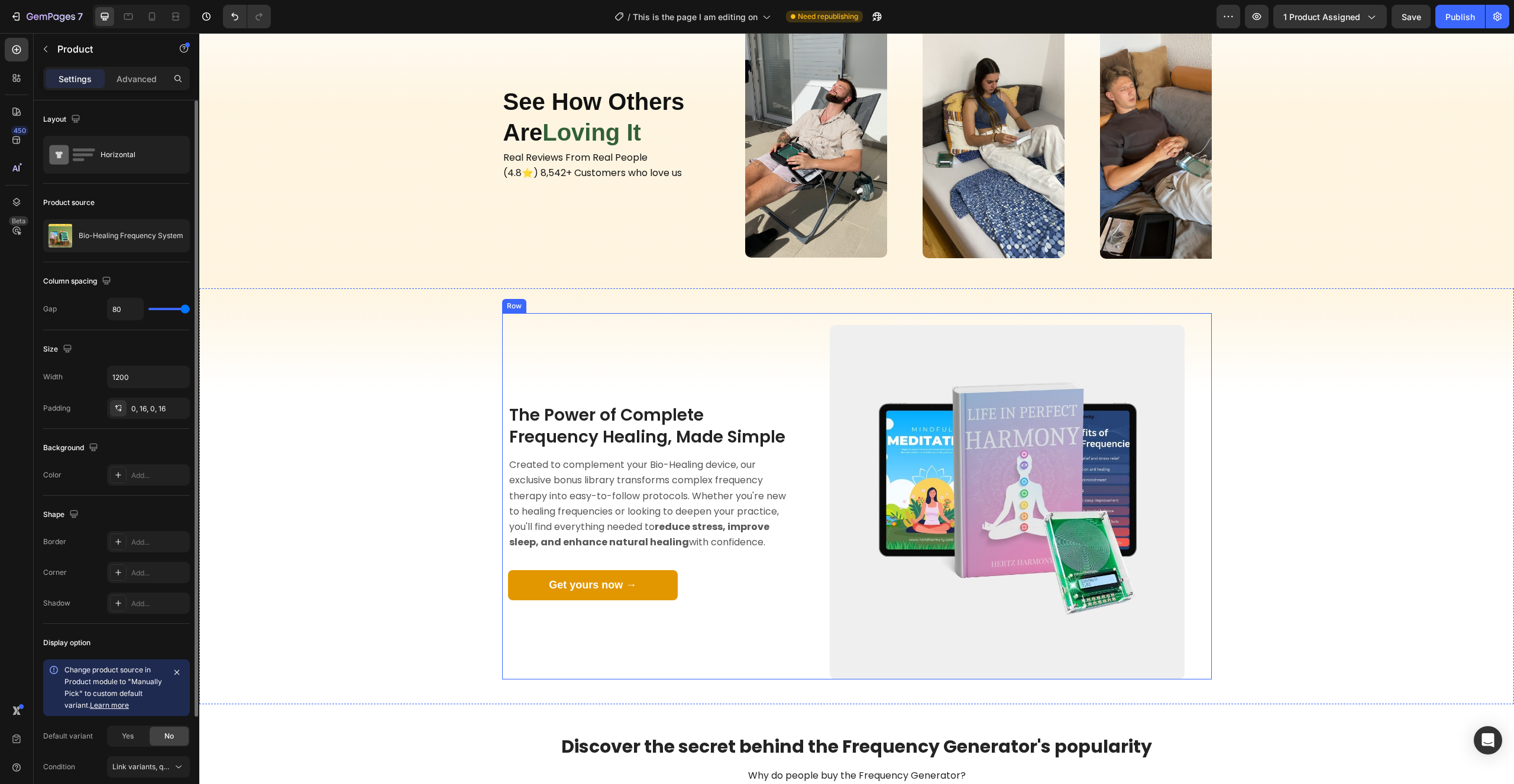
click at [669, 589] on link "Get yours now →" at bounding box center [593, 585] width 170 height 31
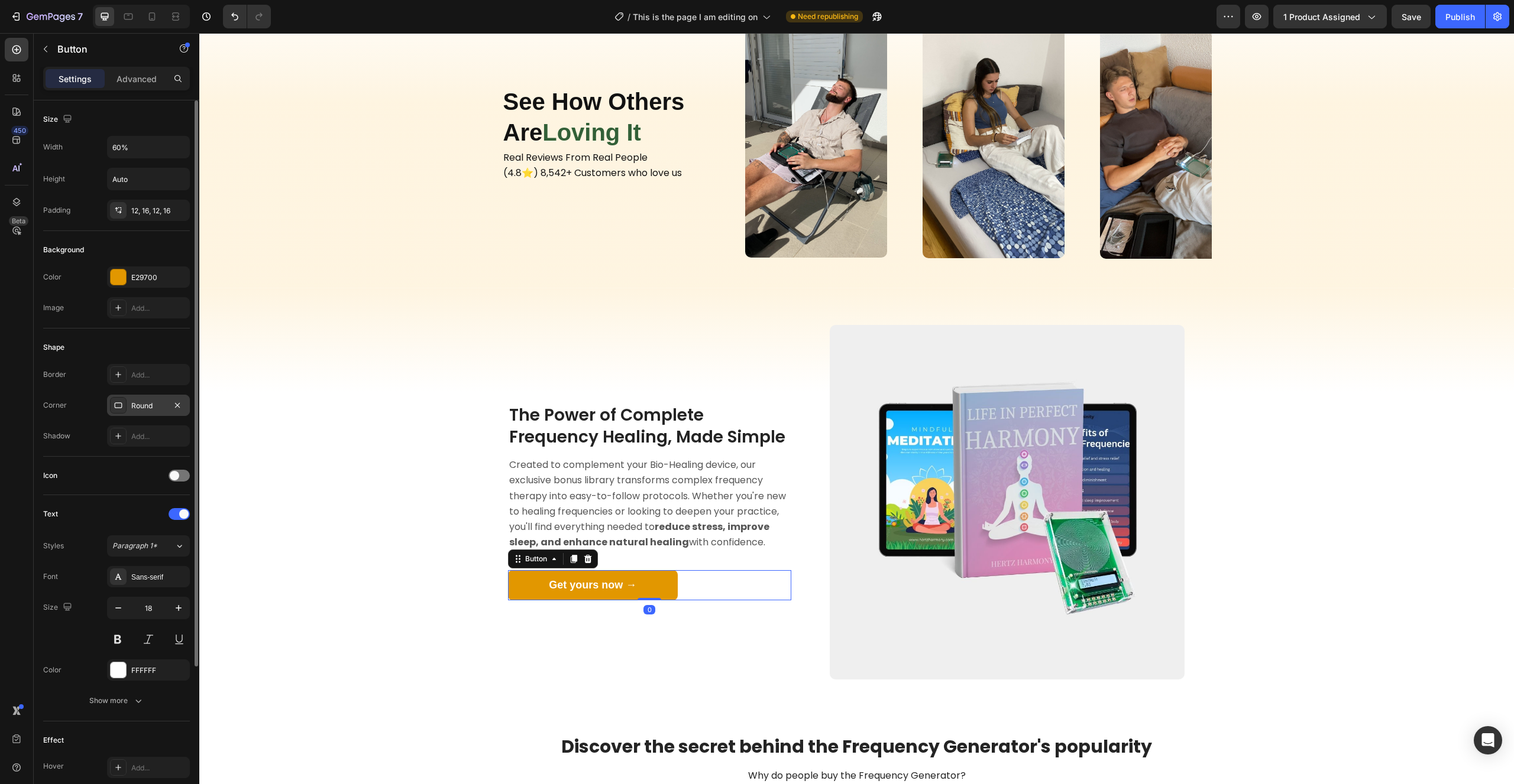
click at [132, 408] on div "Round" at bounding box center [149, 406] width 34 height 11
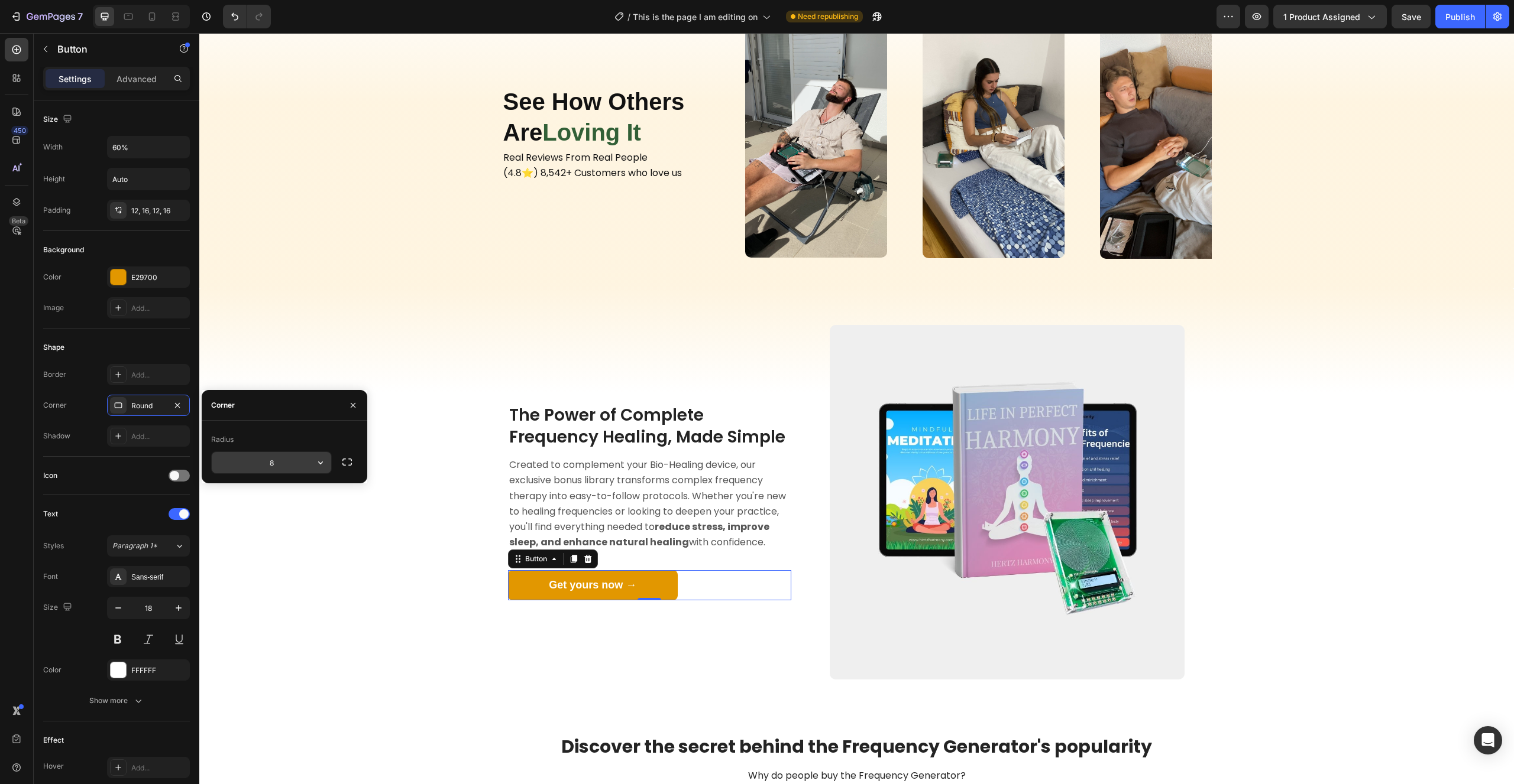
click at [290, 460] on input "8" at bounding box center [271, 462] width 120 height 21
type input "6"
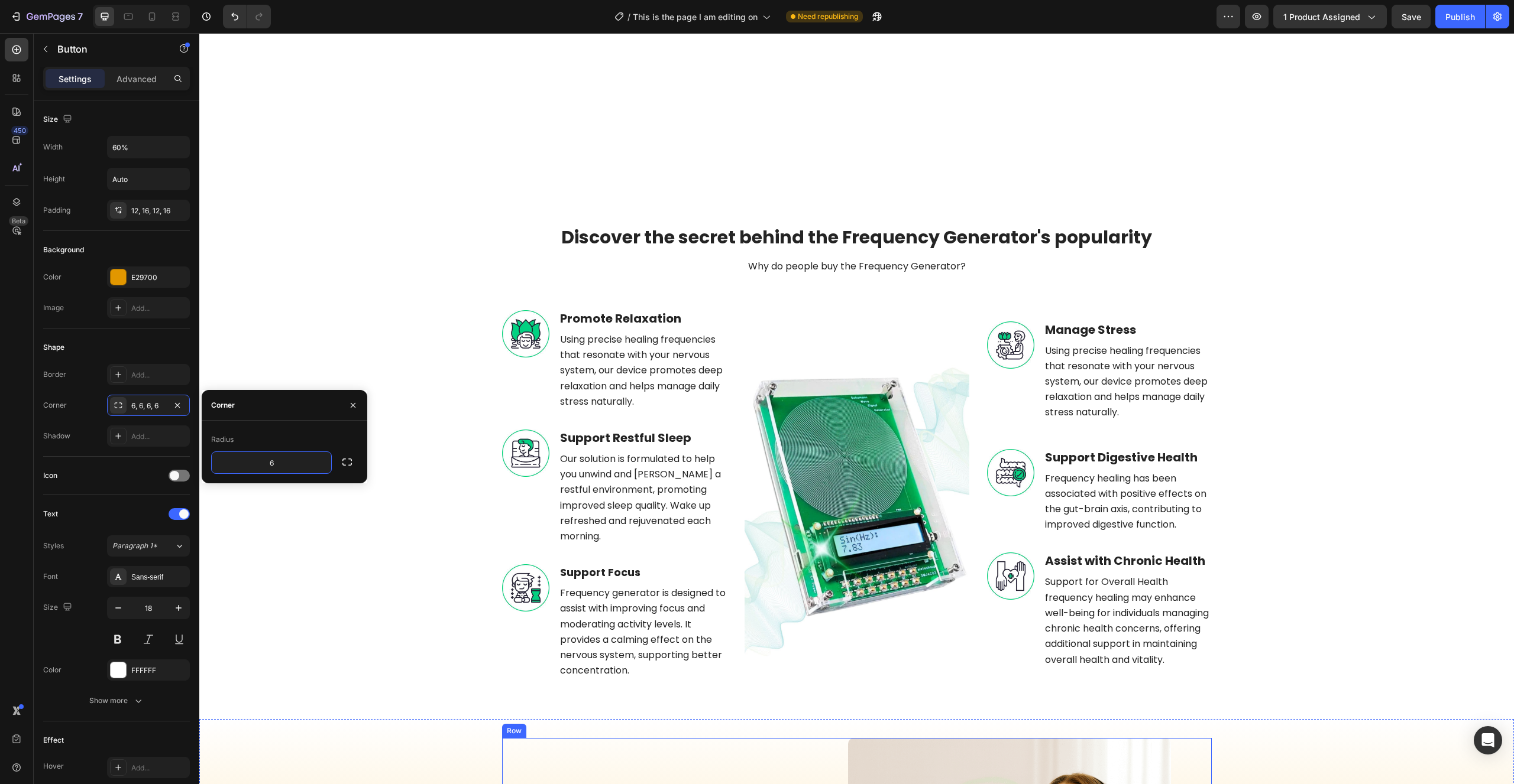
scroll to position [1820, 0]
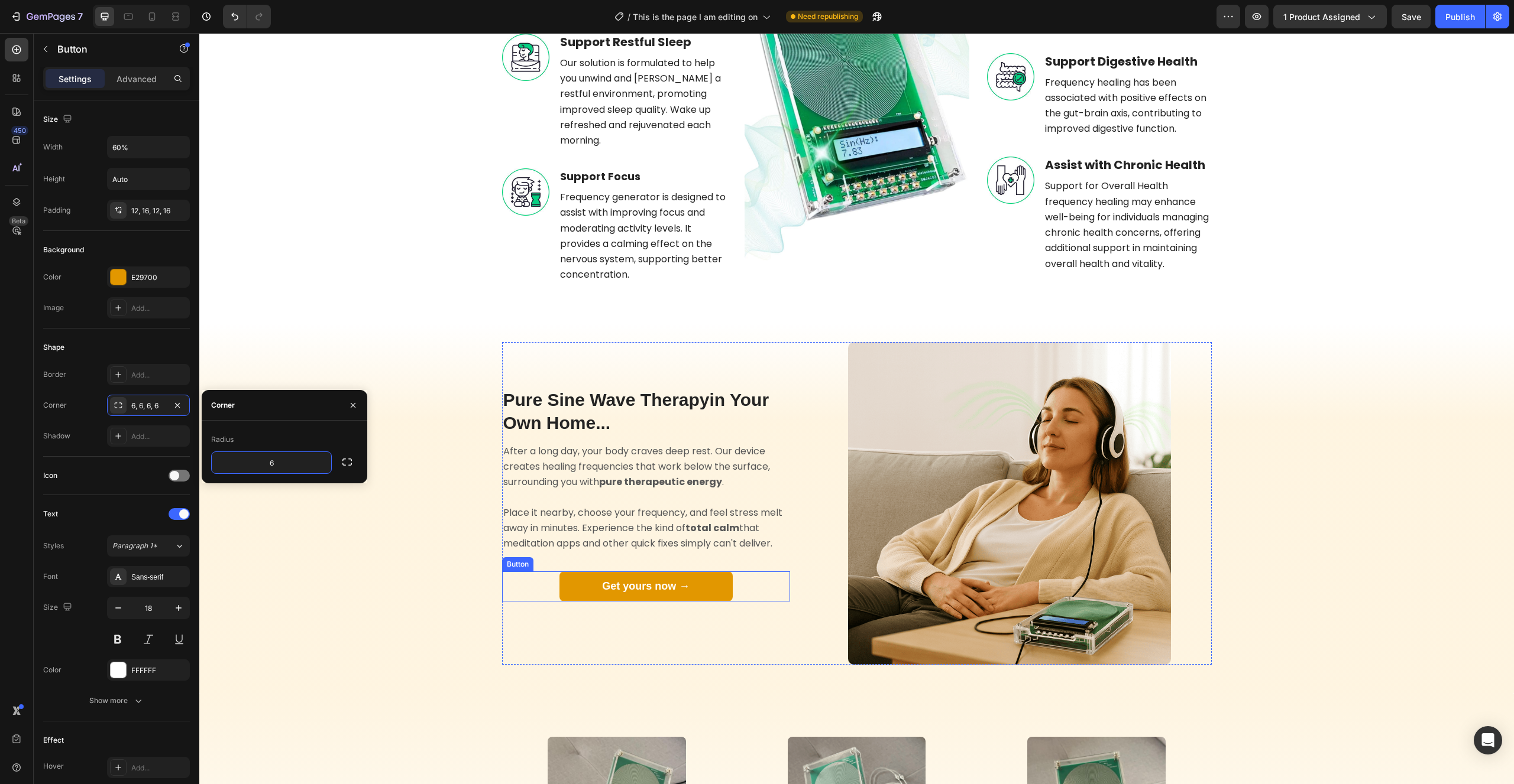
click at [696, 595] on link "Get yours now →" at bounding box center [646, 586] width 173 height 31
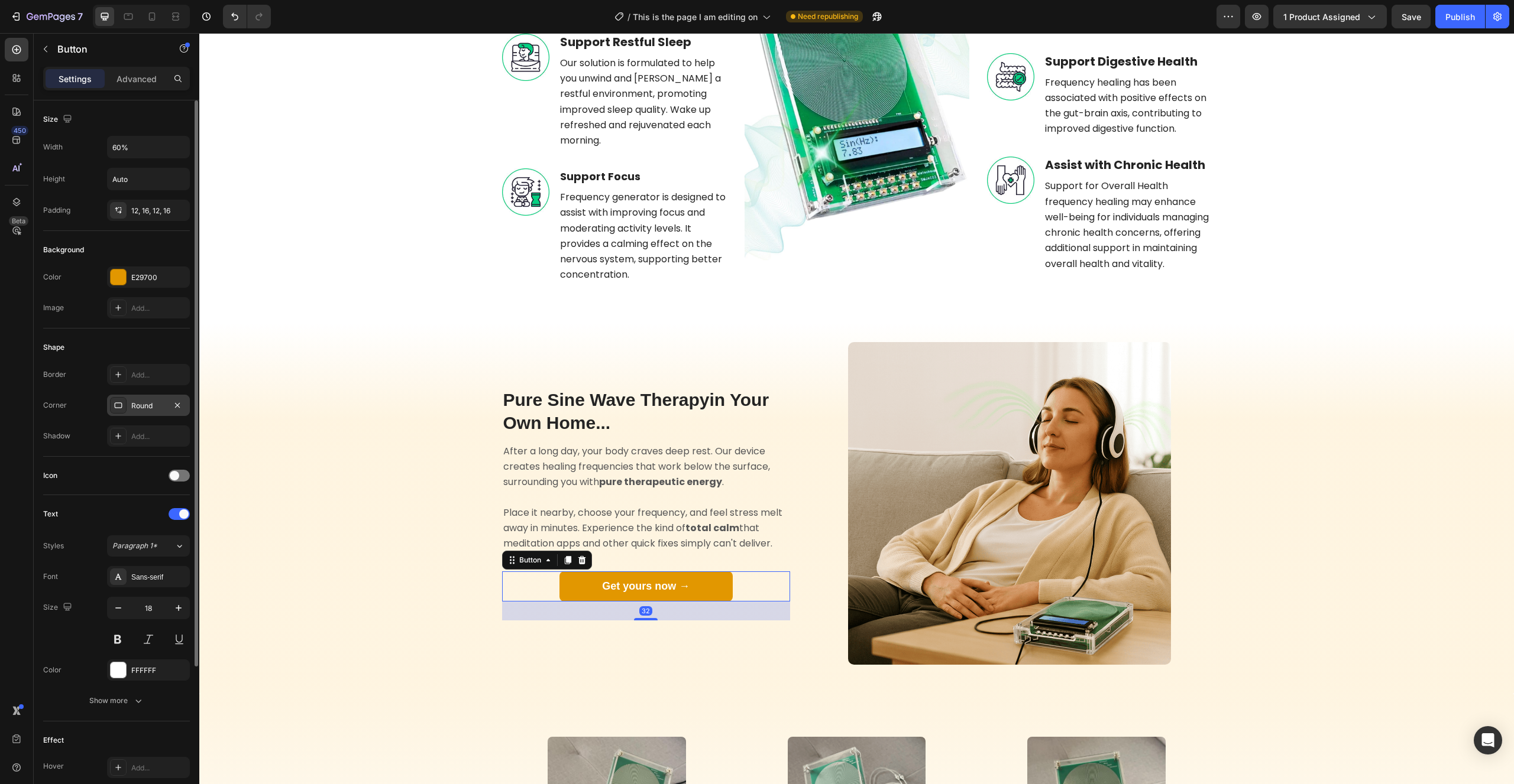
click at [134, 407] on div "Round" at bounding box center [149, 406] width 34 height 11
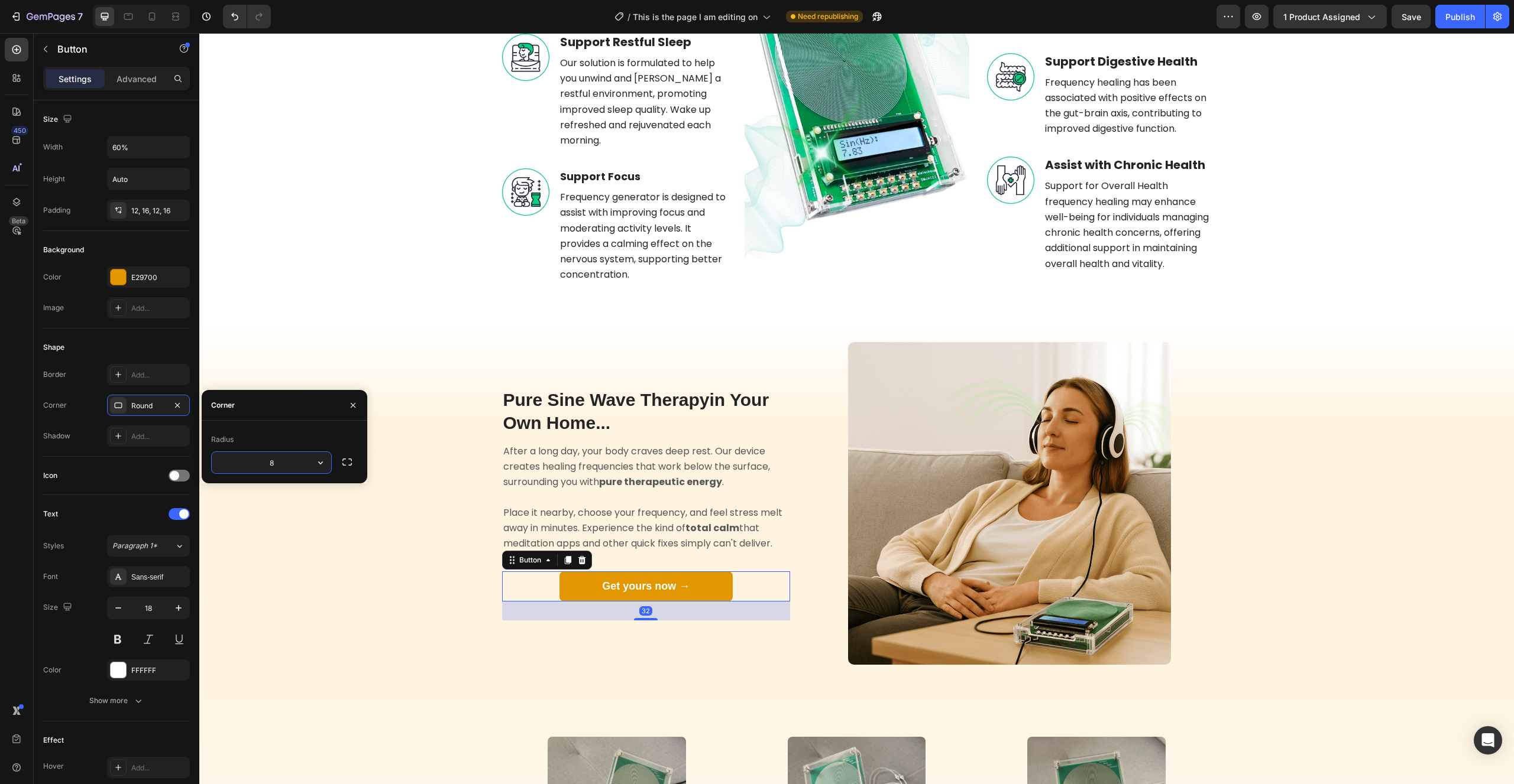
click at [277, 455] on input "8" at bounding box center [271, 462] width 120 height 21
type input "6"
click at [392, 485] on div "Pure Sine Wave Therapy in Your Own Home... Heading After a long day, your body …" at bounding box center [856, 503] width 1277 height 322
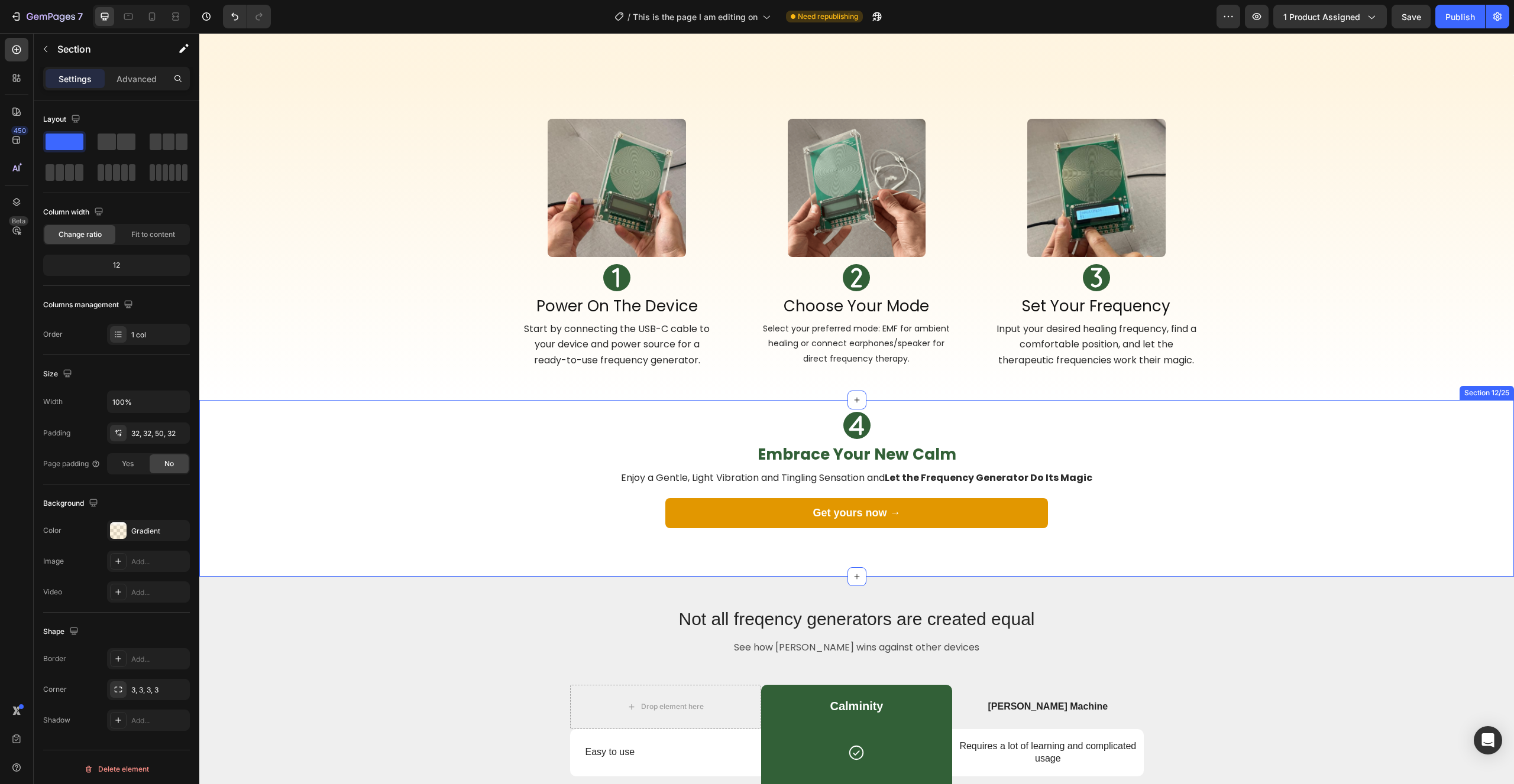
scroll to position [2483, 0]
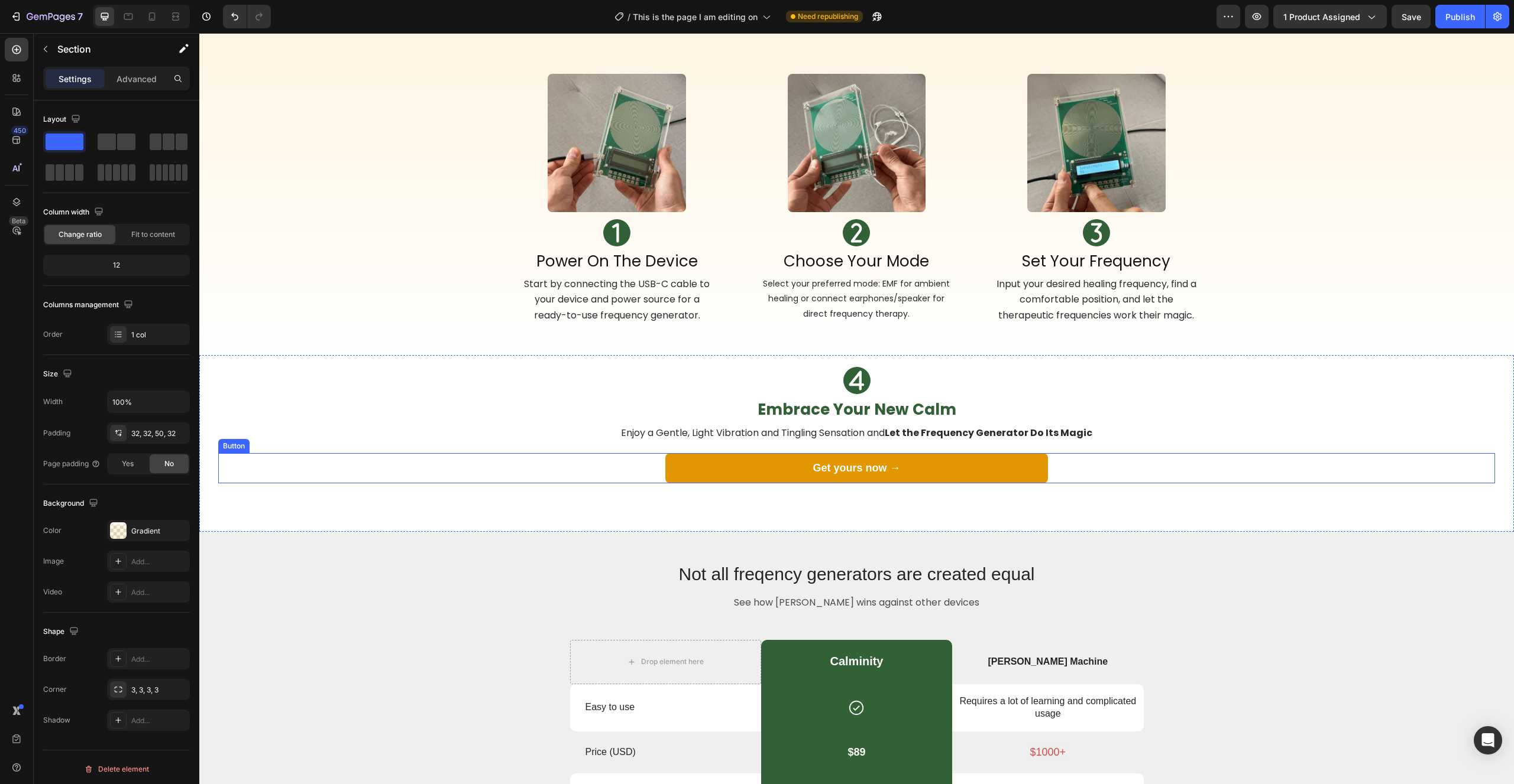
click at [691, 470] on link "Get yours now →" at bounding box center [856, 468] width 383 height 31
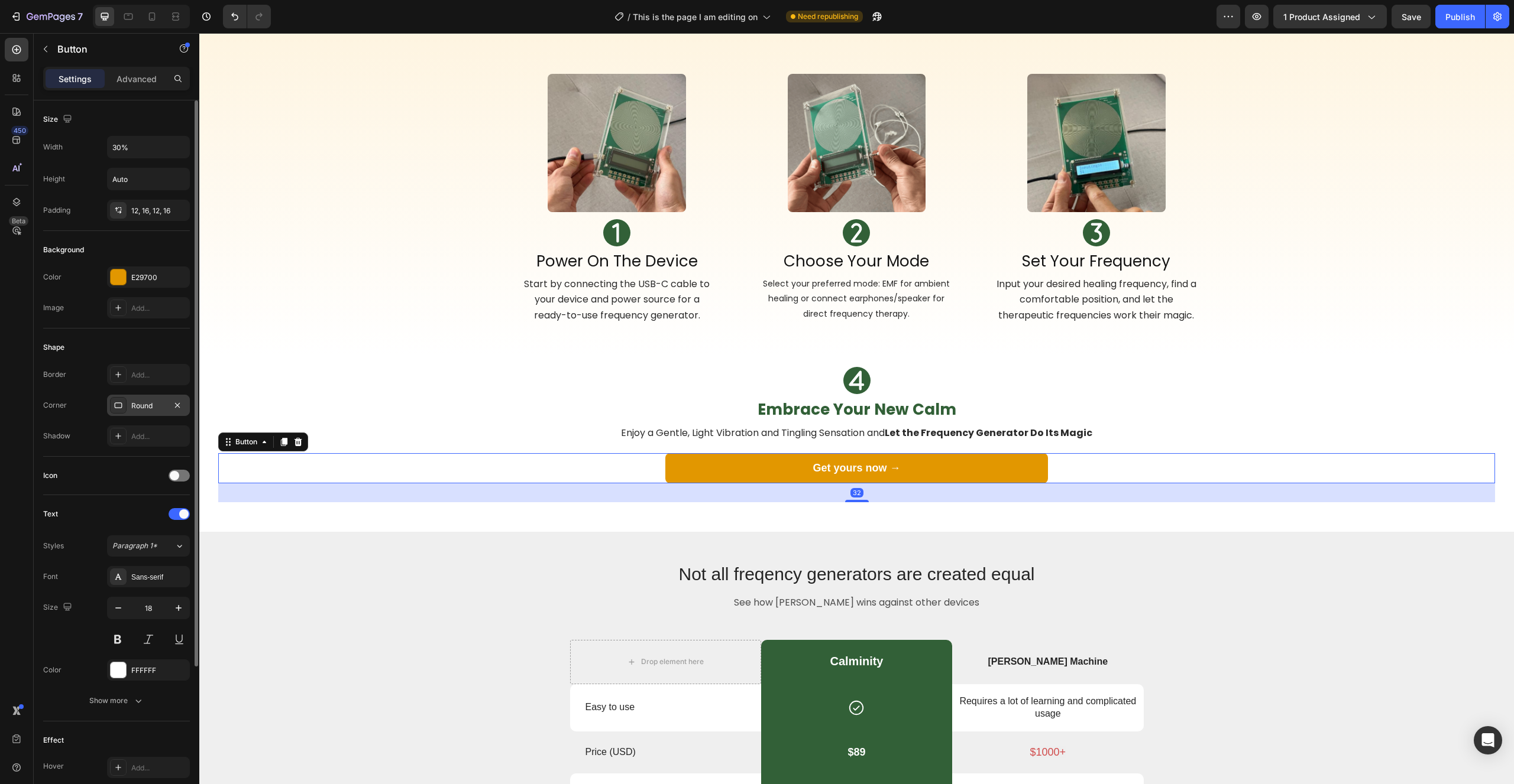
click at [153, 404] on div "Round" at bounding box center [149, 406] width 34 height 11
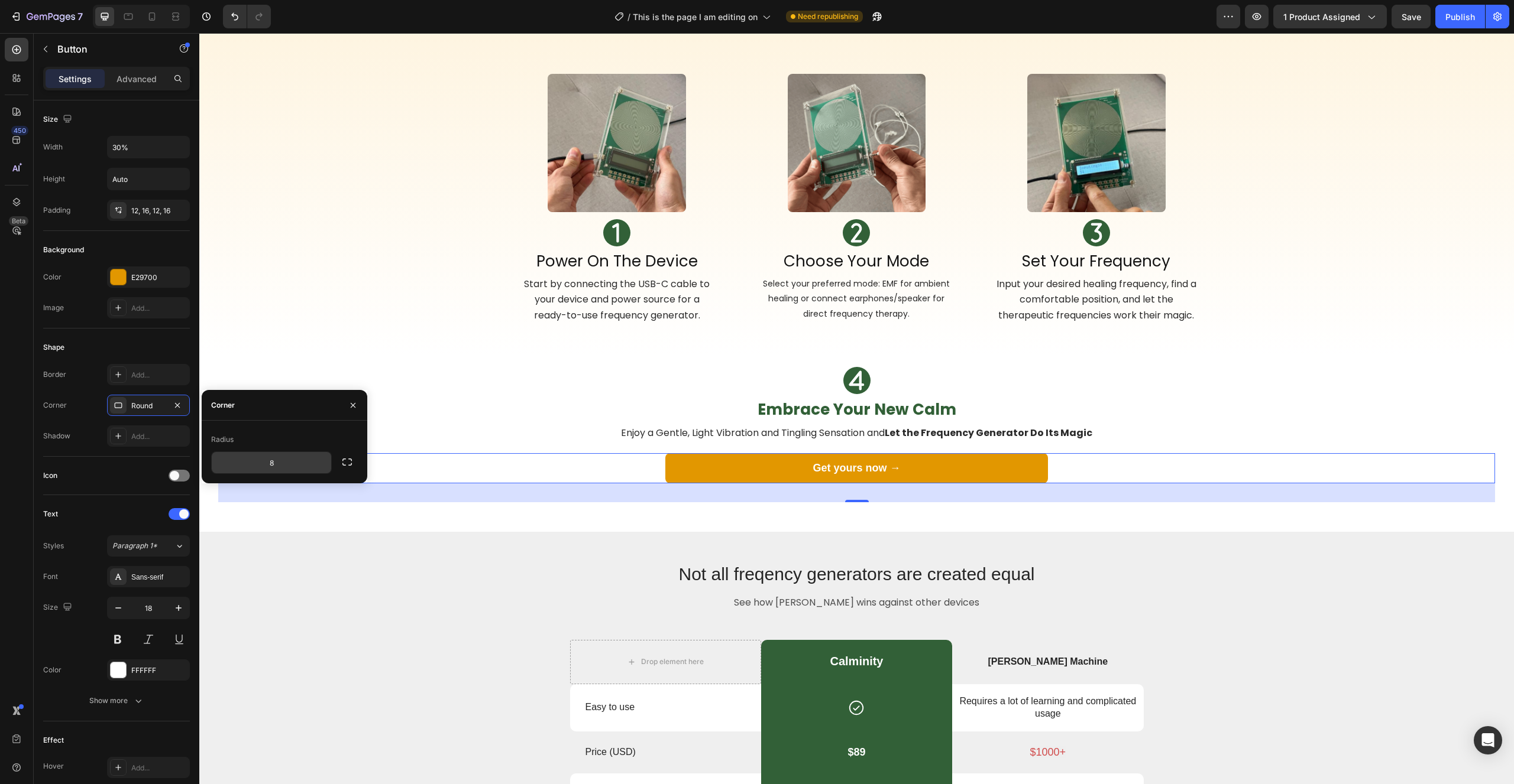
click at [279, 455] on input "8" at bounding box center [271, 462] width 120 height 21
type input "6"
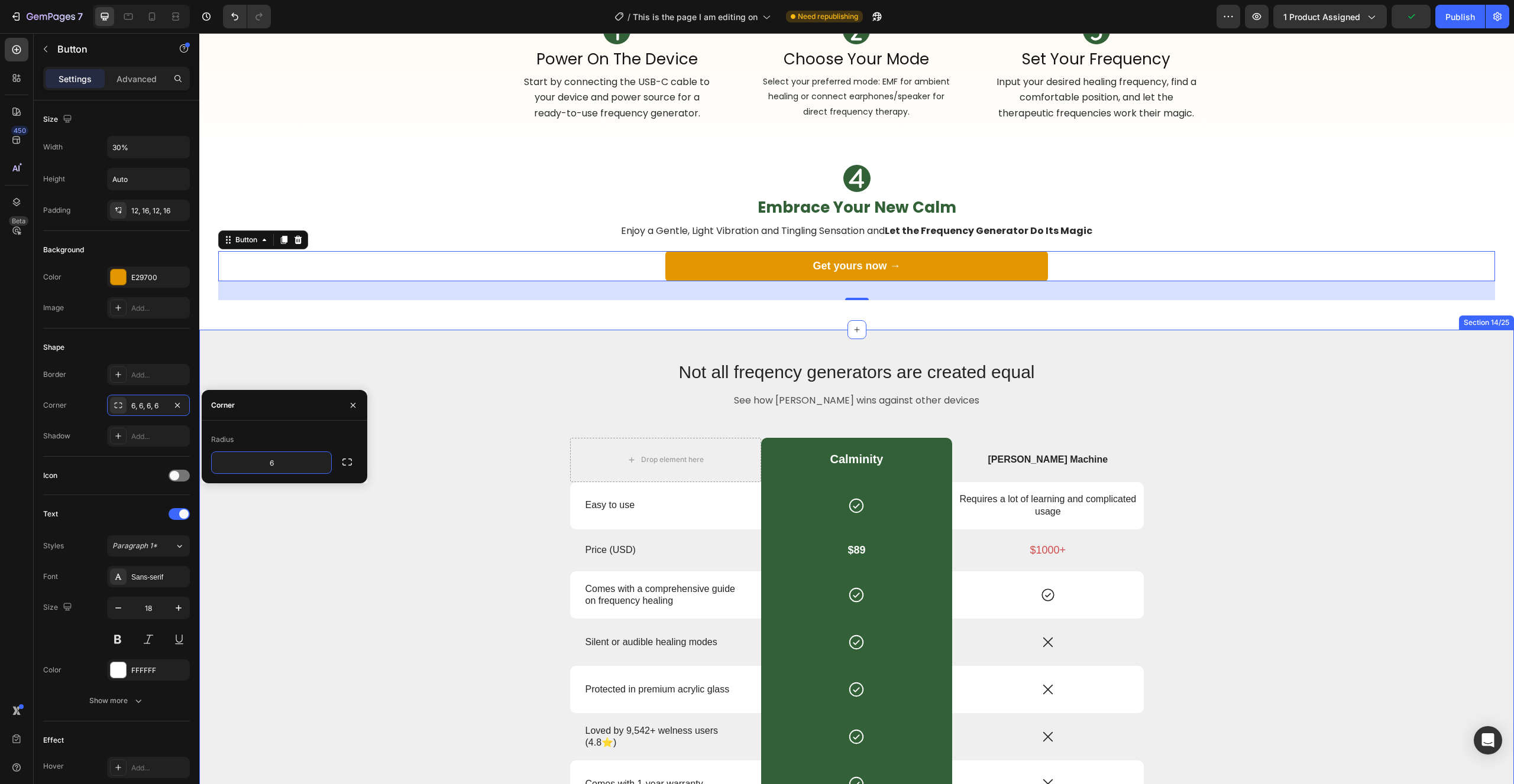
scroll to position [2724, 0]
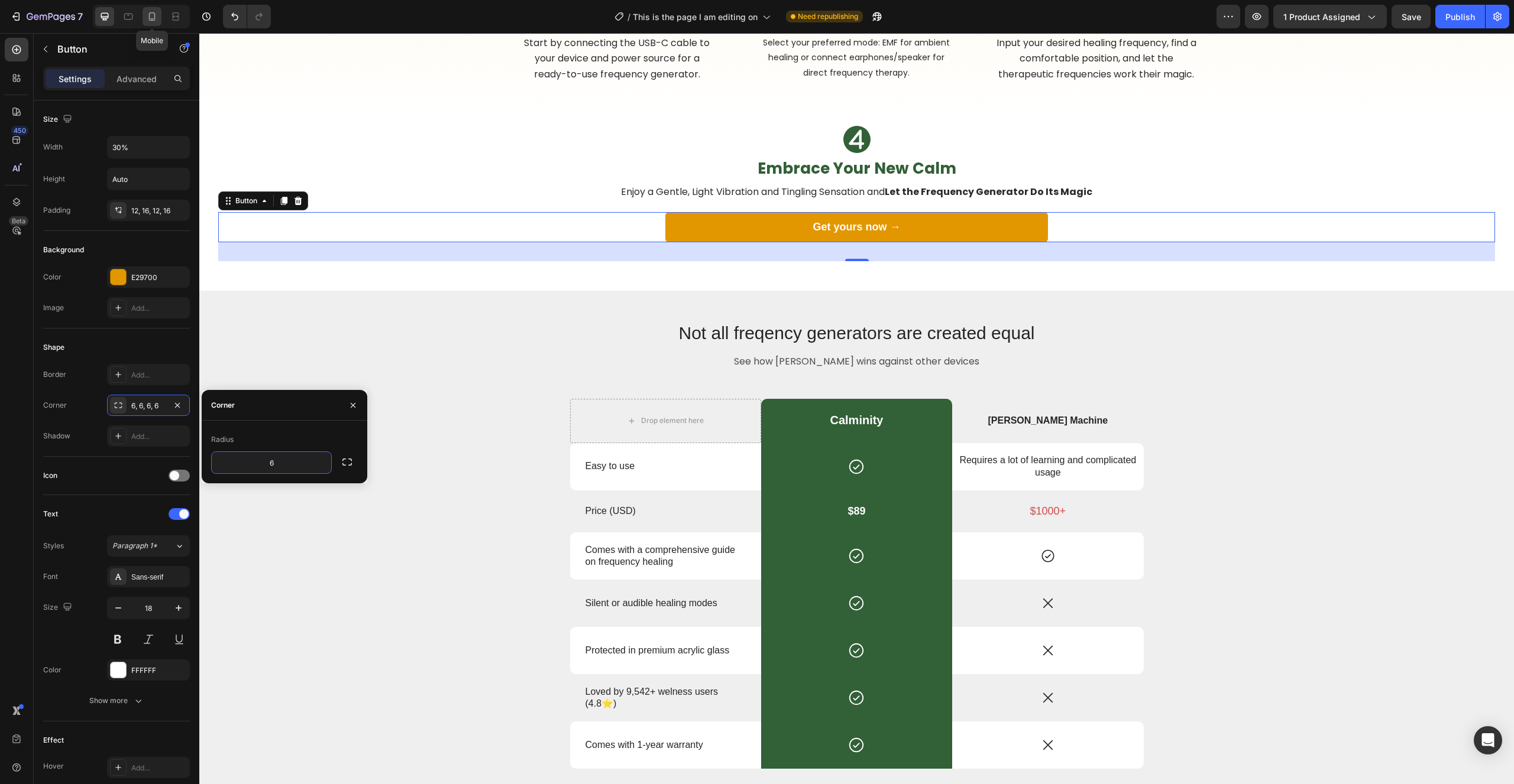
click at [151, 16] on icon at bounding box center [152, 16] width 12 height 12
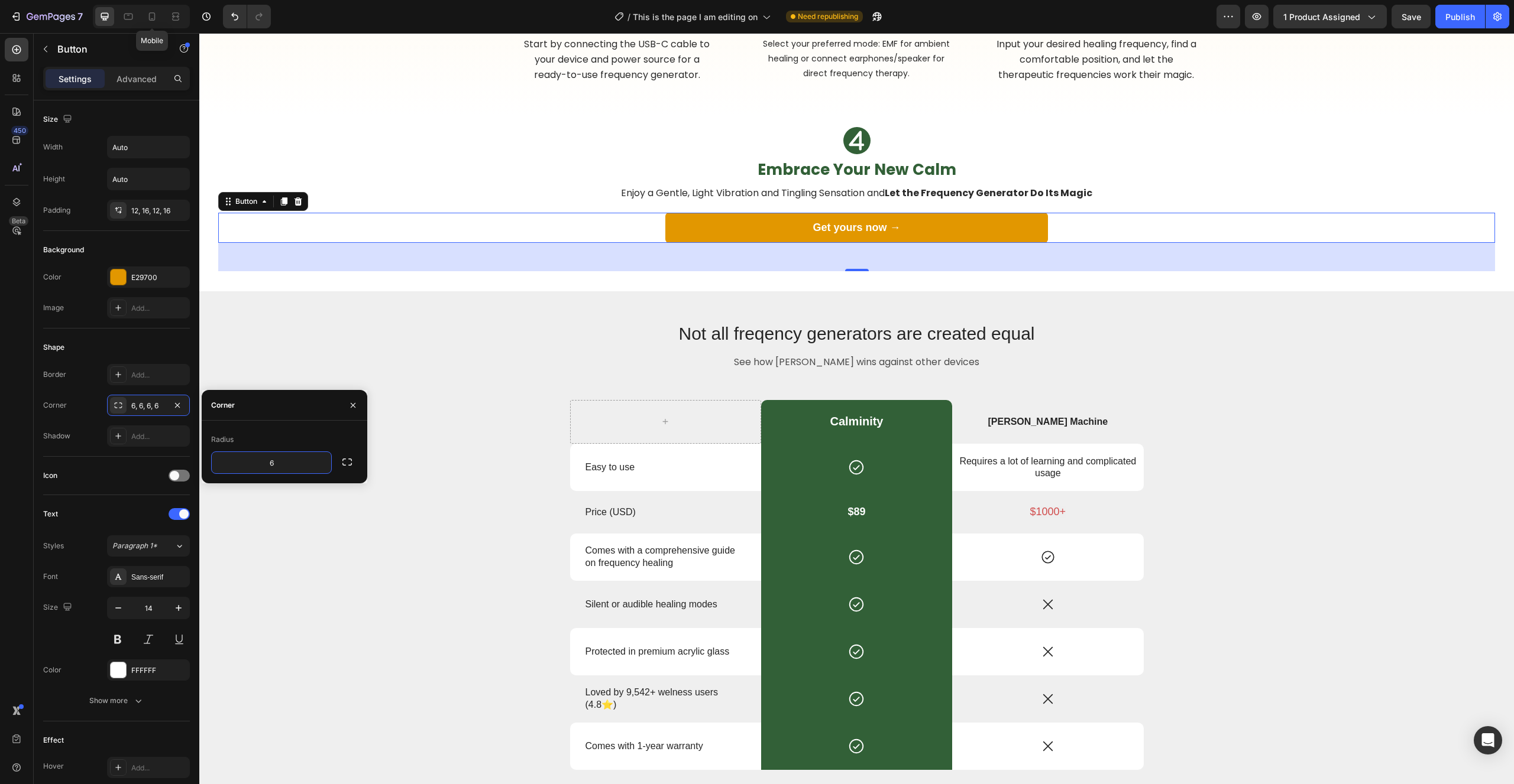
click at [200, 33] on div "Get yours now → Button" at bounding box center [200, 33] width 0 height 0
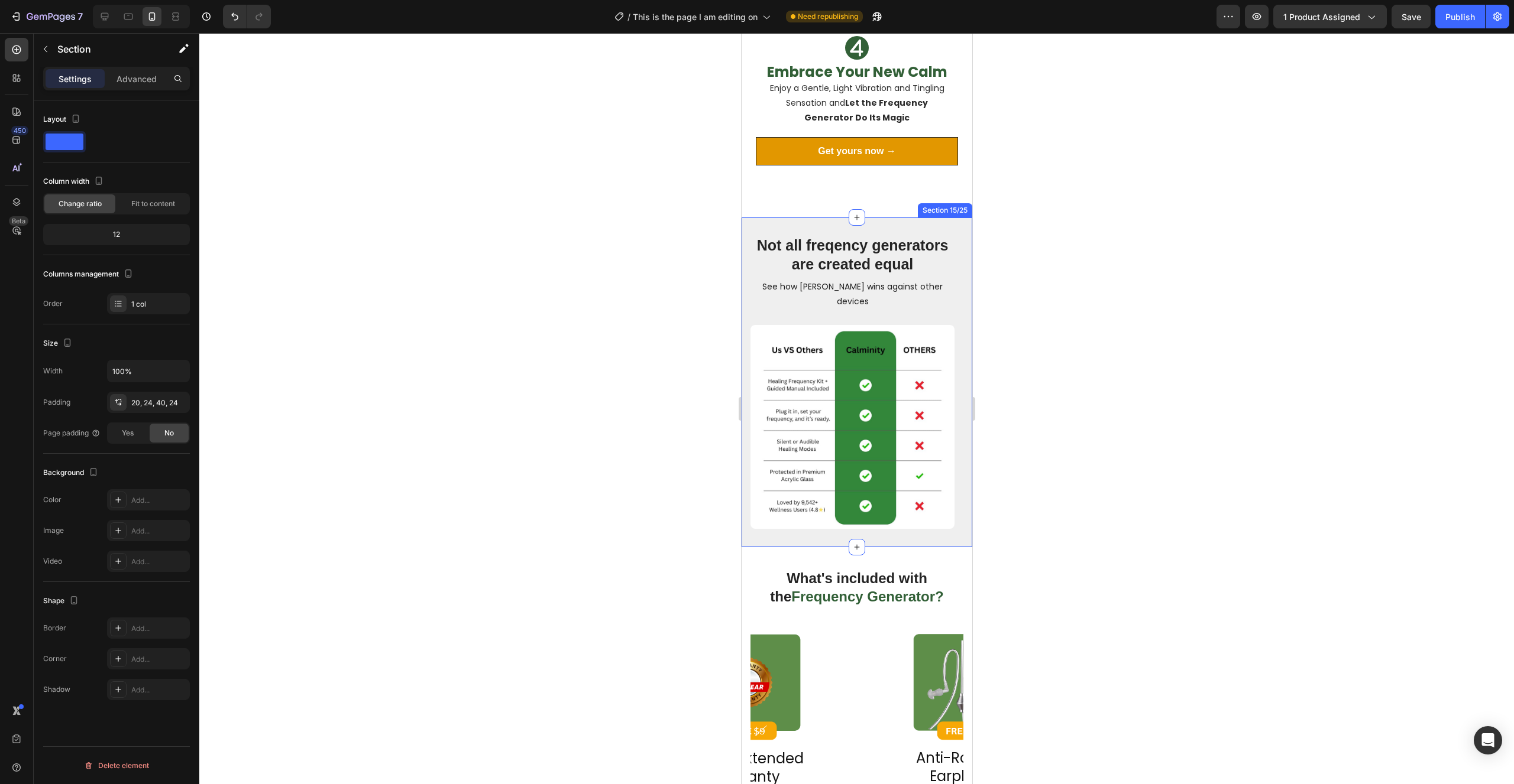
scroll to position [3914, 0]
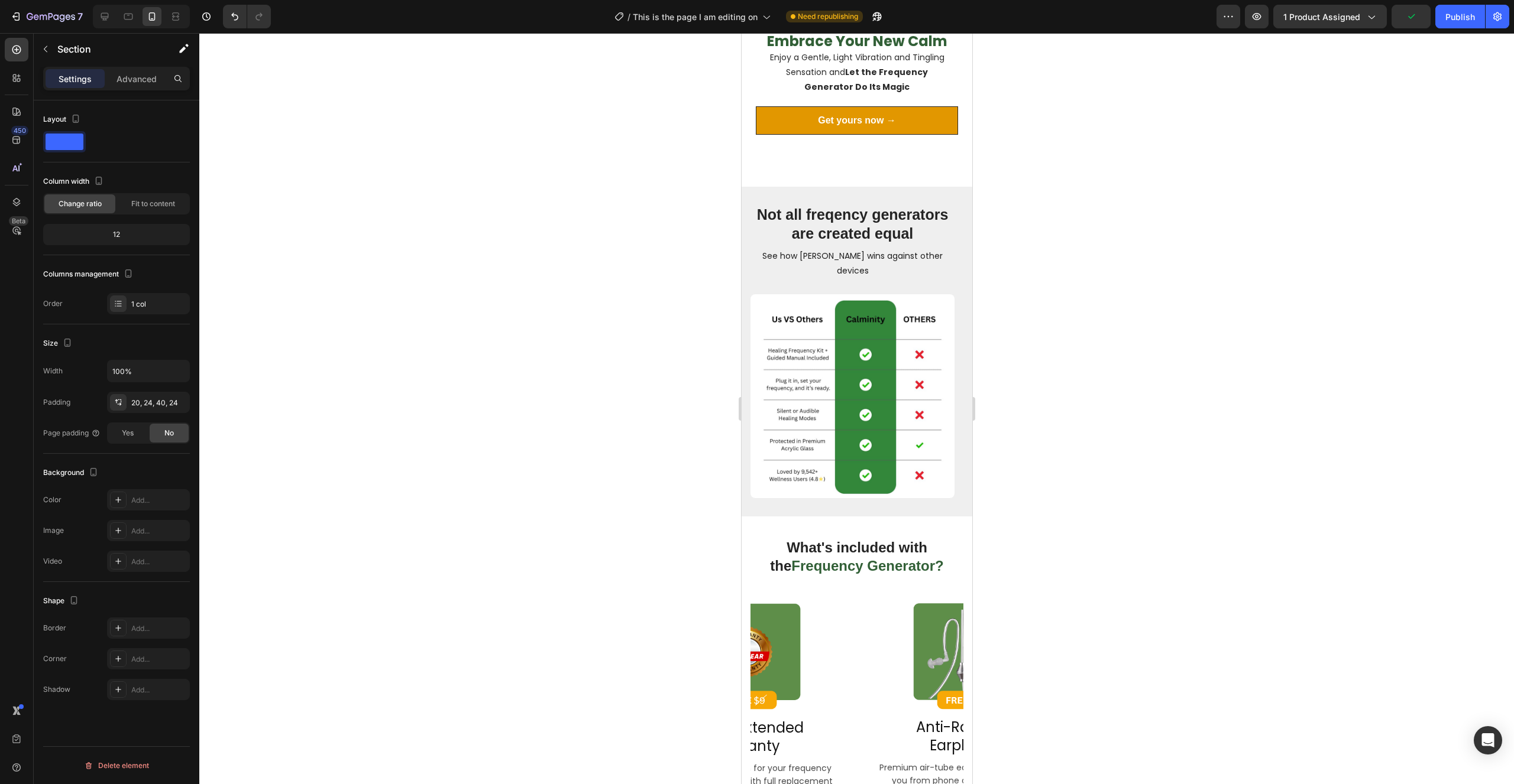
click at [779, 124] on link "Get yours now →" at bounding box center [856, 120] width 202 height 28
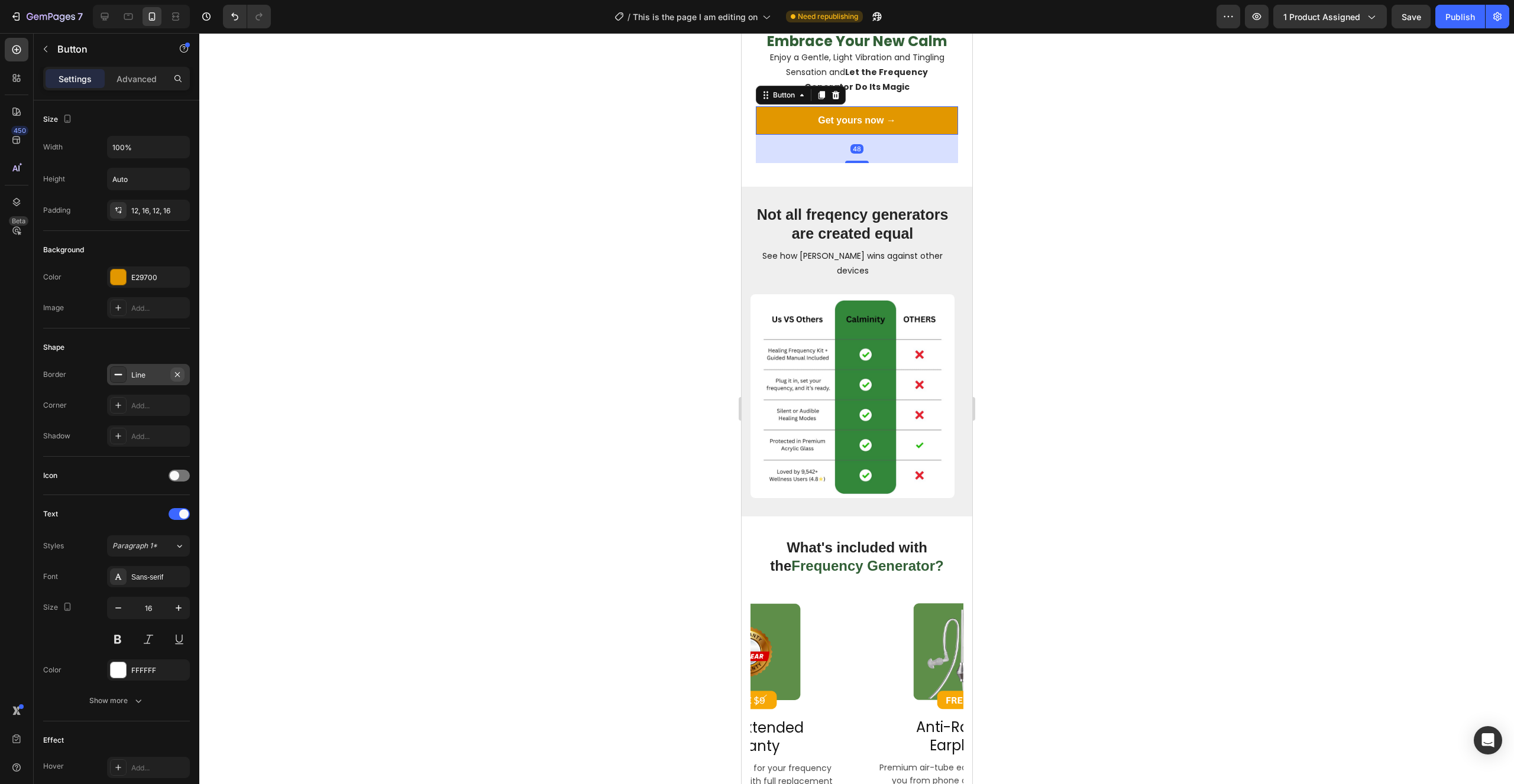
click at [178, 373] on icon "button" at bounding box center [178, 375] width 9 height 9
click at [149, 397] on div "Add..." at bounding box center [149, 405] width 83 height 21
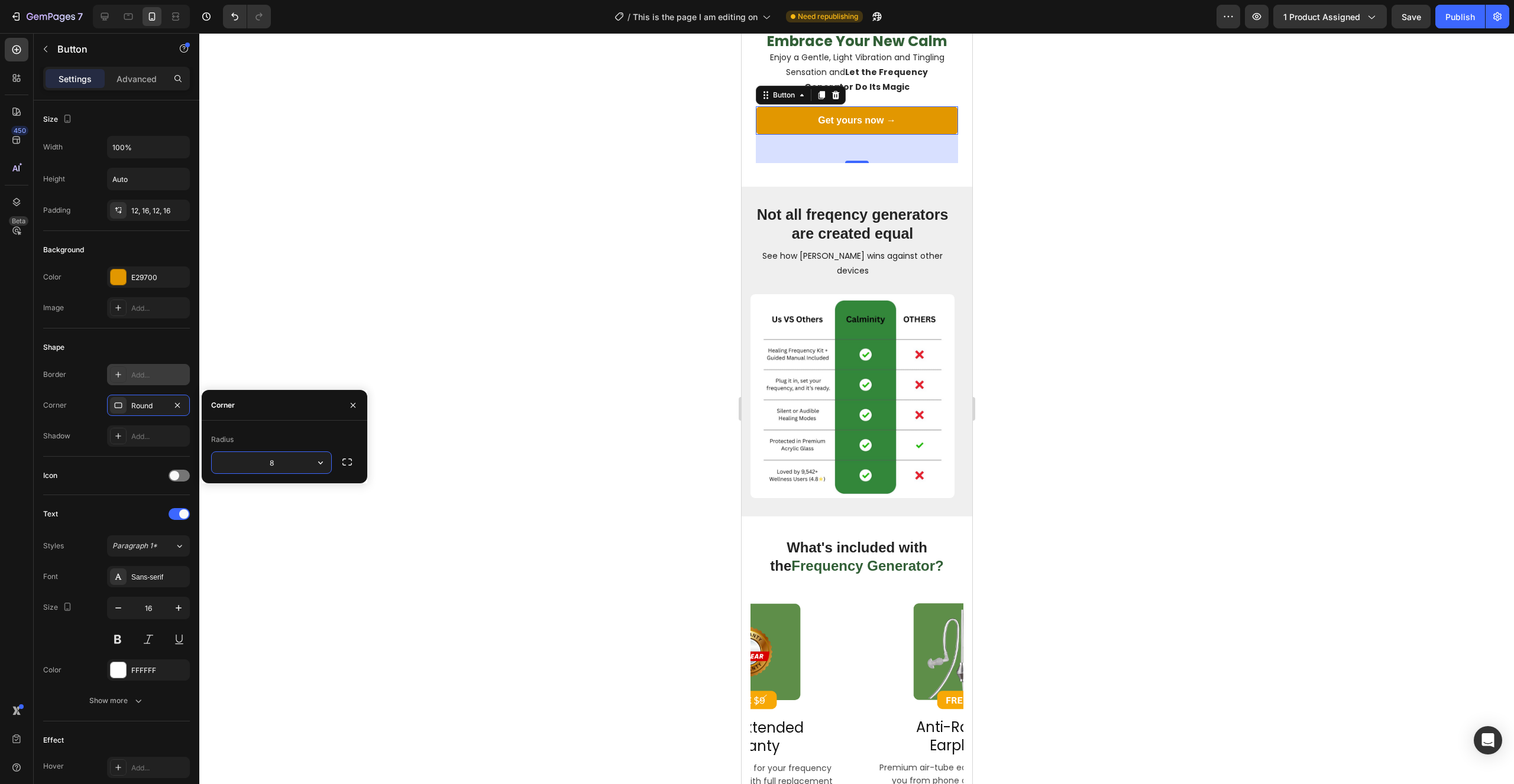
click at [276, 465] on input "8" at bounding box center [271, 462] width 120 height 21
drag, startPoint x: 279, startPoint y: 462, endPoint x: 261, endPoint y: 462, distance: 18.0
click at [261, 462] on input "86" at bounding box center [271, 462] width 120 height 21
type input "6"
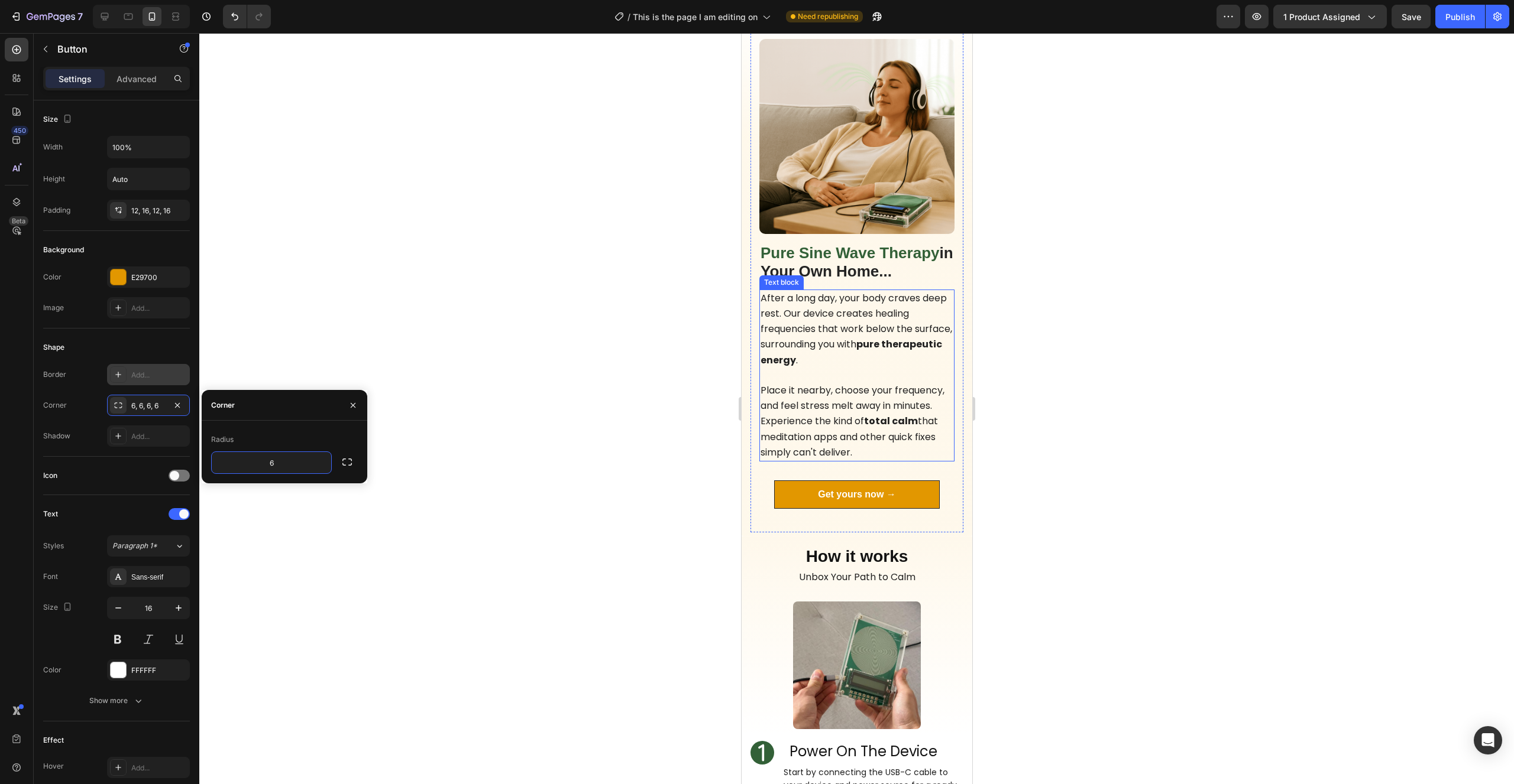
scroll to position [2609, 0]
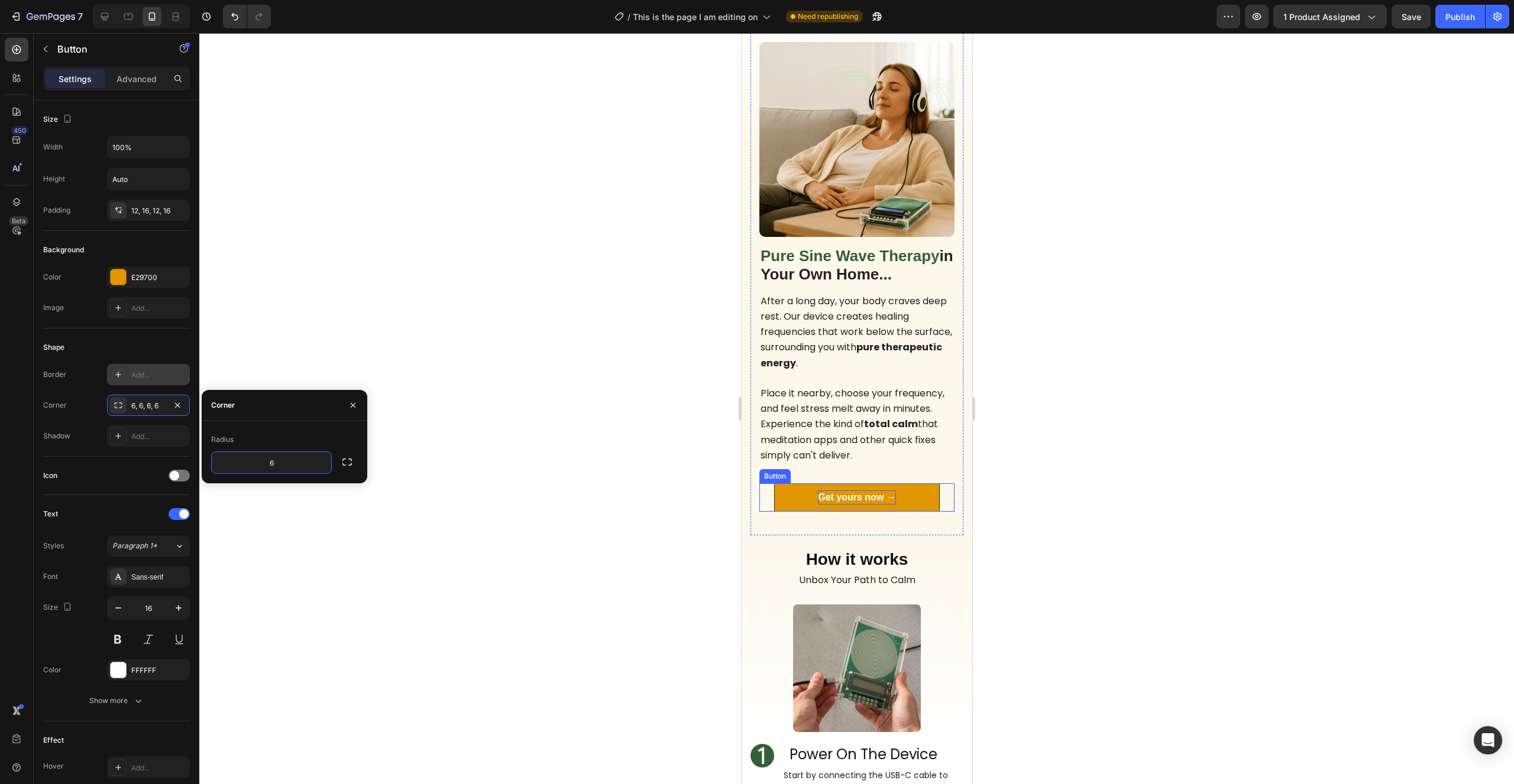
click at [843, 491] on p "Get yours now →" at bounding box center [856, 498] width 78 height 14
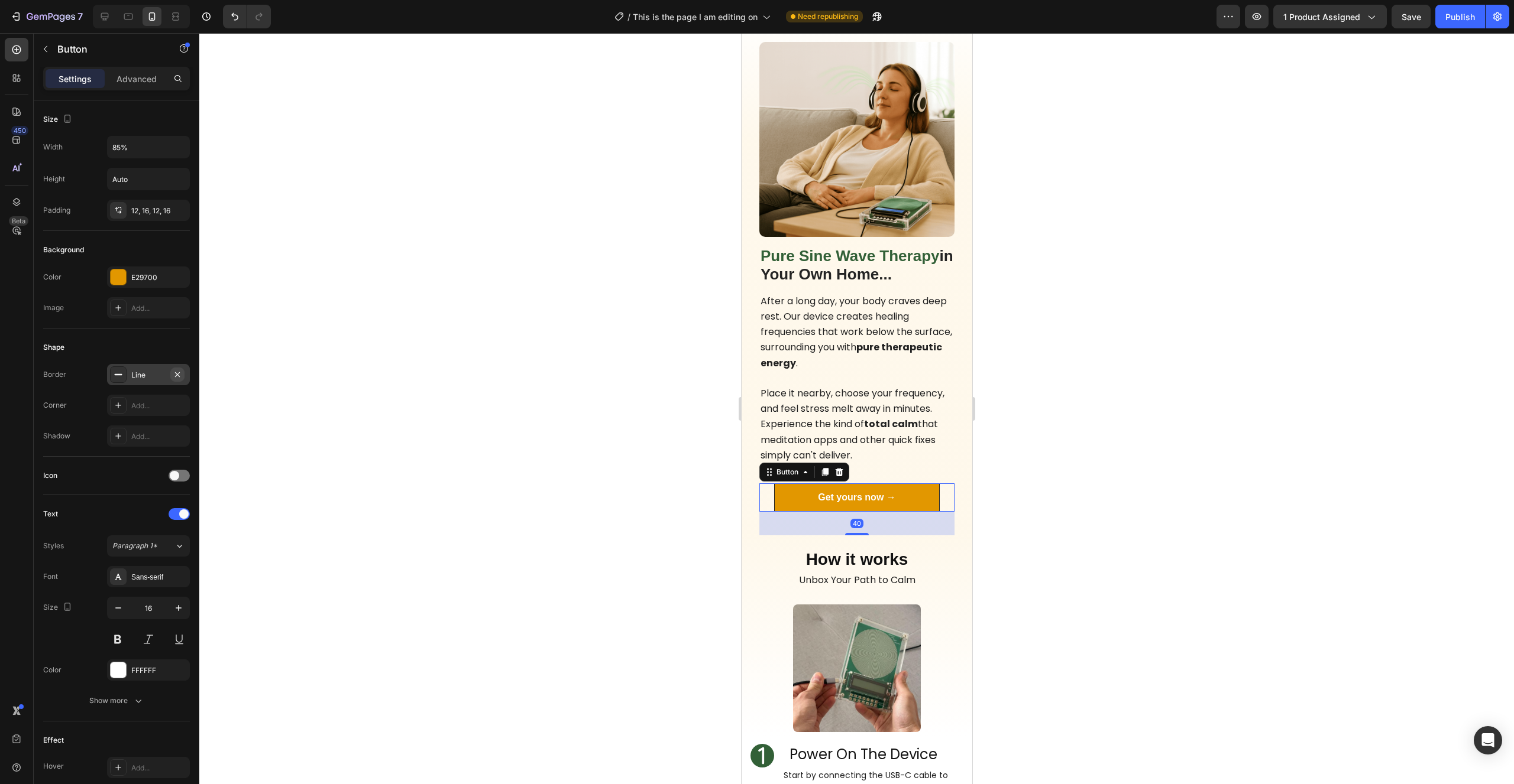
click at [178, 371] on icon "button" at bounding box center [178, 375] width 9 height 9
click at [156, 401] on div "Add..." at bounding box center [159, 406] width 56 height 11
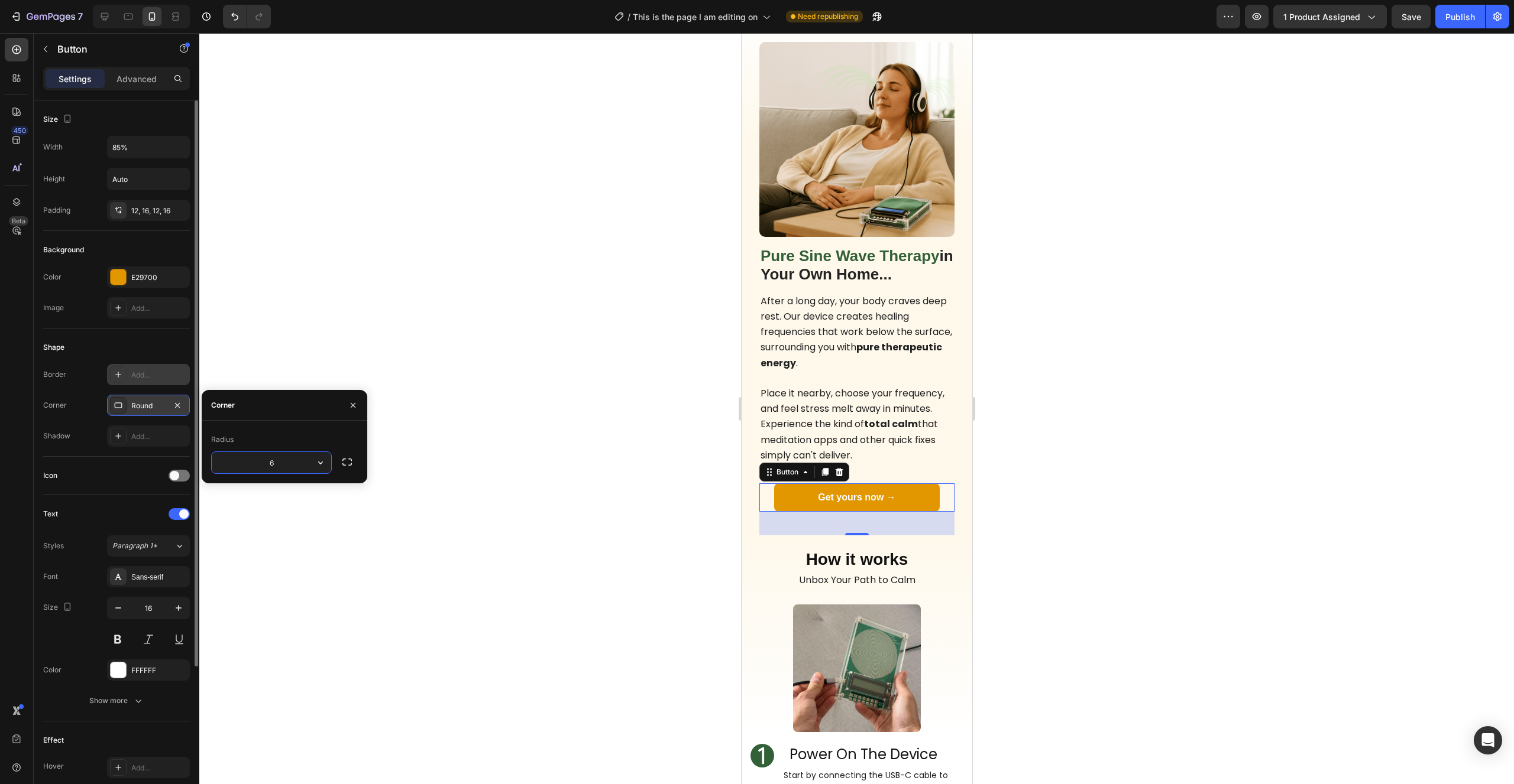
type input "6"
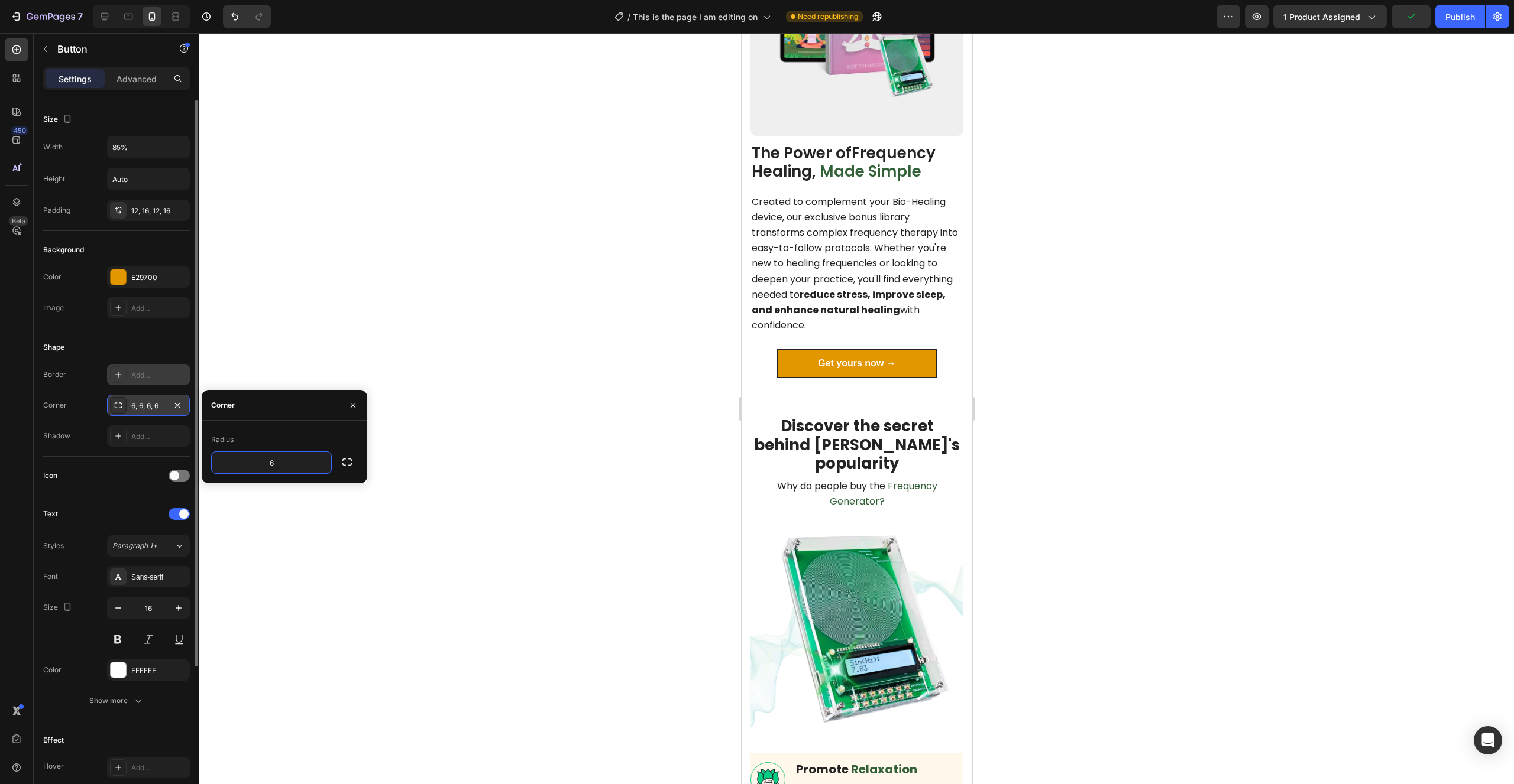
scroll to position [1243, 0]
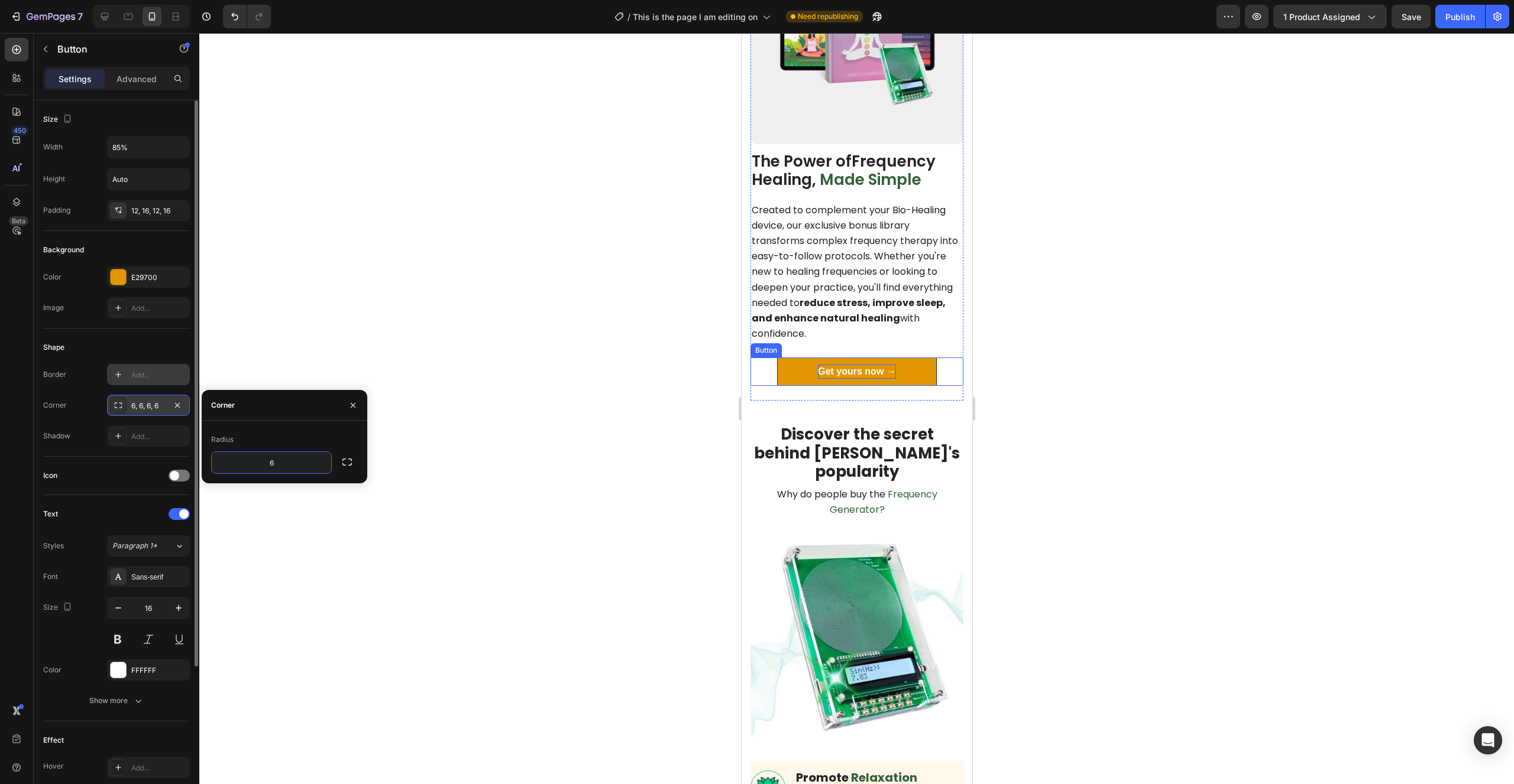
click at [827, 366] on p "Get yours now →" at bounding box center [856, 372] width 78 height 14
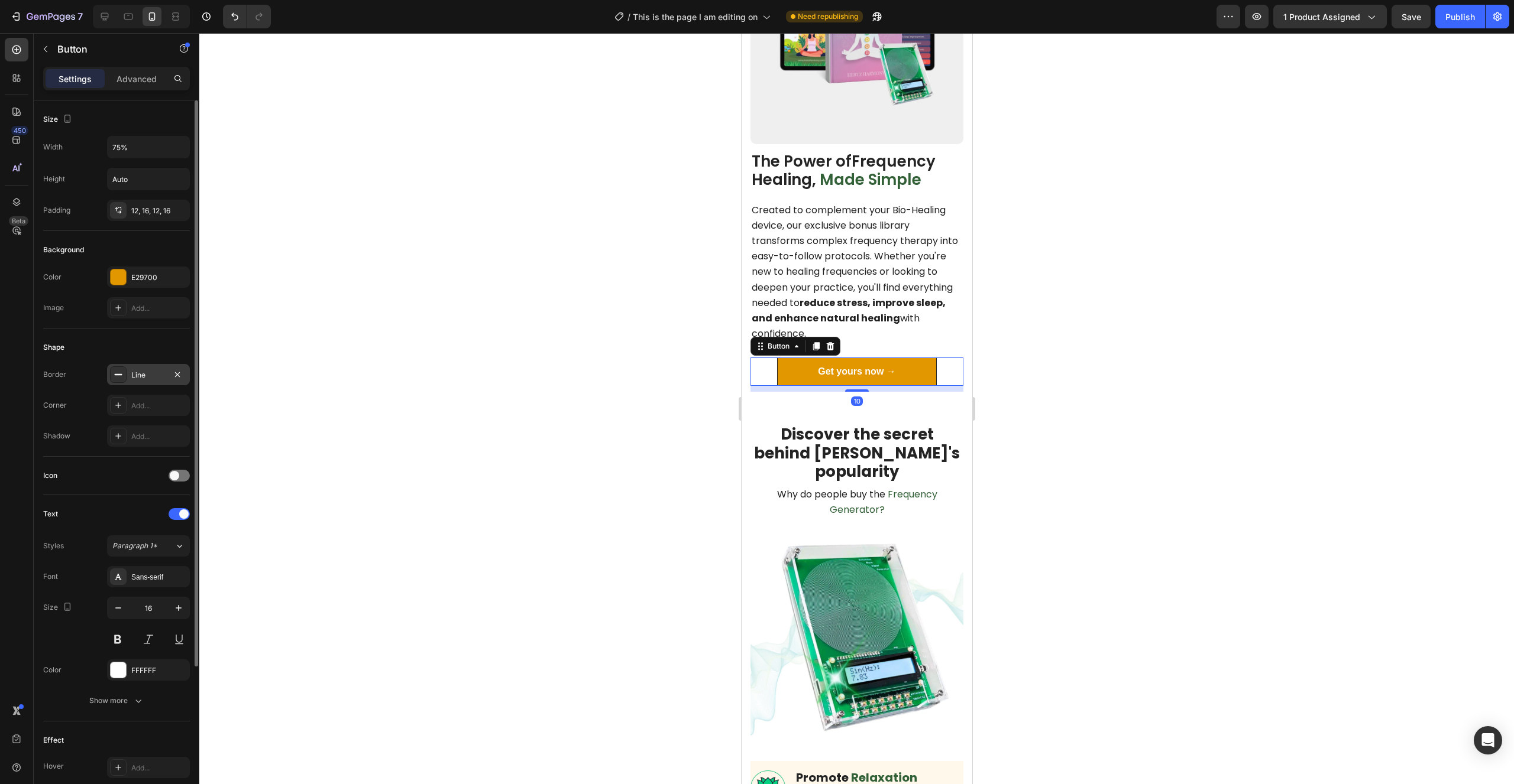
click at [145, 372] on div "Line" at bounding box center [149, 376] width 34 height 11
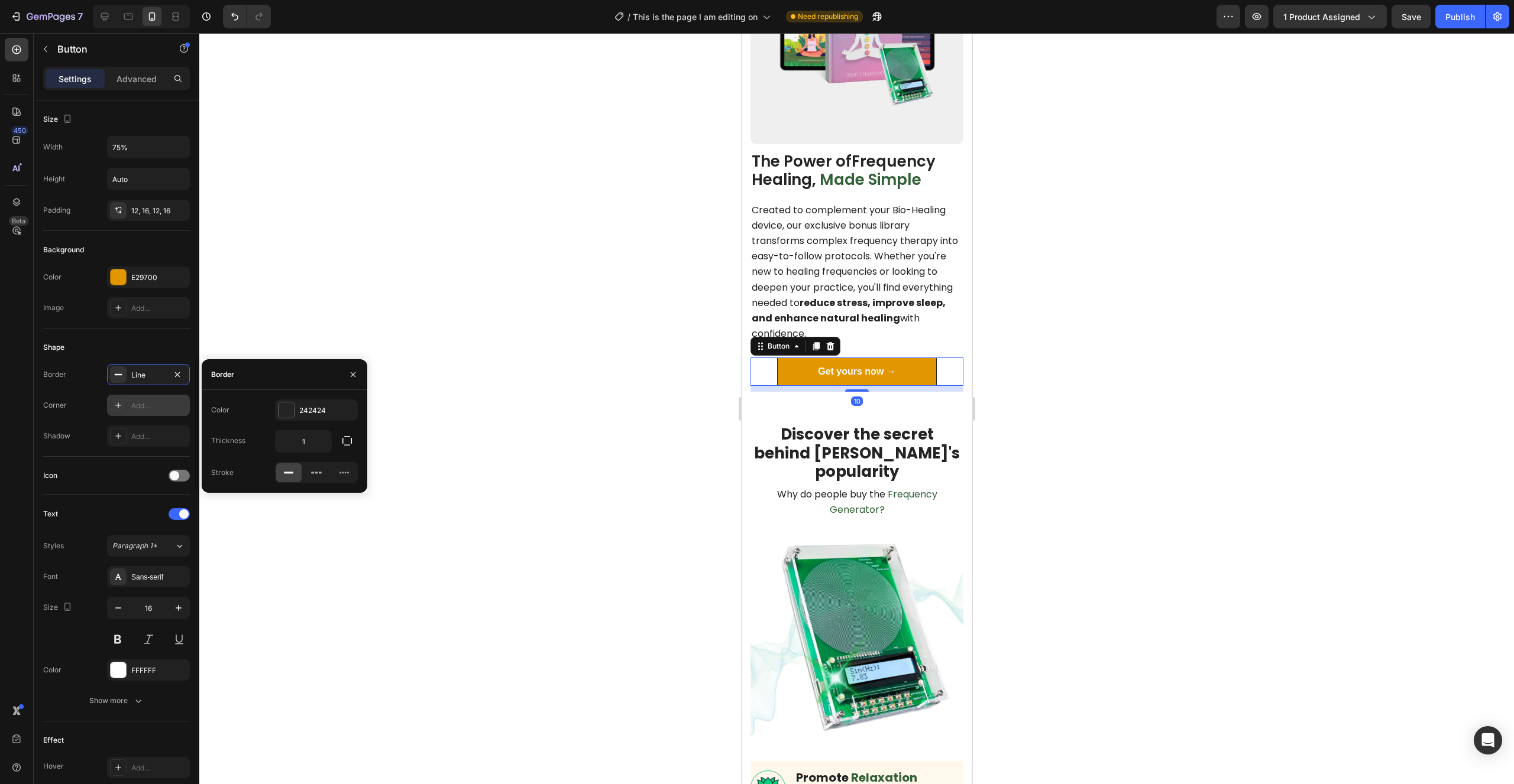
click at [178, 375] on icon "button" at bounding box center [178, 374] width 5 height 5
click at [153, 405] on div "Add..." at bounding box center [159, 406] width 56 height 11
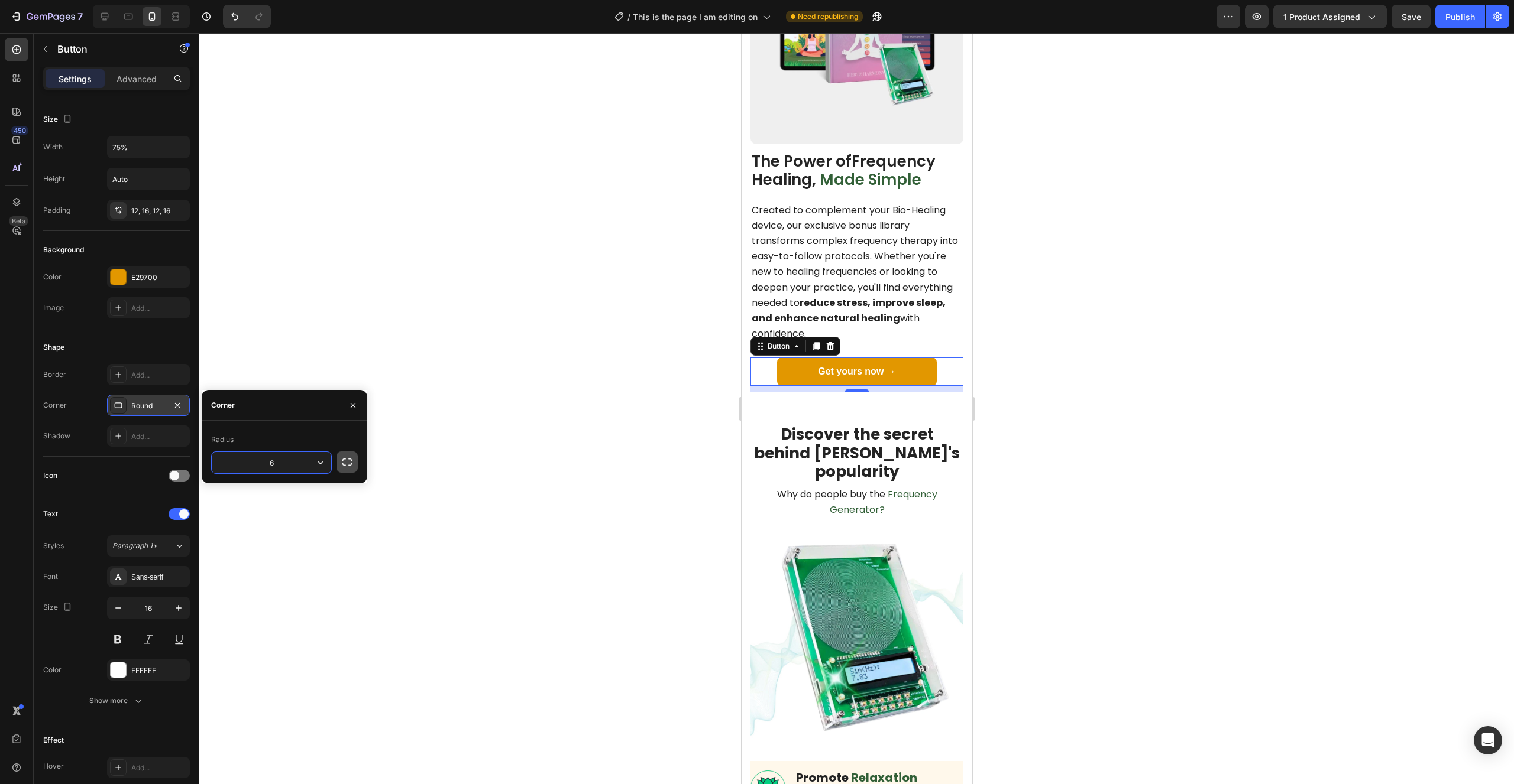
type input "6"
click at [924, 329] on p "Created to complement your Bio-Healing device, our exclusive bonus library tran…" at bounding box center [856, 272] width 211 height 139
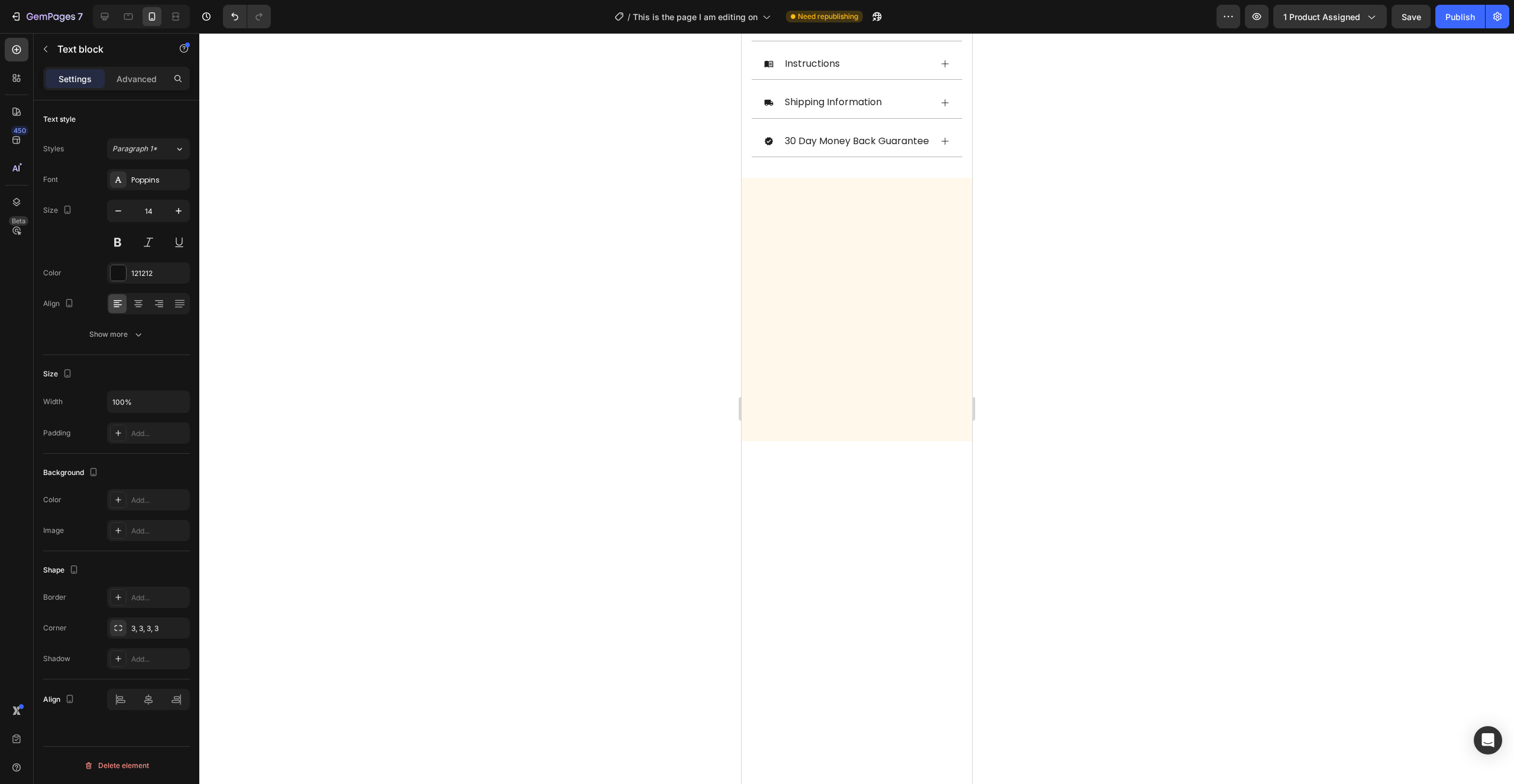
scroll to position [218, 0]
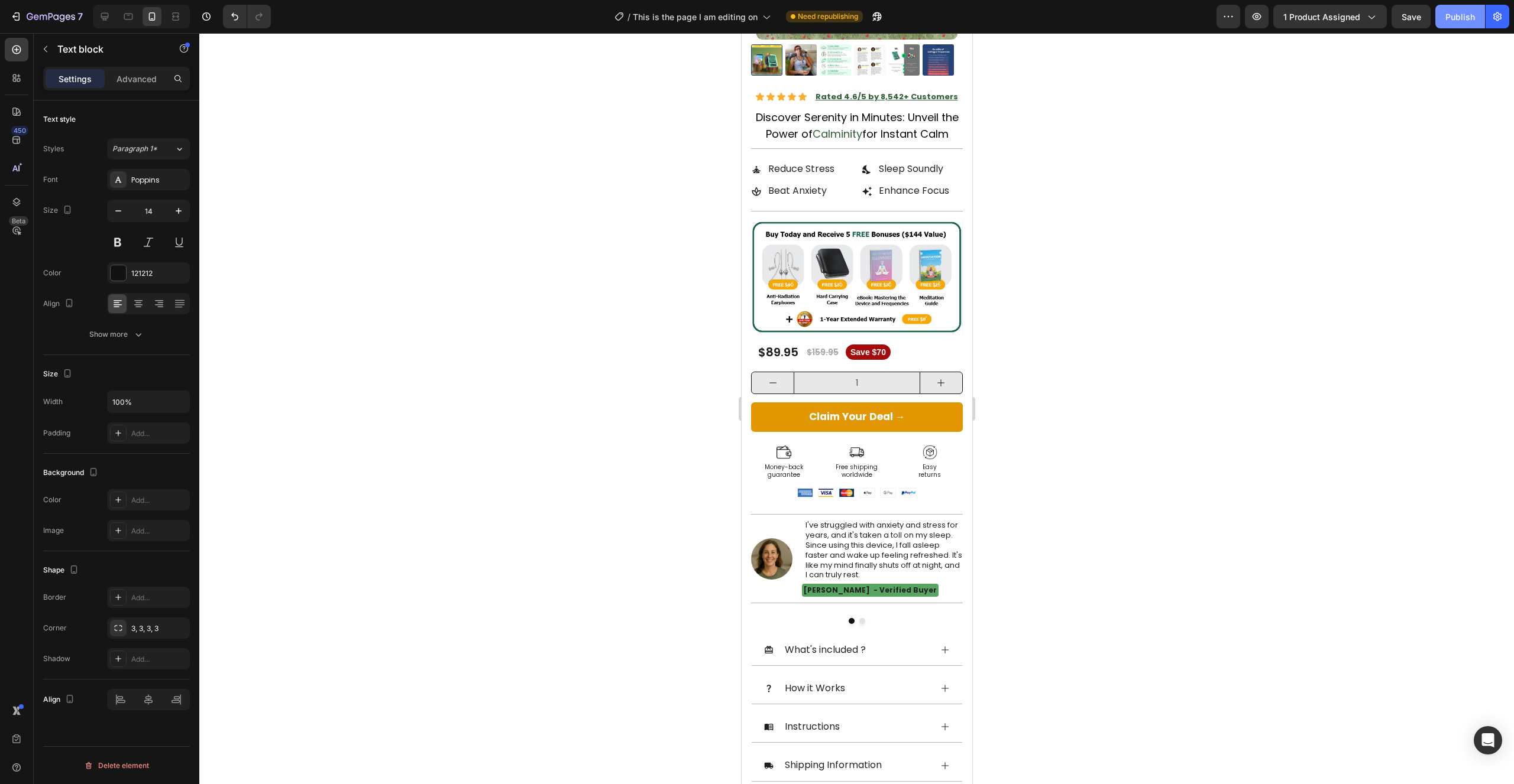
click at [1454, 18] on div "Publish" at bounding box center [1460, 17] width 30 height 13
